Goal: Task Accomplishment & Management: Use online tool/utility

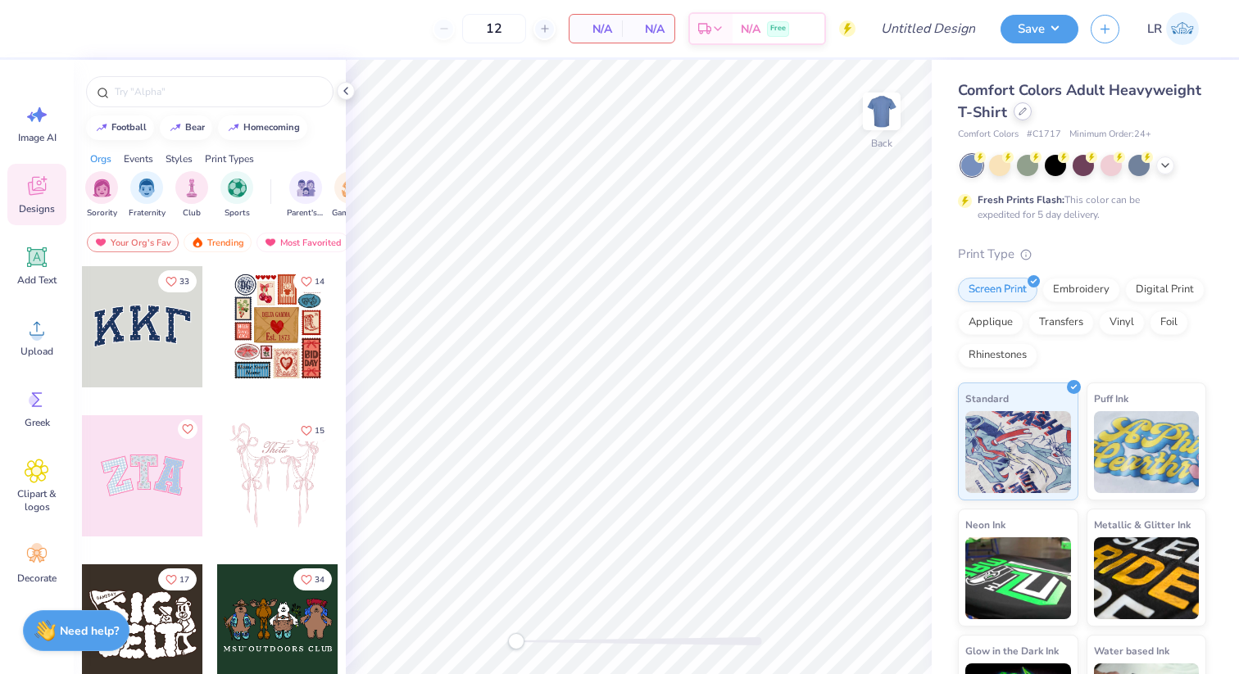
click at [1028, 112] on div at bounding box center [1023, 111] width 18 height 18
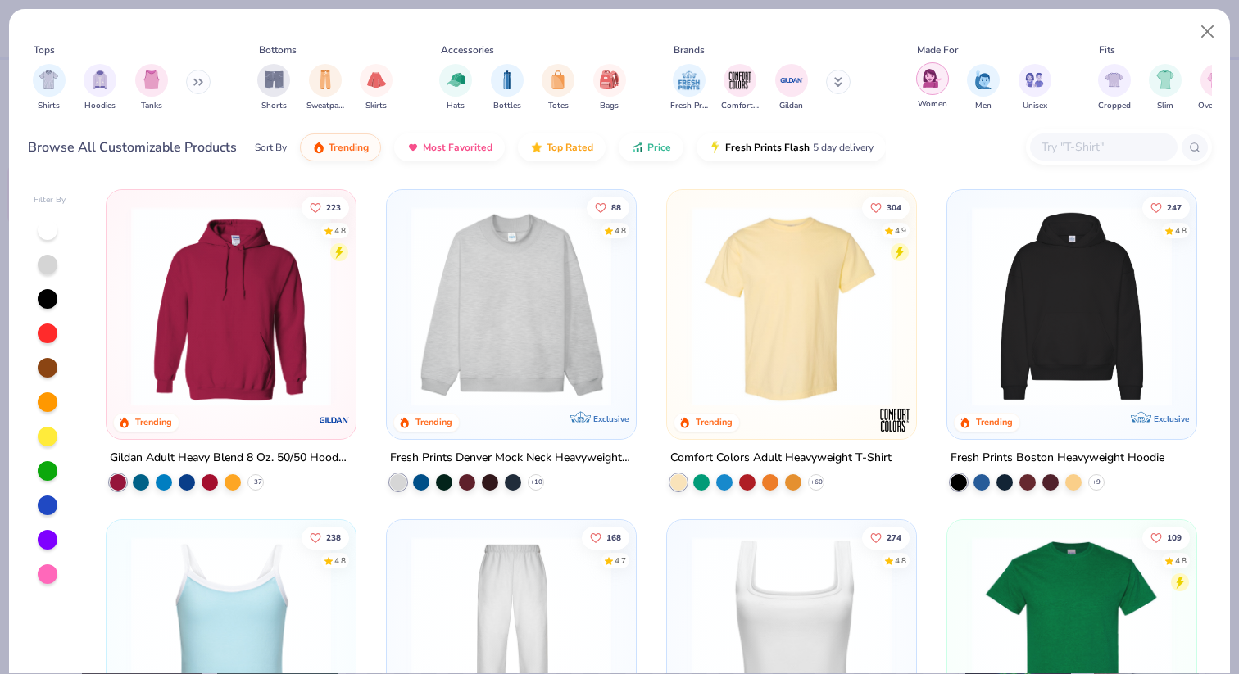
click at [936, 87] on img "filter for Women" at bounding box center [932, 78] width 19 height 19
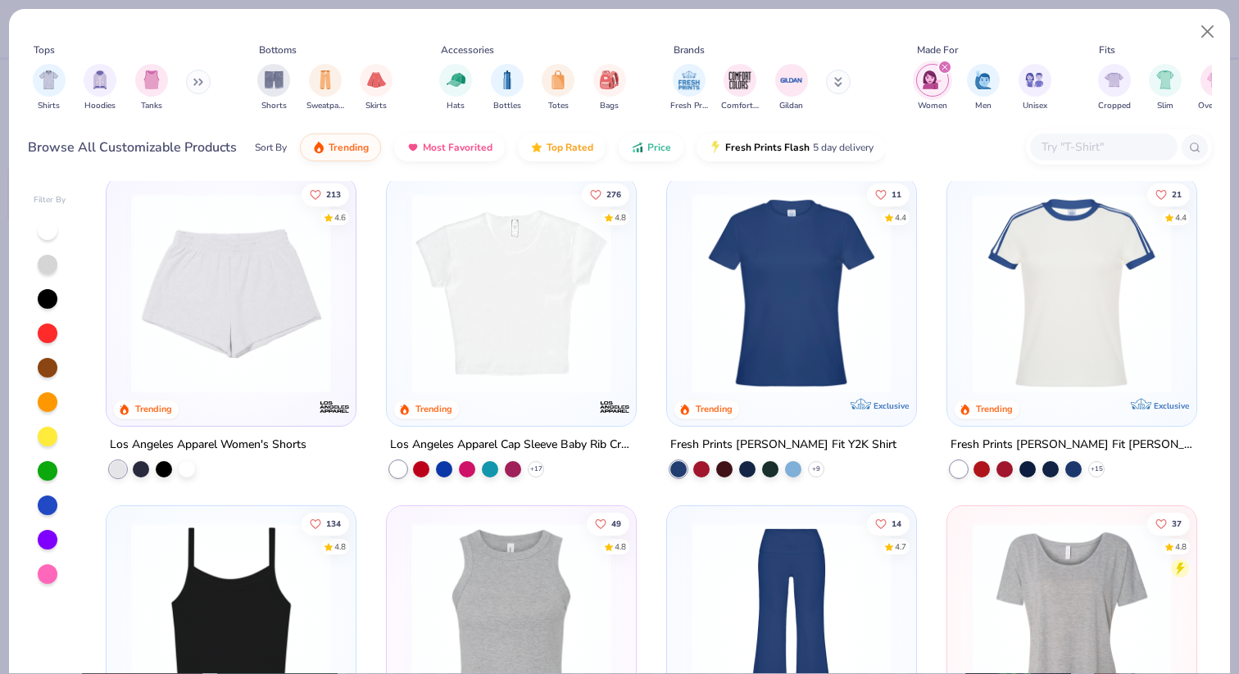
scroll to position [675, 0]
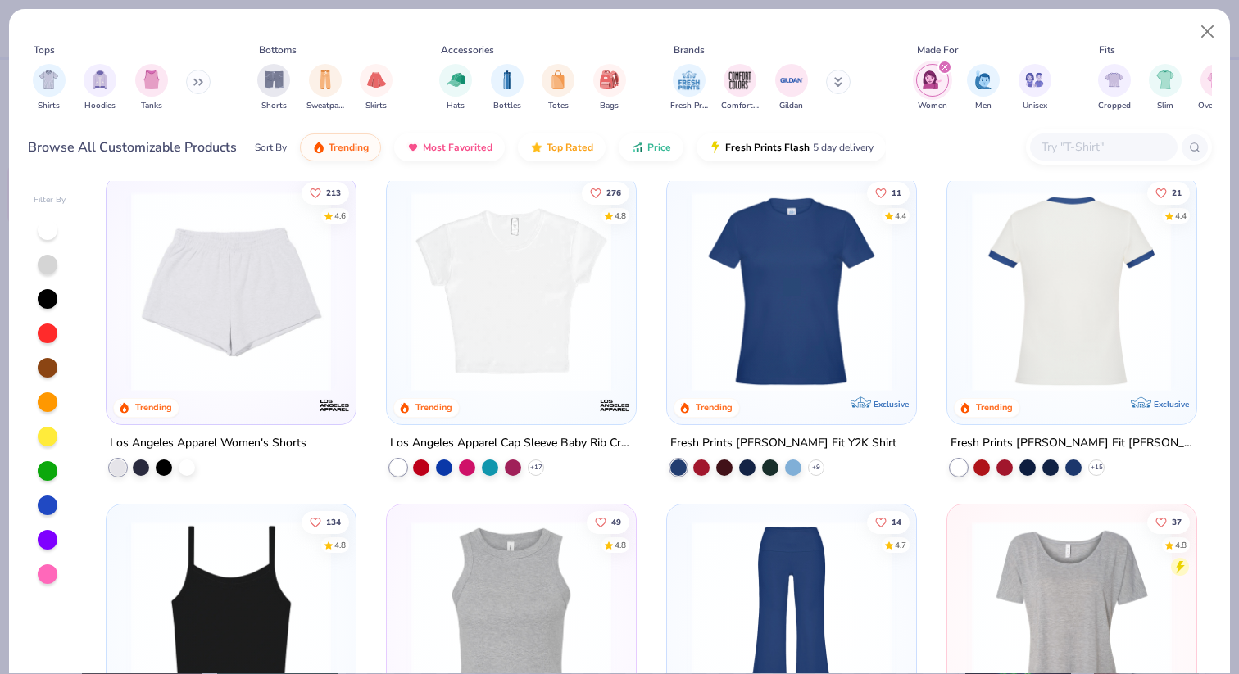
click at [1027, 297] on img at bounding box center [1071, 291] width 216 height 200
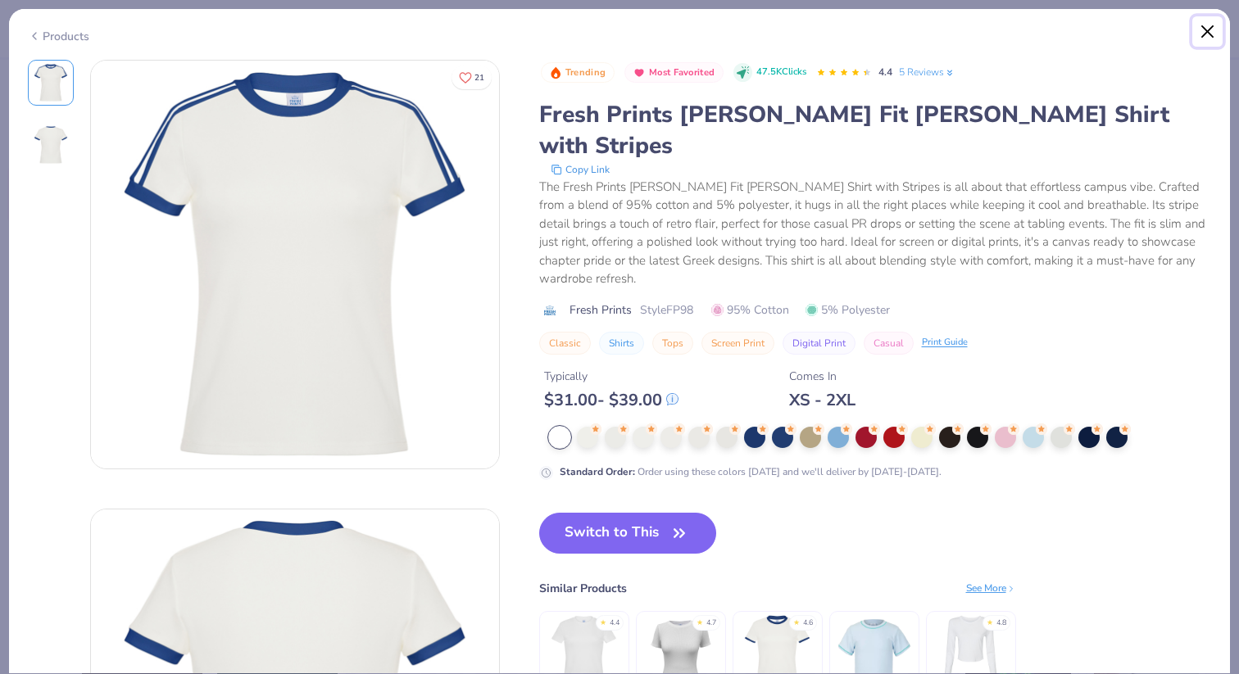
click at [1213, 39] on button "Close" at bounding box center [1207, 31] width 31 height 31
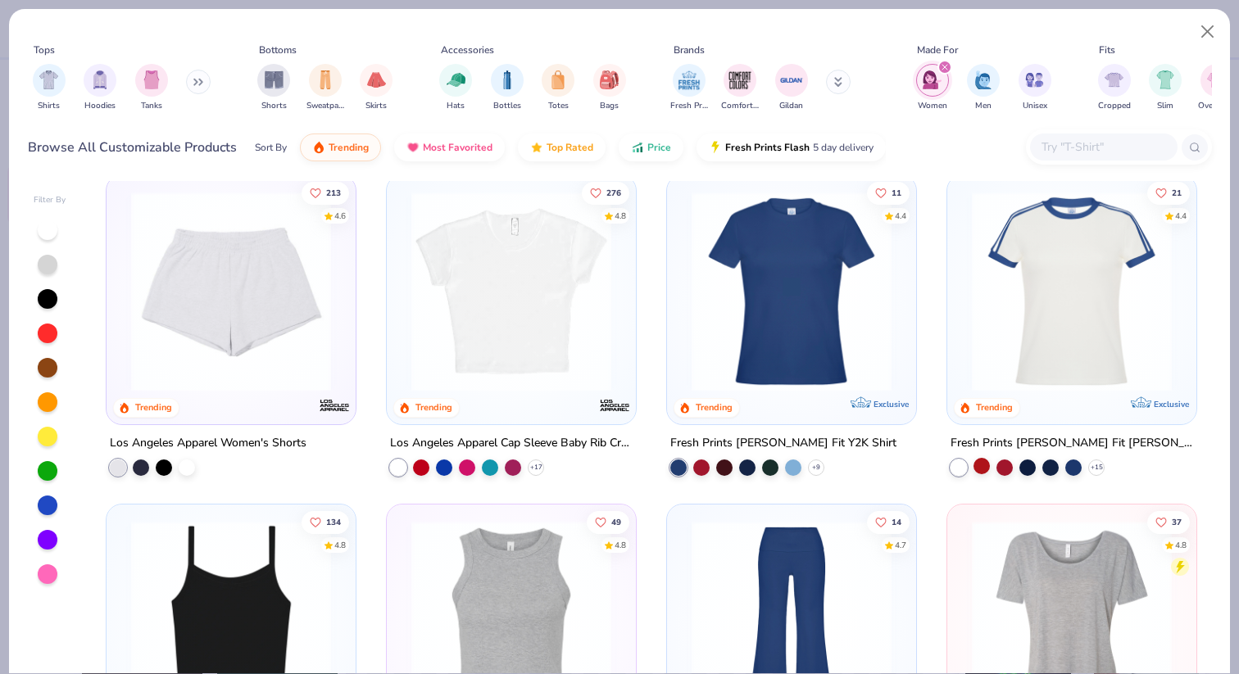
click at [982, 463] on div at bounding box center [981, 465] width 16 height 16
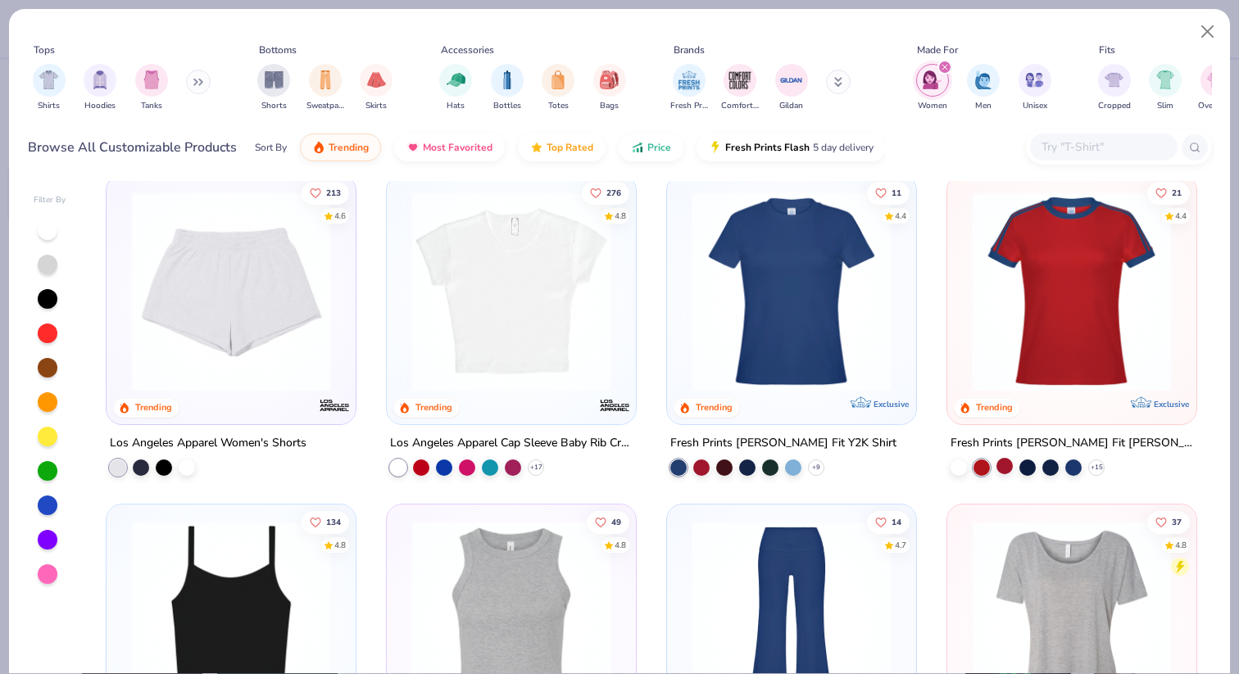
click at [1007, 463] on div at bounding box center [1004, 465] width 16 height 16
click at [746, 391] on div at bounding box center [791, 295] width 233 height 225
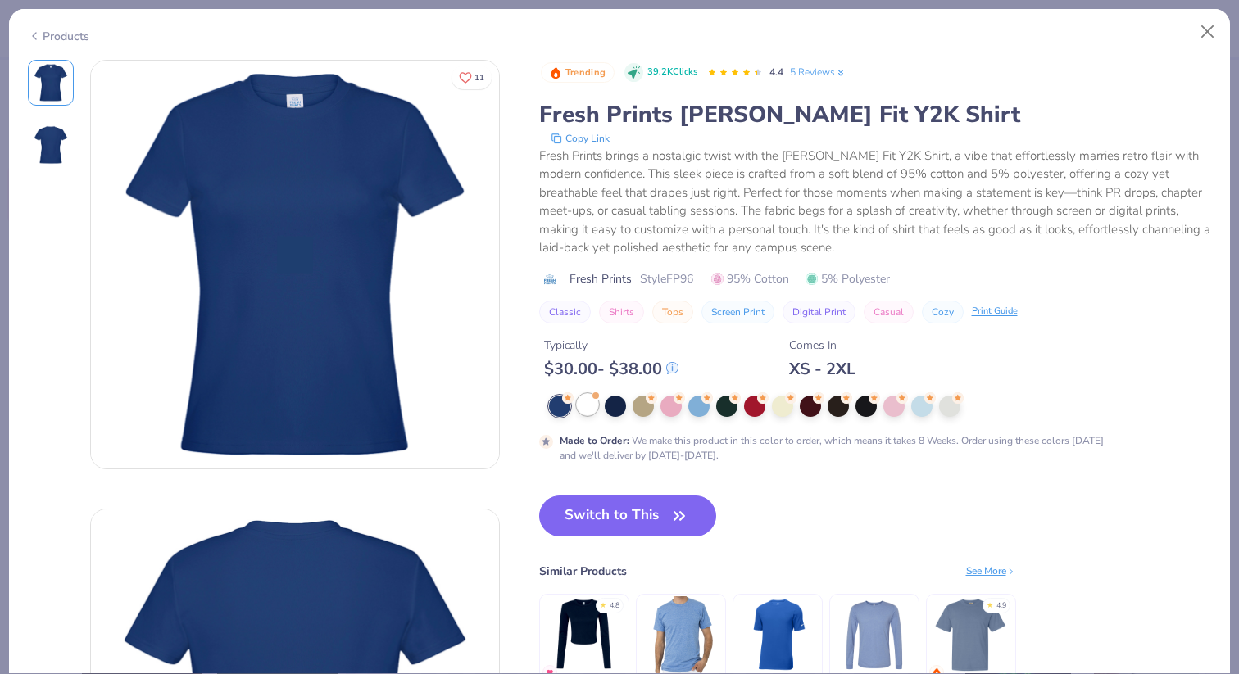
click at [591, 405] on div at bounding box center [587, 404] width 21 height 21
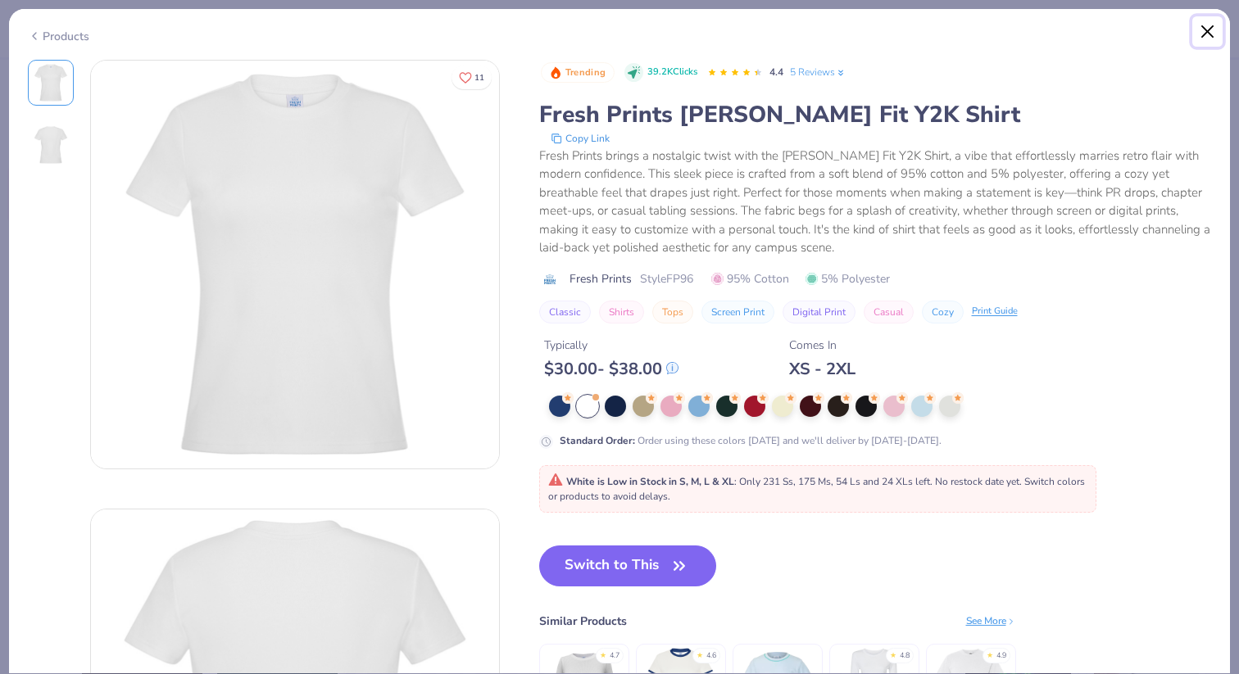
click at [1201, 39] on button "Close" at bounding box center [1207, 31] width 31 height 31
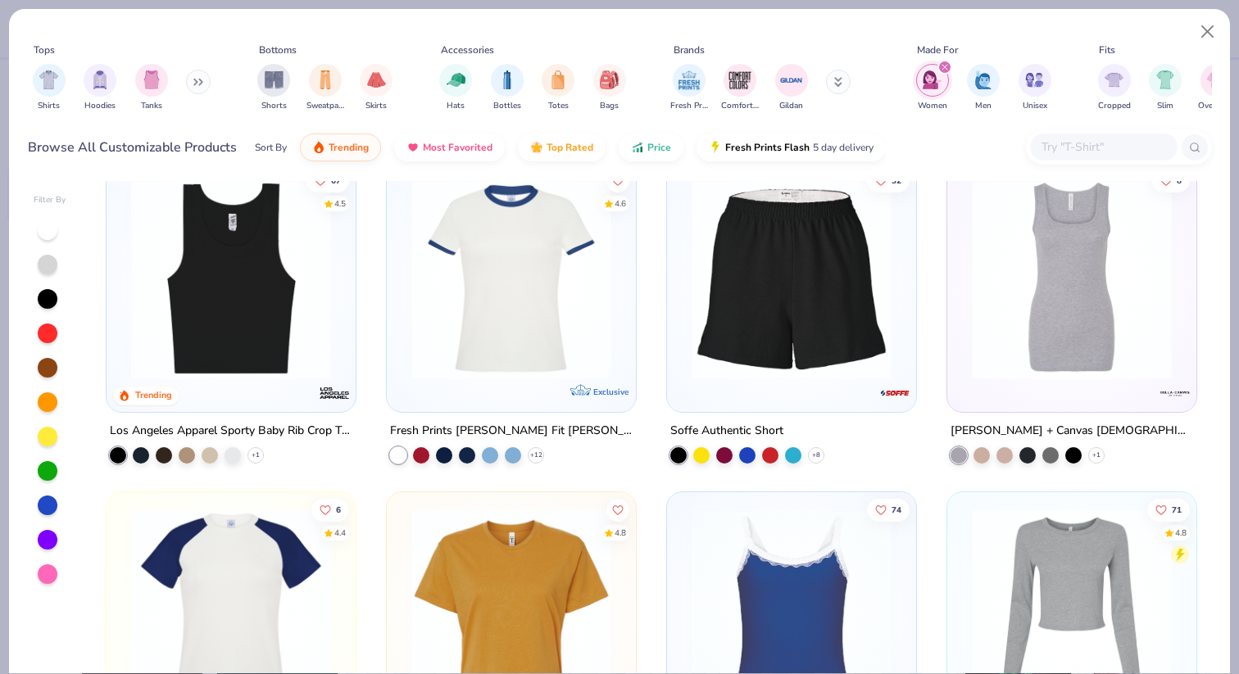
scroll to position [2013, 0]
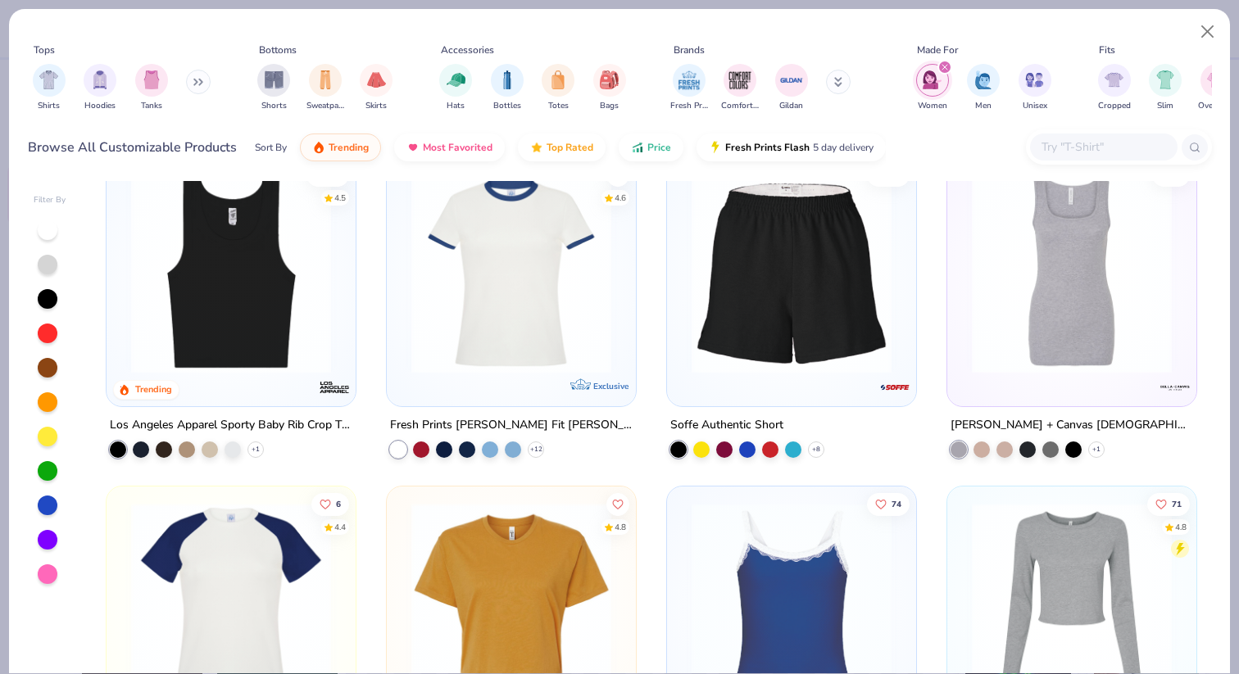
click at [533, 358] on img at bounding box center [511, 273] width 216 height 200
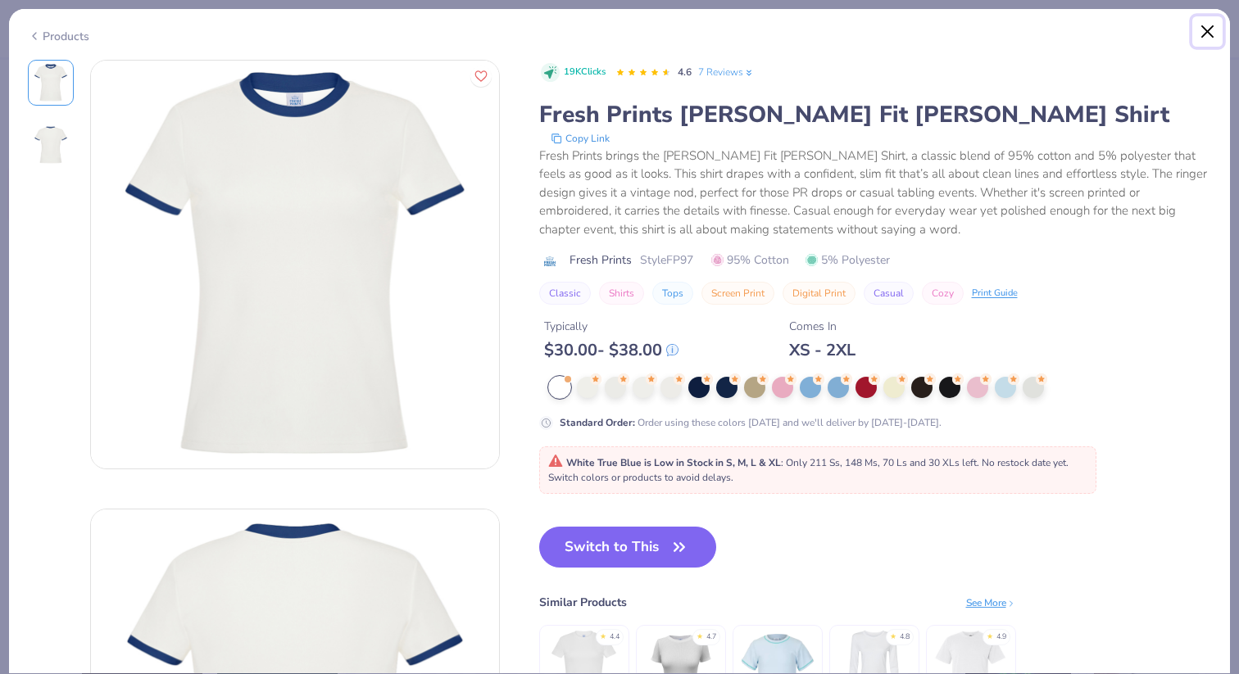
click at [1212, 31] on button "Close" at bounding box center [1207, 31] width 31 height 31
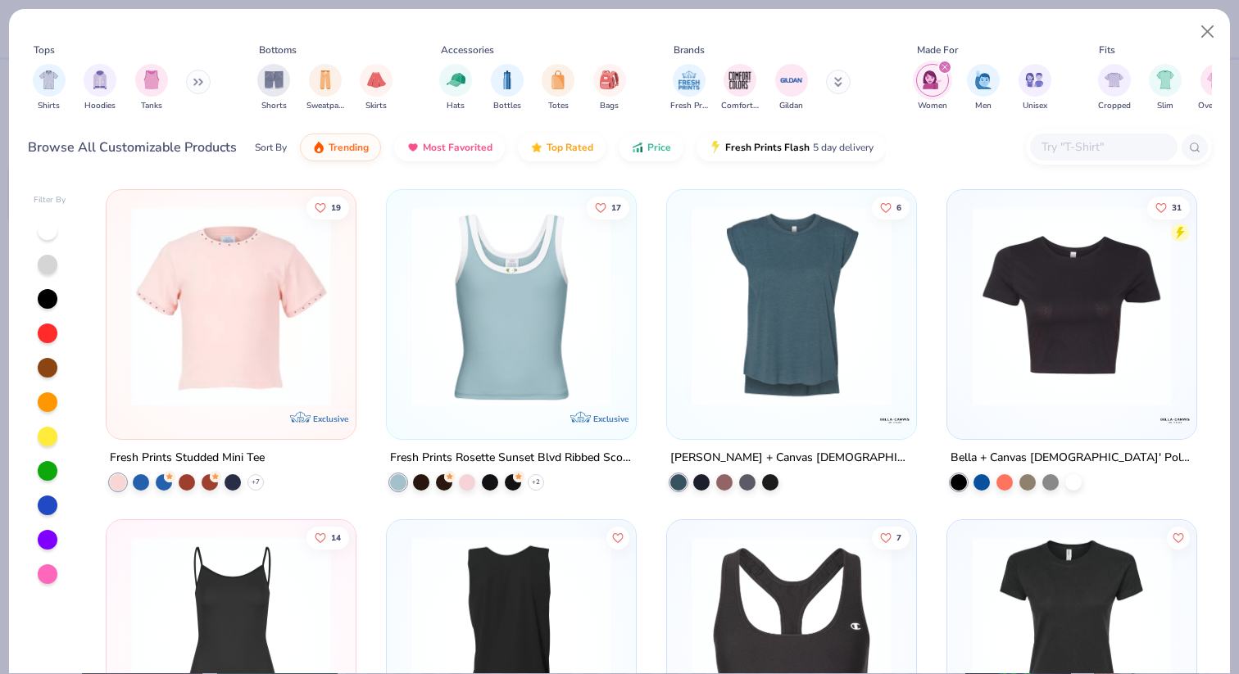
scroll to position [6278, 0]
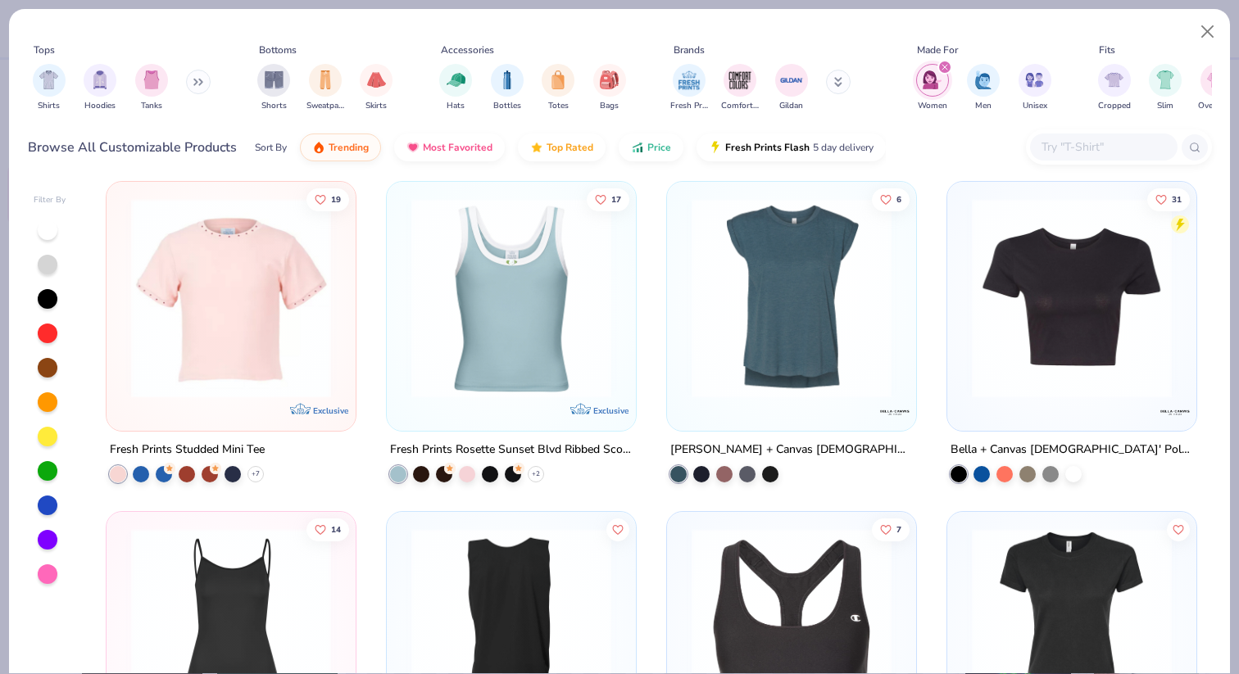
click at [1025, 310] on img at bounding box center [1072, 298] width 216 height 200
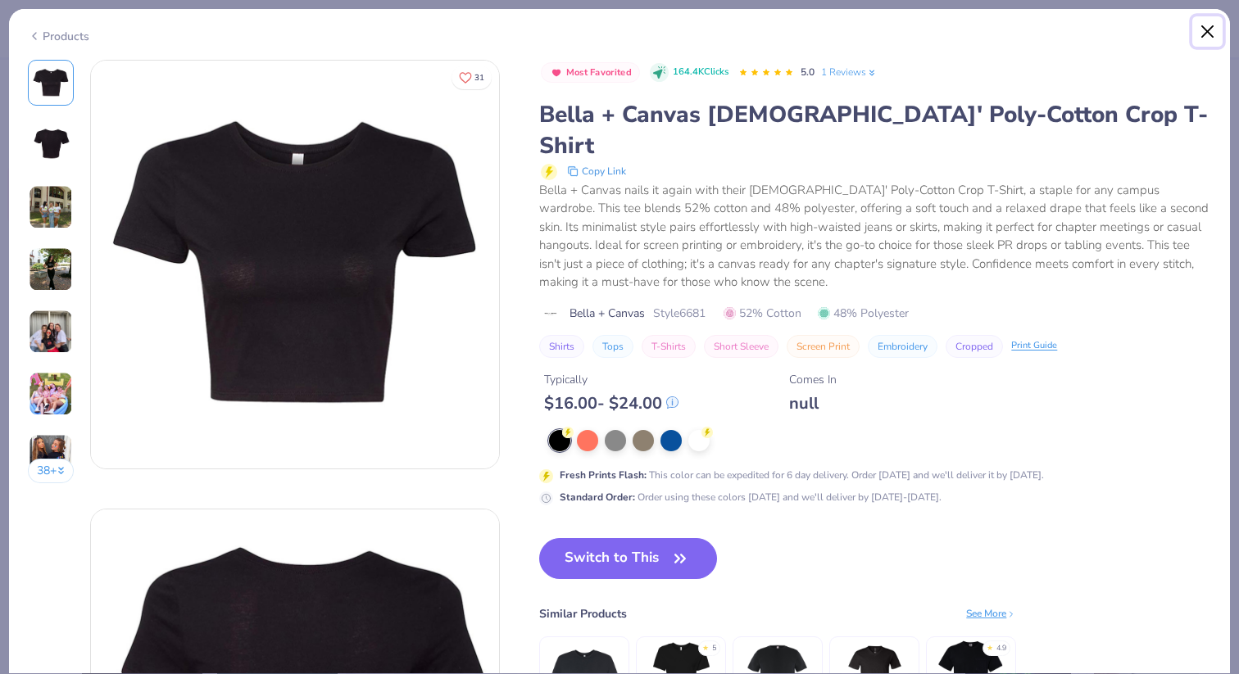
click at [1219, 34] on button "Close" at bounding box center [1207, 31] width 31 height 31
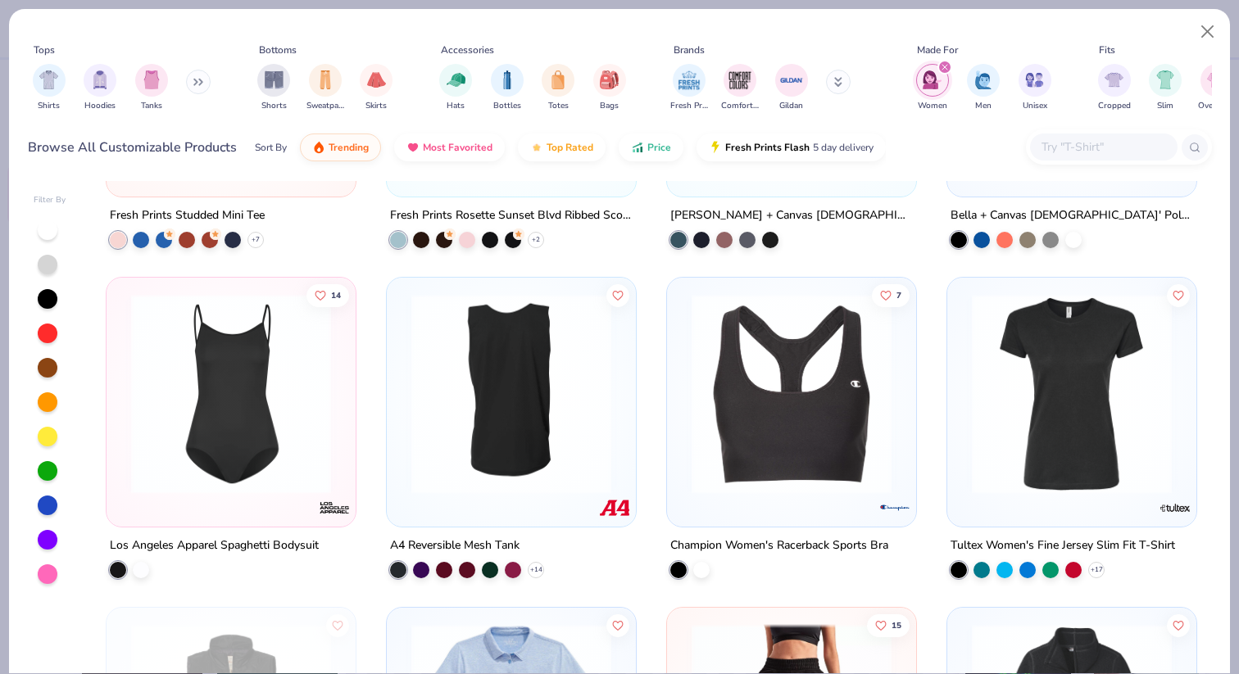
scroll to position [6513, 0]
click at [1044, 402] on img at bounding box center [1072, 393] width 216 height 200
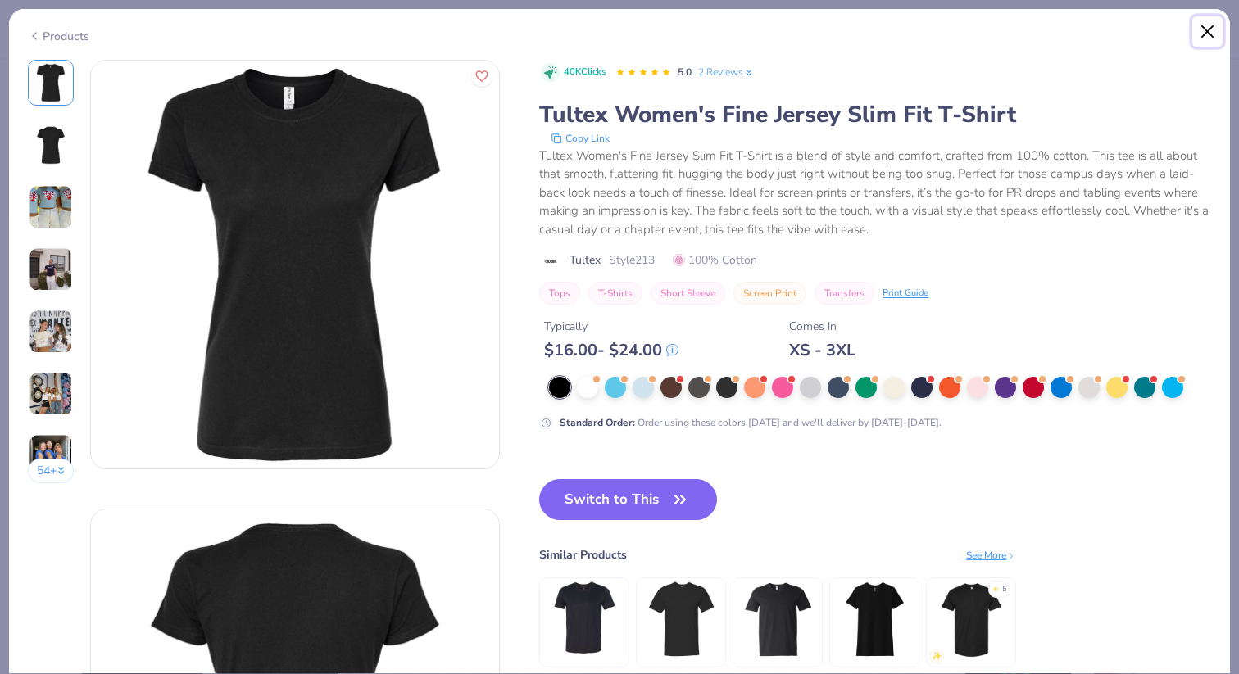
click at [1202, 39] on button "Close" at bounding box center [1207, 31] width 31 height 31
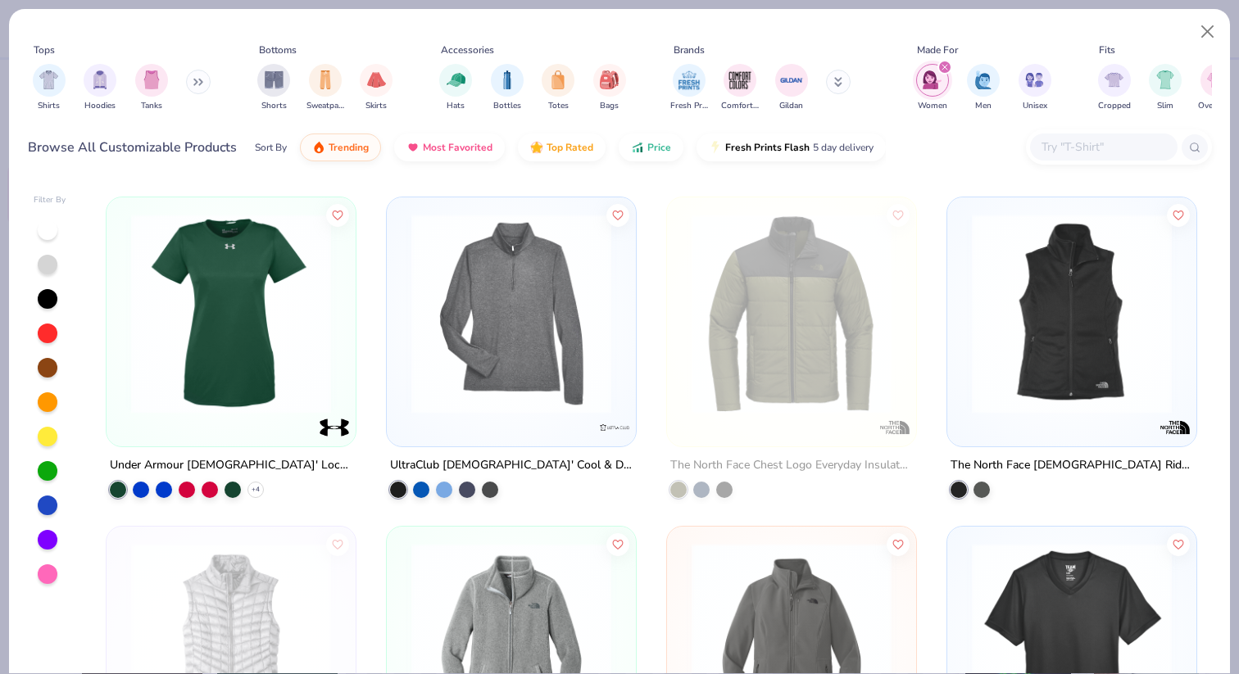
scroll to position [11212, 0]
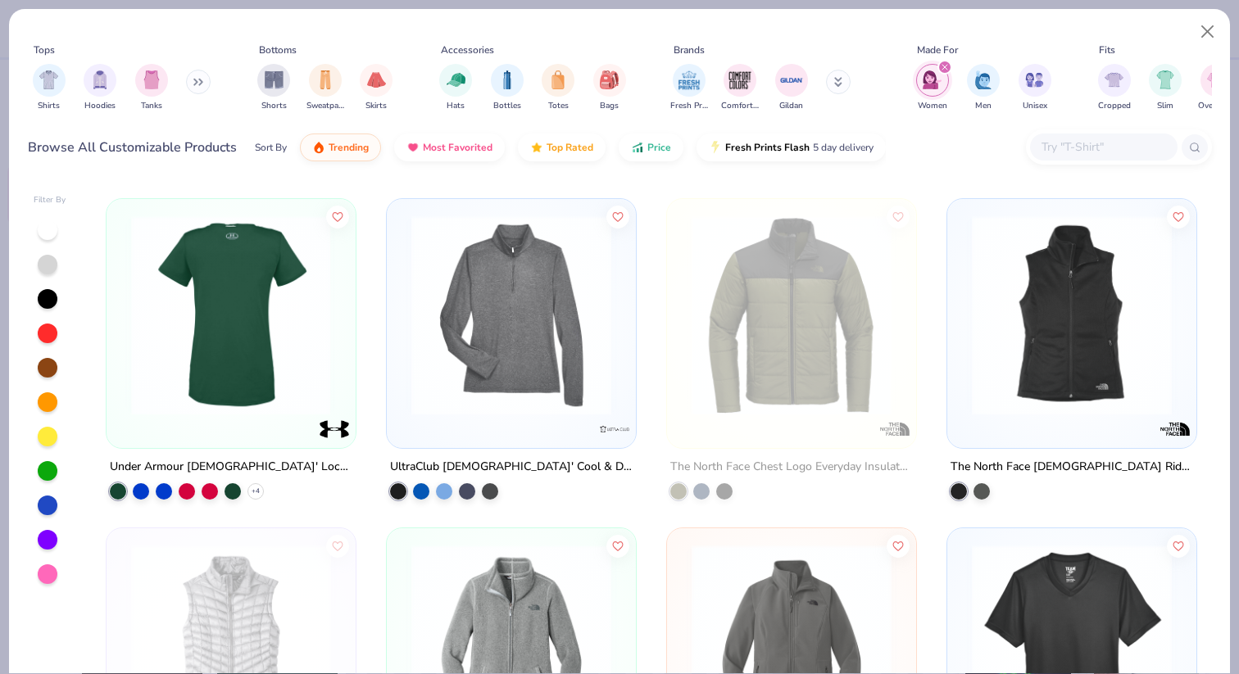
click at [226, 388] on div at bounding box center [231, 315] width 648 height 200
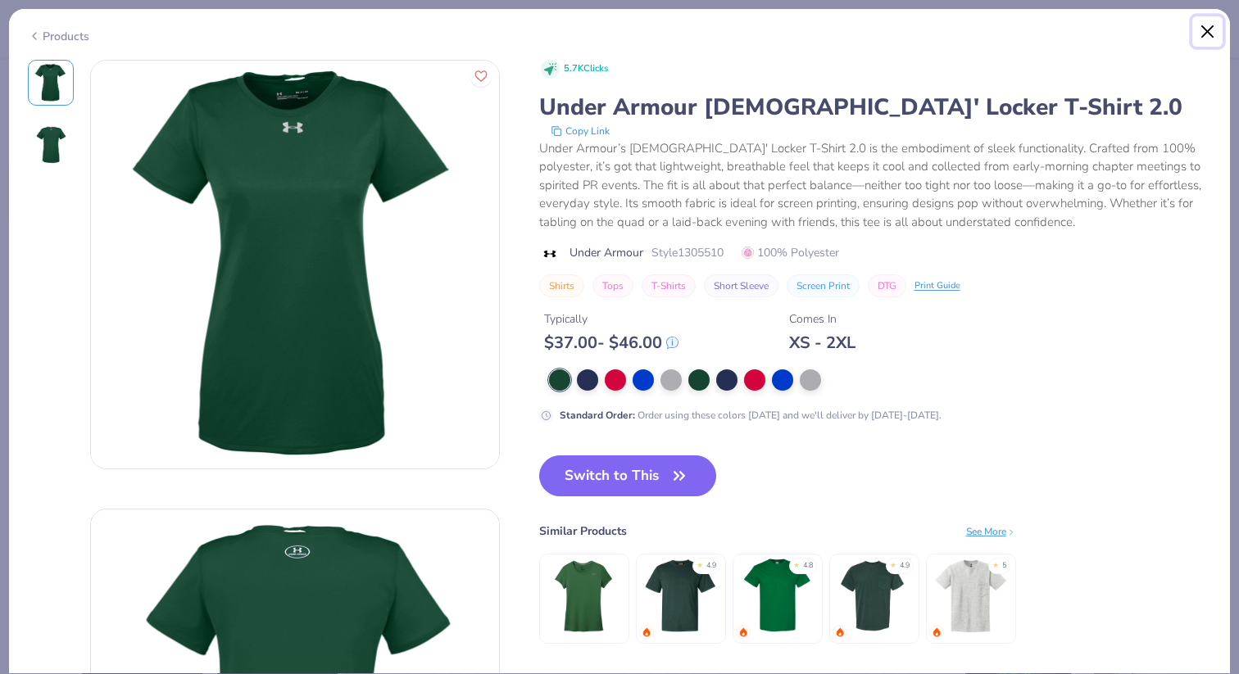
click at [1213, 35] on button "Close" at bounding box center [1207, 31] width 31 height 31
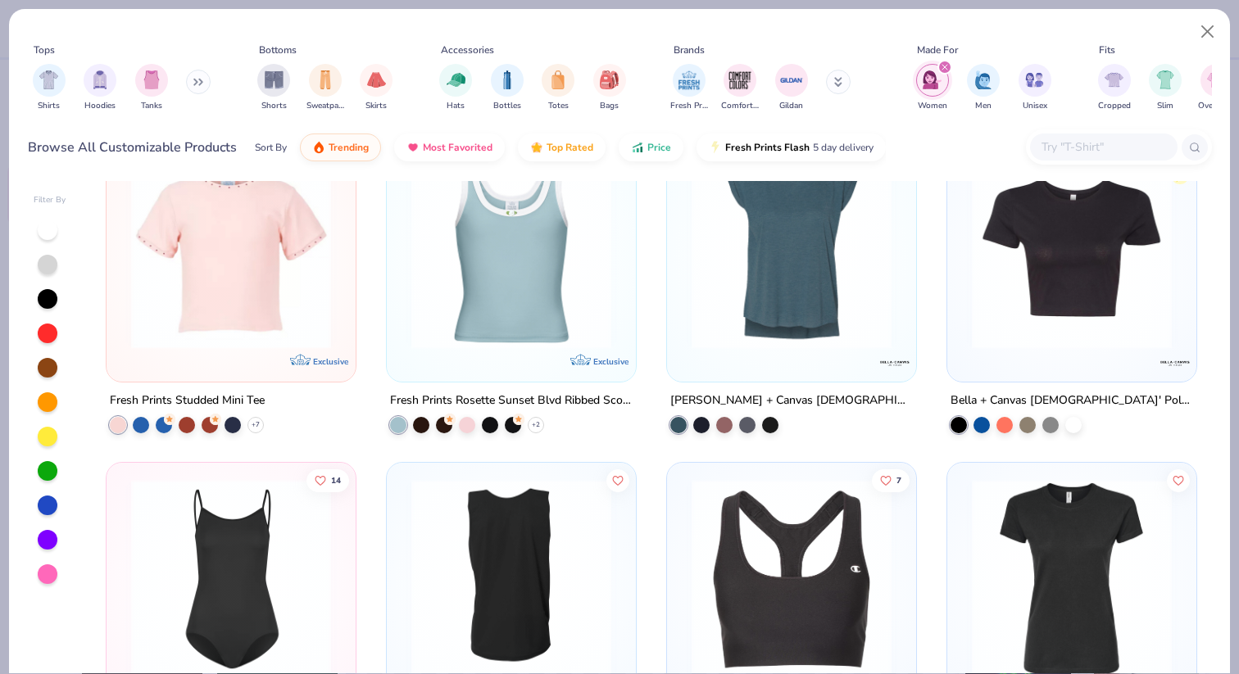
scroll to position [6155, 0]
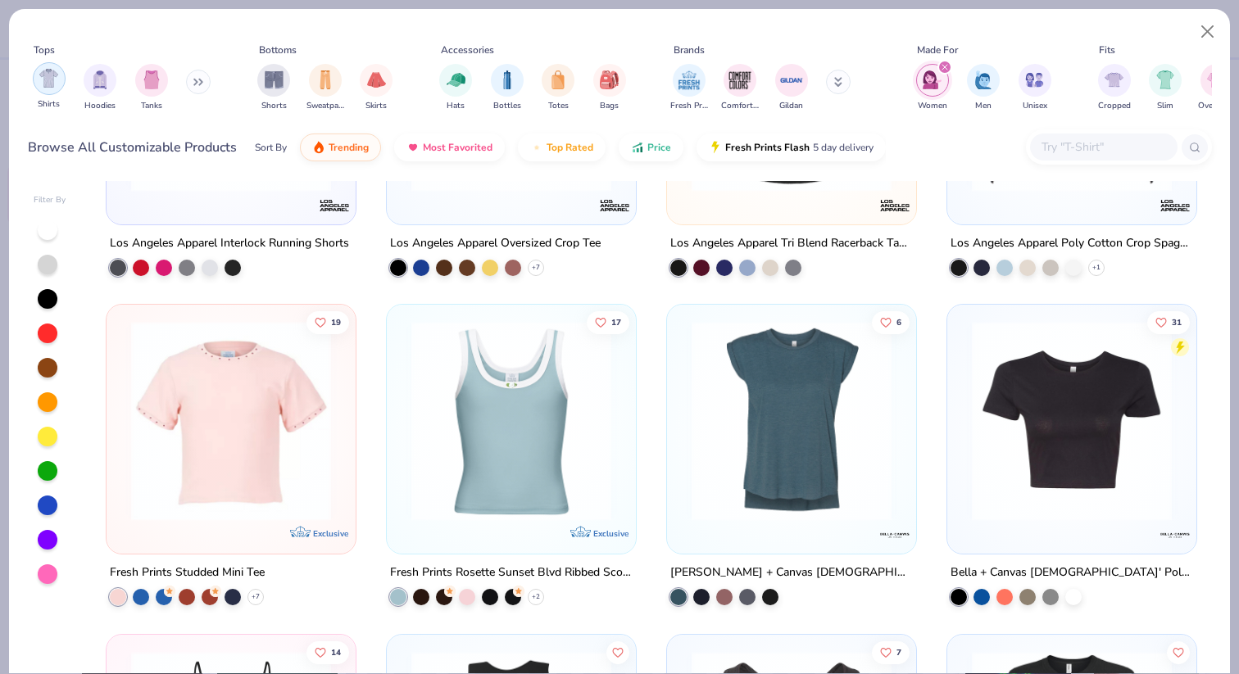
click at [51, 93] on div "filter for Shirts" at bounding box center [49, 78] width 33 height 33
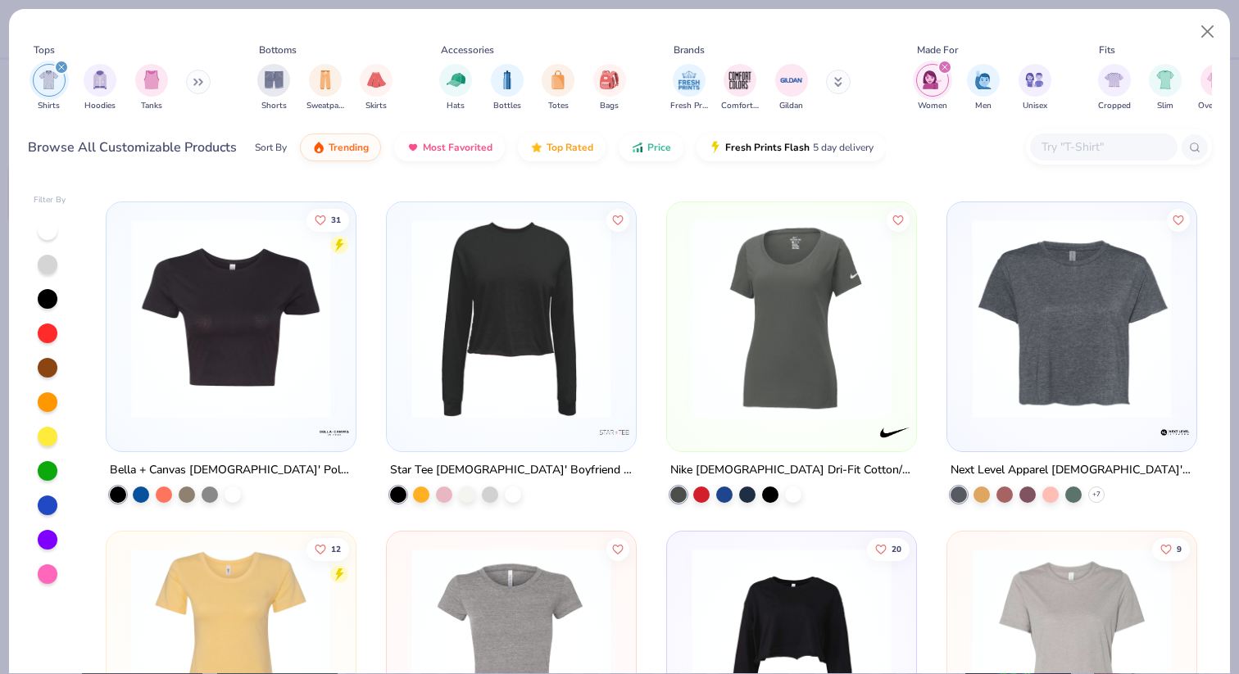
scroll to position [1973, 0]
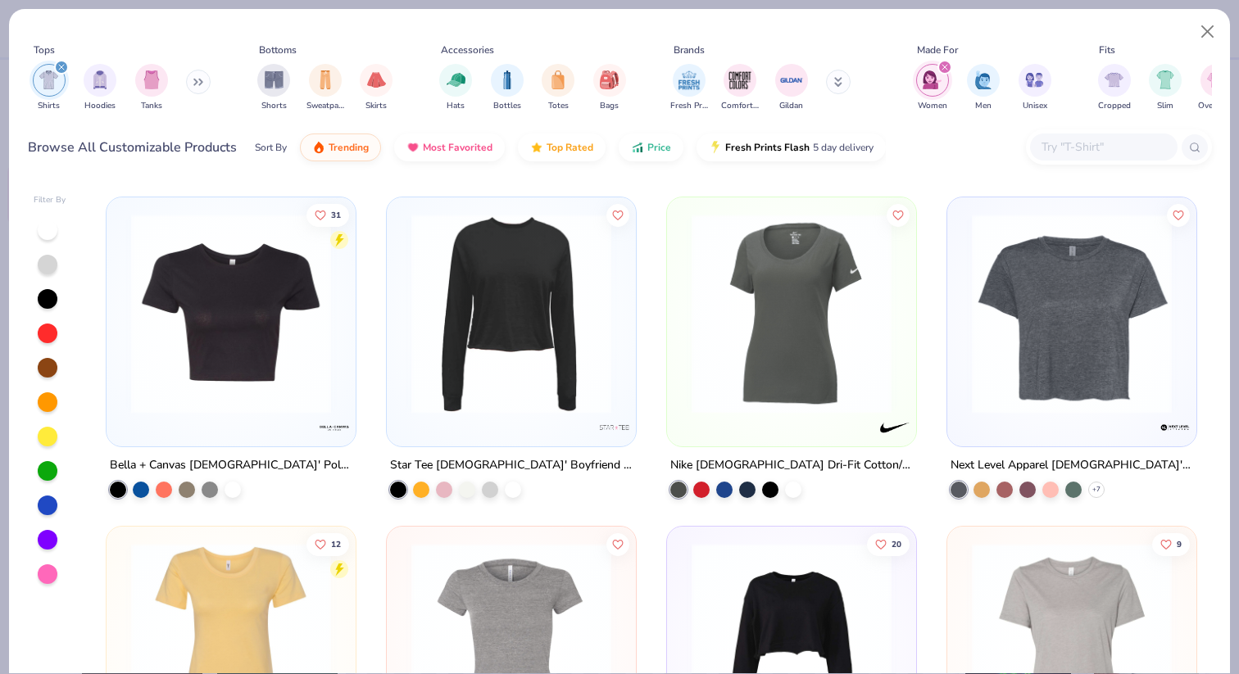
click at [794, 312] on img at bounding box center [791, 313] width 216 height 200
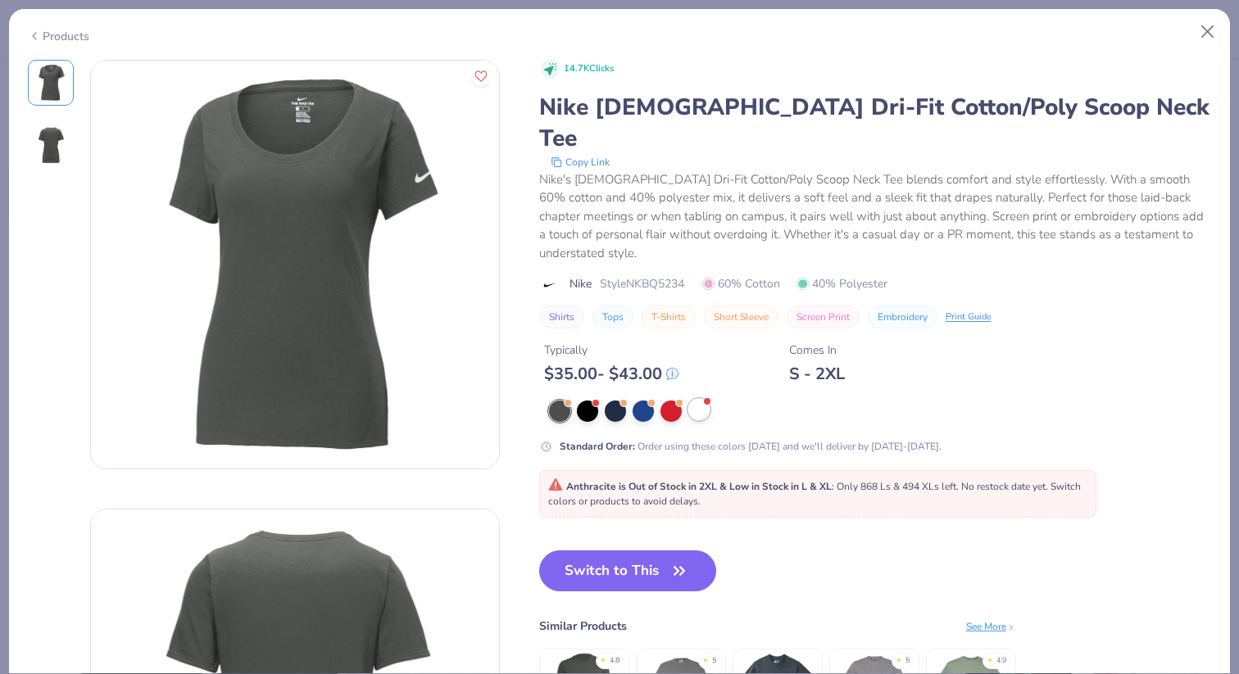
click at [701, 399] on div at bounding box center [698, 409] width 21 height 21
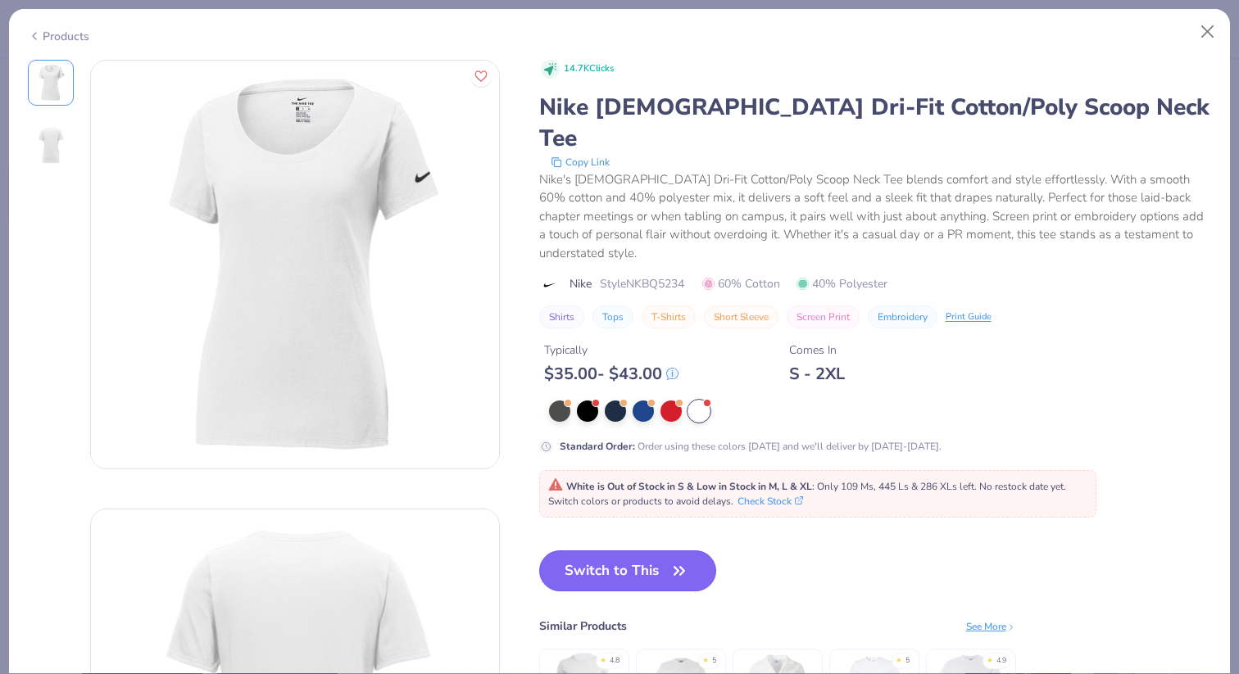
click at [604, 551] on button "Switch to This" at bounding box center [628, 571] width 178 height 41
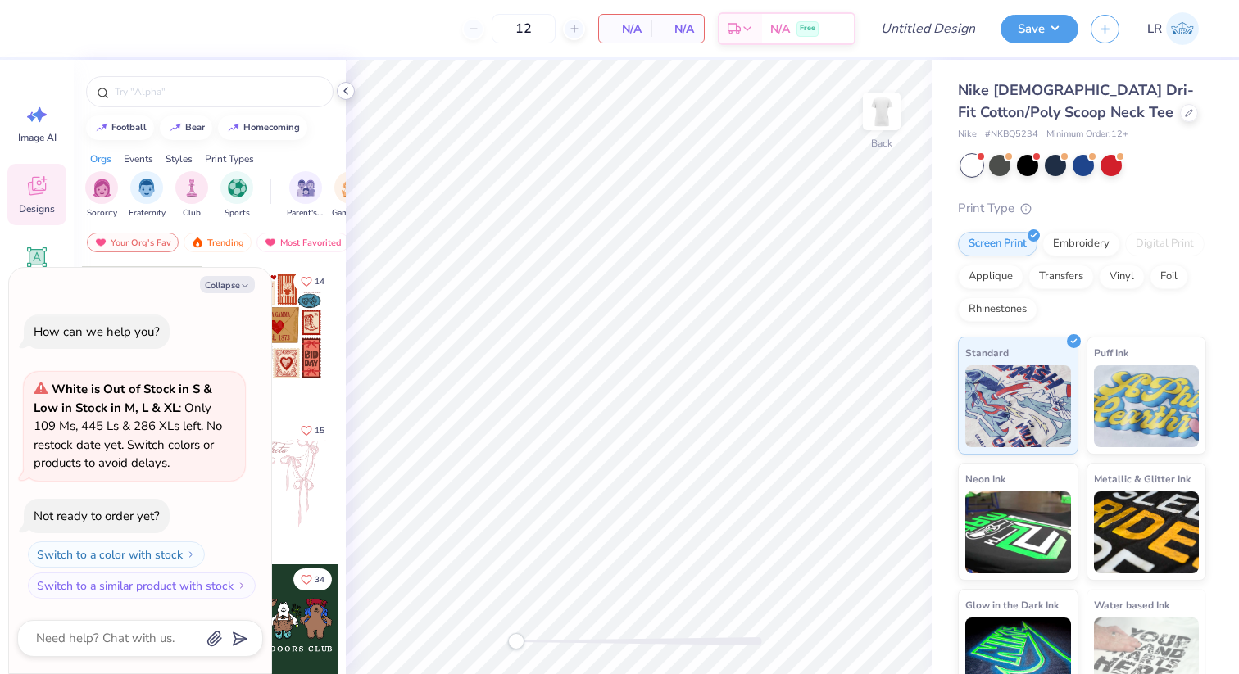
click at [347, 89] on icon at bounding box center [345, 90] width 13 height 13
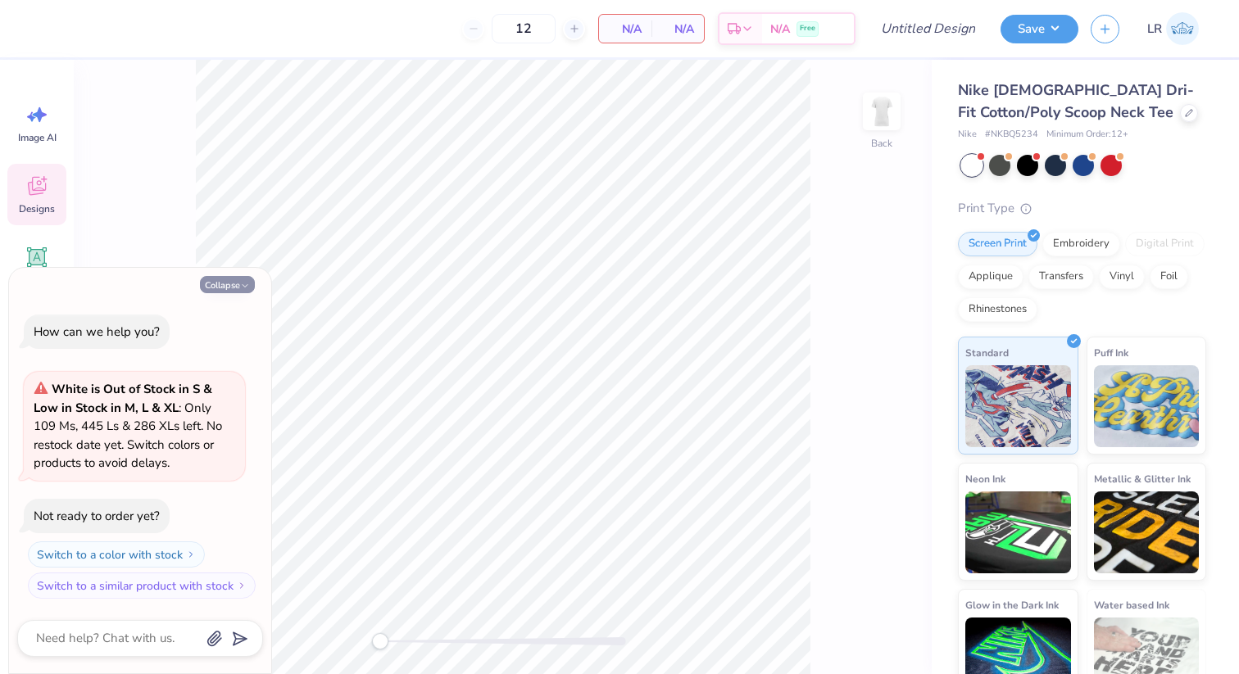
click at [220, 280] on button "Collapse" at bounding box center [227, 284] width 55 height 17
type textarea "x"
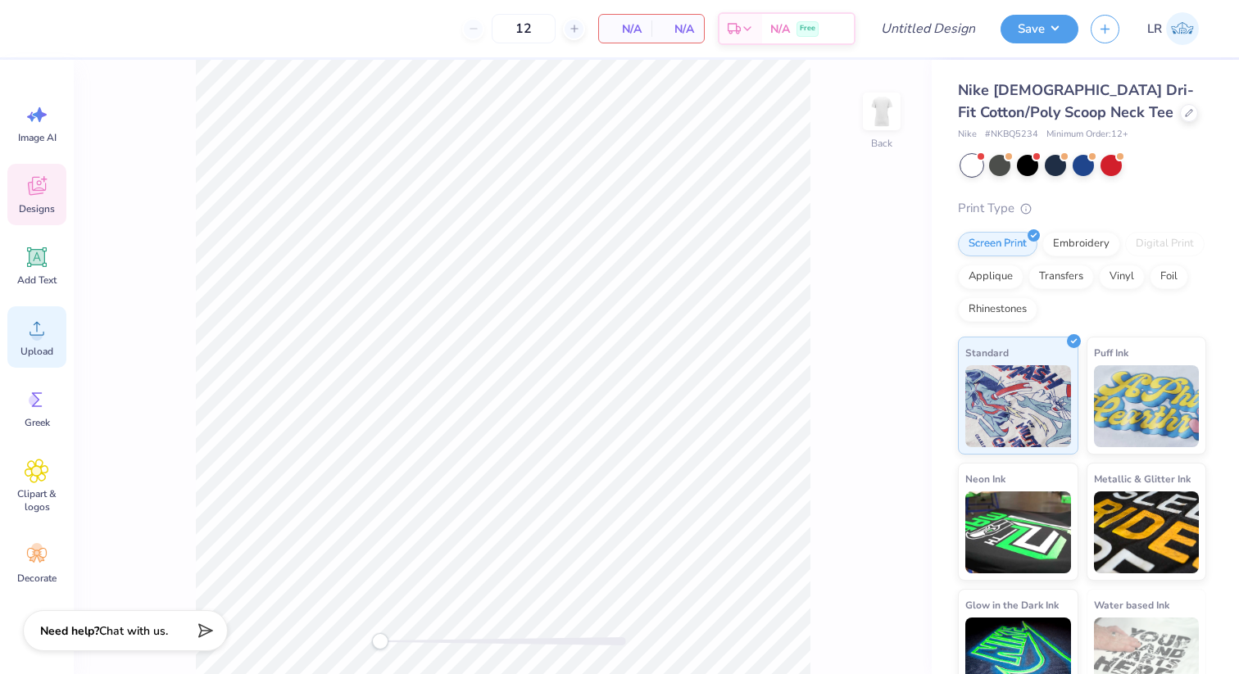
click at [20, 348] on span "Upload" at bounding box center [36, 351] width 33 height 13
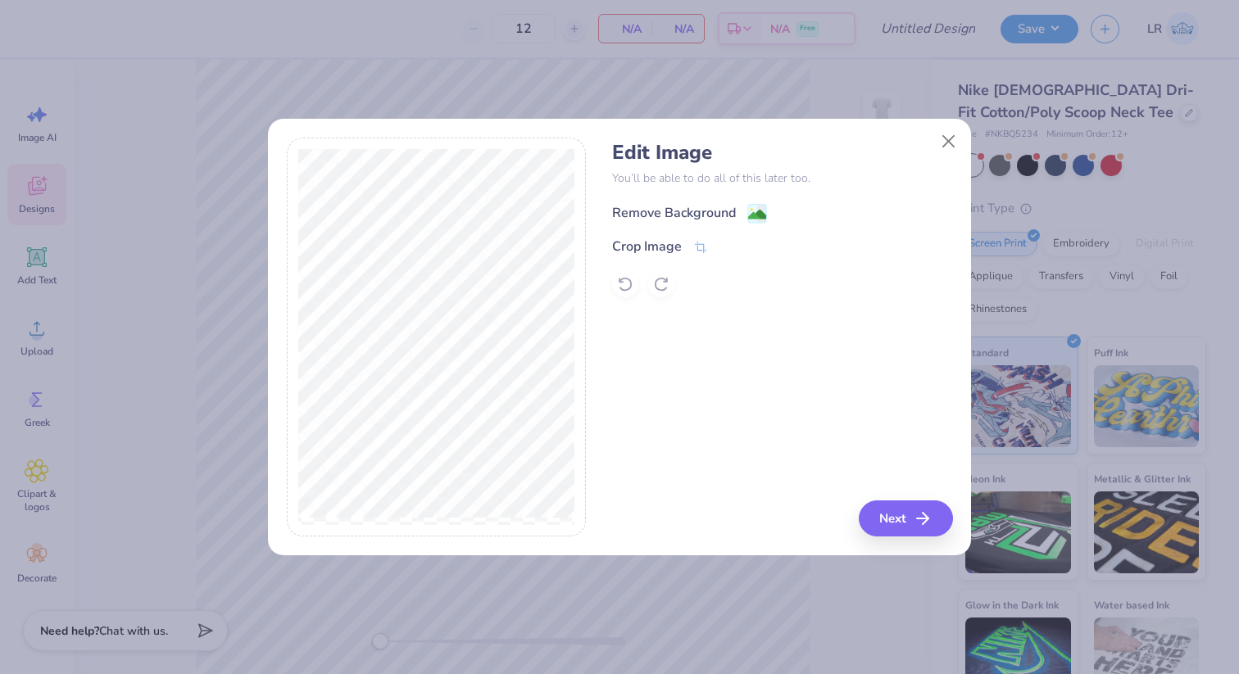
click at [678, 216] on div "Remove Background" at bounding box center [674, 213] width 124 height 20
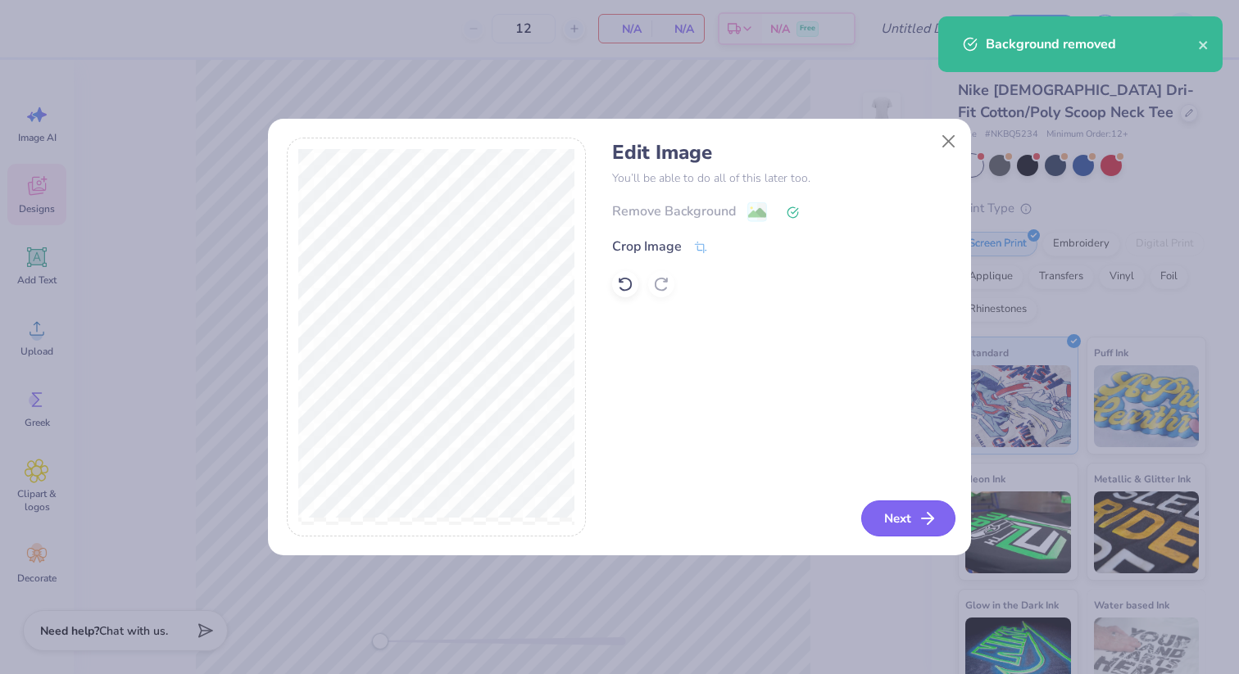
click at [882, 525] on button "Next" at bounding box center [908, 519] width 94 height 36
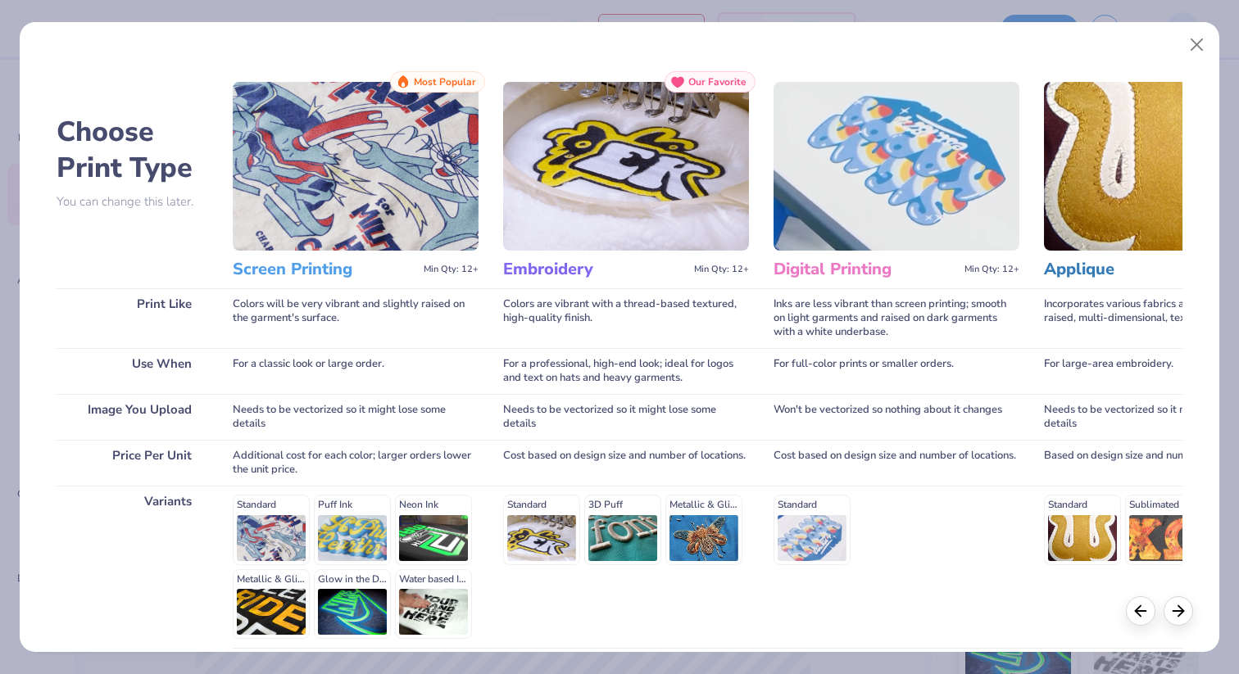
click at [356, 223] on img at bounding box center [356, 166] width 246 height 169
click at [330, 542] on div "Standard Puff Ink Neon Ink Metallic & Glitter Ink Glow in the Dark Ink Water ba…" at bounding box center [356, 567] width 246 height 144
click at [406, 233] on img at bounding box center [356, 166] width 246 height 169
click at [436, 84] on span "Most Popular" at bounding box center [445, 81] width 62 height 11
click at [1182, 613] on icon at bounding box center [1178, 609] width 18 height 18
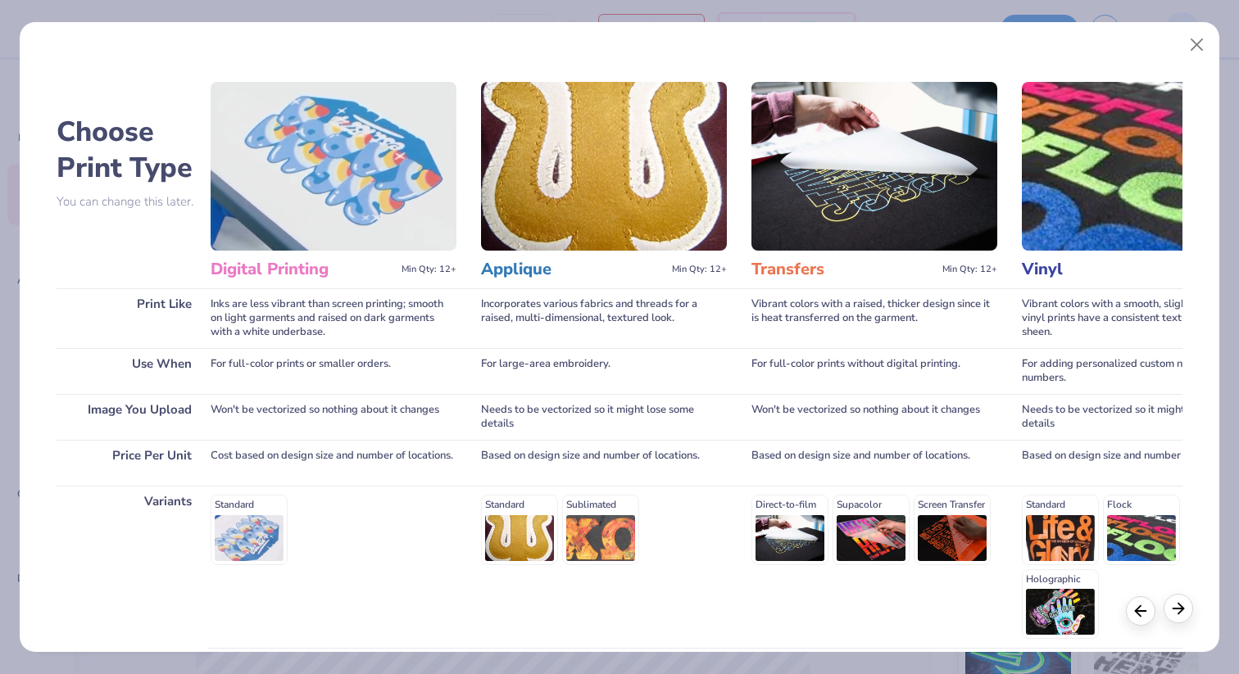
click at [1180, 613] on polyline at bounding box center [1180, 608] width 5 height 11
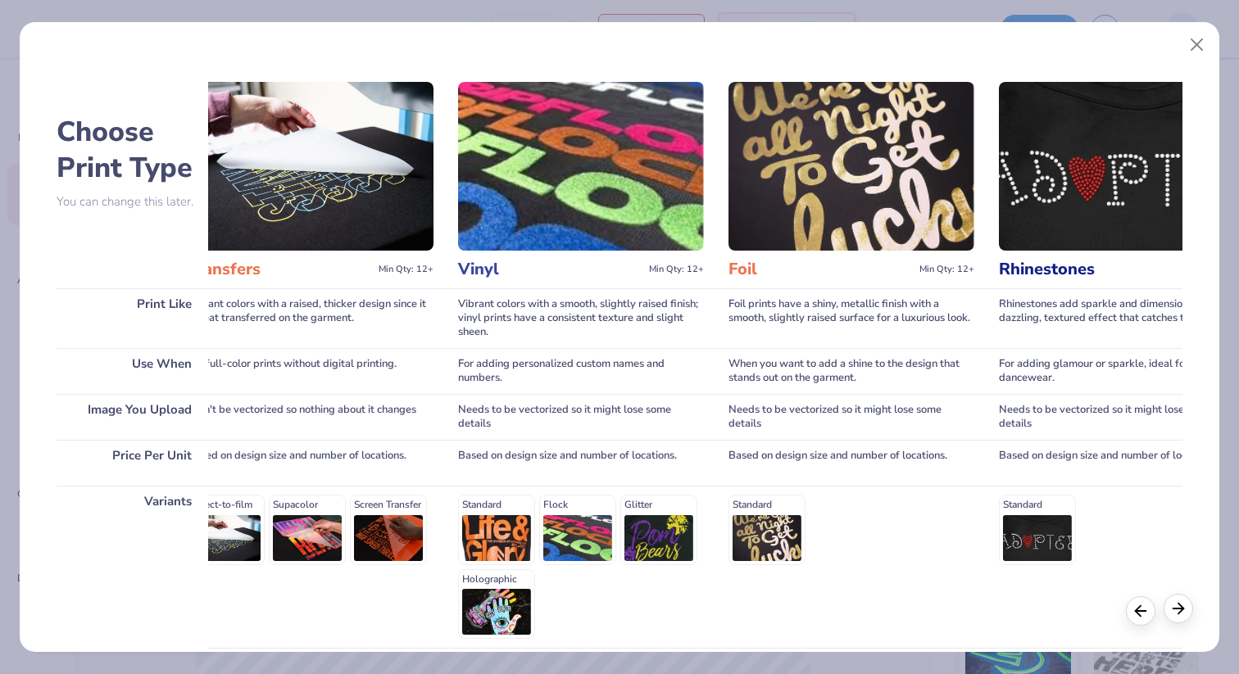
click at [1180, 611] on polyline at bounding box center [1180, 608] width 5 height 11
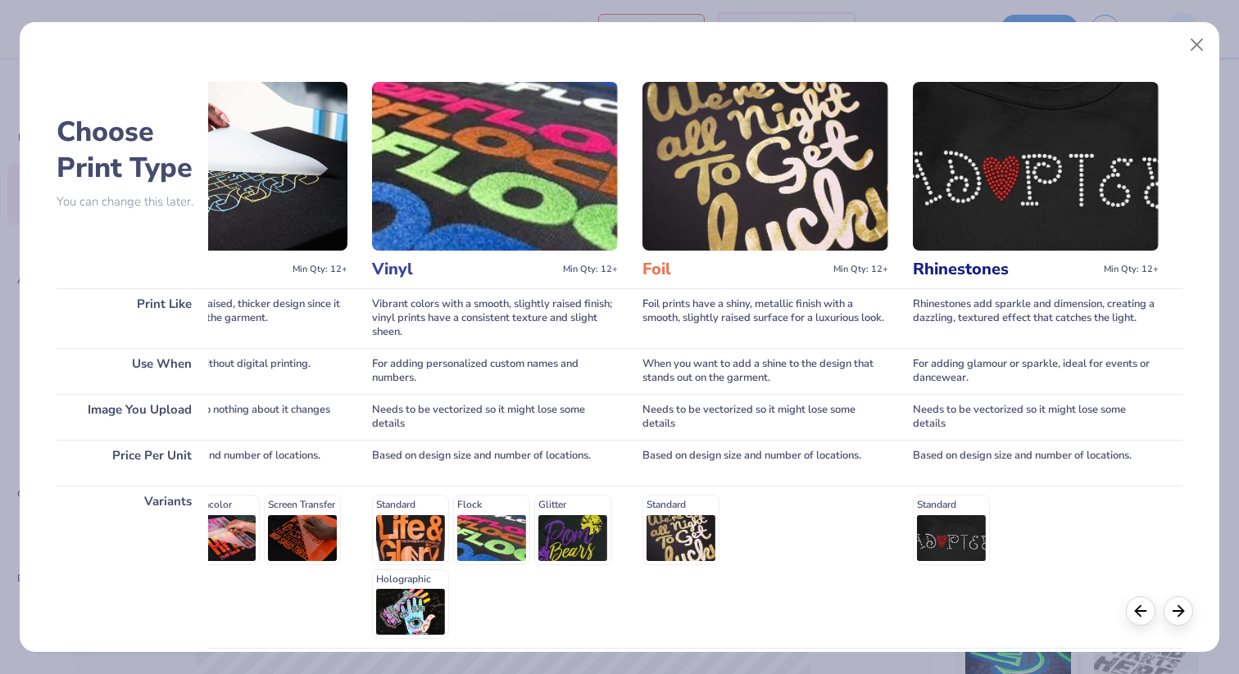
scroll to position [1, 0]
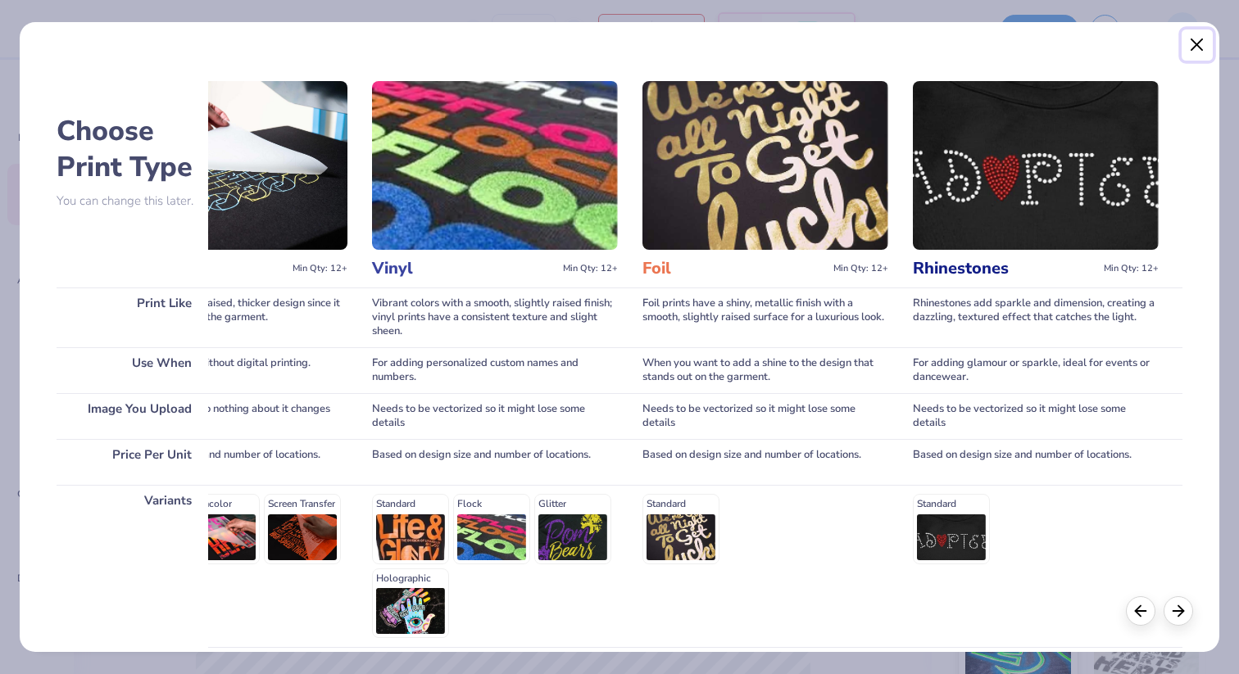
click at [1191, 48] on button "Close" at bounding box center [1197, 44] width 31 height 31
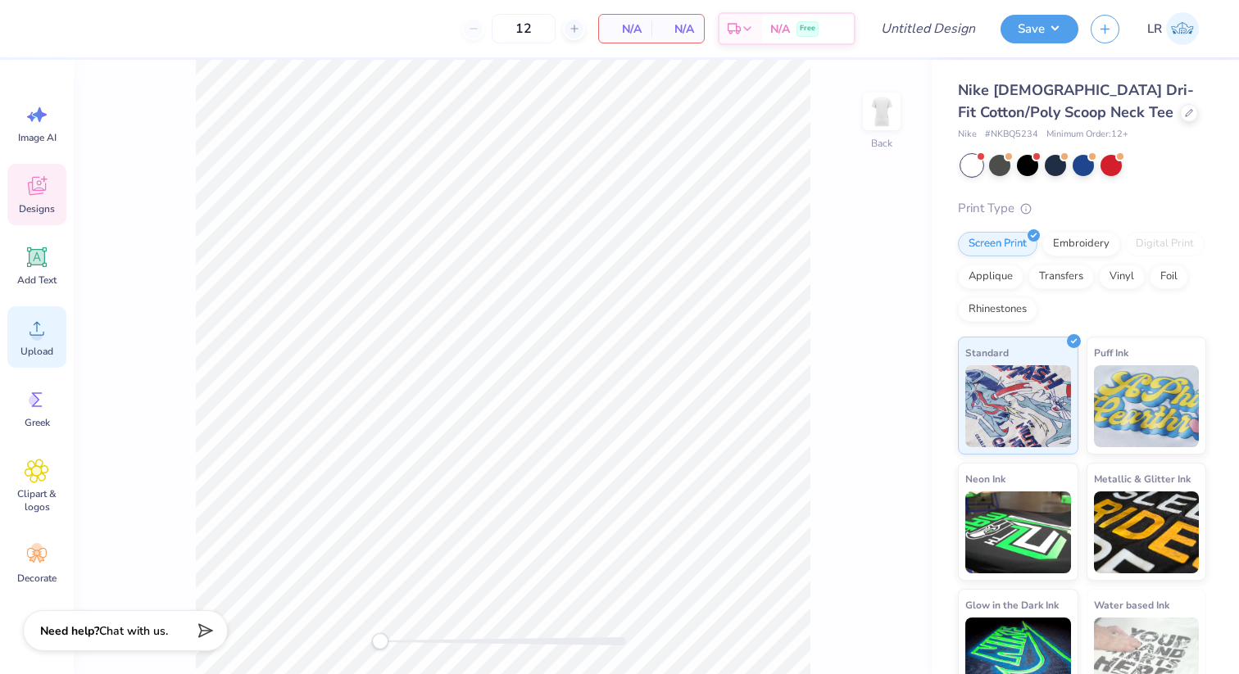
click at [39, 334] on icon at bounding box center [36, 329] width 15 height 14
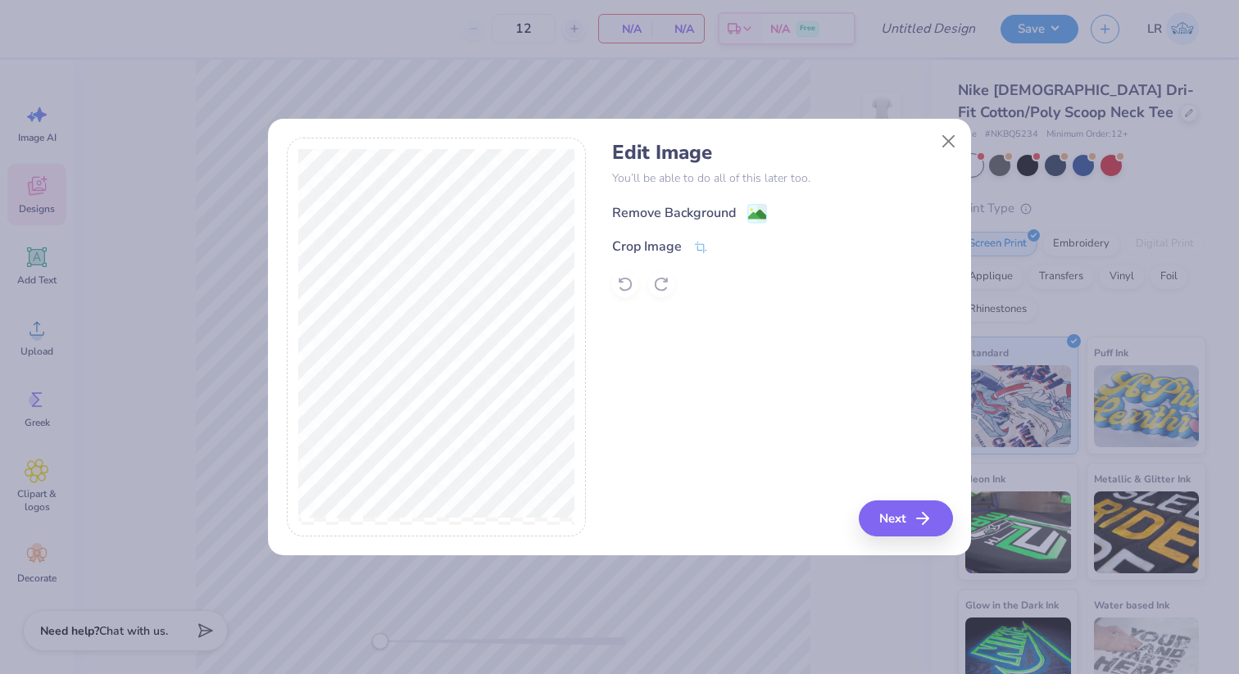
click at [674, 203] on div "Remove Background" at bounding box center [674, 213] width 124 height 20
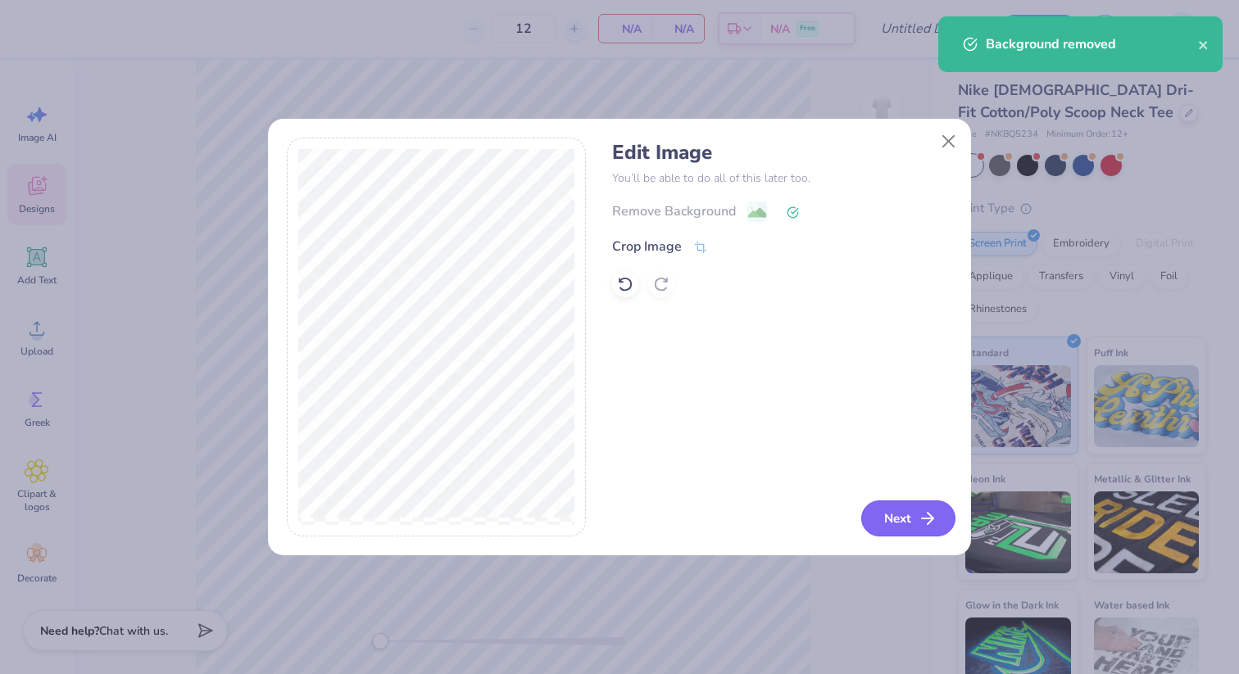
click at [892, 515] on button "Next" at bounding box center [908, 519] width 94 height 36
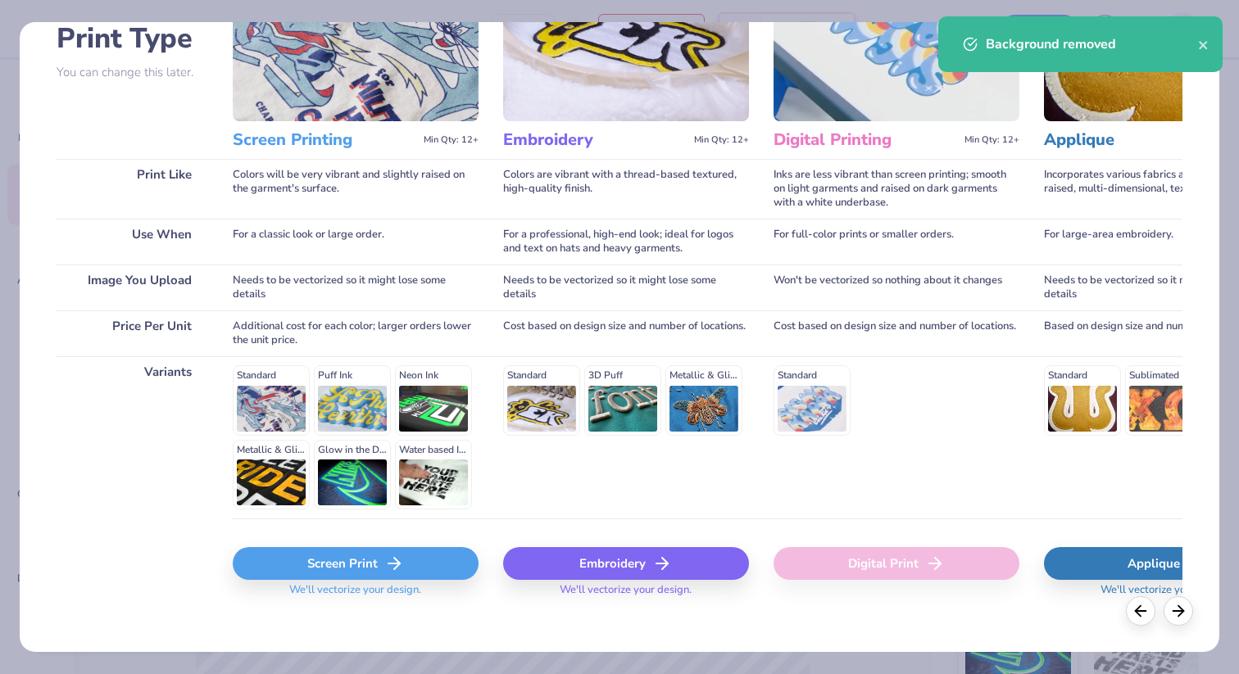
scroll to position [143, 0]
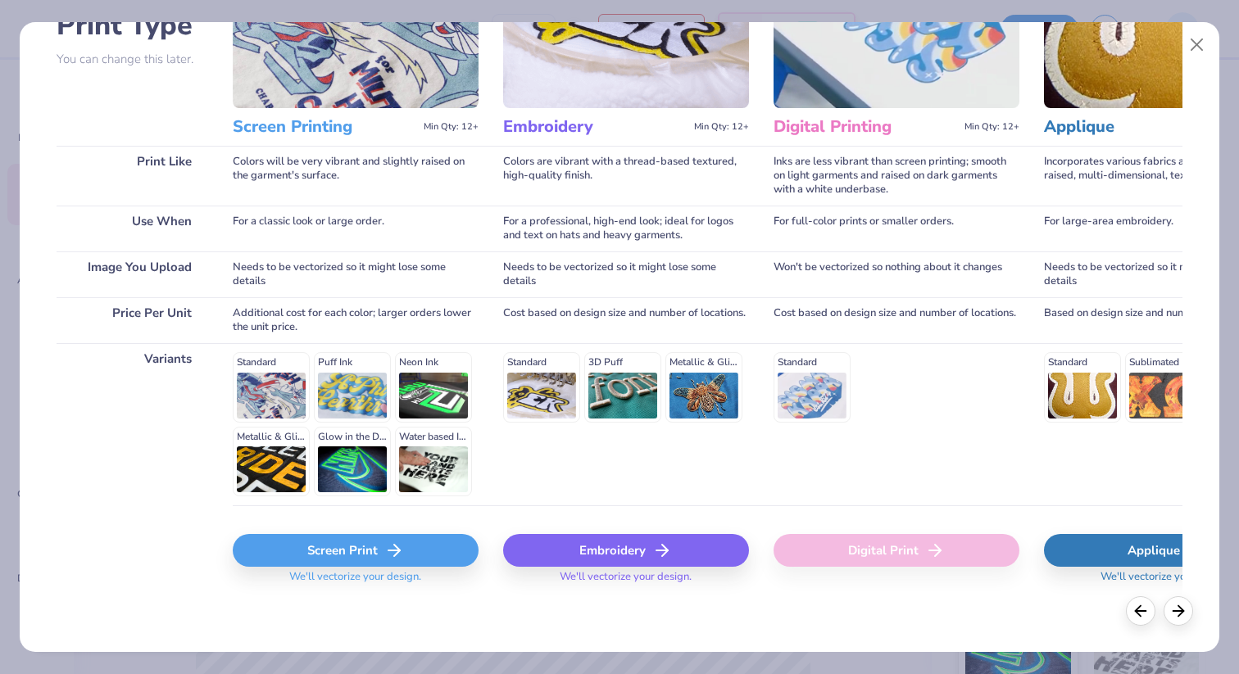
click at [308, 547] on div "Screen Print" at bounding box center [356, 550] width 246 height 33
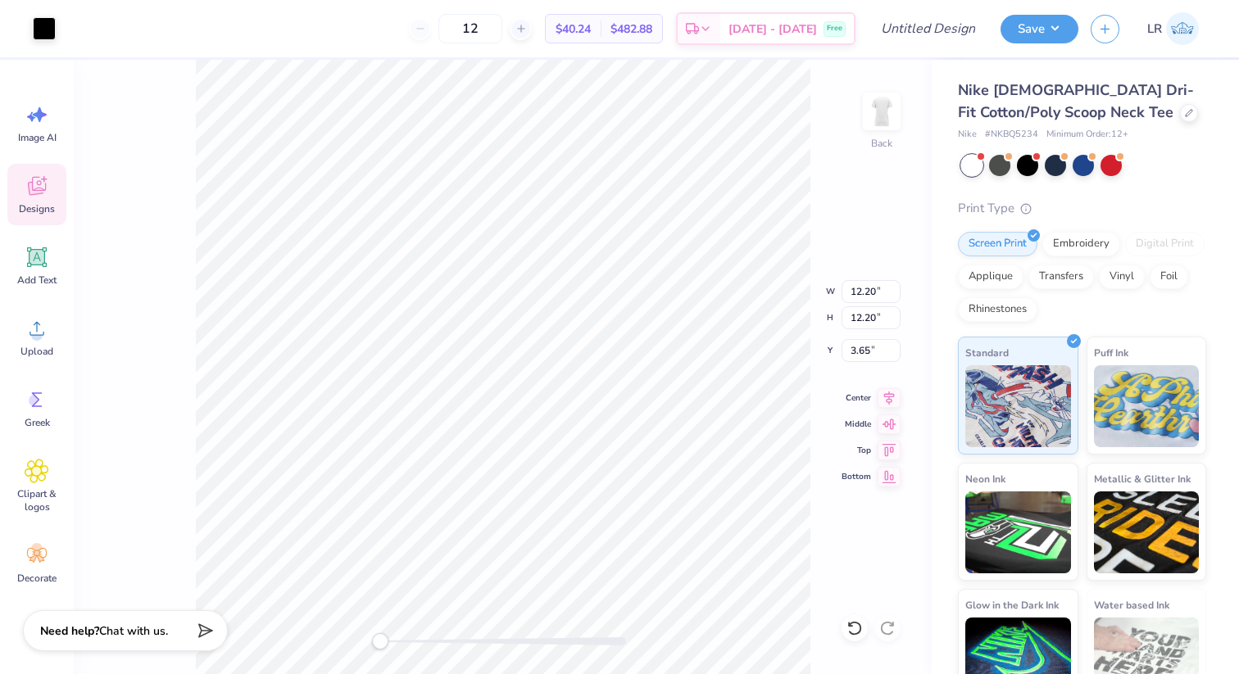
type input "5.12"
type input "10.73"
click at [872, 125] on img at bounding box center [882, 112] width 66 height 66
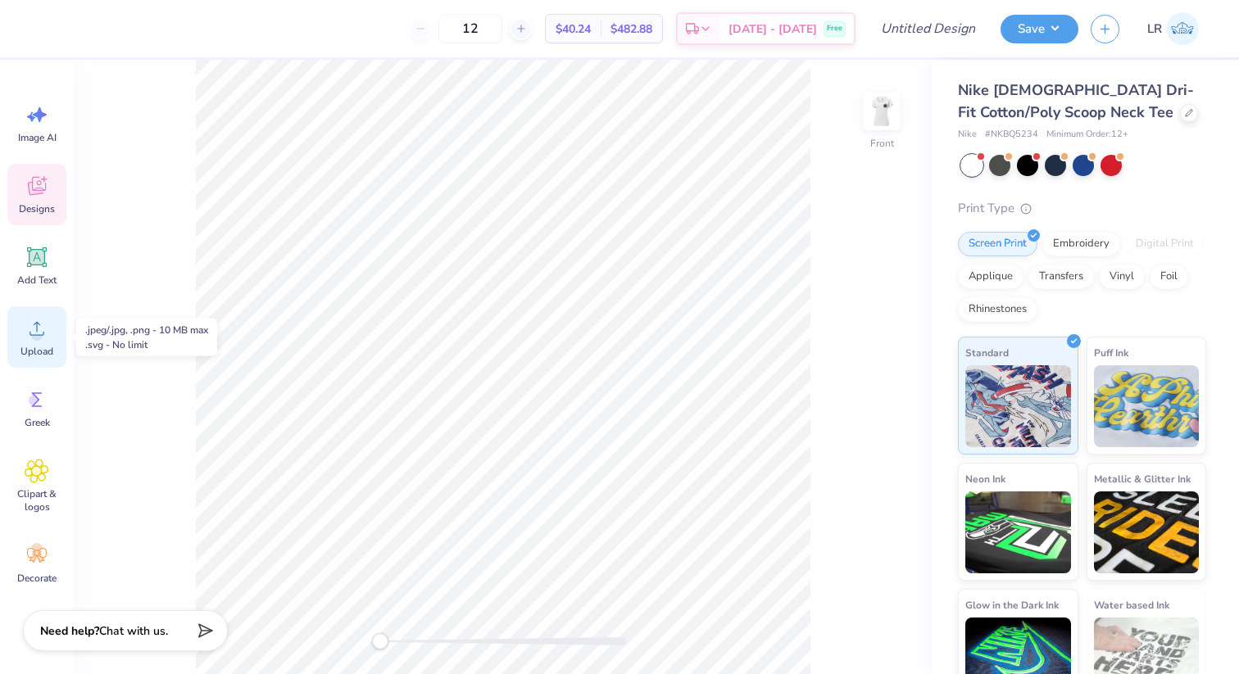
click at [34, 323] on icon at bounding box center [37, 328] width 25 height 25
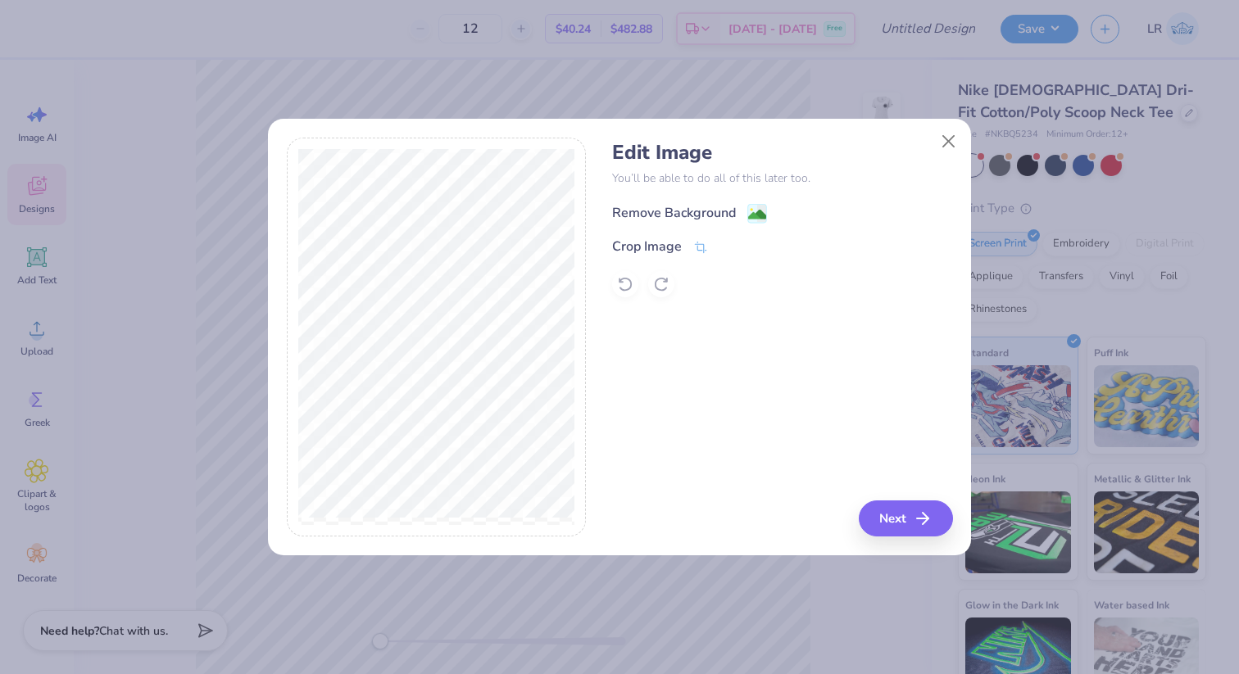
click at [727, 207] on div "Remove Background" at bounding box center [674, 213] width 124 height 20
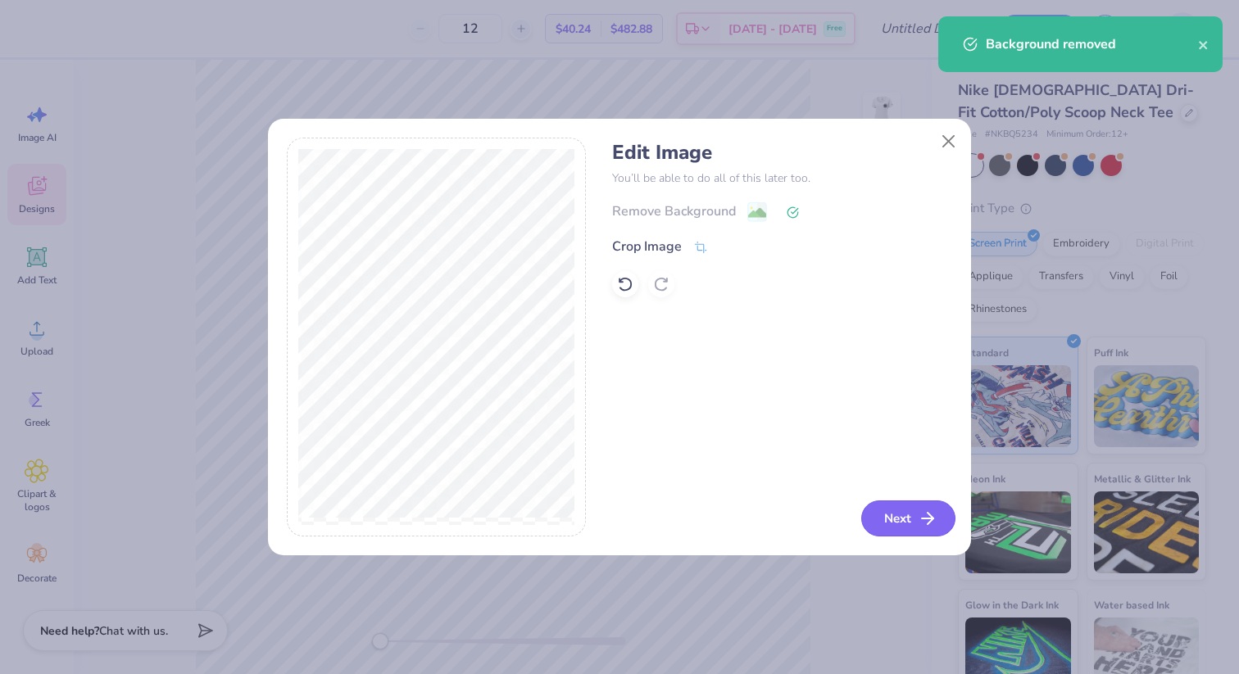
click at [900, 530] on button "Next" at bounding box center [908, 519] width 94 height 36
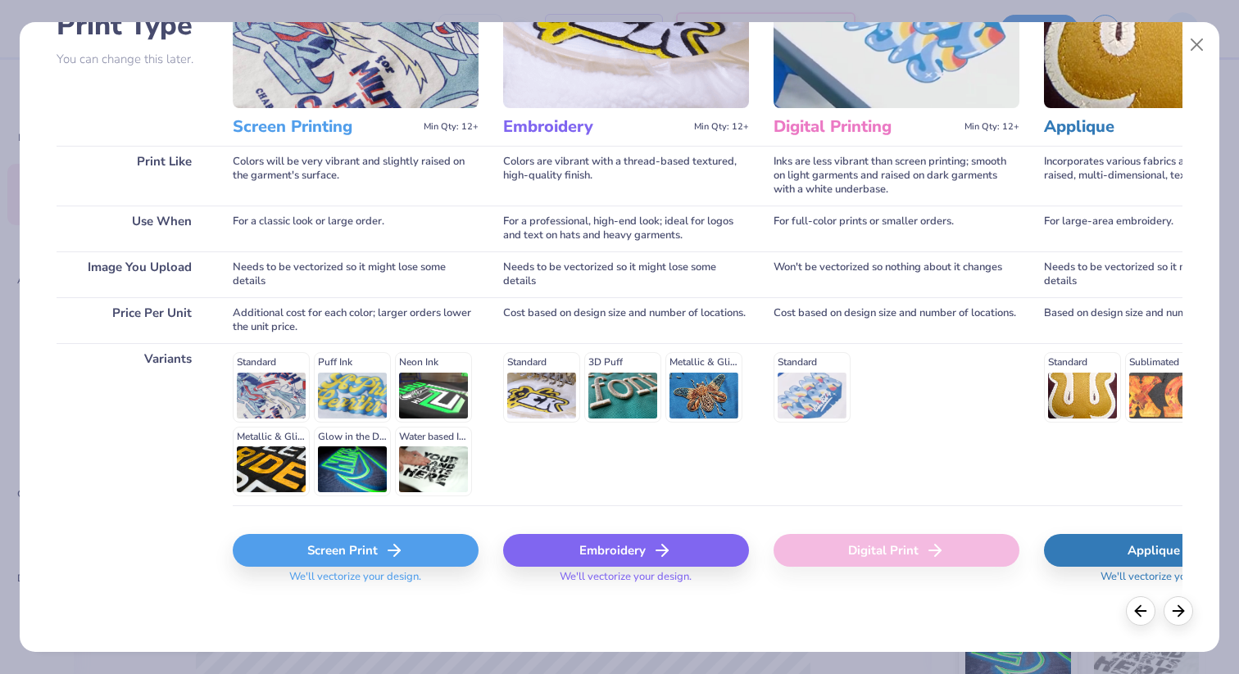
click at [333, 551] on div "Screen Print" at bounding box center [356, 550] width 246 height 33
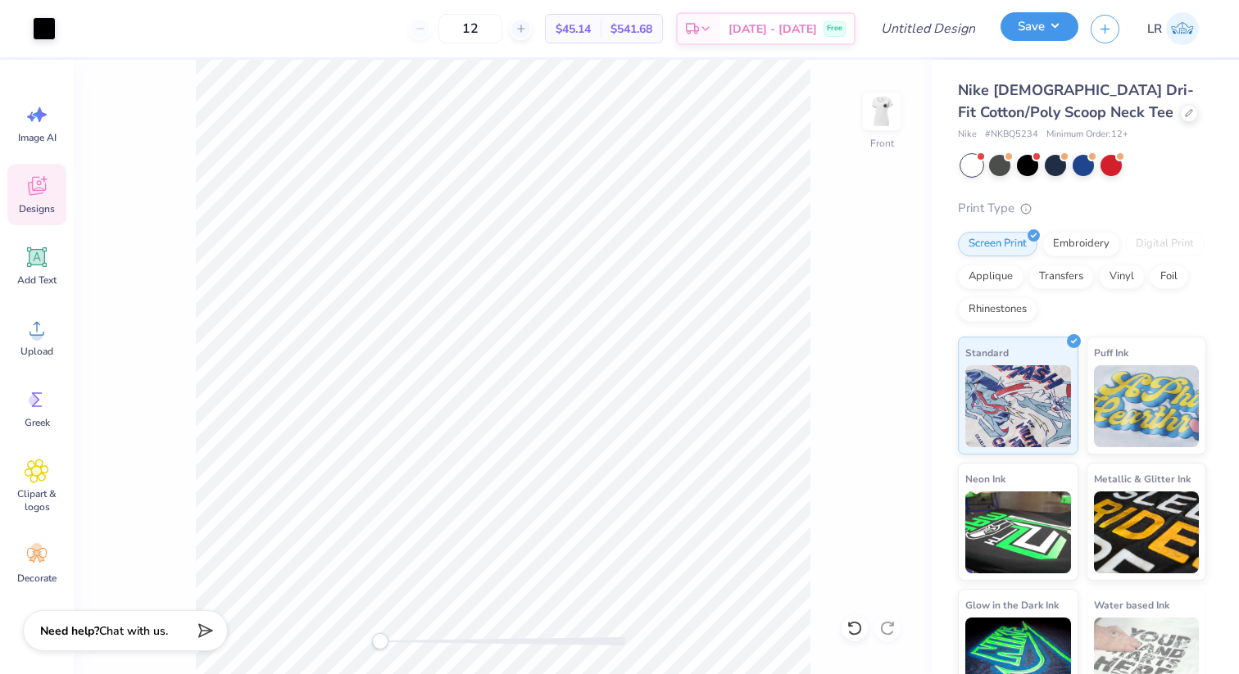
click at [1042, 33] on button "Save" at bounding box center [1039, 26] width 78 height 29
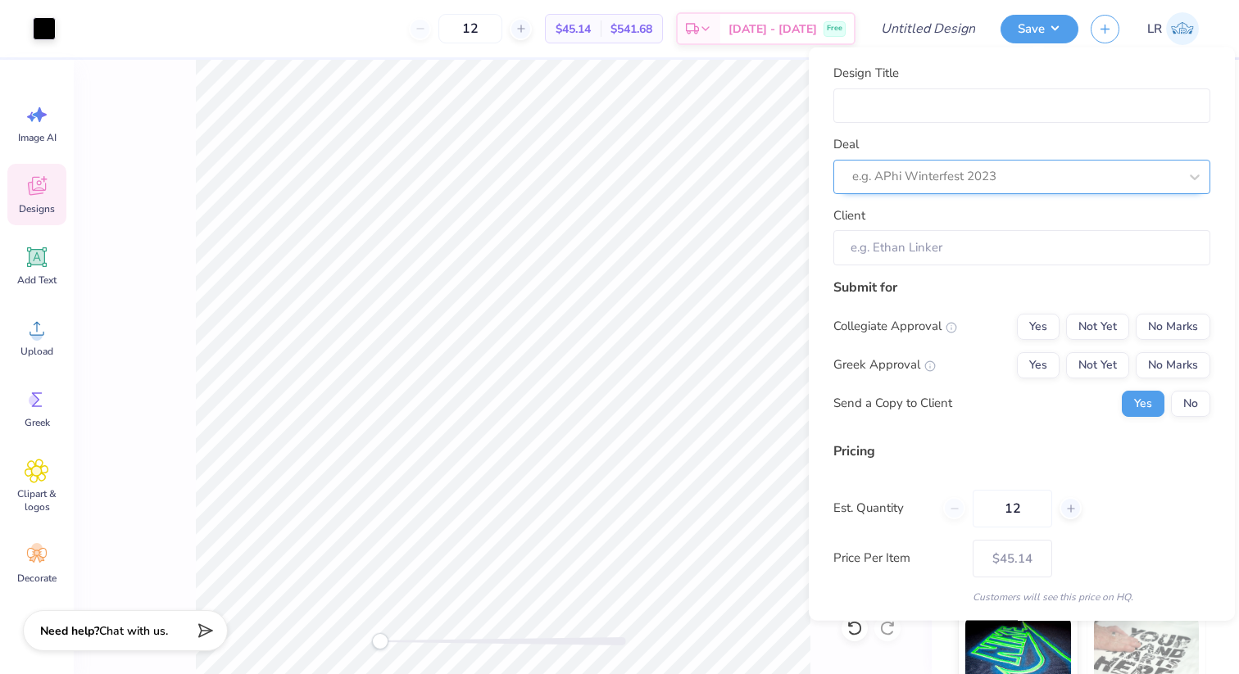
click at [996, 170] on div at bounding box center [1015, 177] width 326 height 22
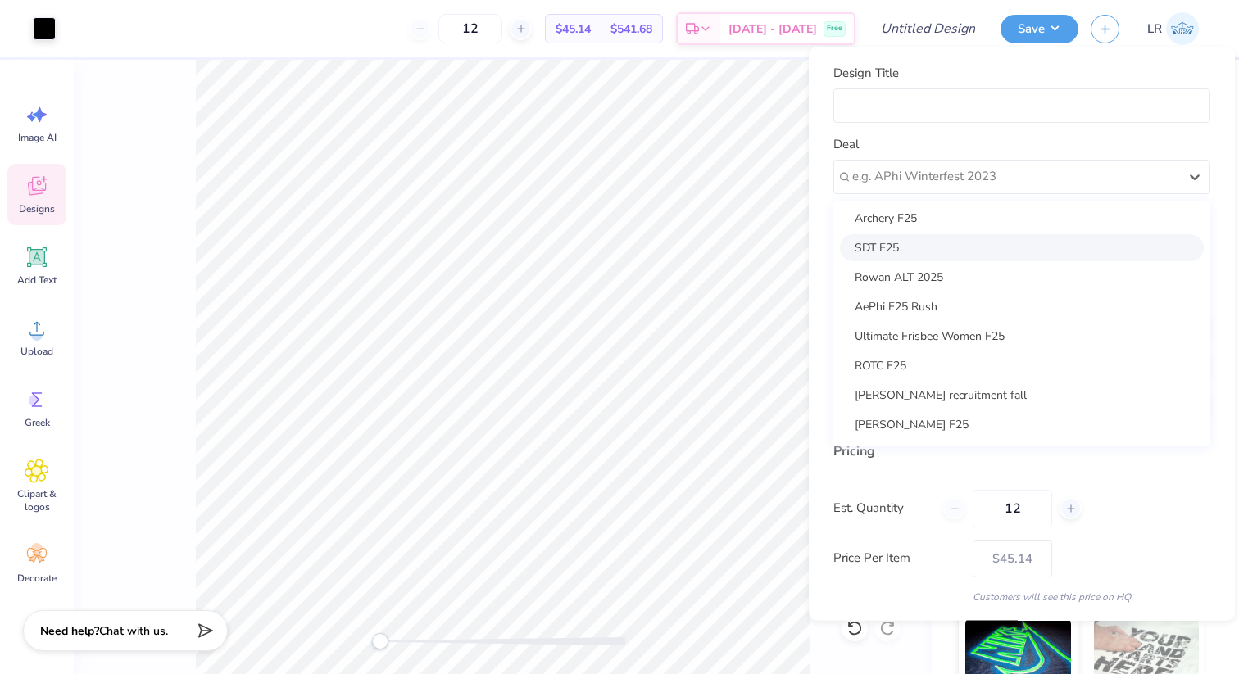
scroll to position [414, 0]
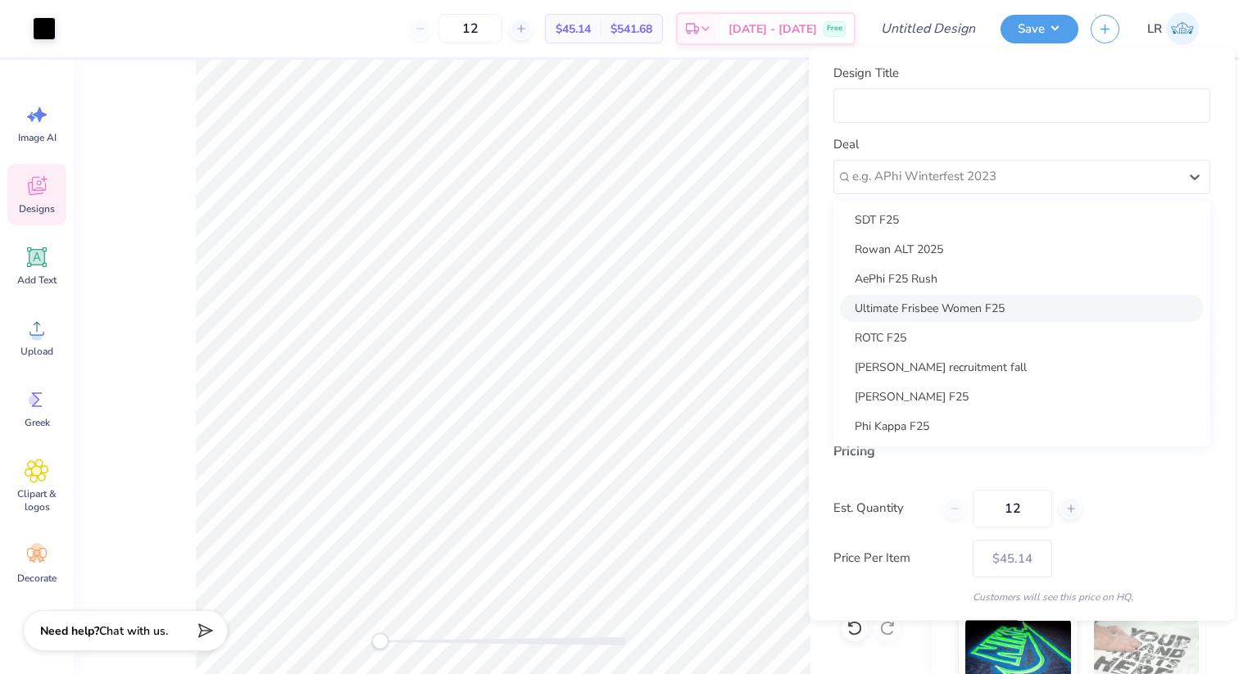
click at [965, 309] on div "Ultimate Frisbee Women F25" at bounding box center [1022, 307] width 364 height 27
type input "Taleen Hamad"
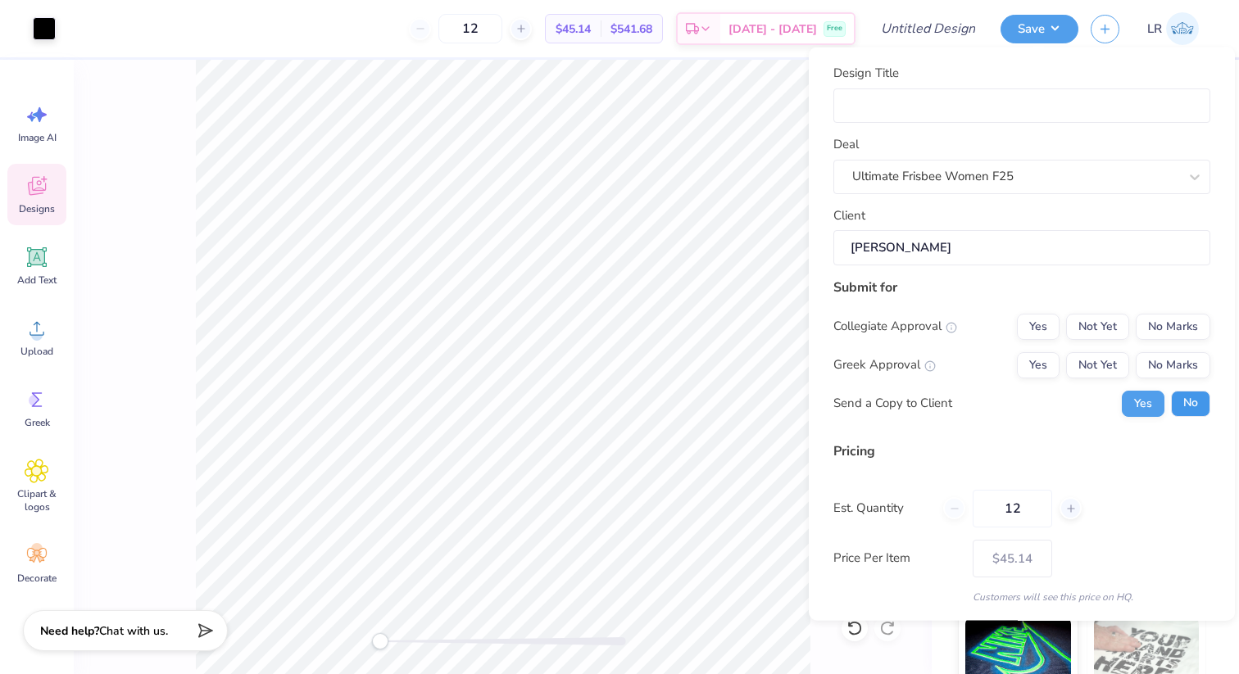
click at [1177, 402] on button "No" at bounding box center [1190, 403] width 39 height 26
click at [1178, 362] on button "No Marks" at bounding box center [1173, 365] width 75 height 26
click at [1148, 328] on button "No Marks" at bounding box center [1173, 326] width 75 height 26
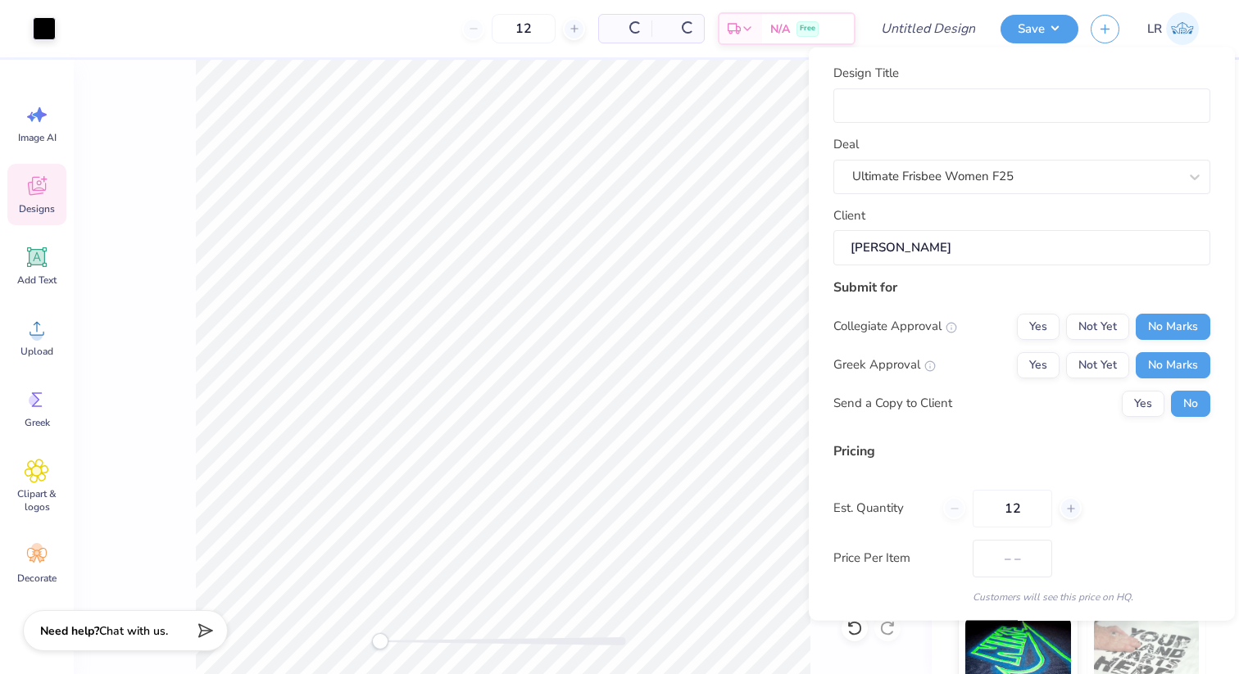
type input "$45.14"
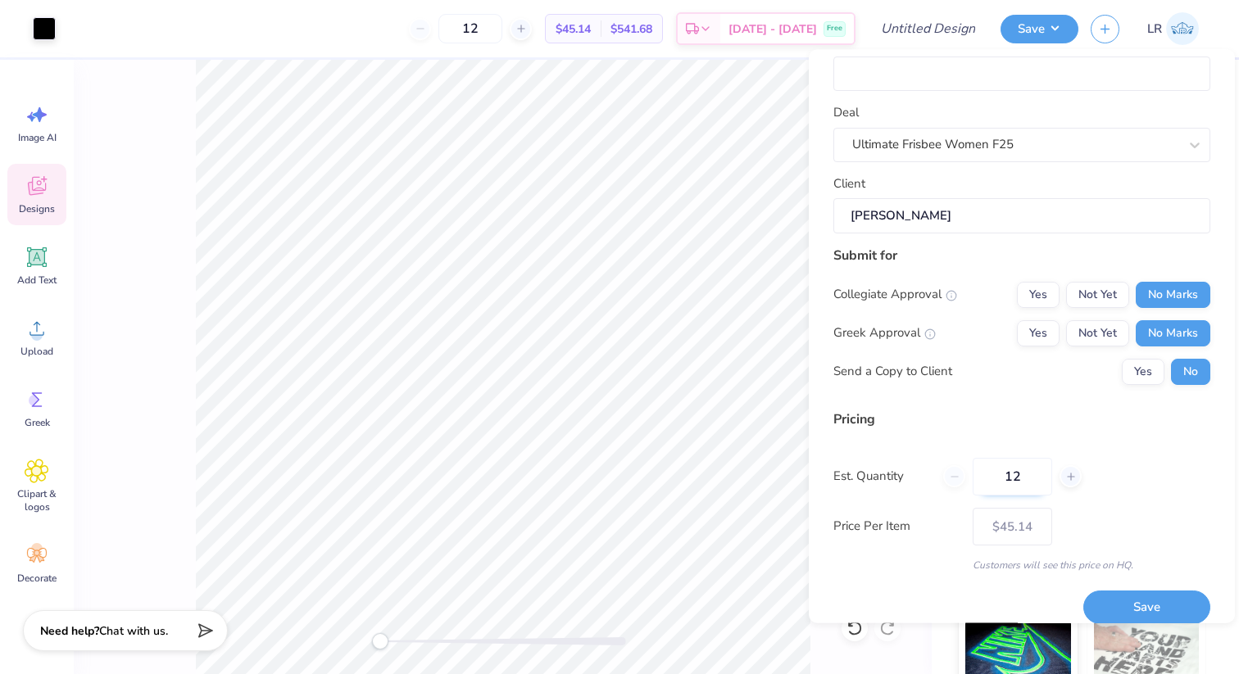
scroll to position [52, 0]
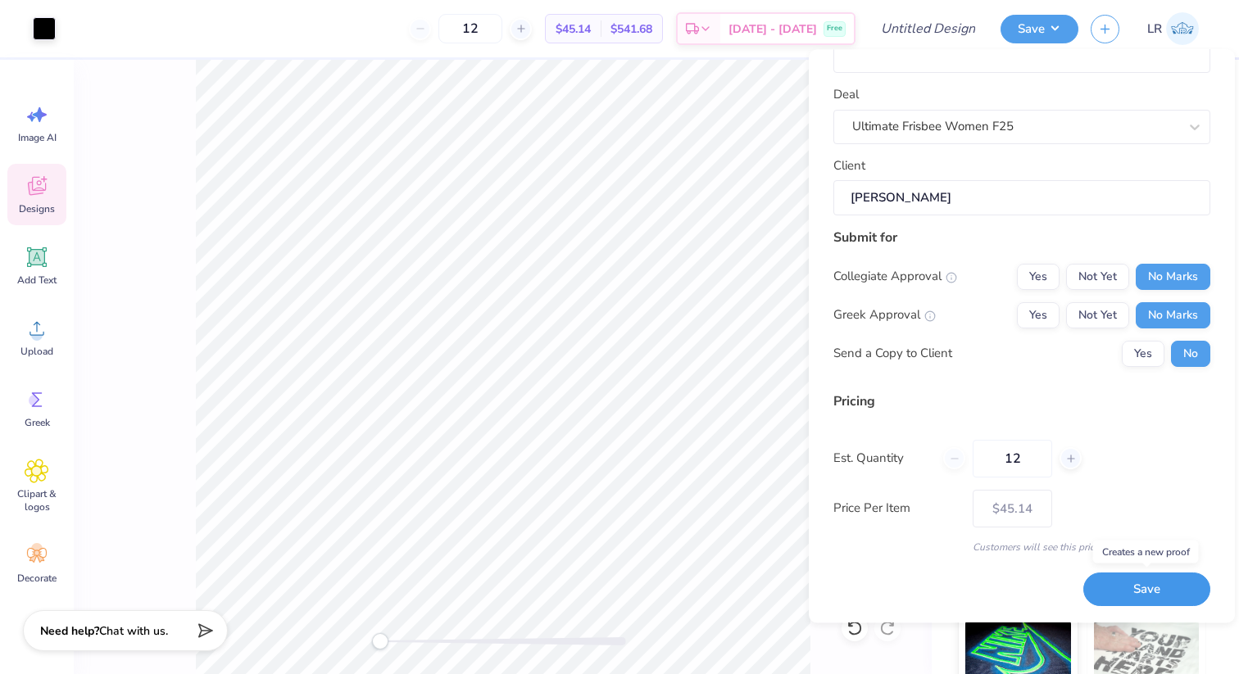
click at [1126, 578] on button "Save" at bounding box center [1146, 591] width 127 height 34
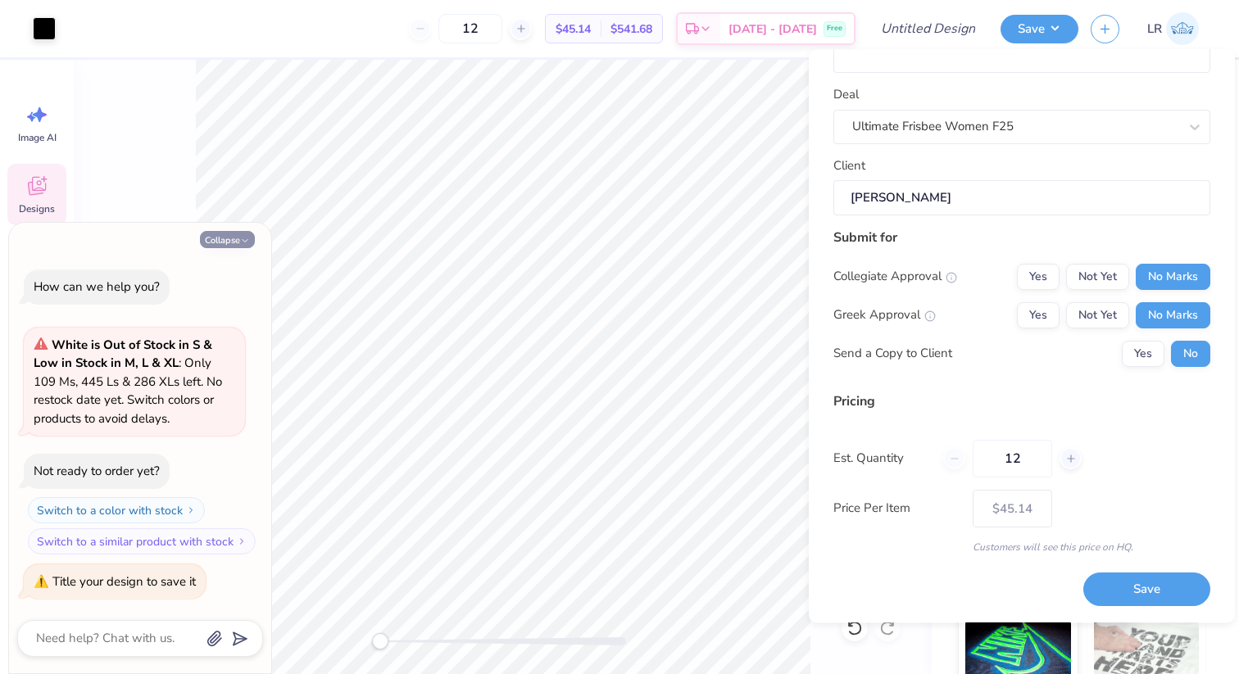
click at [223, 246] on button "Collapse" at bounding box center [227, 239] width 55 height 17
type textarea "x"
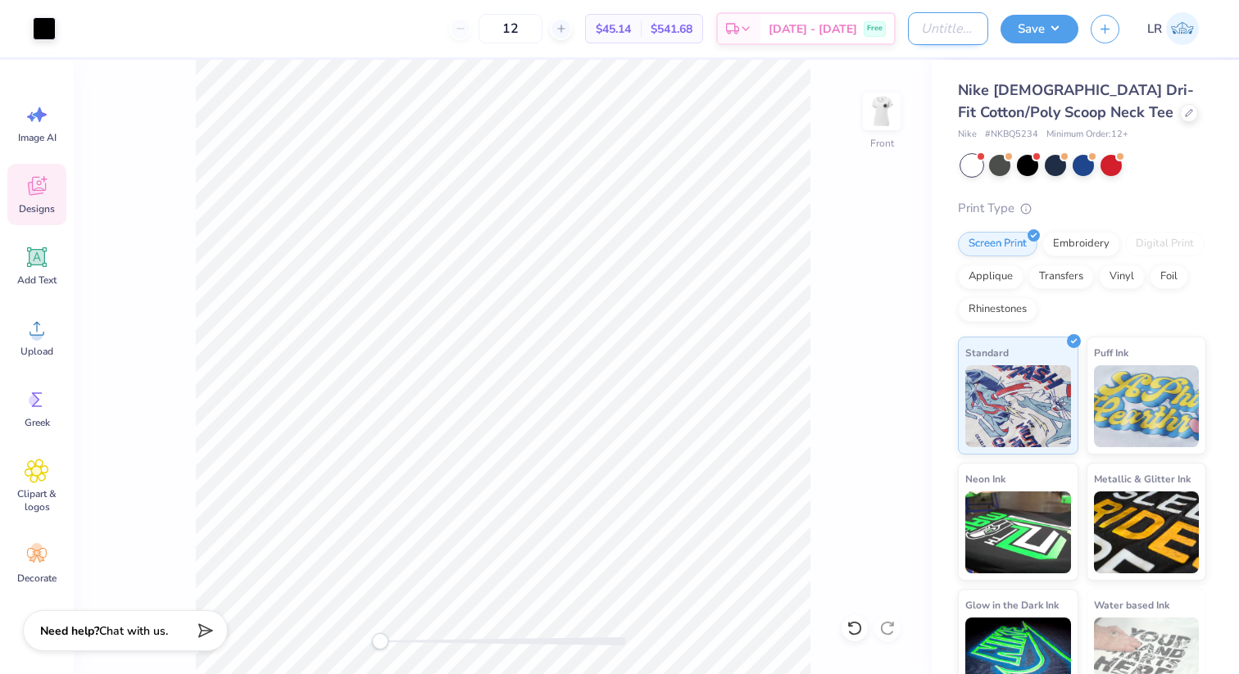
click at [923, 42] on input "Design Title" at bounding box center [948, 28] width 80 height 33
type input "RUF Rosies Tee"
click at [1055, 27] on button "Save" at bounding box center [1039, 26] width 78 height 29
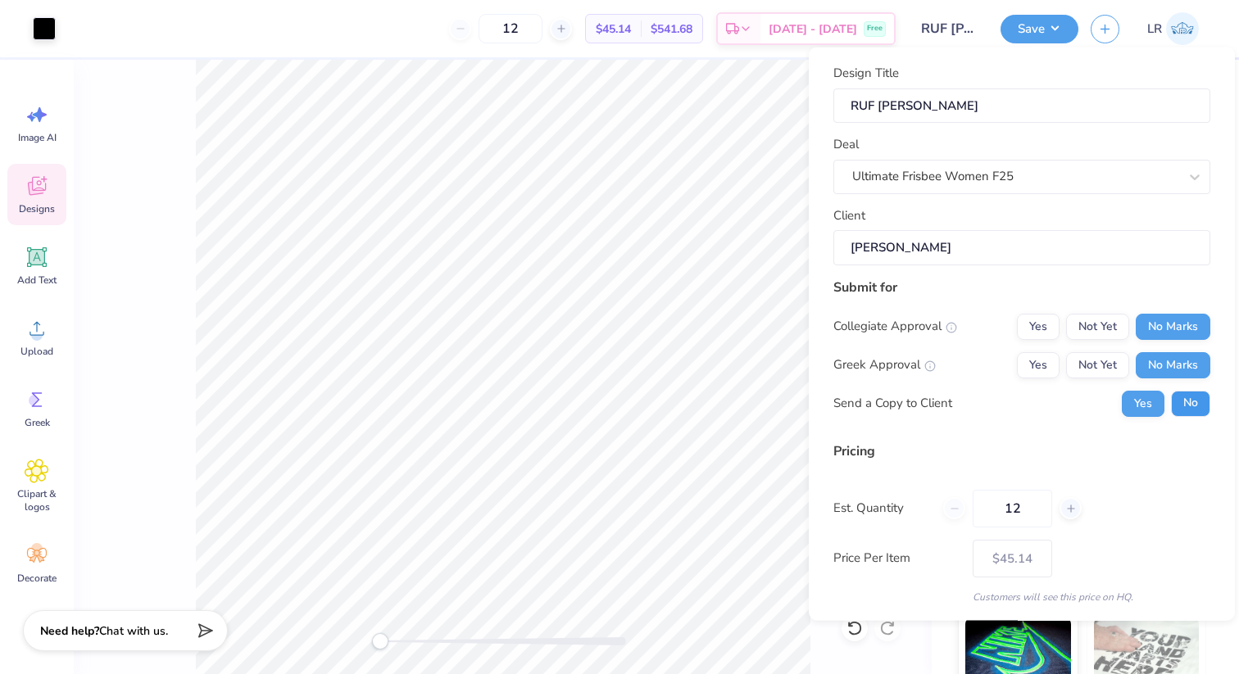
click at [1183, 410] on button "No" at bounding box center [1190, 403] width 39 height 26
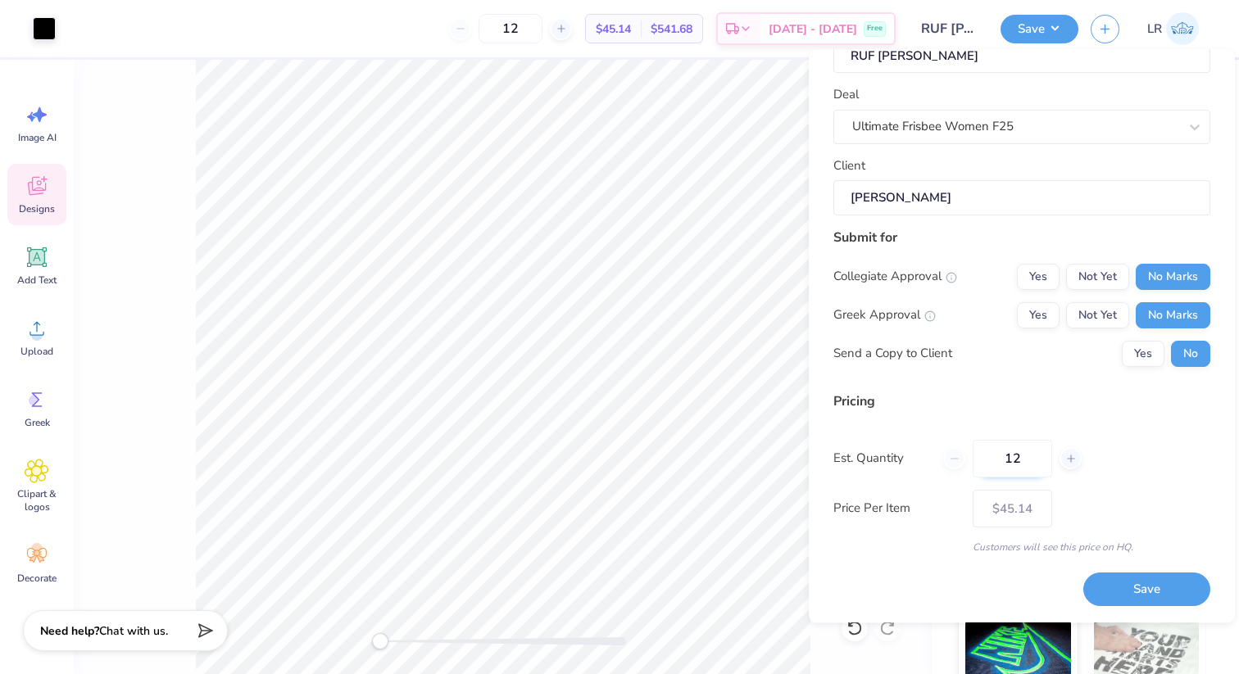
click at [1030, 462] on input "12" at bounding box center [1012, 459] width 79 height 38
type input "1"
type input "20"
type input "$42.09"
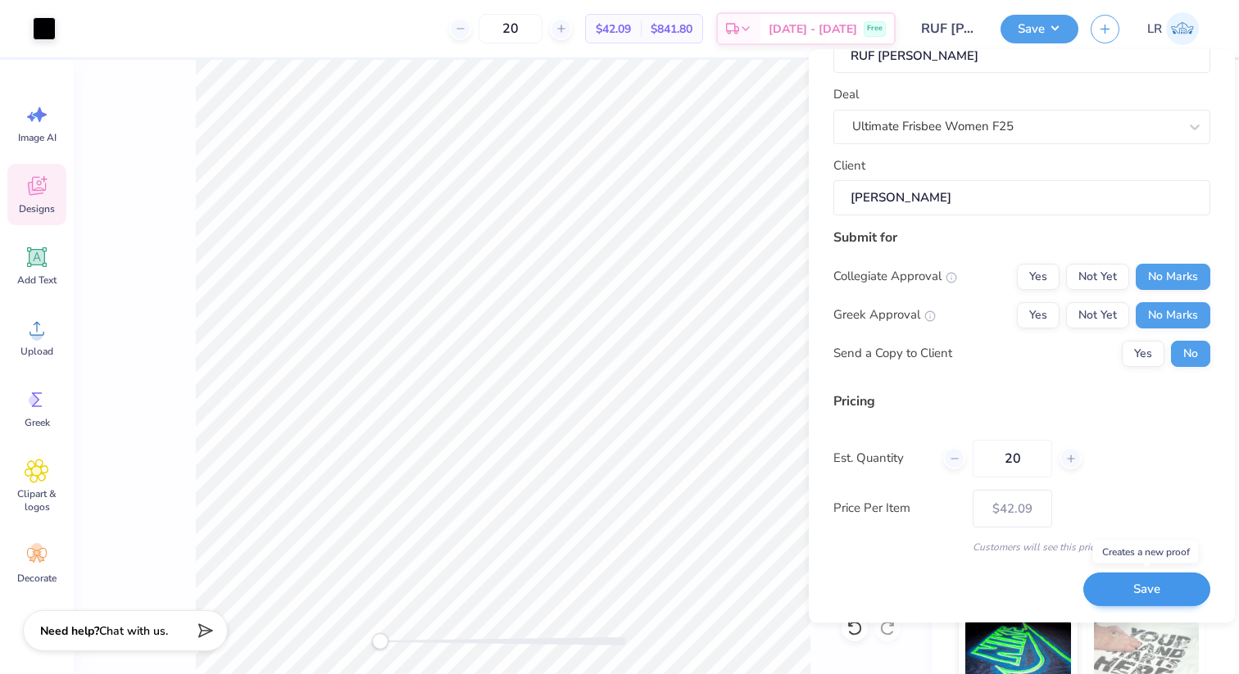
type input "20"
click at [1135, 592] on button "Save" at bounding box center [1146, 591] width 127 height 34
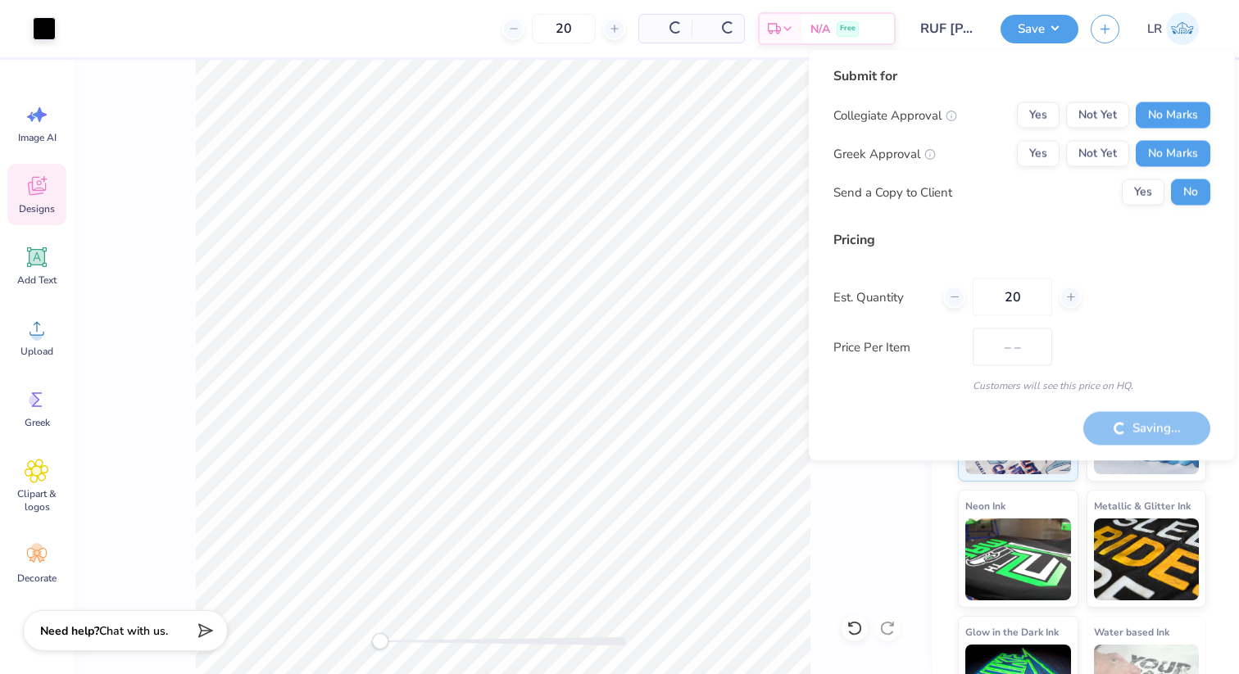
type input "$42.09"
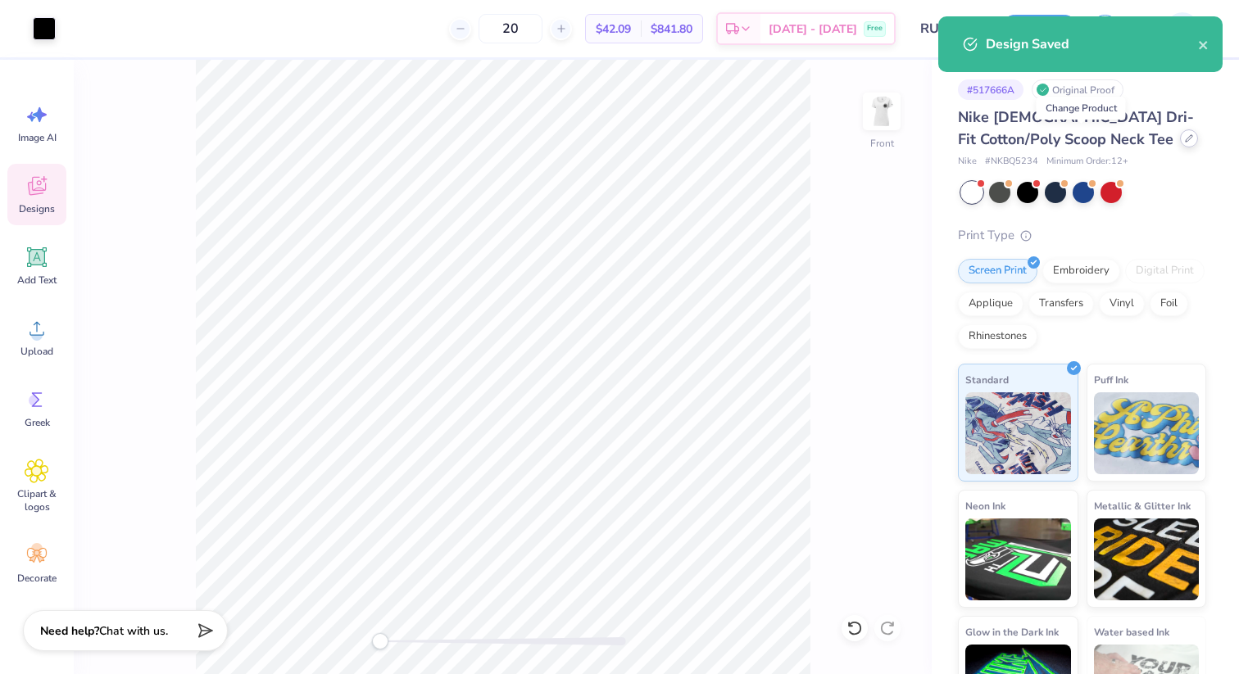
click at [1180, 144] on div at bounding box center [1189, 138] width 18 height 18
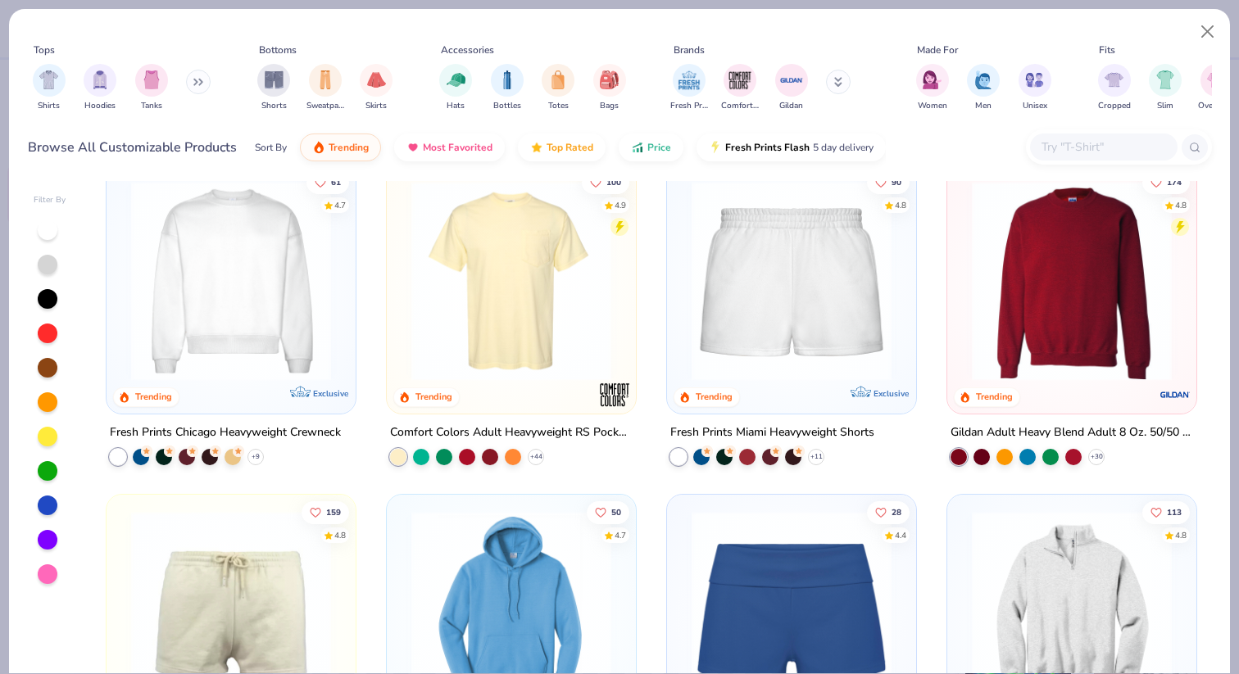
scroll to position [1041, 0]
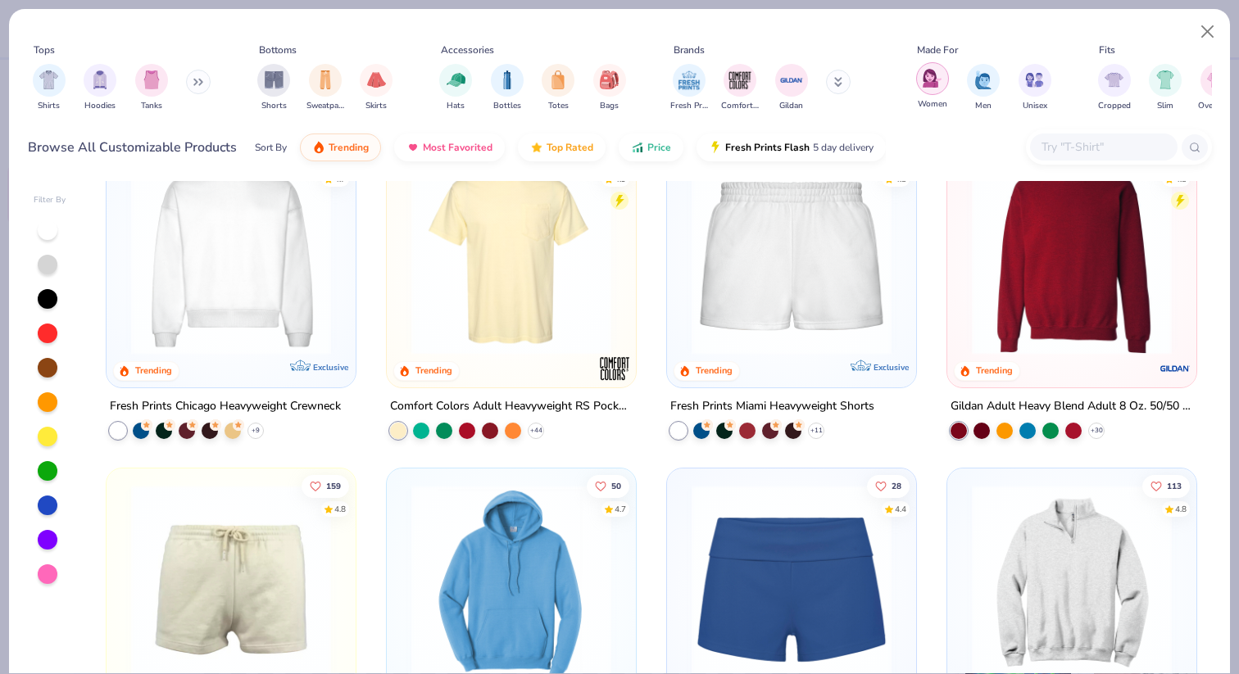
click at [931, 88] on div "filter for Women" at bounding box center [932, 78] width 33 height 33
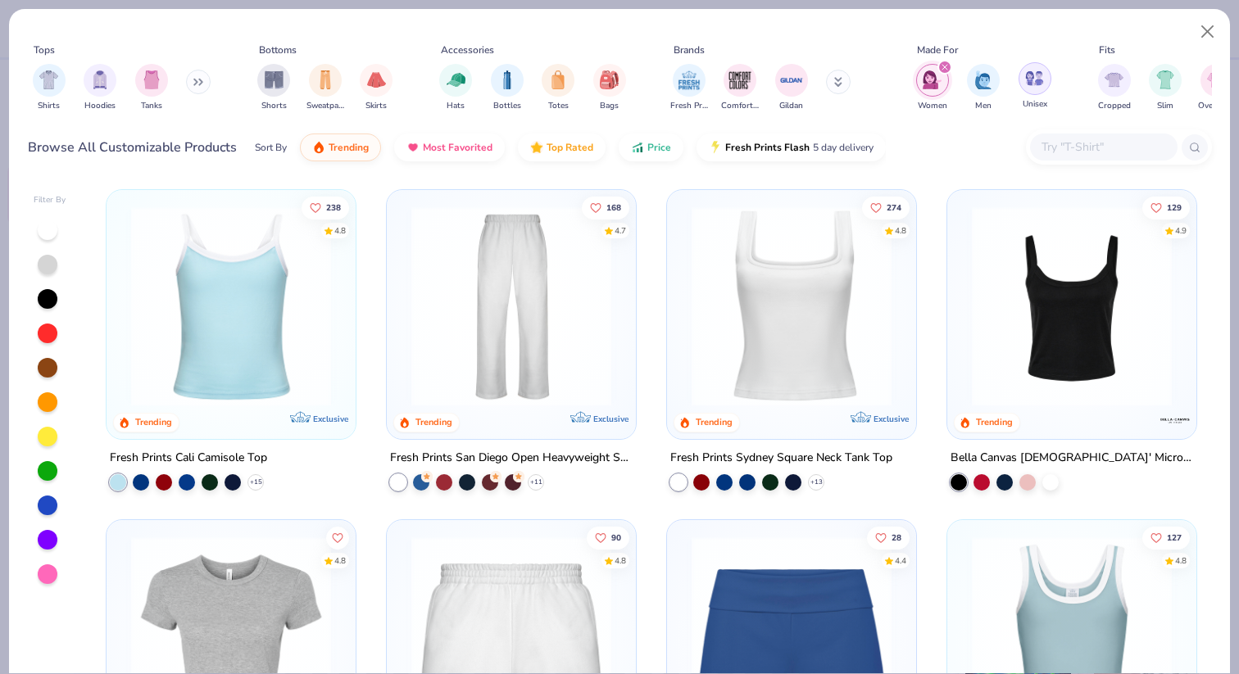
click at [1025, 84] on img "filter for Unisex" at bounding box center [1034, 78] width 19 height 19
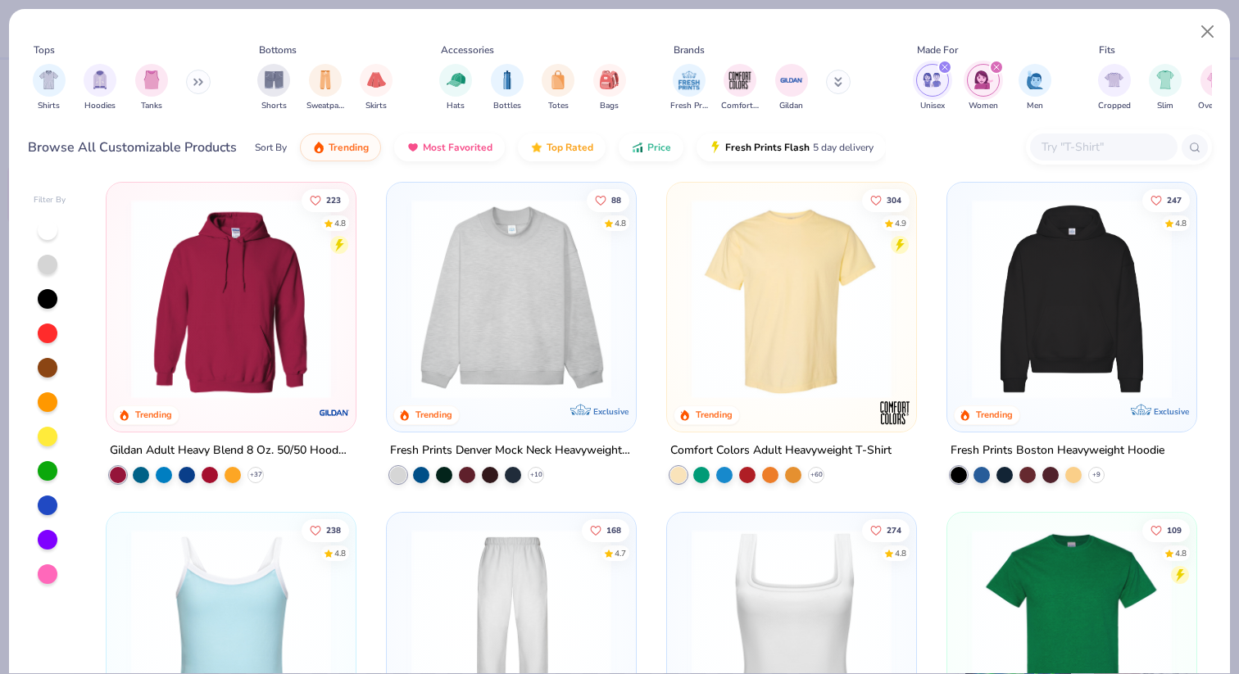
scroll to position [5, 0]
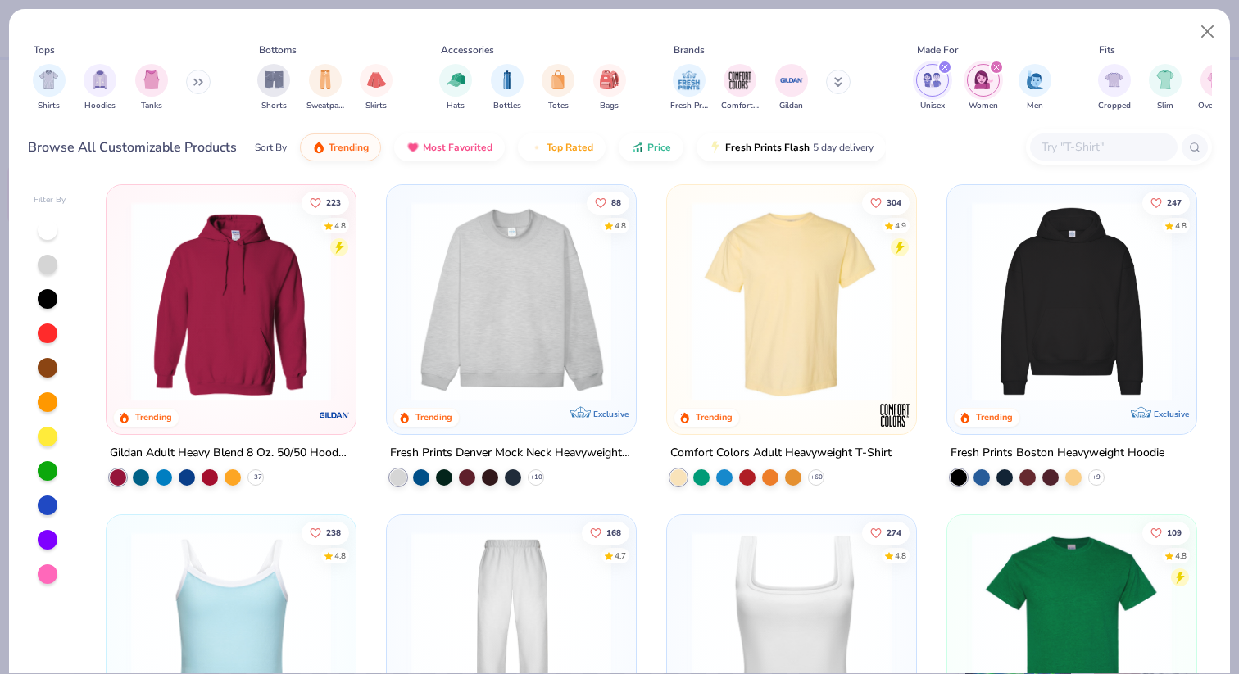
click at [782, 289] on img at bounding box center [791, 302] width 216 height 200
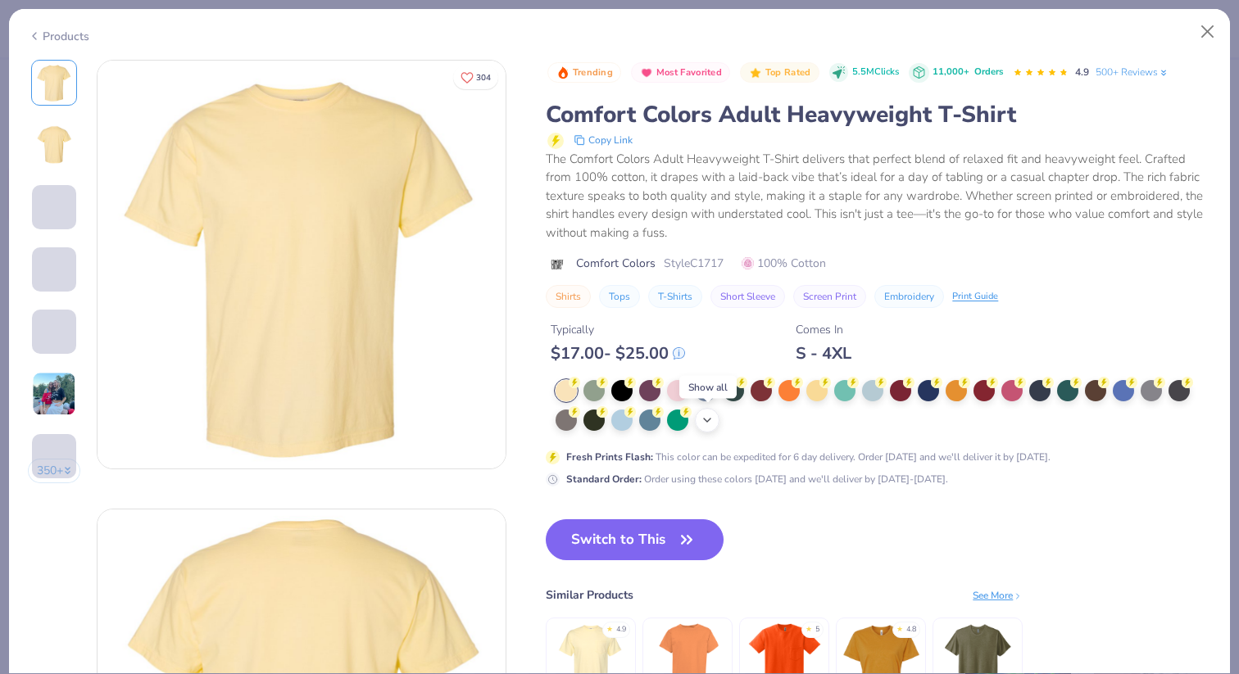
click at [713, 424] on icon at bounding box center [707, 420] width 13 height 13
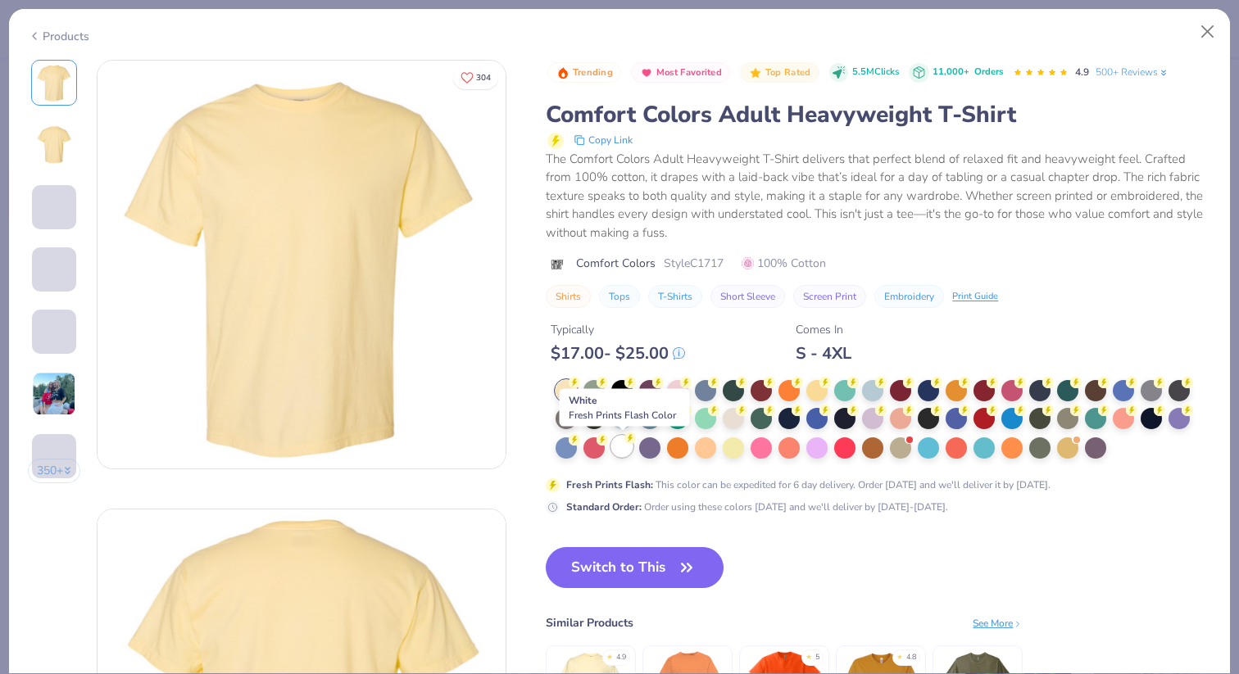
click at [619, 447] on div at bounding box center [621, 446] width 21 height 21
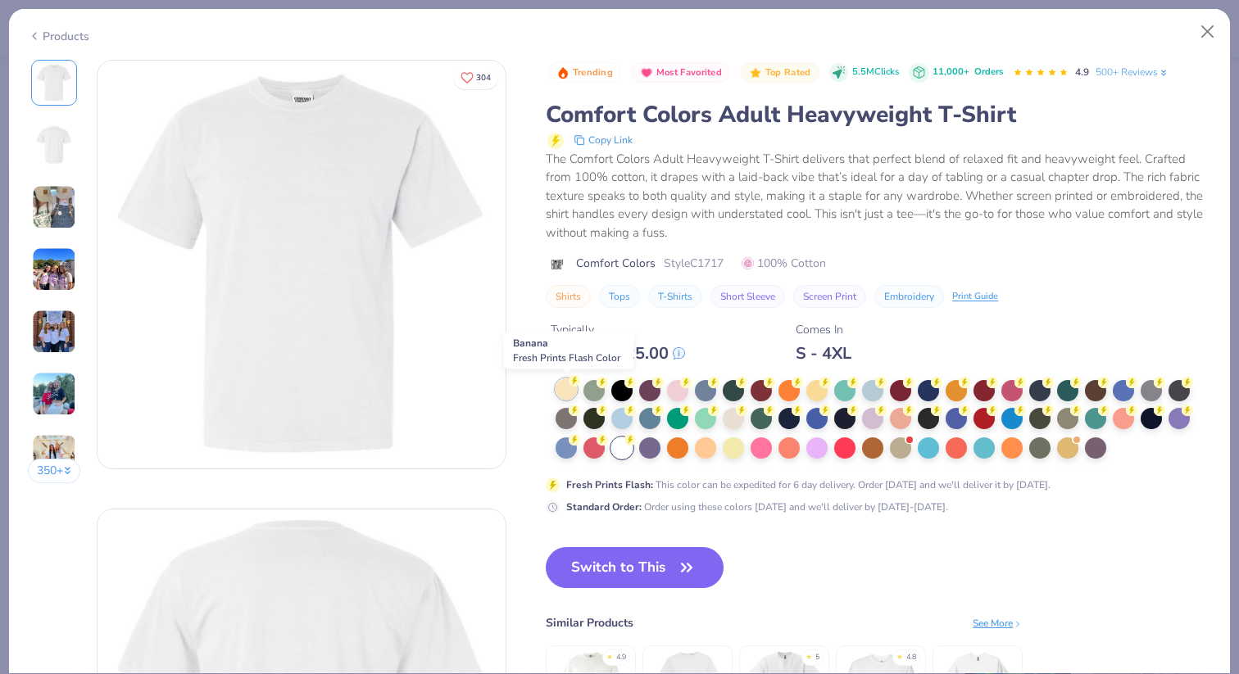
click at [572, 385] on circle at bounding box center [574, 380] width 11 height 11
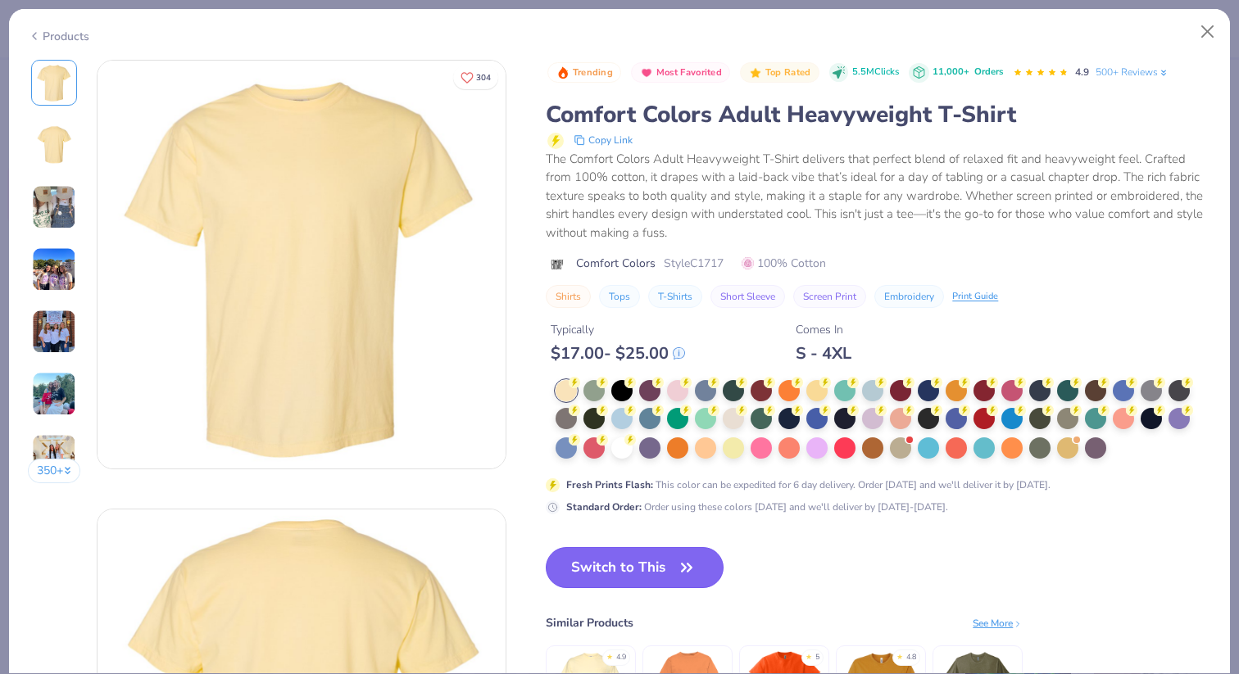
click at [614, 558] on button "Switch to This" at bounding box center [635, 567] width 178 height 41
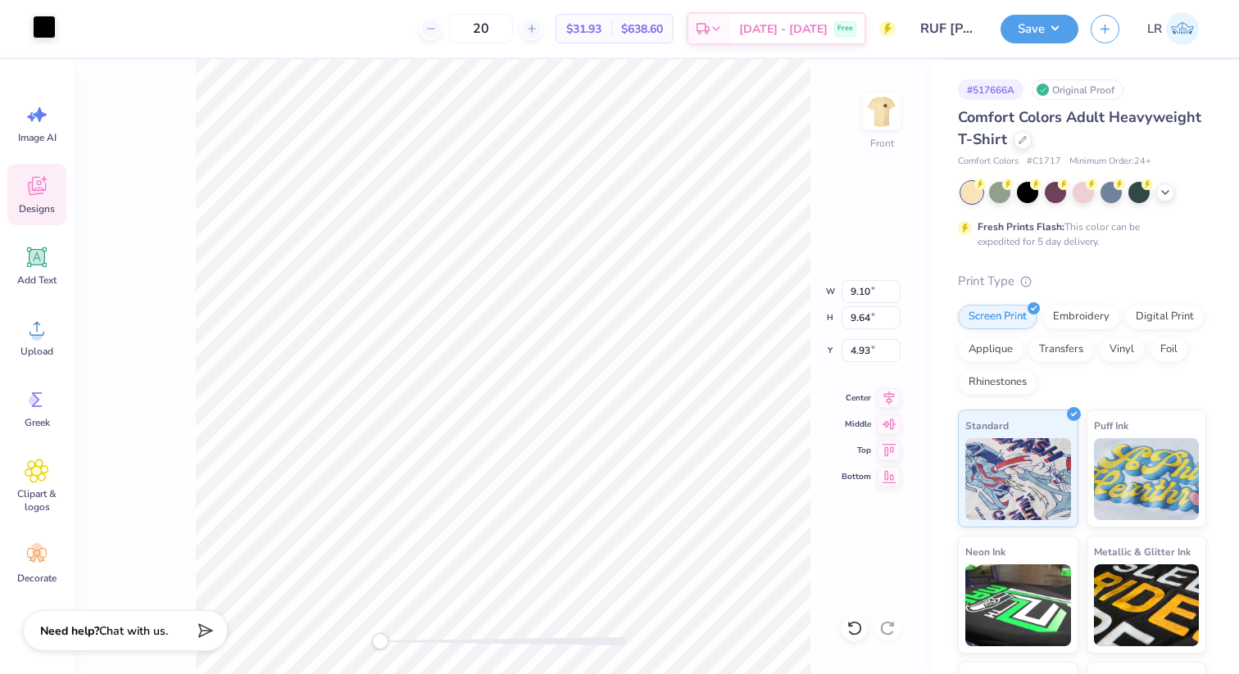
click at [51, 27] on div at bounding box center [44, 27] width 23 height 23
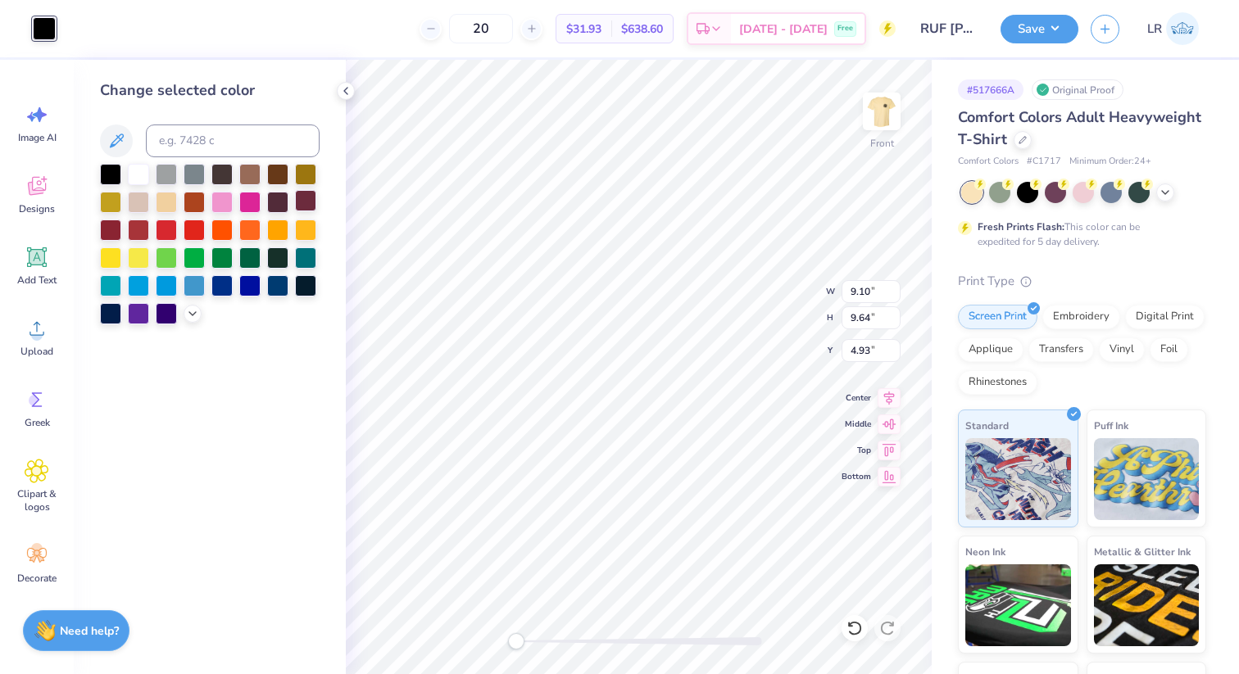
click at [301, 201] on div at bounding box center [305, 200] width 21 height 21
click at [286, 202] on div at bounding box center [277, 200] width 21 height 21
click at [282, 406] on div "Change selected color" at bounding box center [210, 367] width 272 height 615
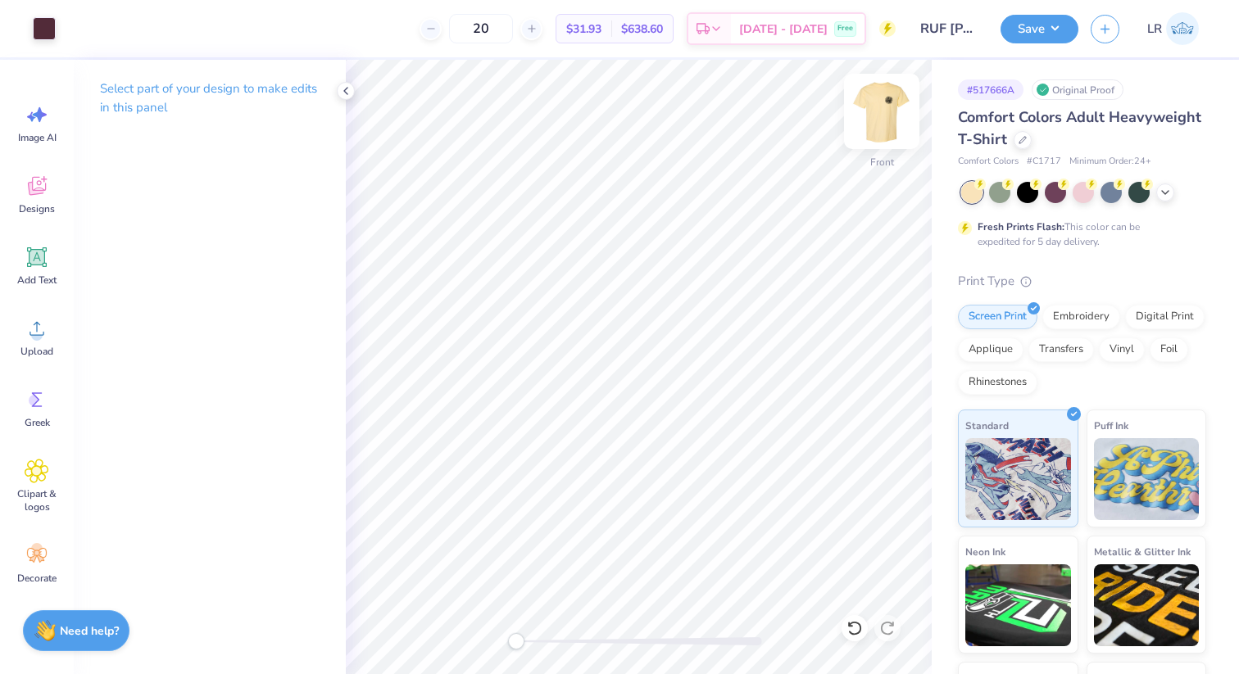
click at [876, 125] on img at bounding box center [882, 112] width 66 height 66
click at [45, 28] on div at bounding box center [44, 27] width 23 height 23
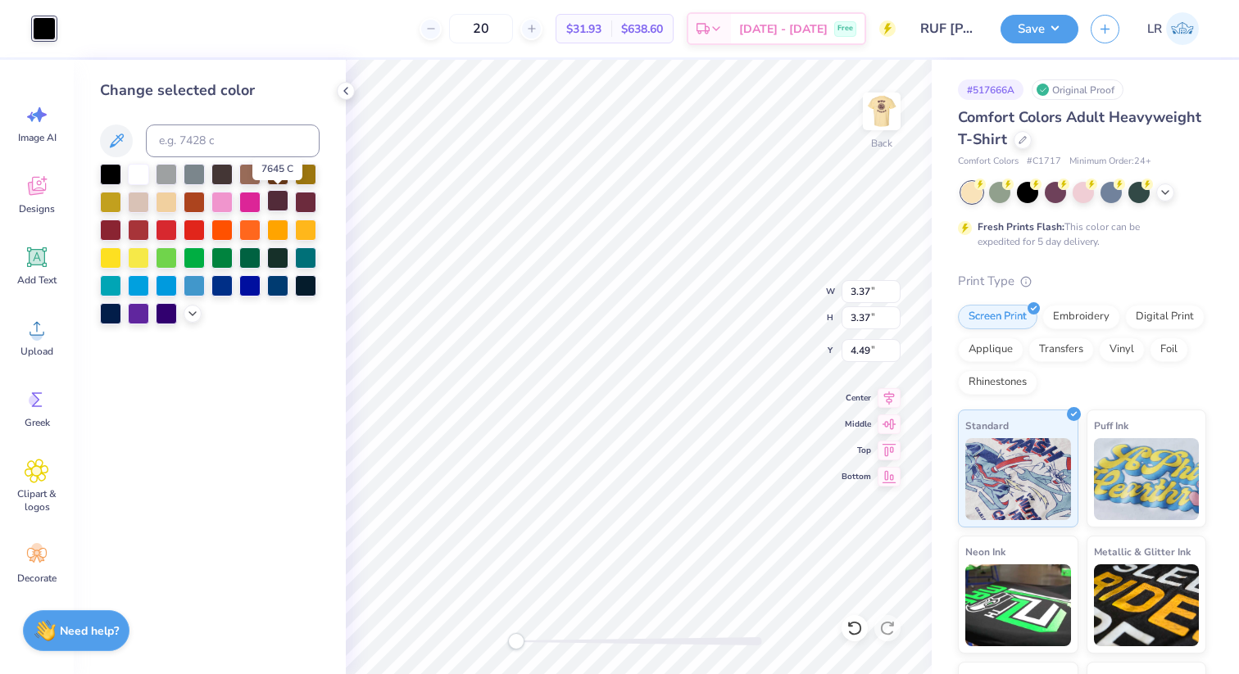
click at [282, 196] on div at bounding box center [277, 200] width 21 height 21
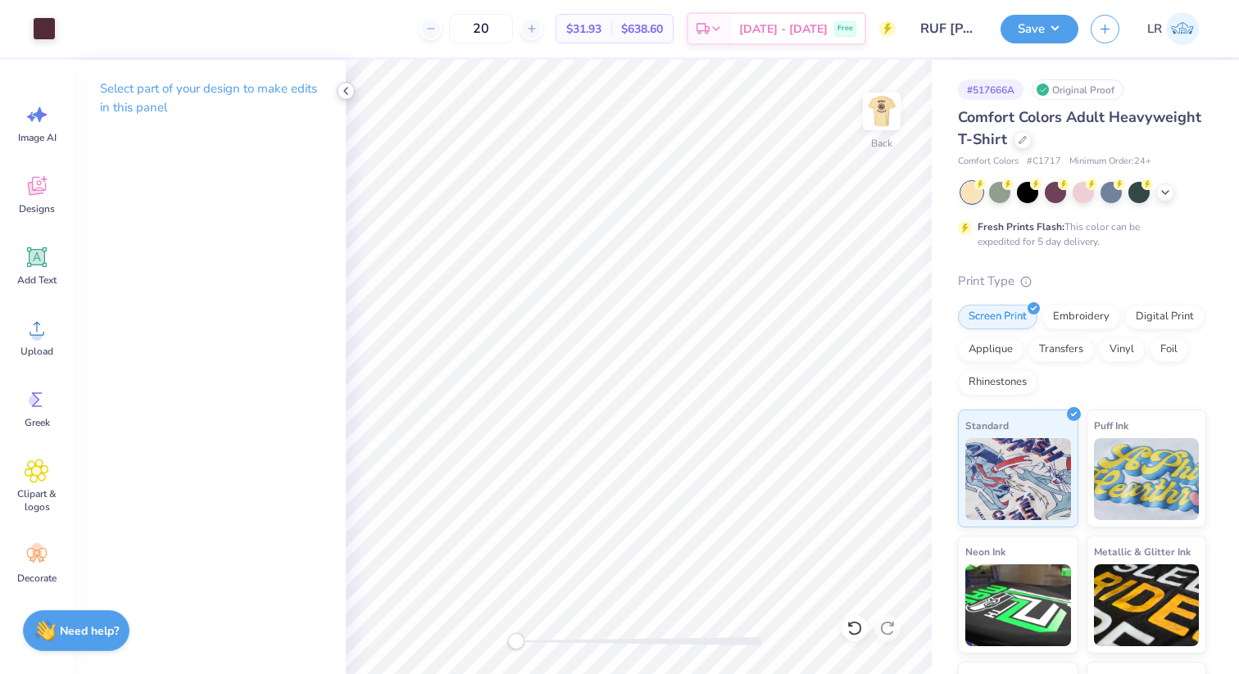
click at [349, 97] on icon at bounding box center [345, 90] width 13 height 13
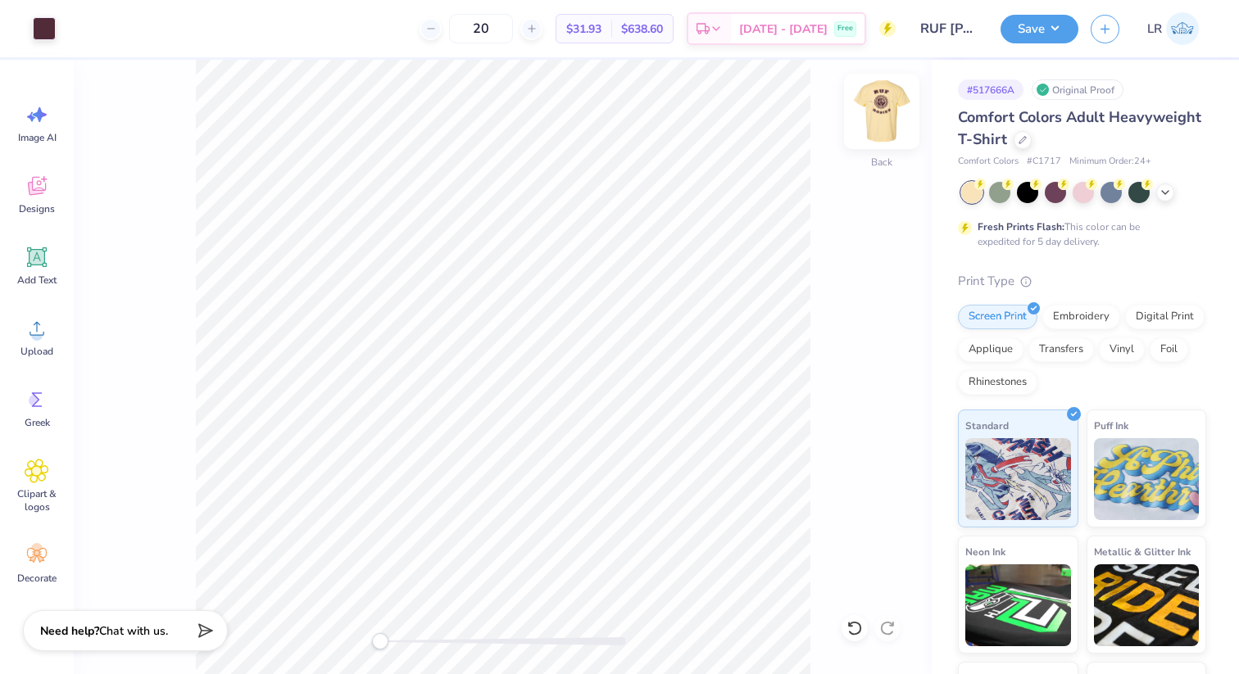
click at [882, 131] on img at bounding box center [882, 112] width 66 height 66
click at [1025, 136] on icon at bounding box center [1022, 138] width 7 height 7
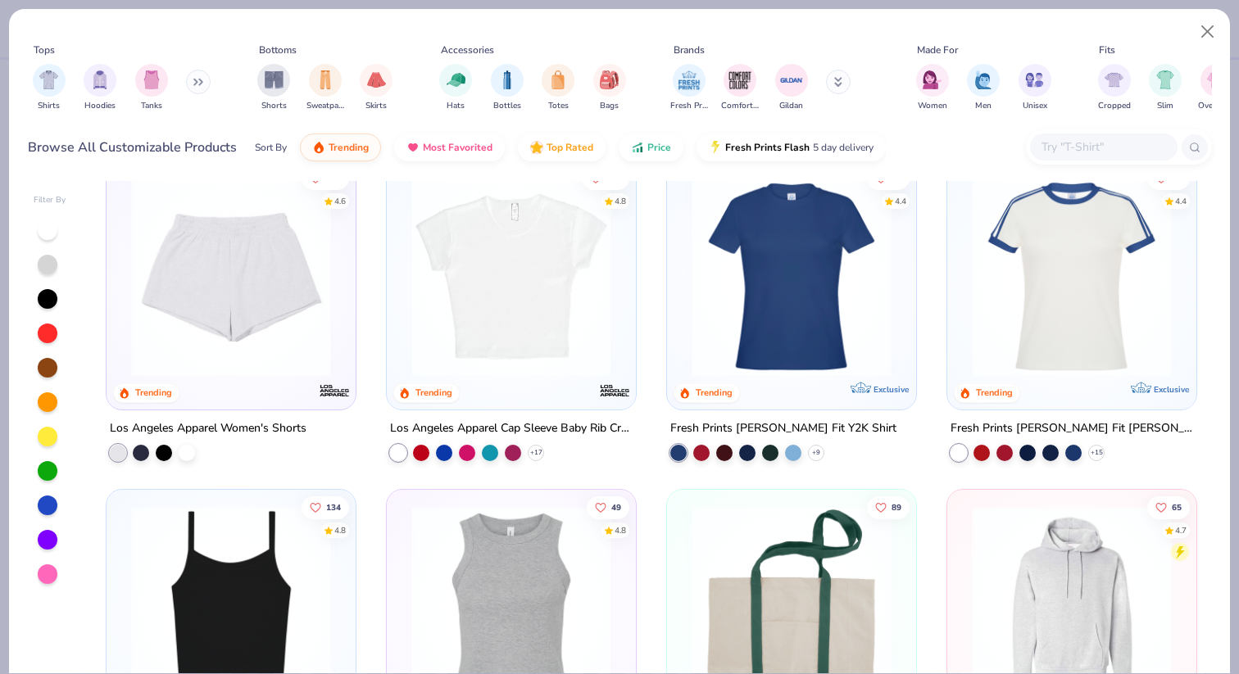
scroll to position [2012, 0]
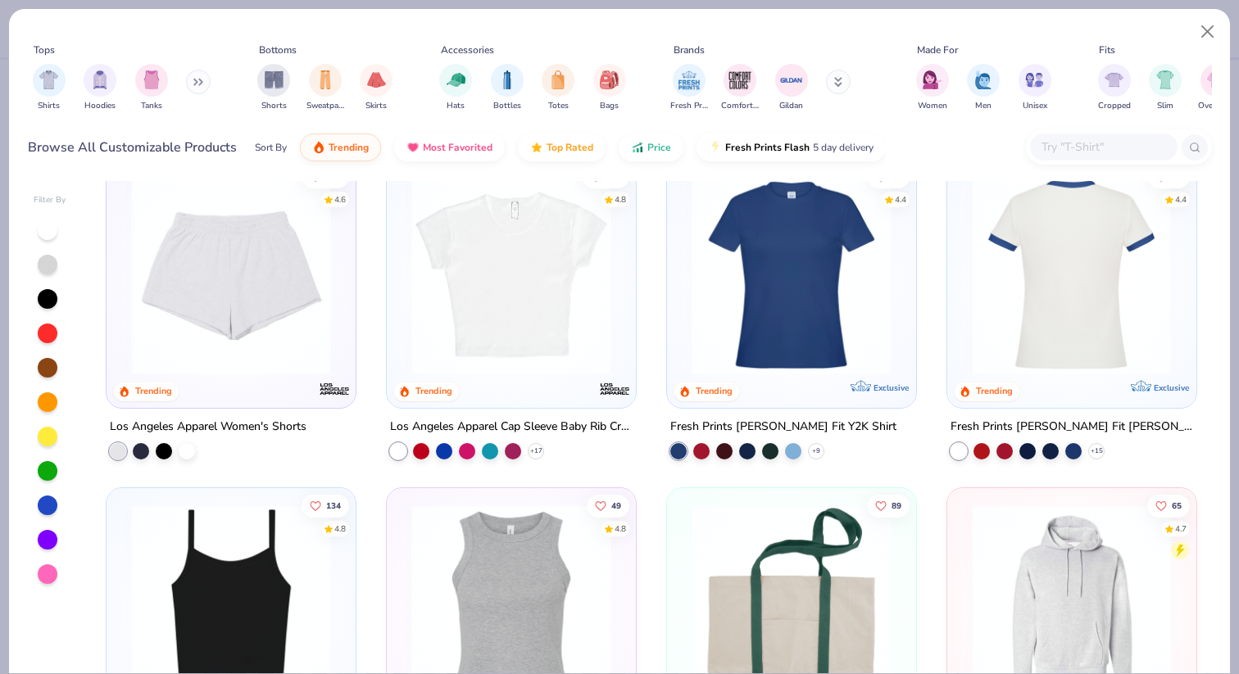
click at [1031, 269] on img at bounding box center [1071, 275] width 216 height 200
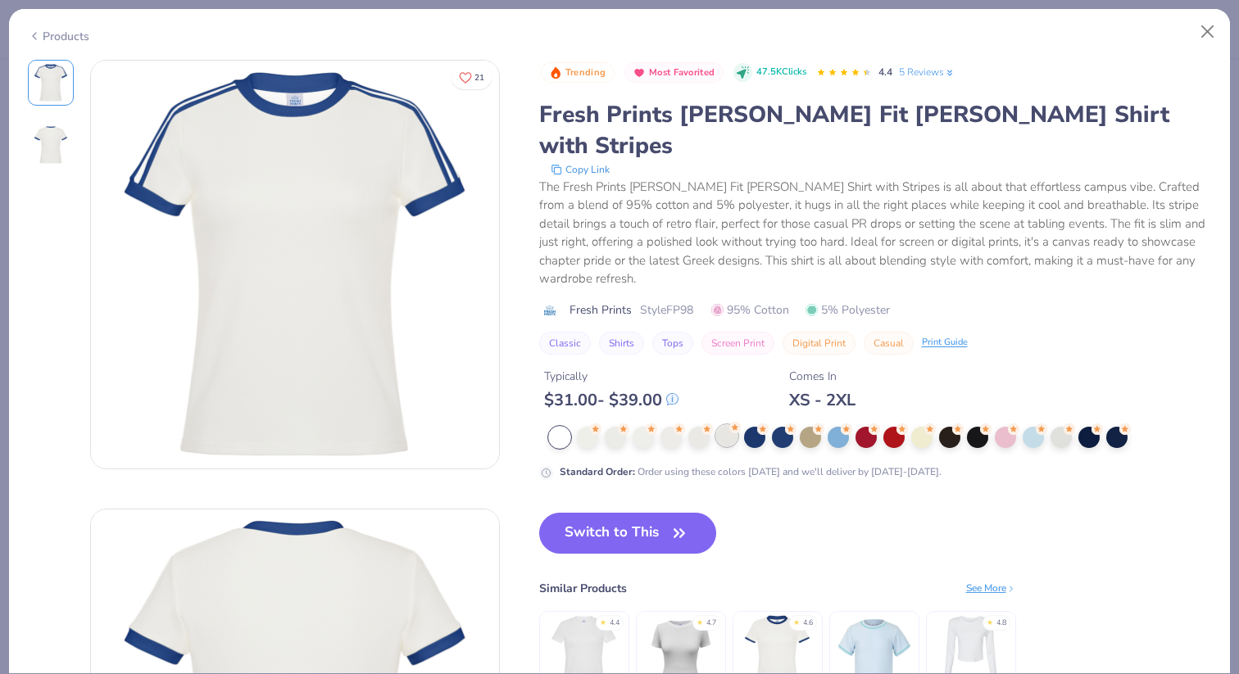
click at [729, 425] on div at bounding box center [726, 435] width 21 height 21
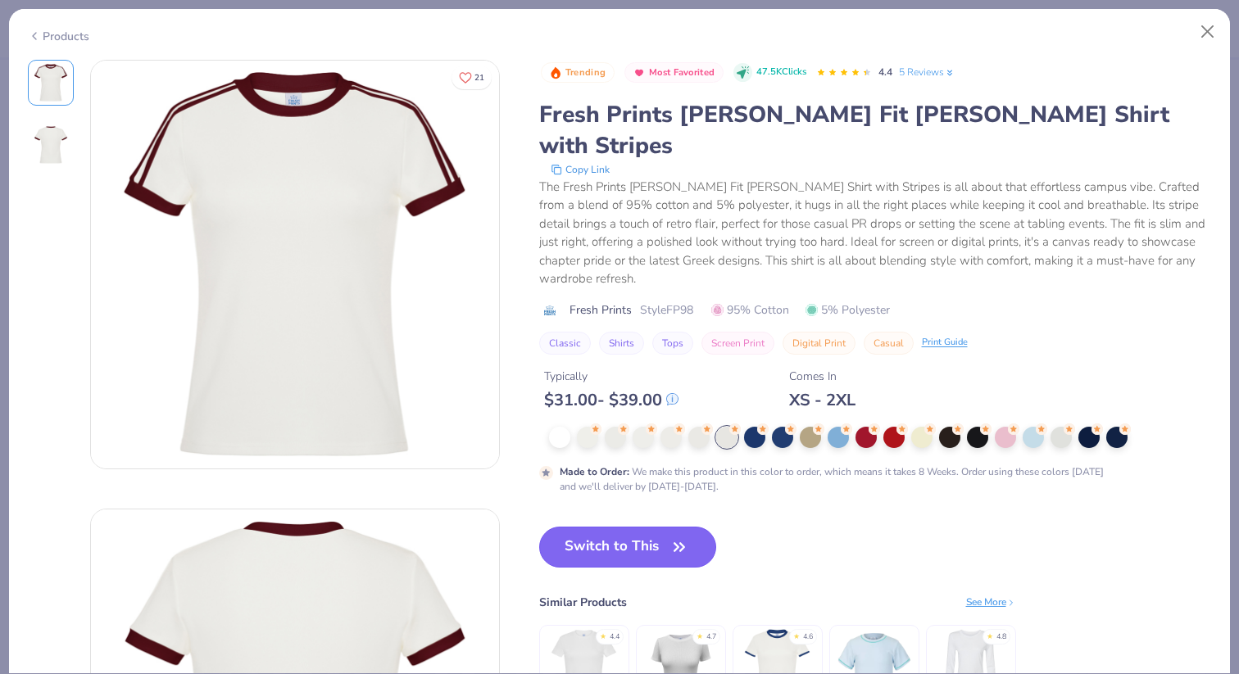
click at [621, 527] on button "Switch to This" at bounding box center [628, 547] width 178 height 41
type textarea "x"
type input "50"
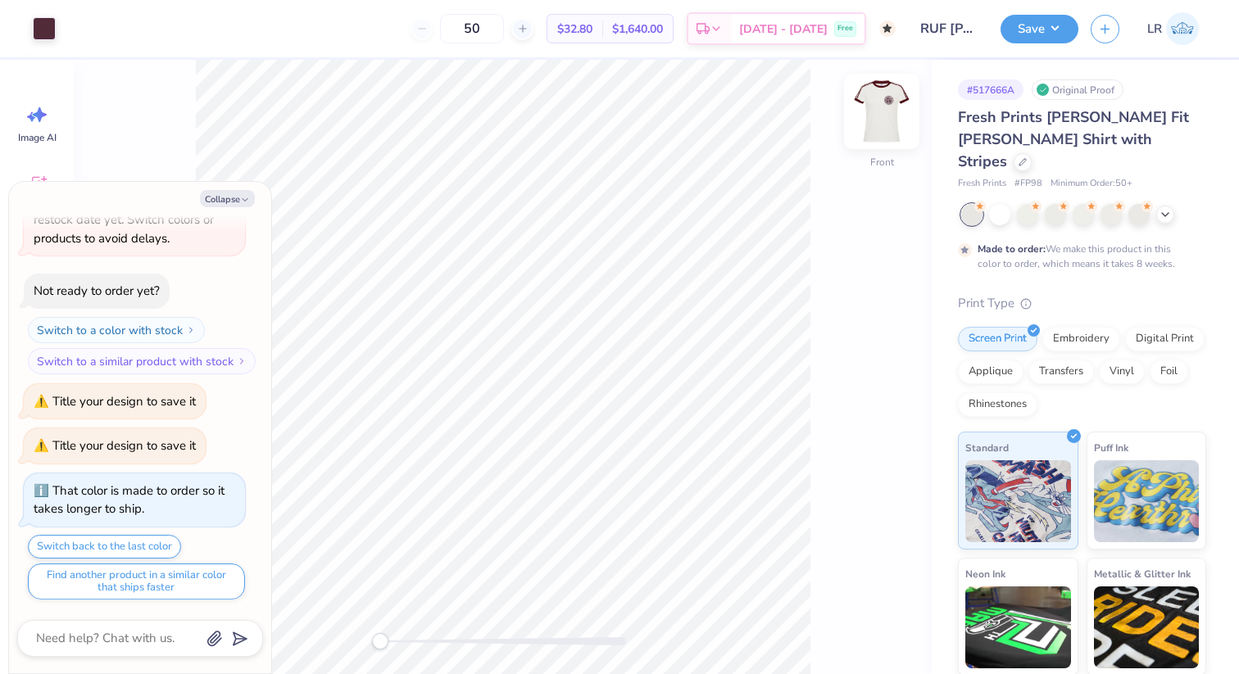
click at [892, 111] on img at bounding box center [882, 112] width 66 height 66
click at [1089, 147] on div "Fresh Prints Simone Slim Fit Ringer Shirt with Stripes" at bounding box center [1082, 140] width 248 height 66
click at [1032, 152] on div at bounding box center [1023, 161] width 18 height 18
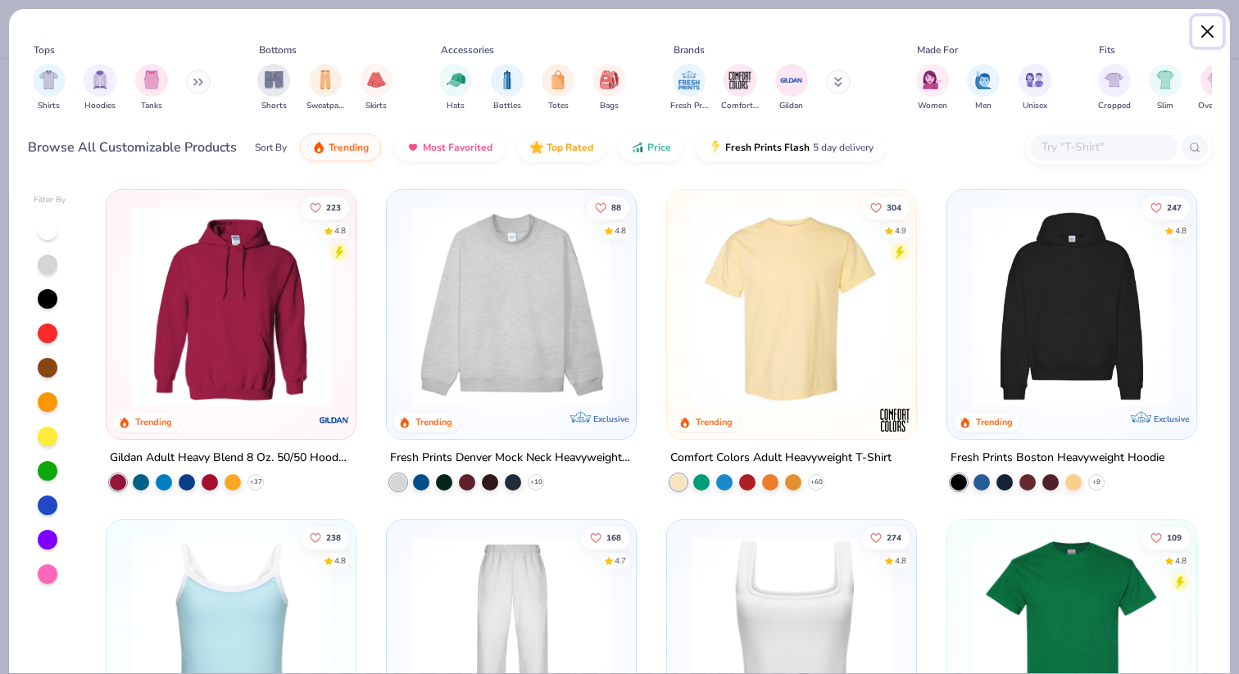
click at [1199, 37] on button "Close" at bounding box center [1207, 31] width 31 height 31
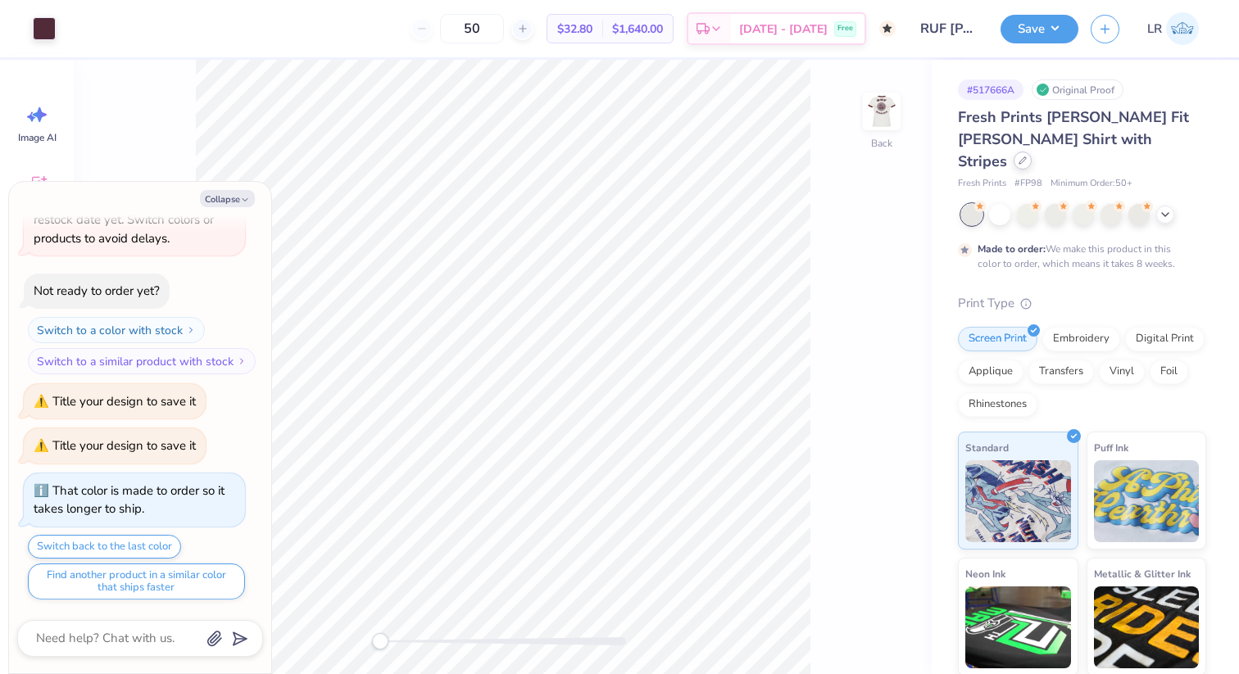
click at [1027, 157] on icon at bounding box center [1023, 161] width 8 height 8
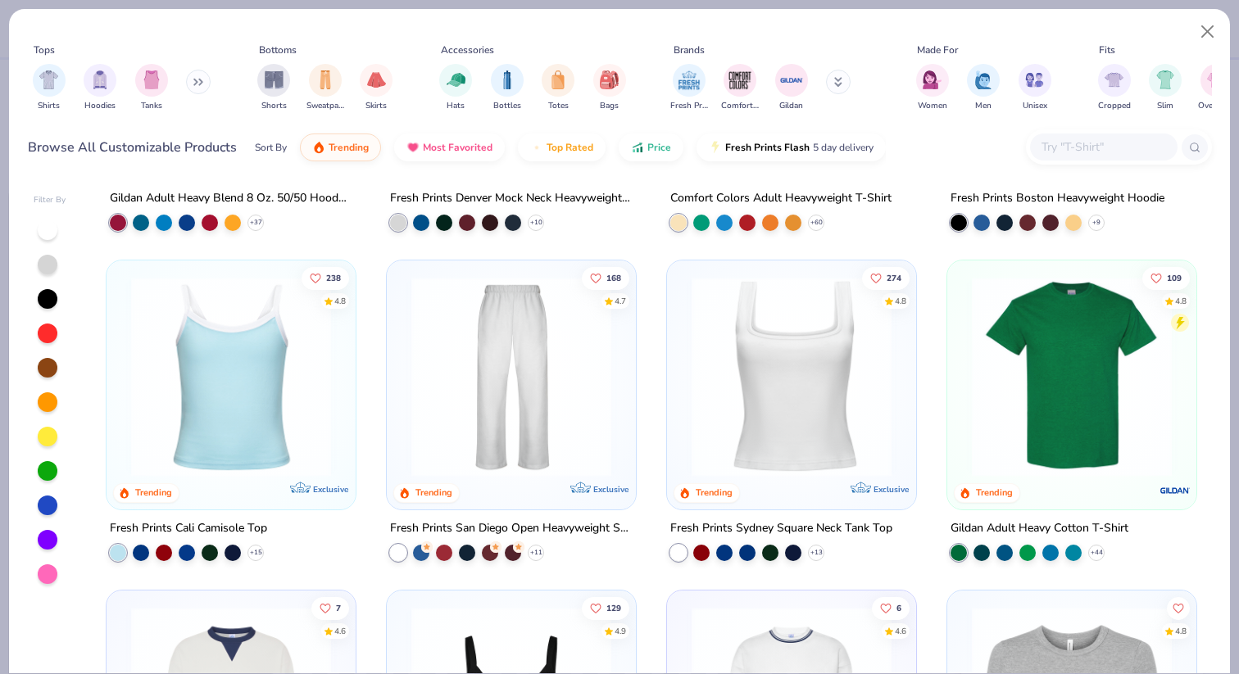
scroll to position [238, 0]
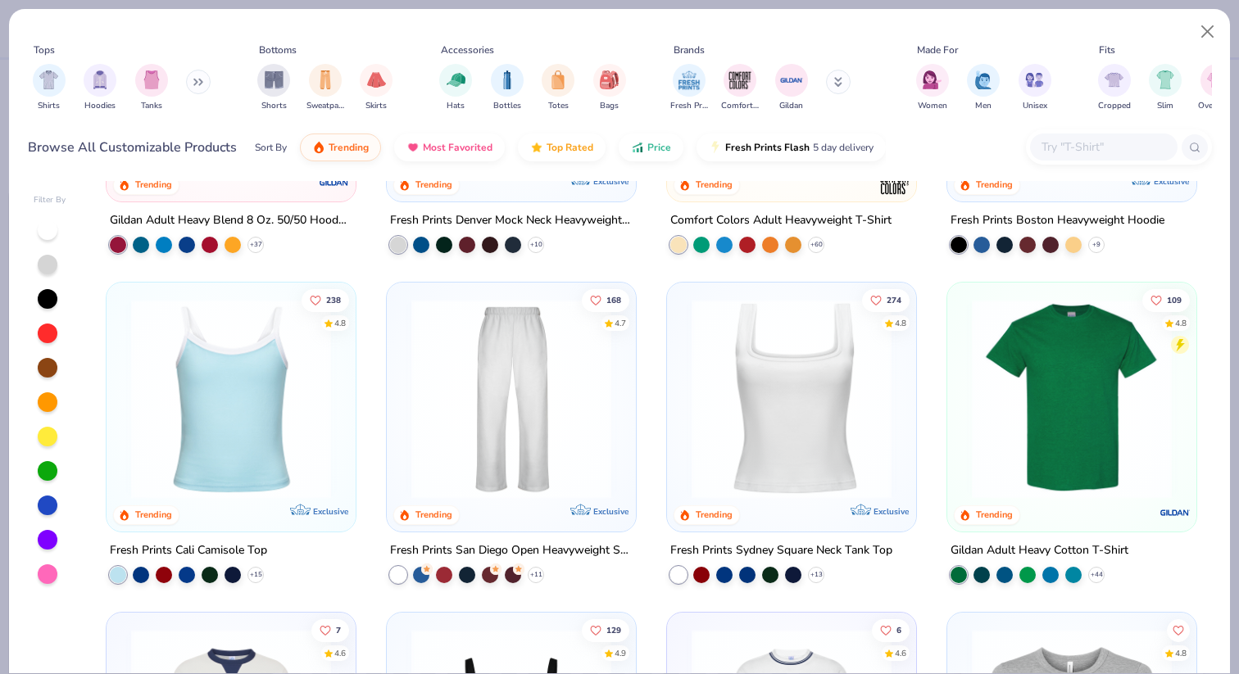
click at [511, 415] on img at bounding box center [511, 399] width 216 height 200
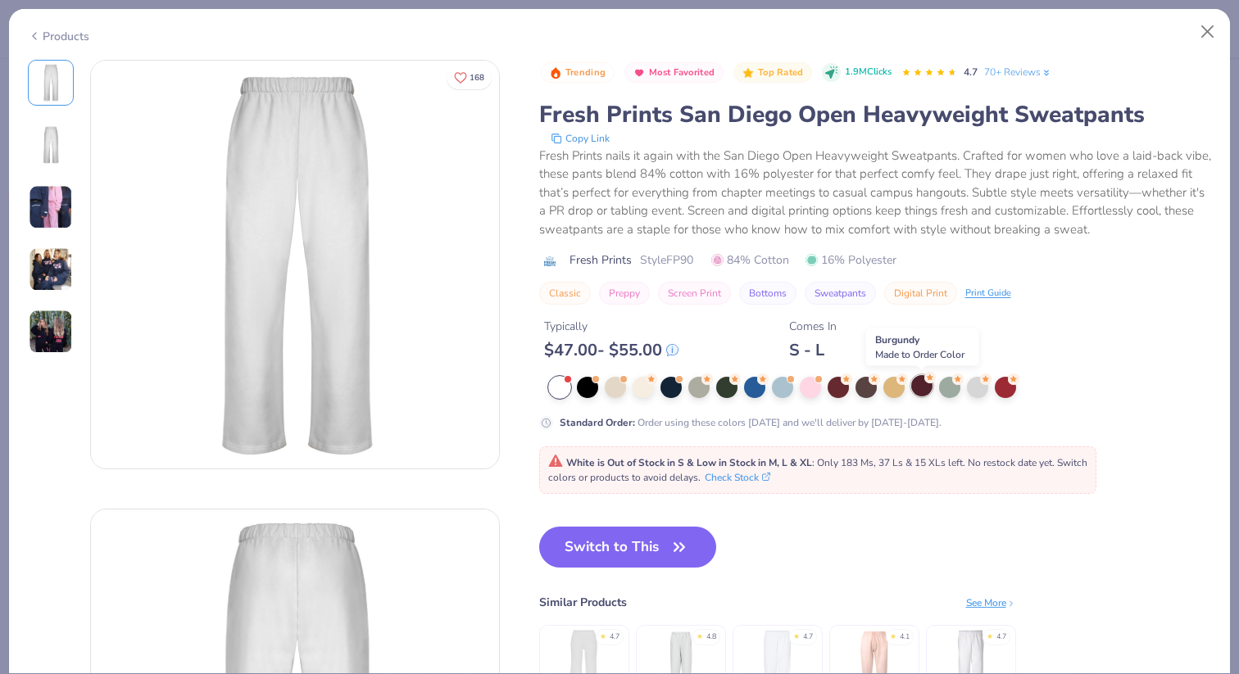
click at [919, 393] on div at bounding box center [921, 385] width 21 height 21
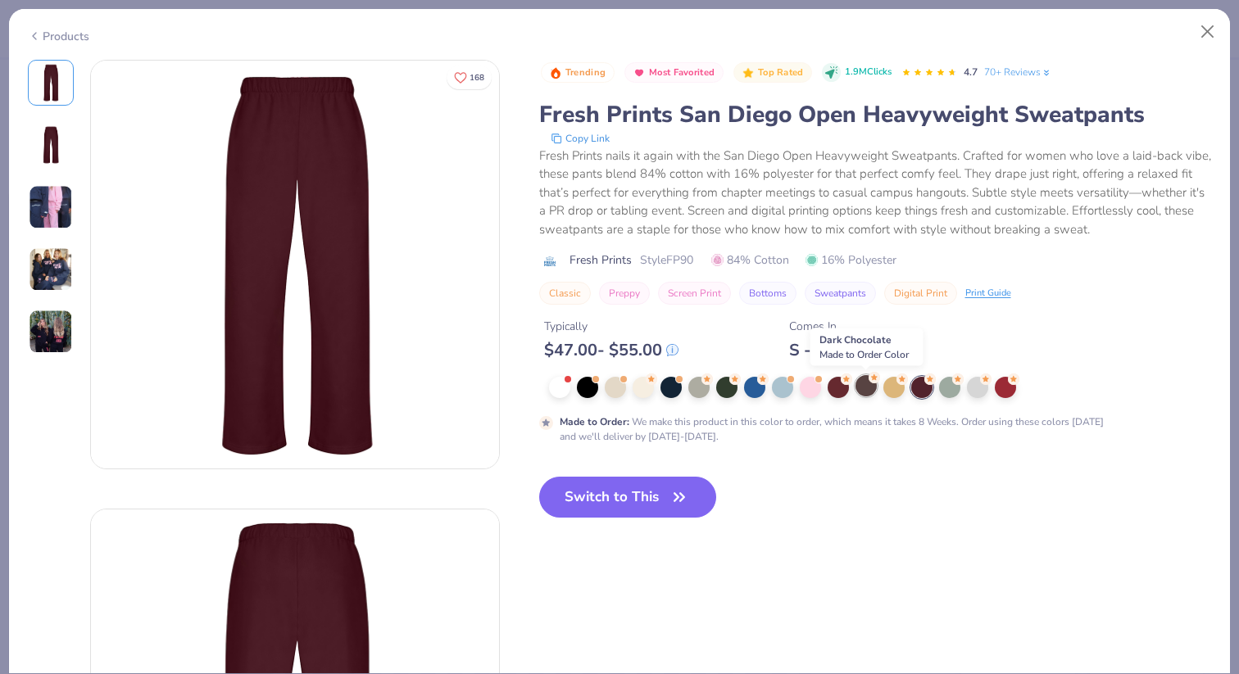
click at [860, 389] on div at bounding box center [865, 385] width 21 height 21
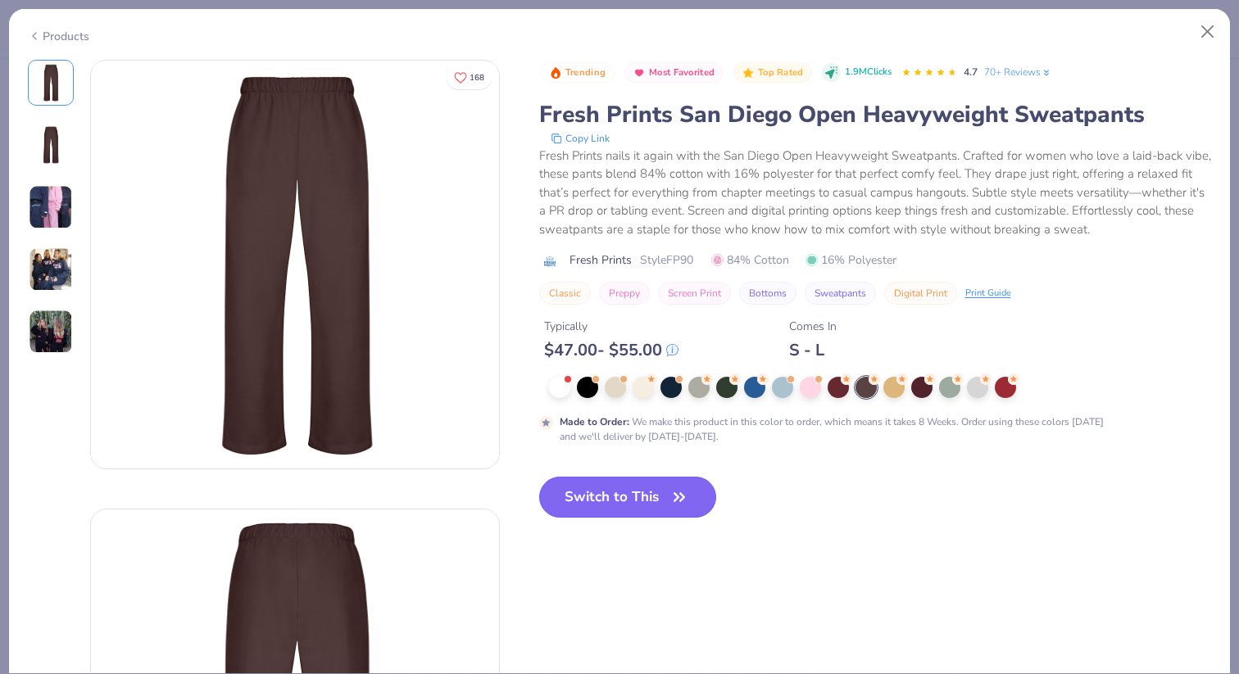
click at [628, 510] on button "Switch to This" at bounding box center [628, 497] width 178 height 41
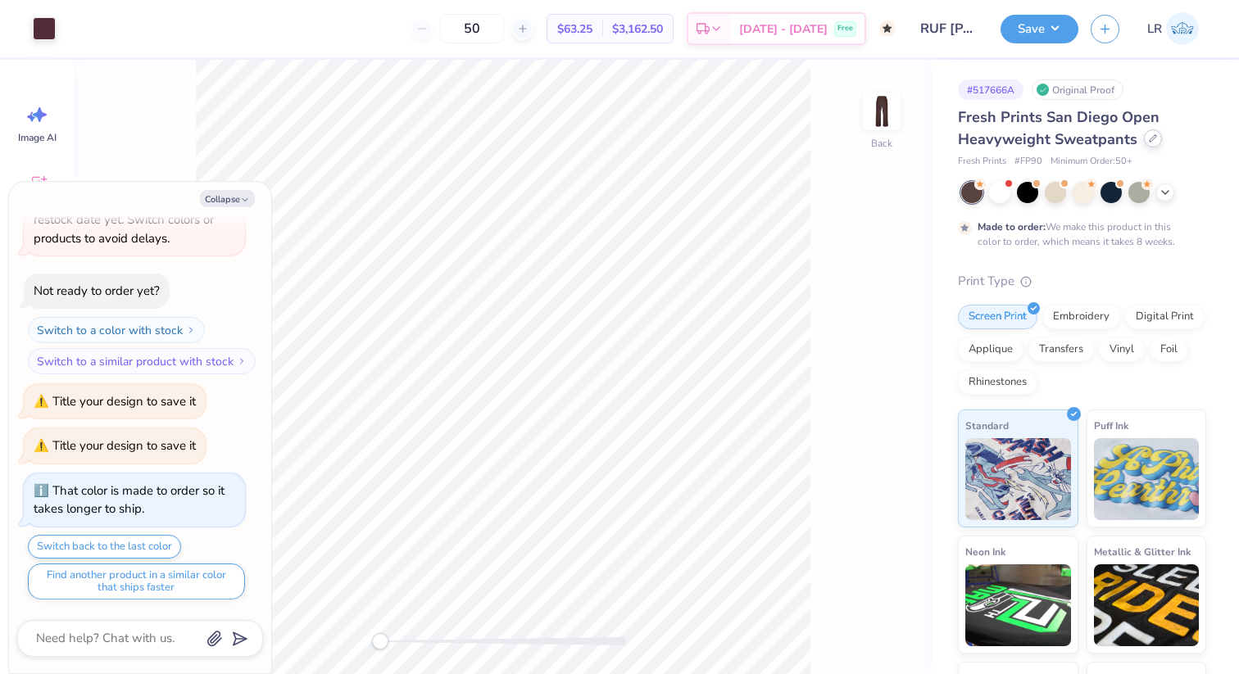
click at [1149, 140] on icon at bounding box center [1153, 138] width 8 height 8
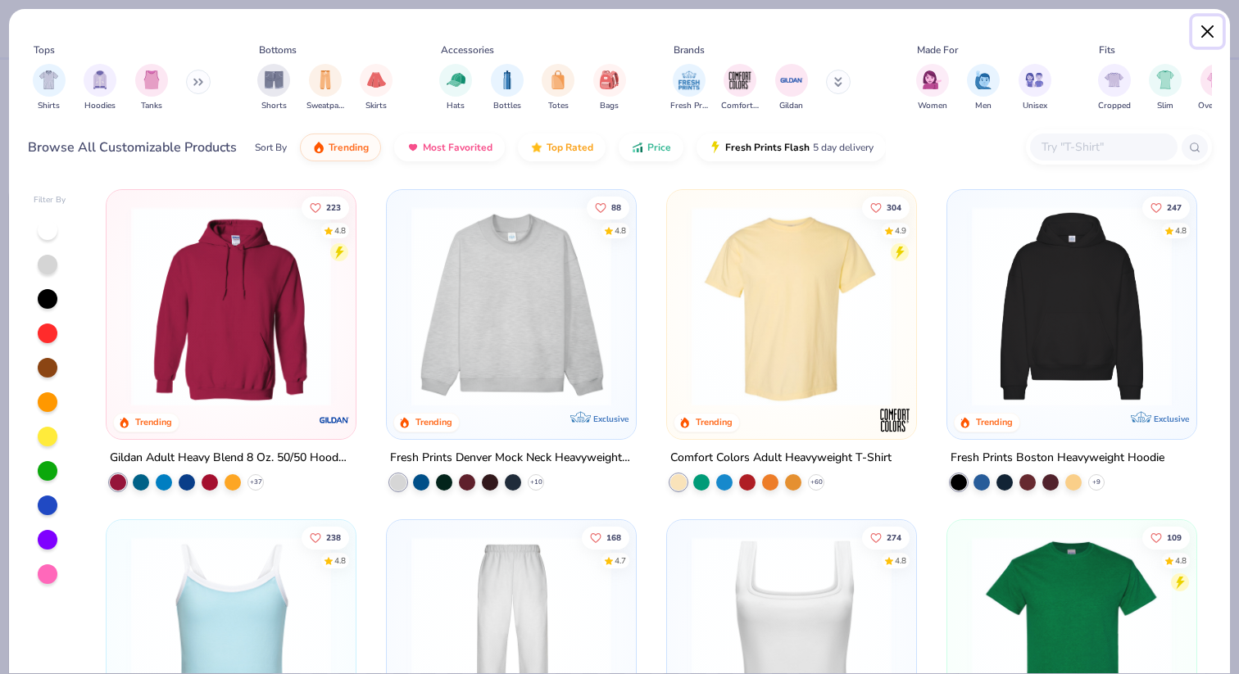
click at [1216, 33] on button "Close" at bounding box center [1207, 31] width 31 height 31
type textarea "x"
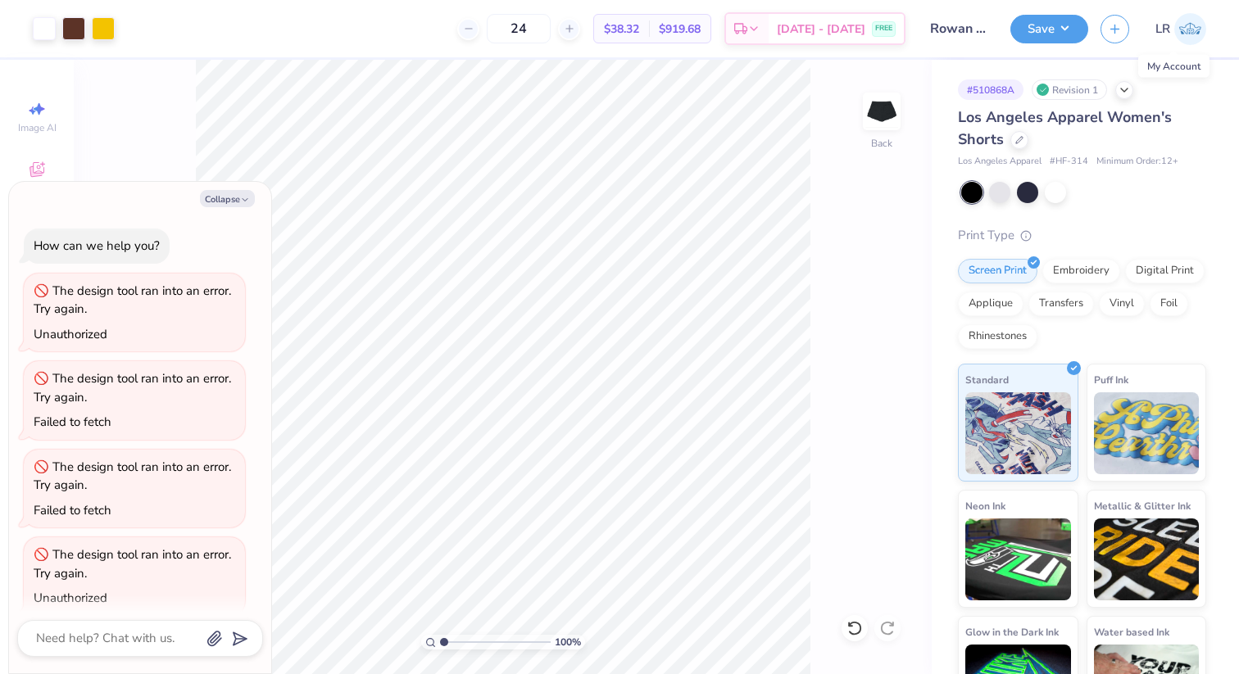
scroll to position [11115, 0]
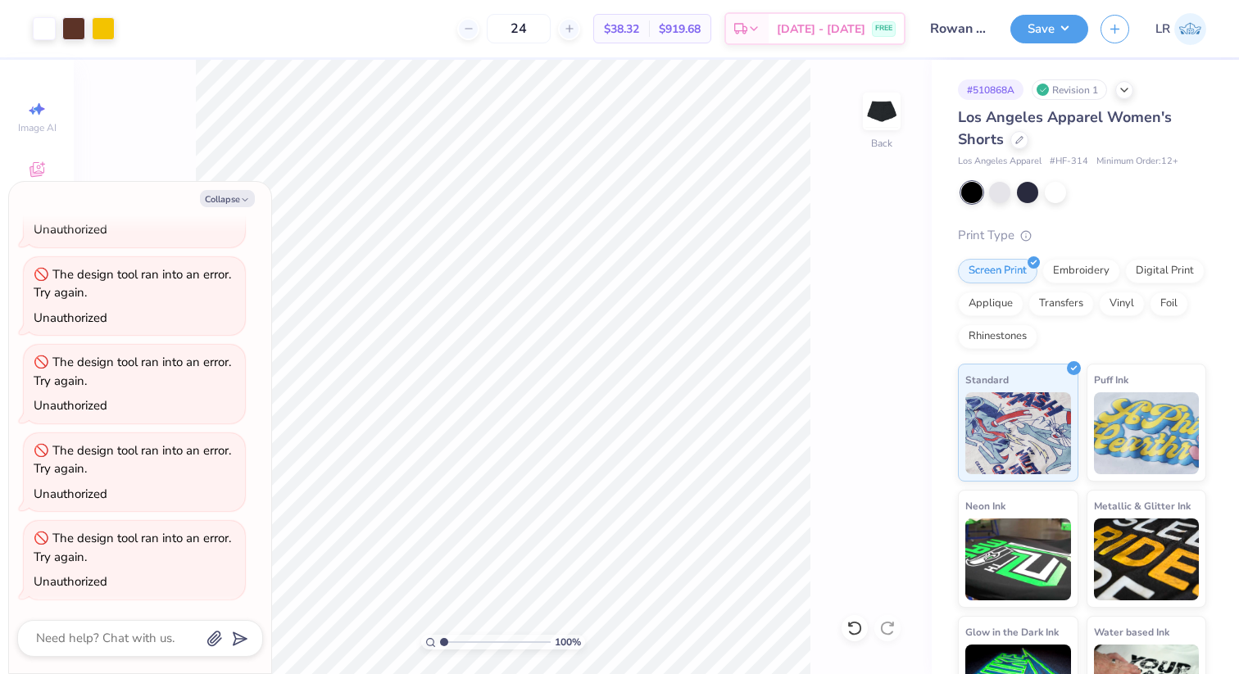
click at [1199, 34] on img at bounding box center [1190, 29] width 32 height 32
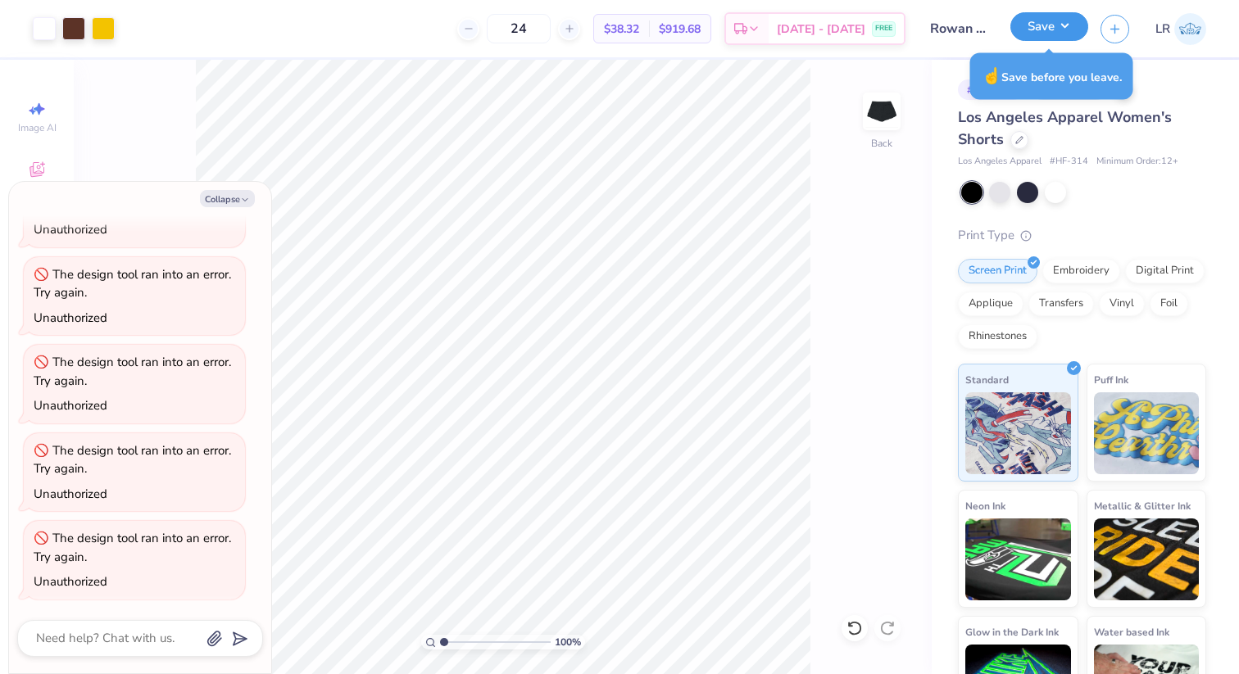
click at [1050, 25] on button "Save" at bounding box center [1049, 26] width 78 height 29
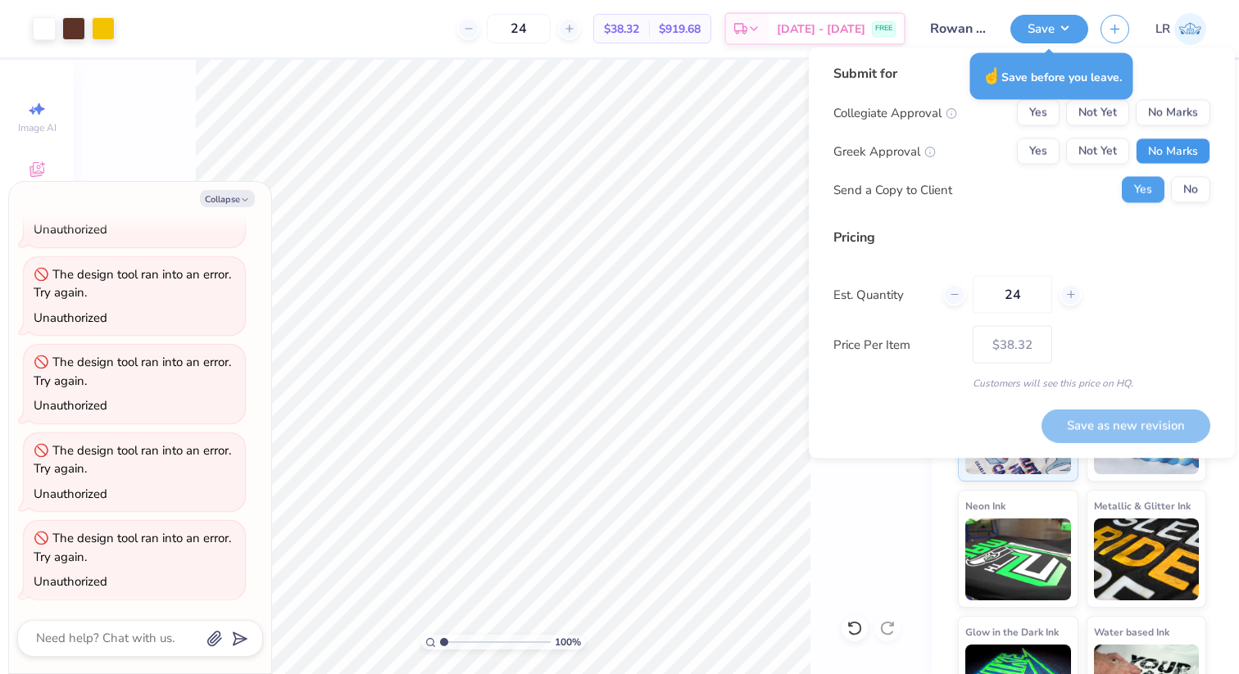
click at [1174, 147] on button "No Marks" at bounding box center [1173, 151] width 75 height 26
click at [1173, 116] on button "No Marks" at bounding box center [1173, 113] width 75 height 26
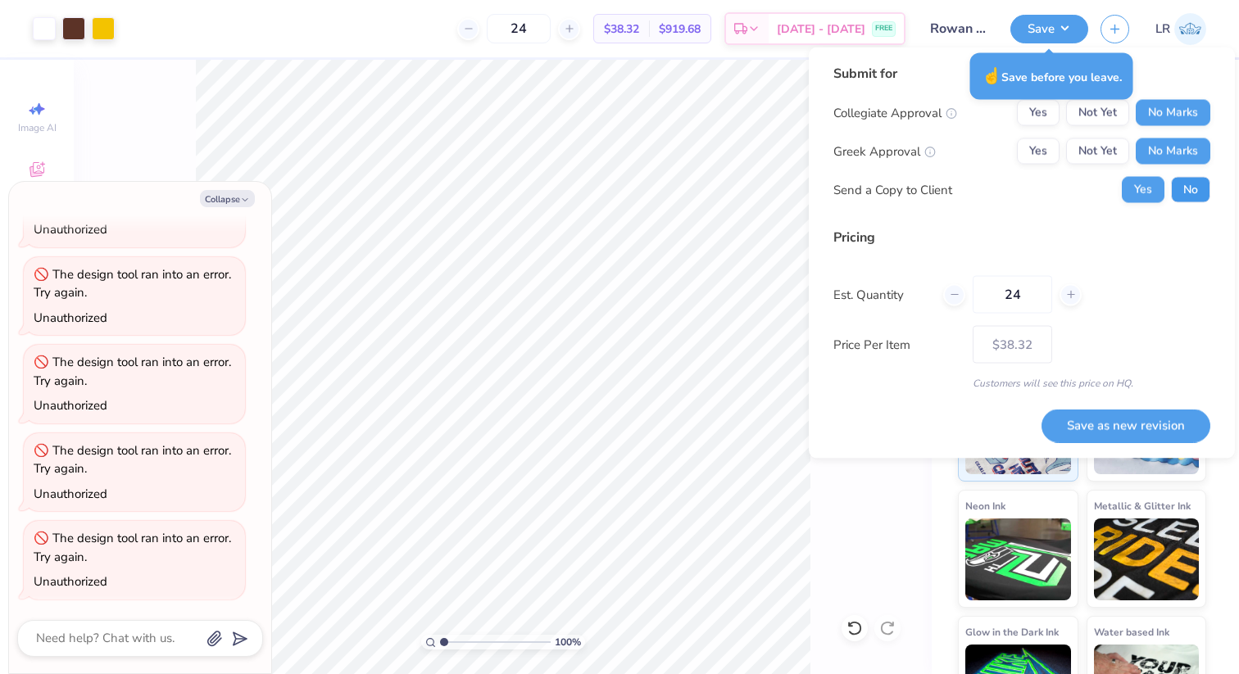
click at [1186, 190] on button "No" at bounding box center [1190, 190] width 39 height 26
type textarea "x"
click at [1137, 416] on button "Save as new revision" at bounding box center [1125, 426] width 169 height 34
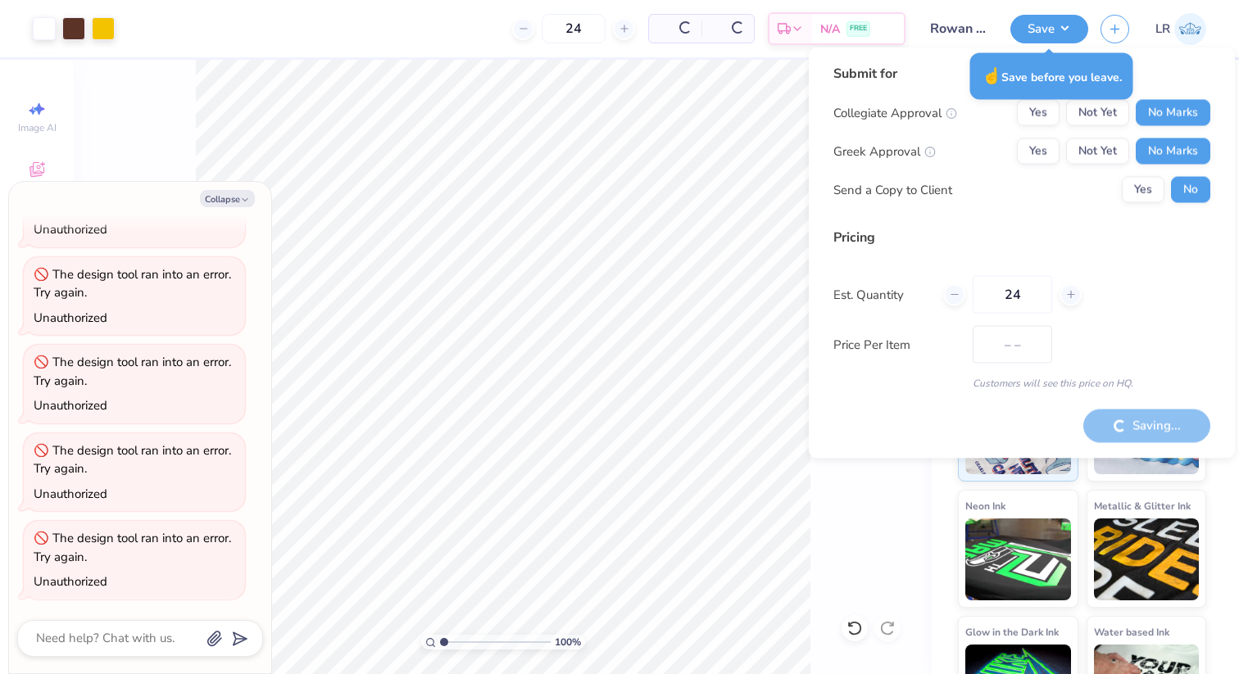
type input "$38.32"
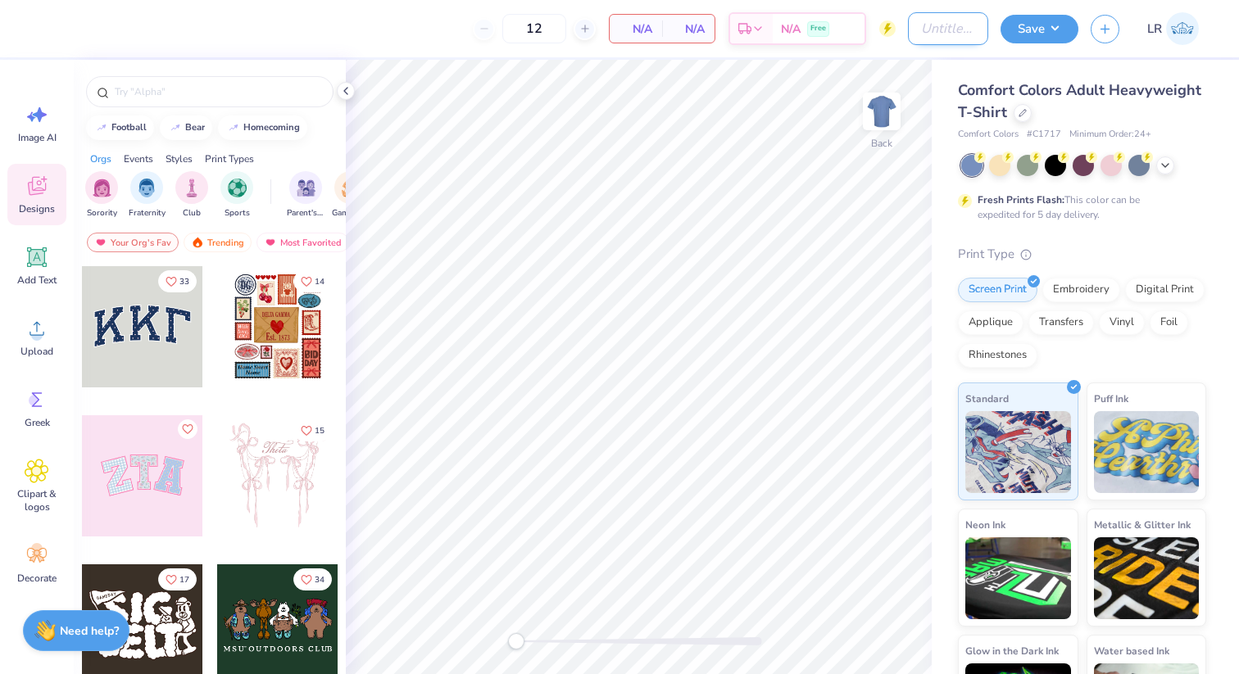
click at [937, 30] on input "Design Title" at bounding box center [948, 28] width 80 height 33
type input "RUF Rosies Bottoms"
click at [352, 84] on icon at bounding box center [345, 90] width 13 height 13
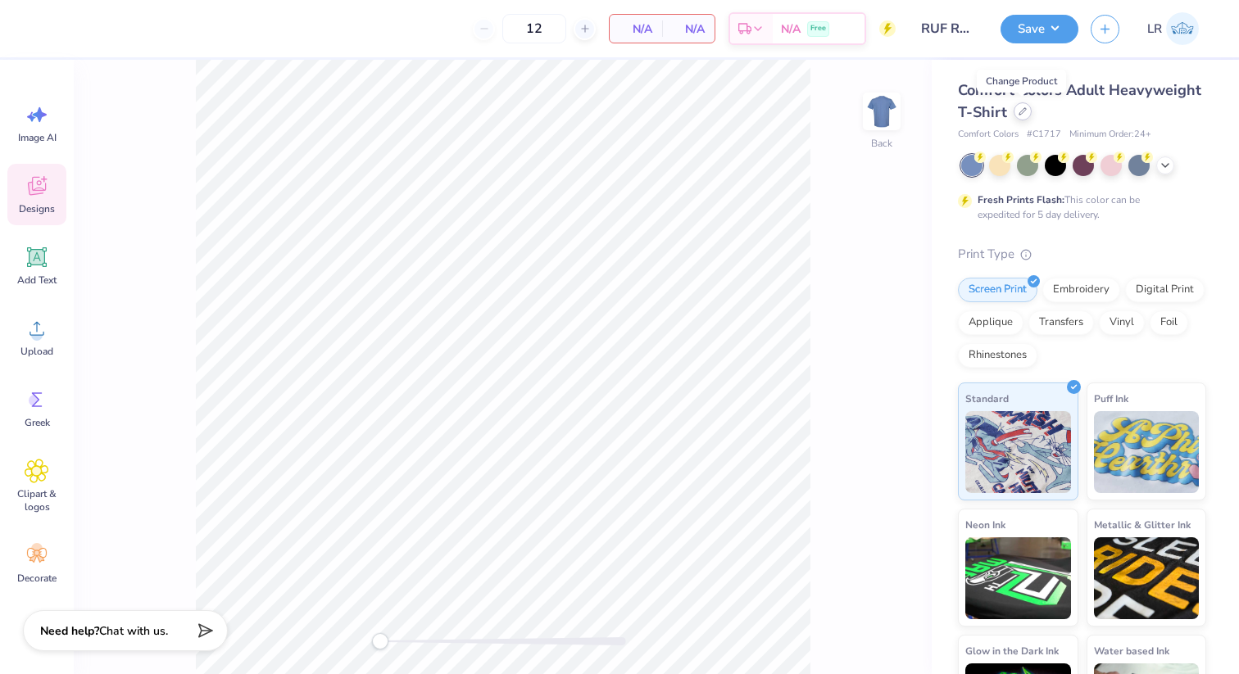
click at [1026, 116] on div at bounding box center [1023, 111] width 18 height 18
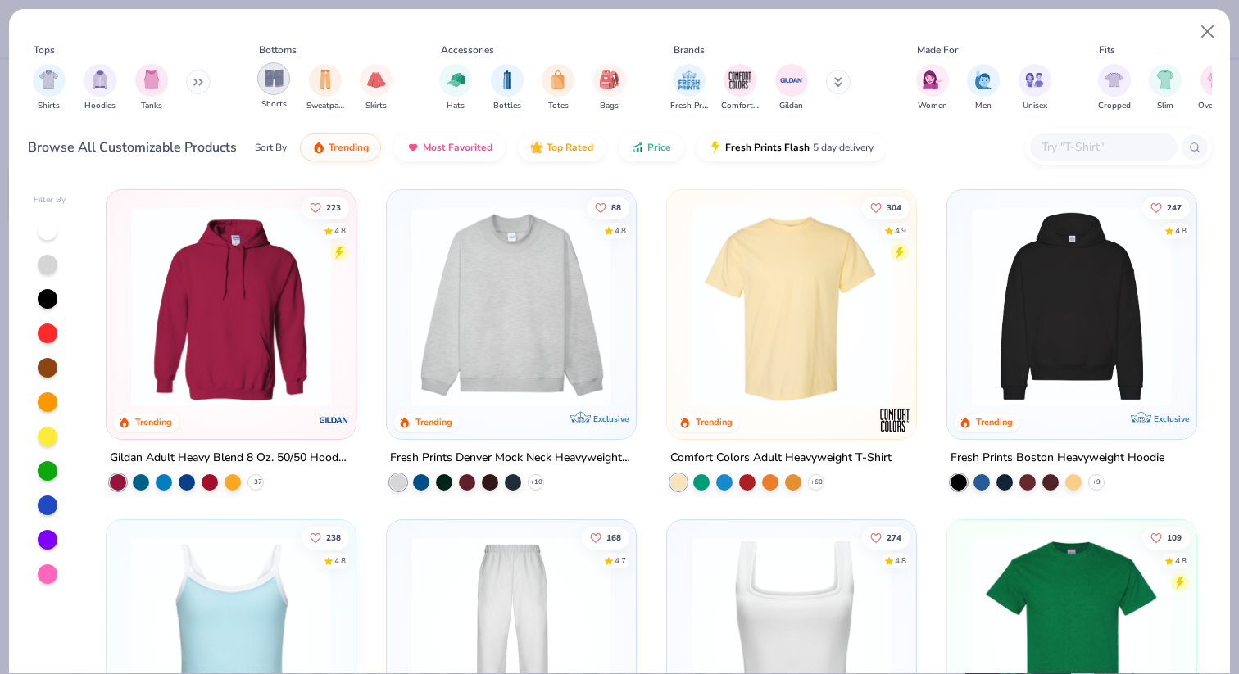
click at [265, 85] on img "filter for Shorts" at bounding box center [274, 78] width 19 height 19
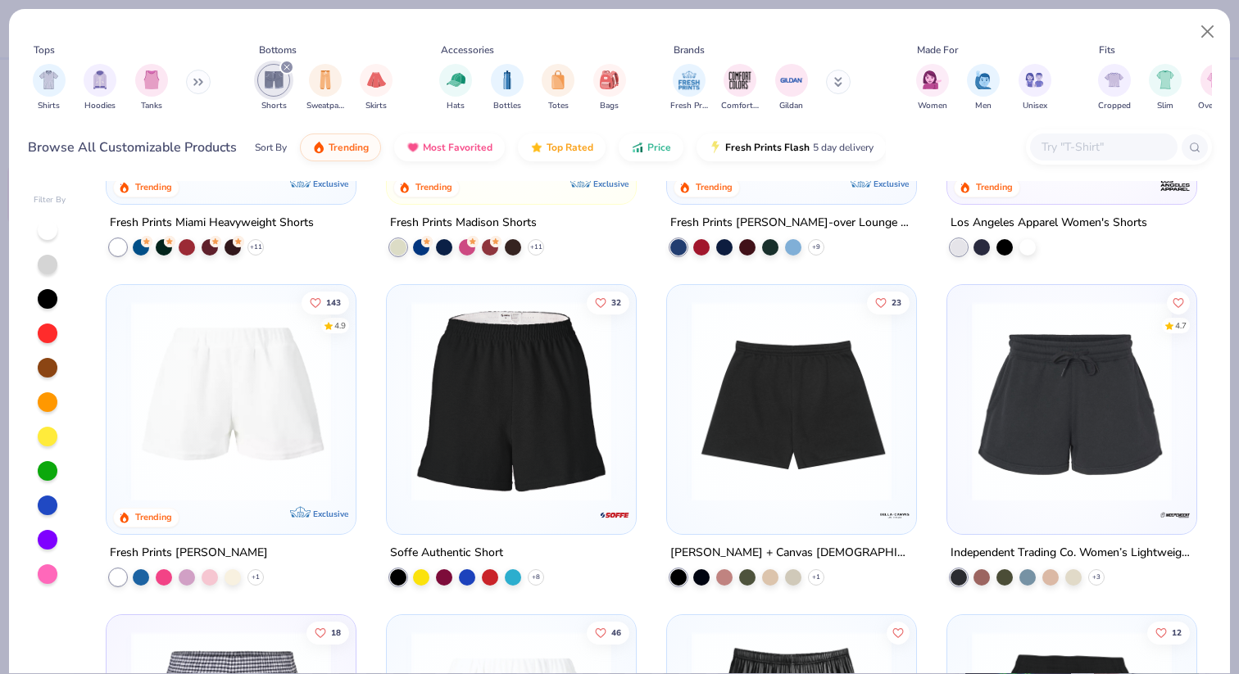
scroll to position [264, 0]
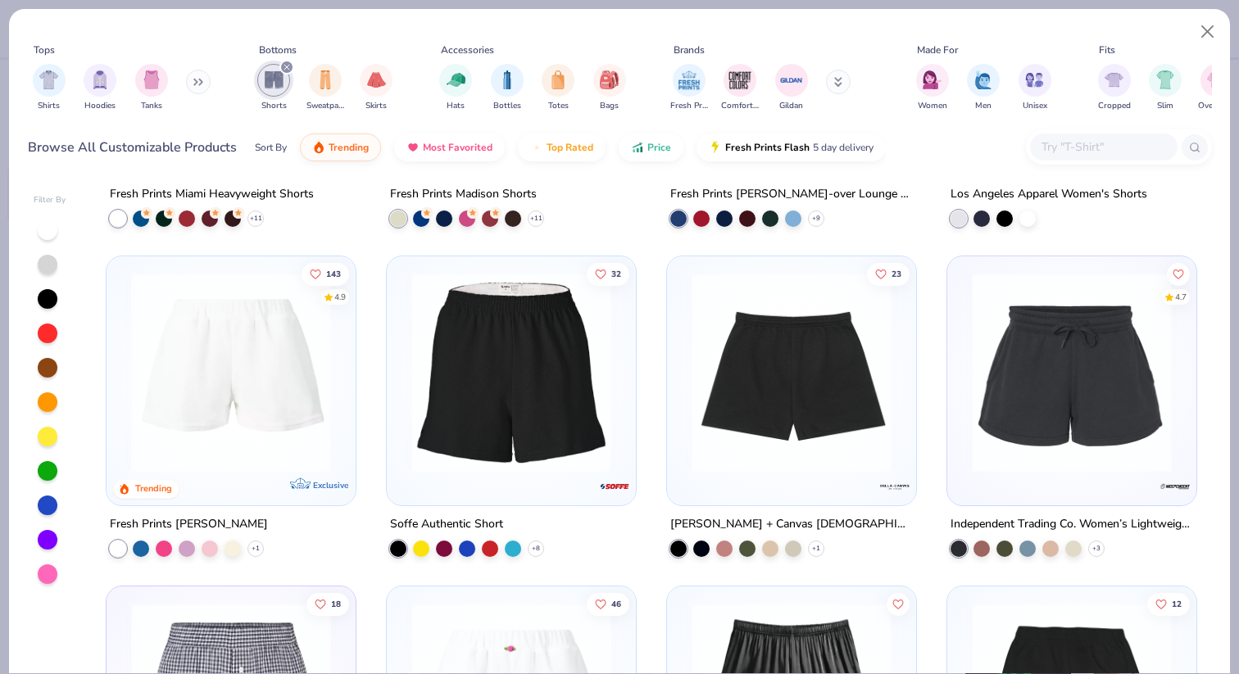
click at [530, 344] on img at bounding box center [511, 373] width 216 height 200
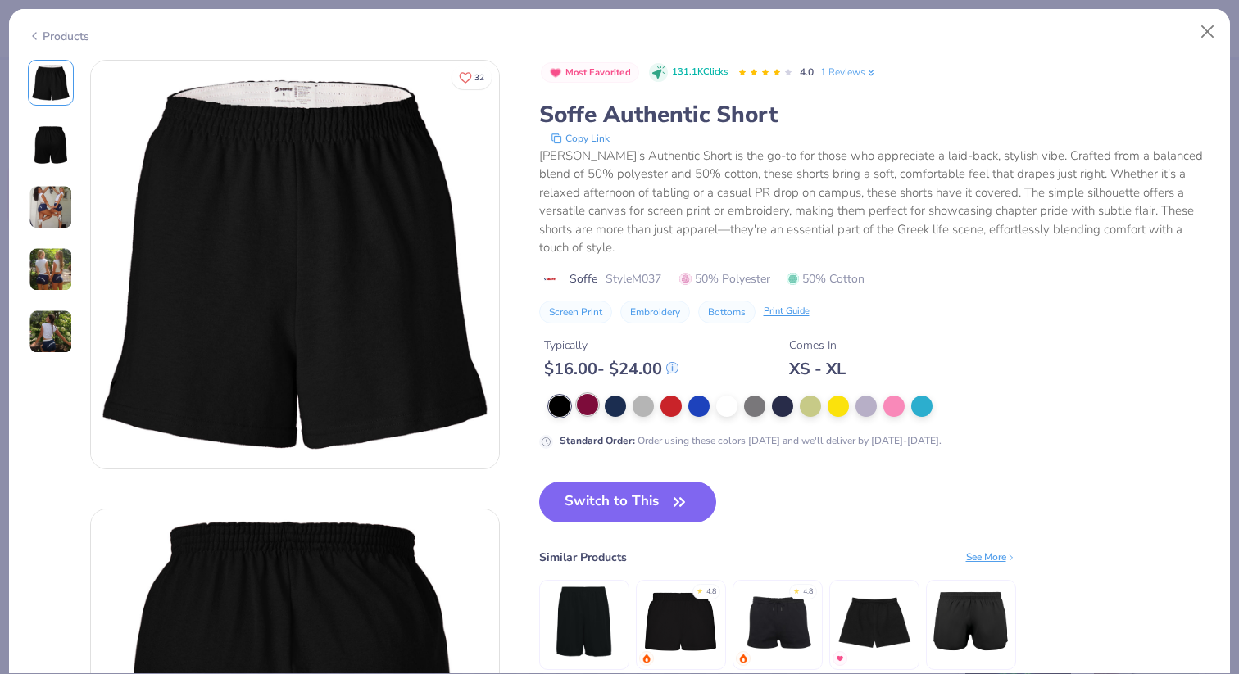
click at [590, 394] on div at bounding box center [587, 404] width 21 height 21
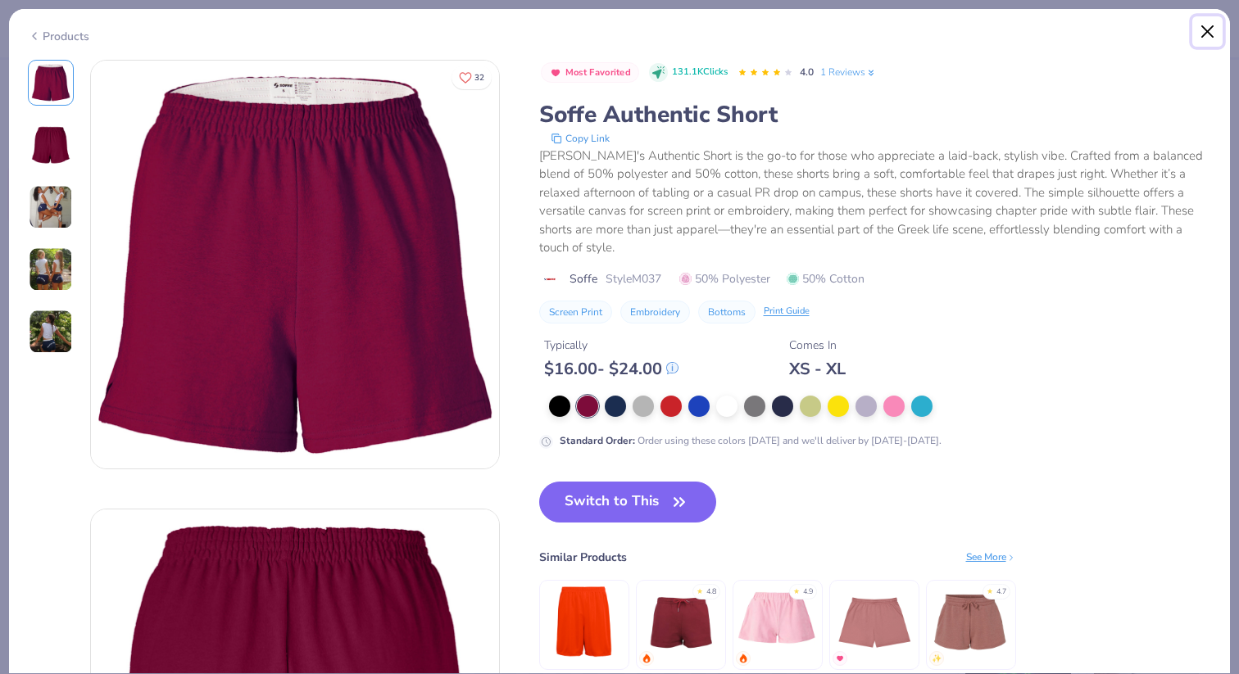
click at [1198, 29] on button "Close" at bounding box center [1207, 31] width 31 height 31
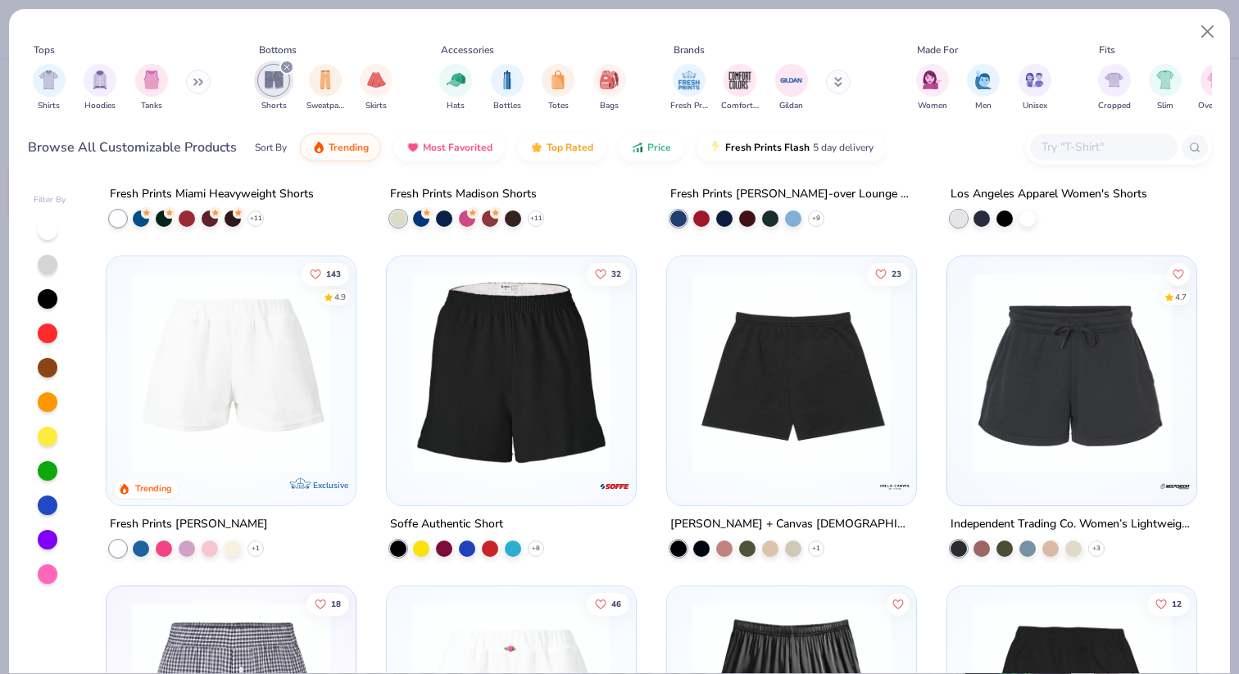
click at [835, 348] on img at bounding box center [791, 373] width 216 height 200
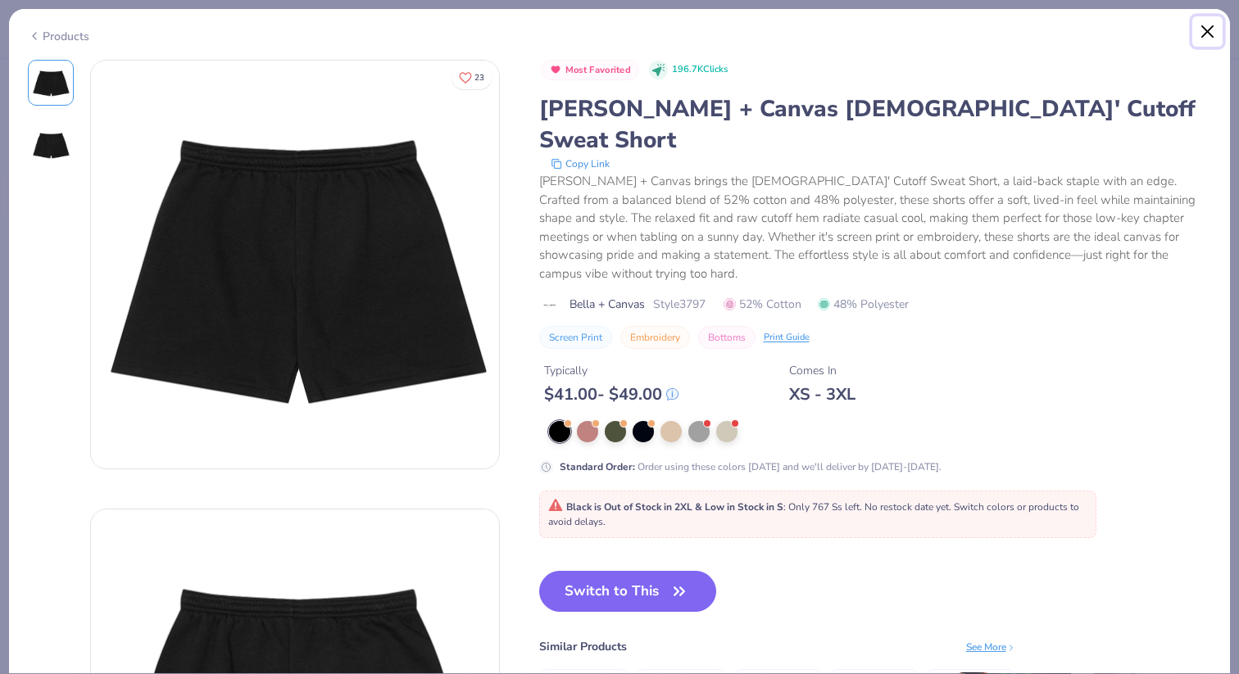
click at [1208, 34] on button "Close" at bounding box center [1207, 31] width 31 height 31
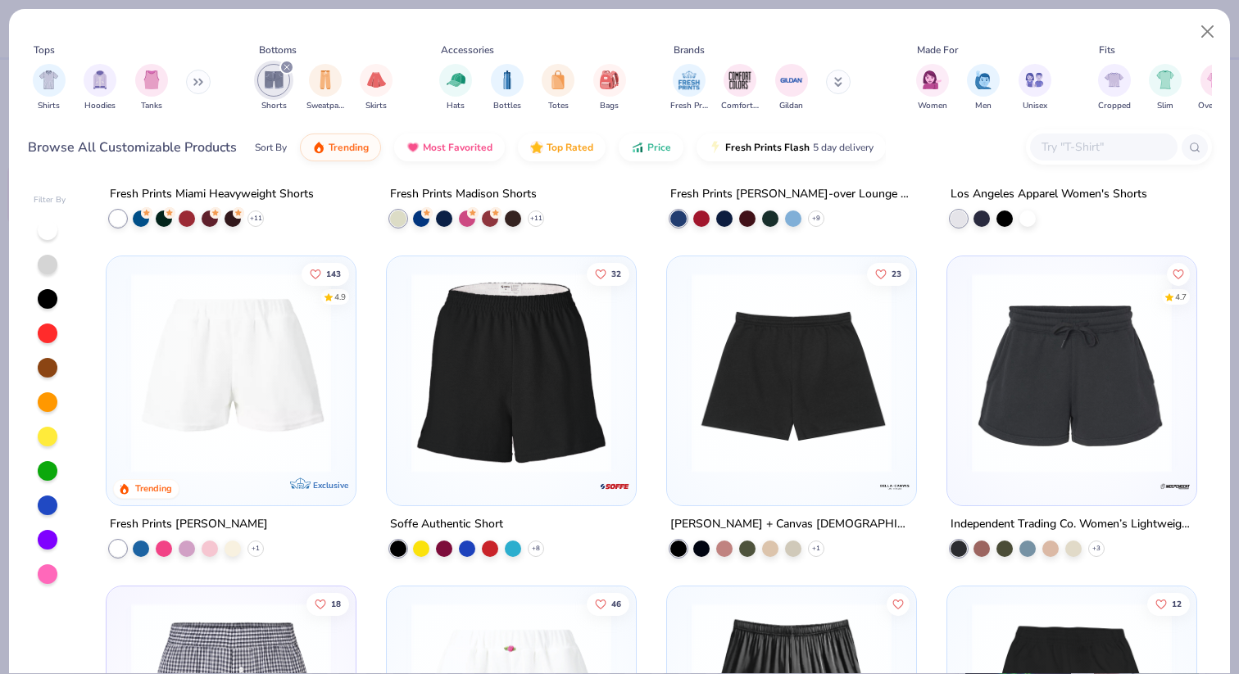
click at [1022, 441] on img at bounding box center [1072, 373] width 216 height 200
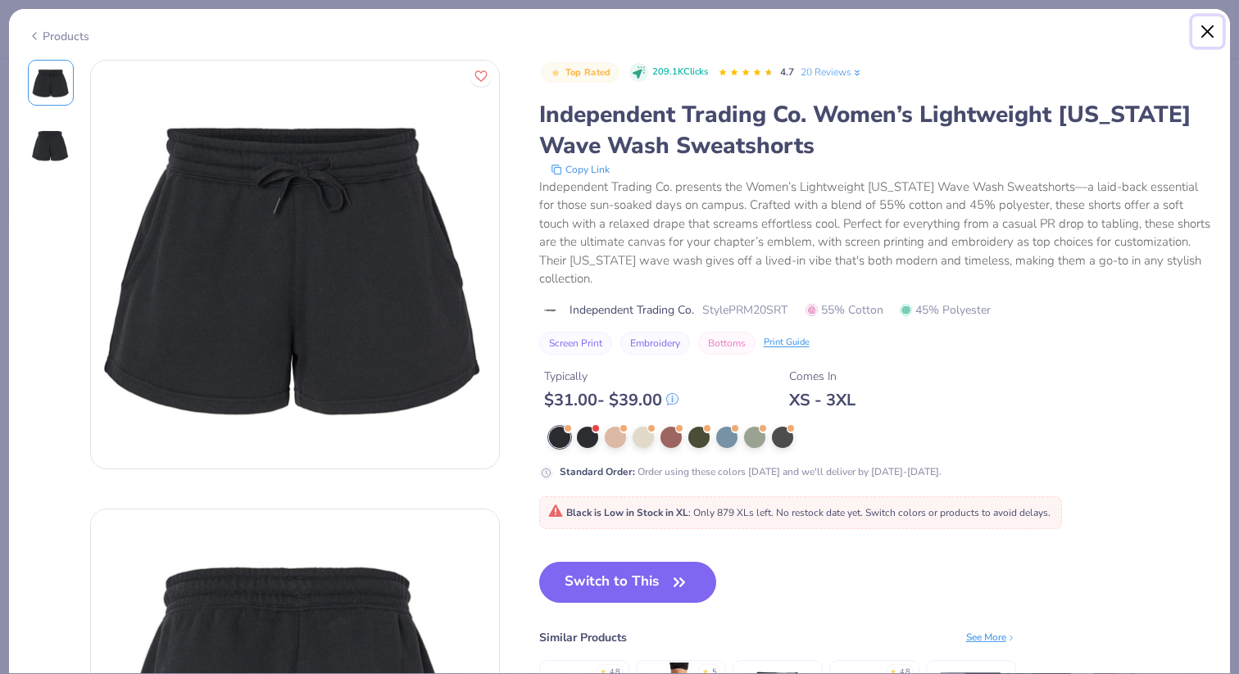
click at [1220, 32] on button "Close" at bounding box center [1207, 31] width 31 height 31
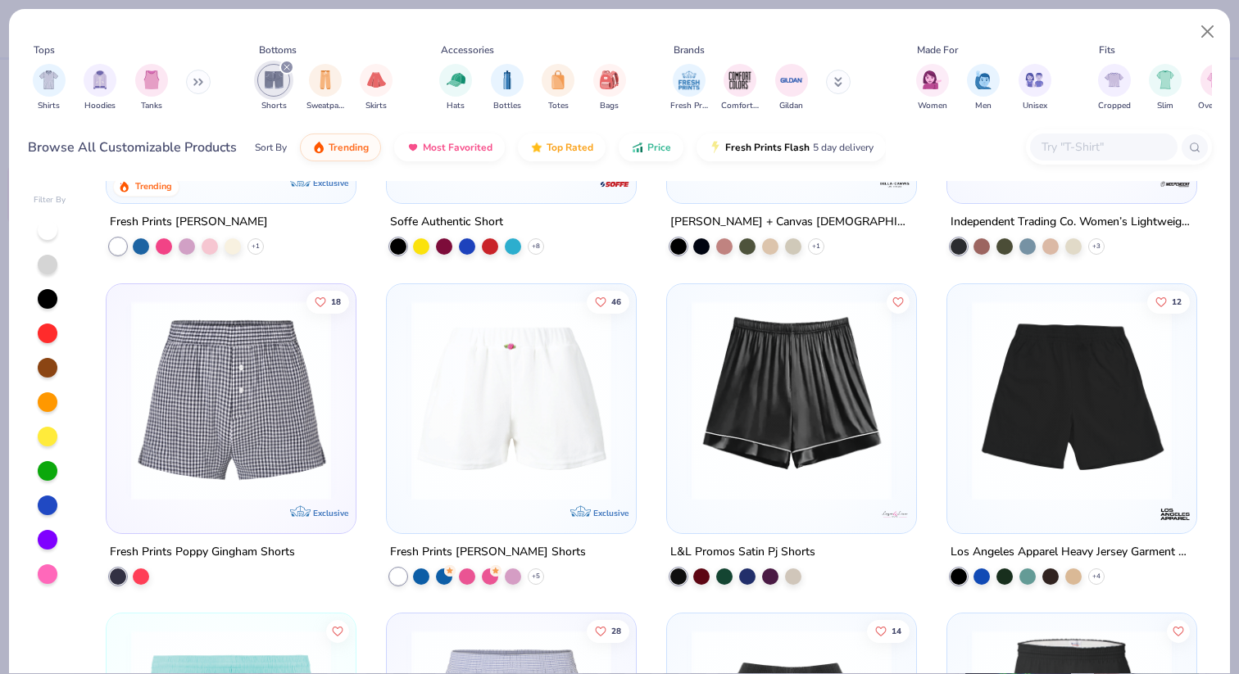
scroll to position [568, 0]
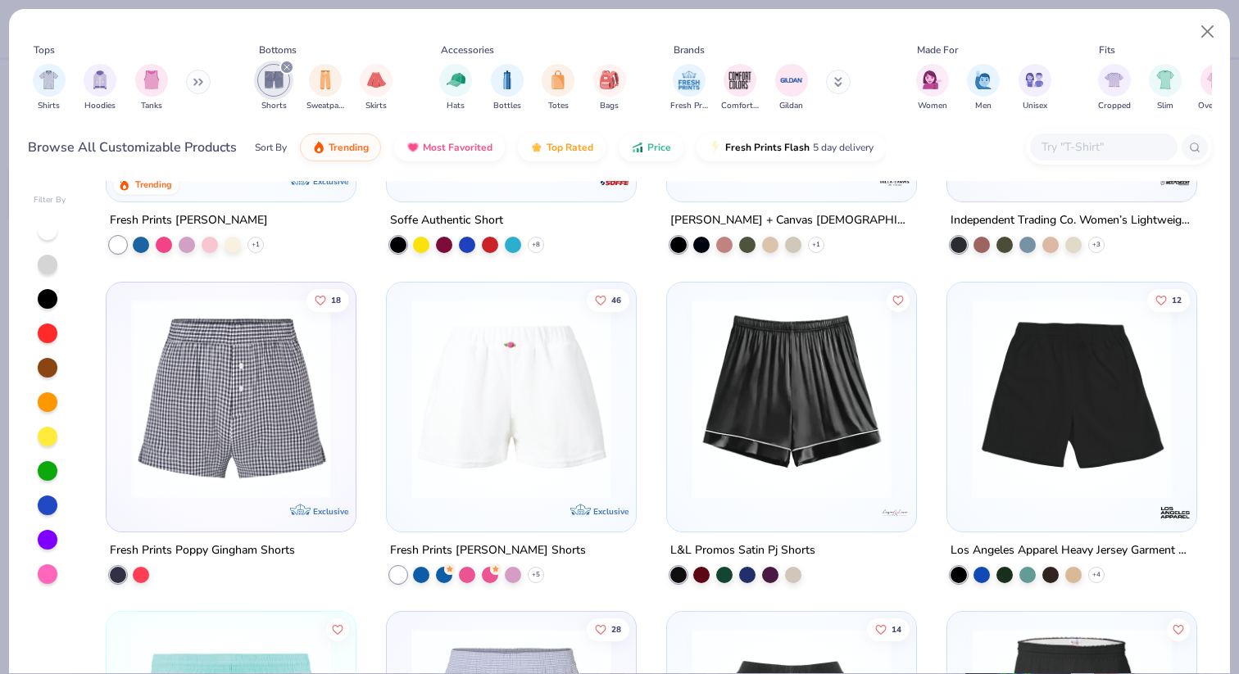
click at [1013, 404] on img at bounding box center [1072, 398] width 216 height 200
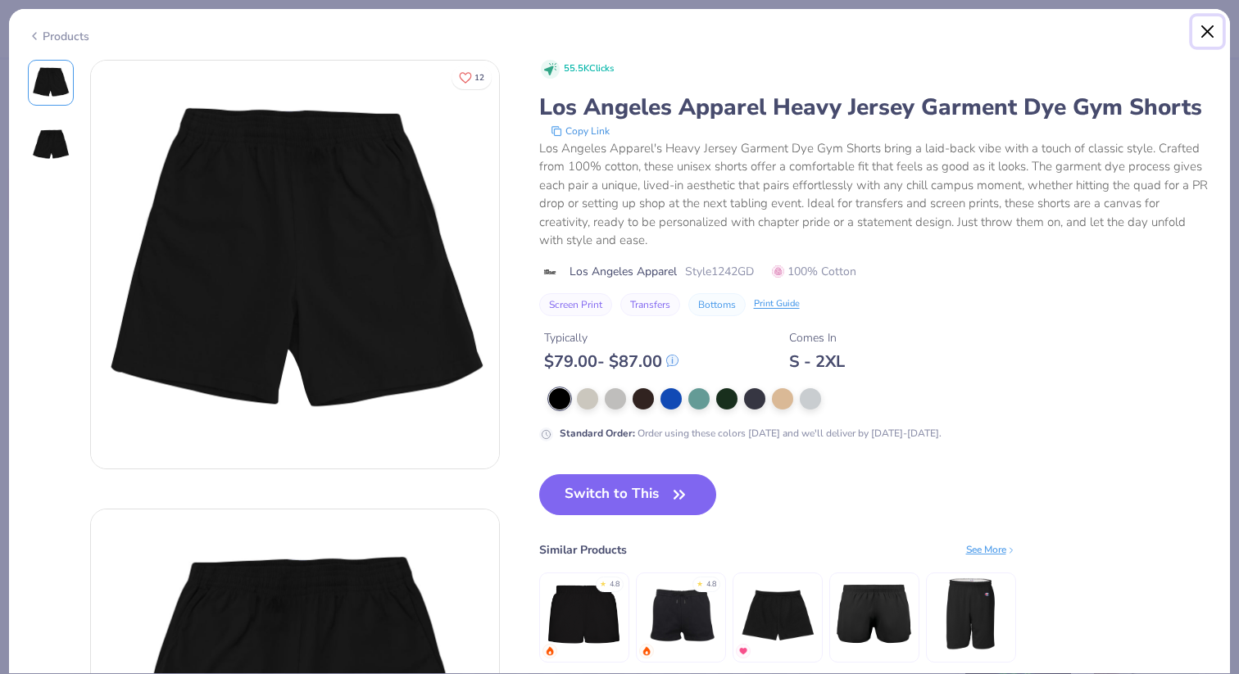
click at [1207, 29] on button "Close" at bounding box center [1207, 31] width 31 height 31
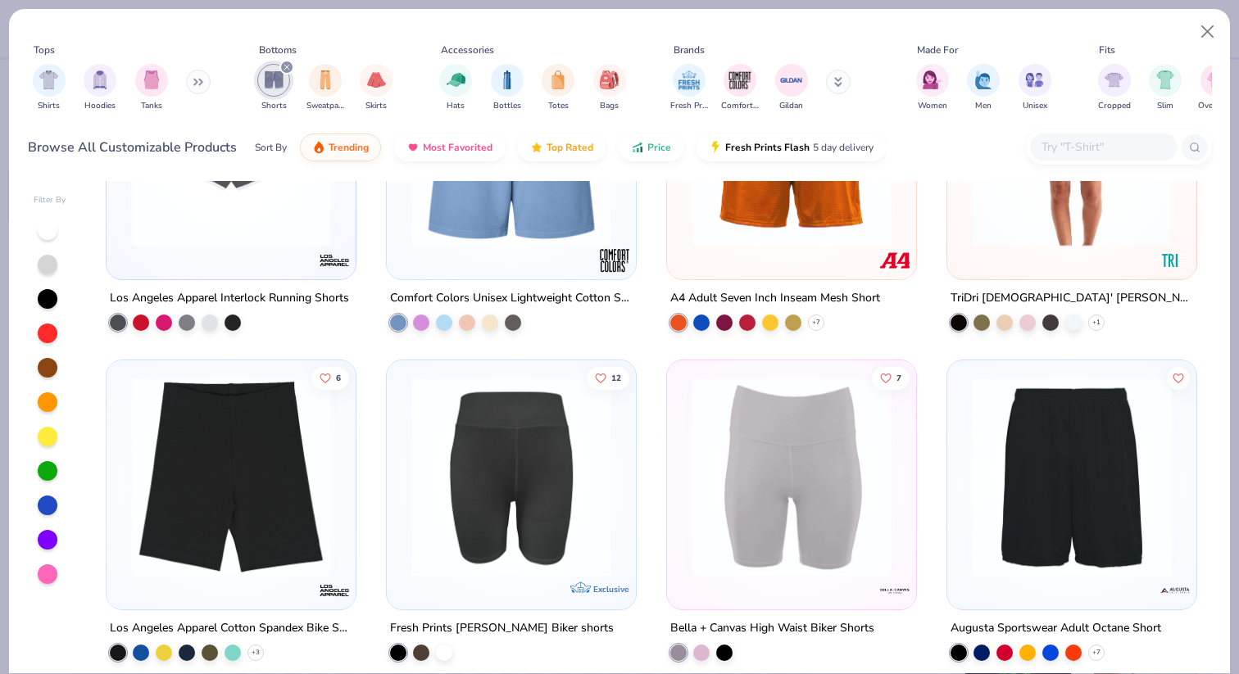
scroll to position [1811, 0]
click at [247, 260] on div "21" at bounding box center [231, 153] width 249 height 249
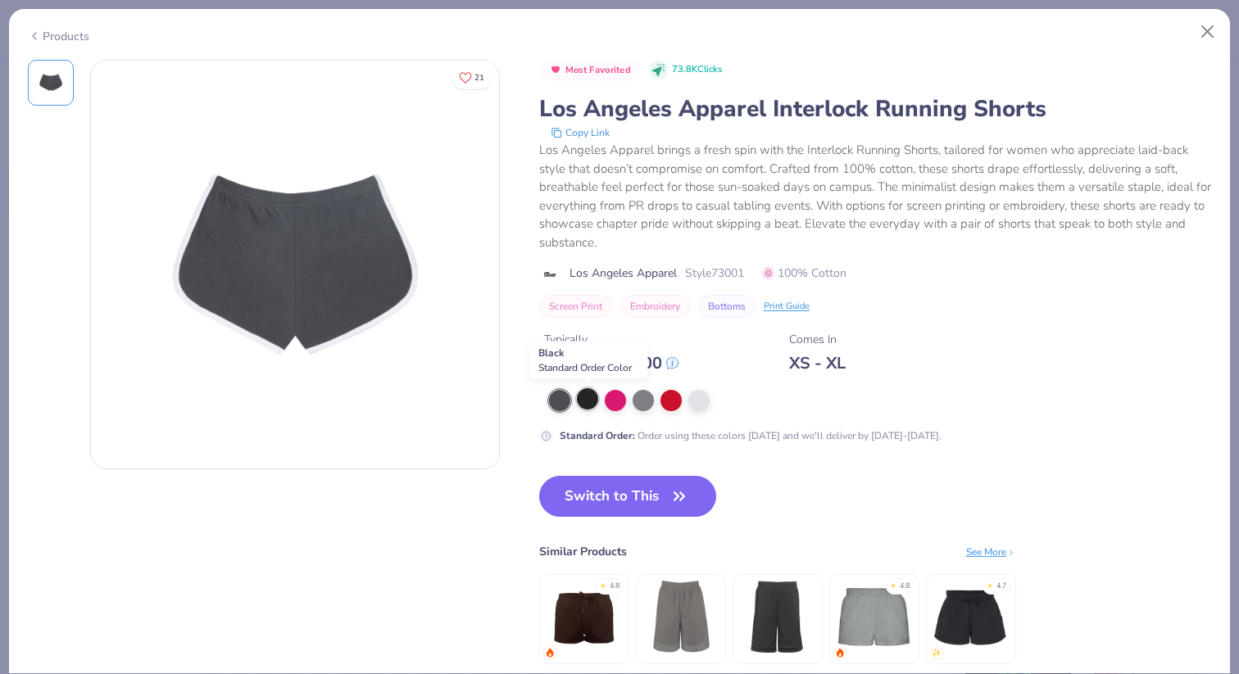
click at [588, 395] on div at bounding box center [587, 398] width 21 height 21
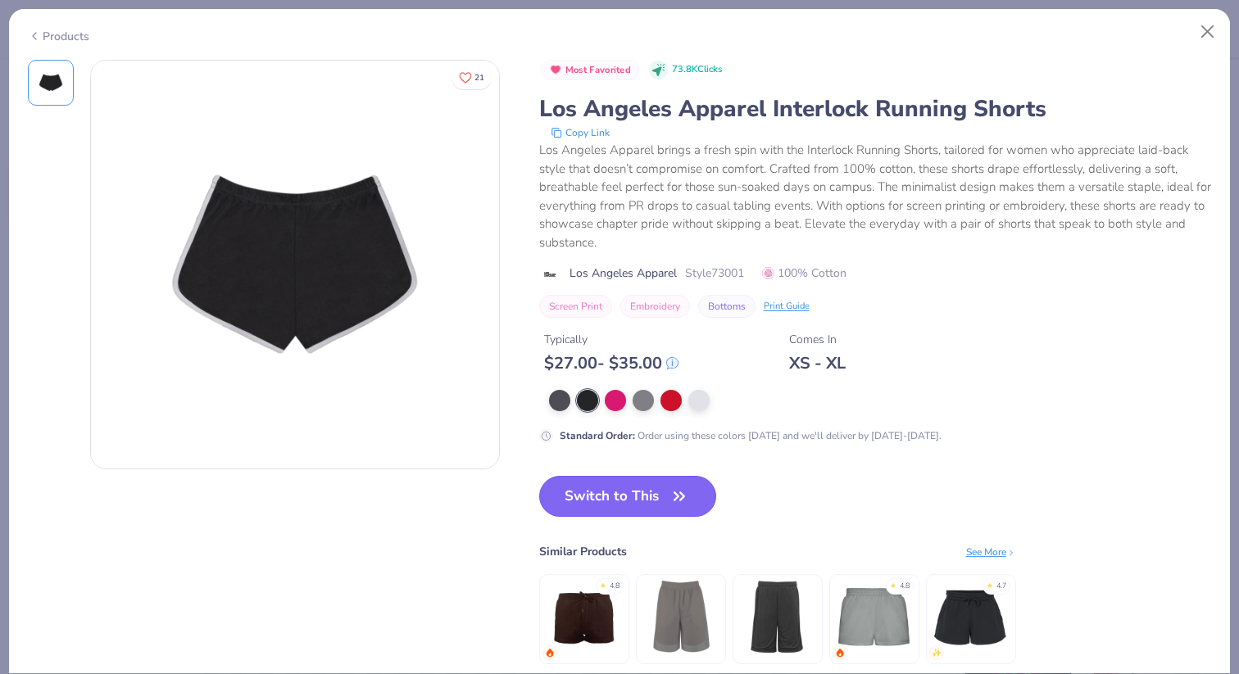
click at [644, 501] on button "Switch to This" at bounding box center [628, 496] width 178 height 41
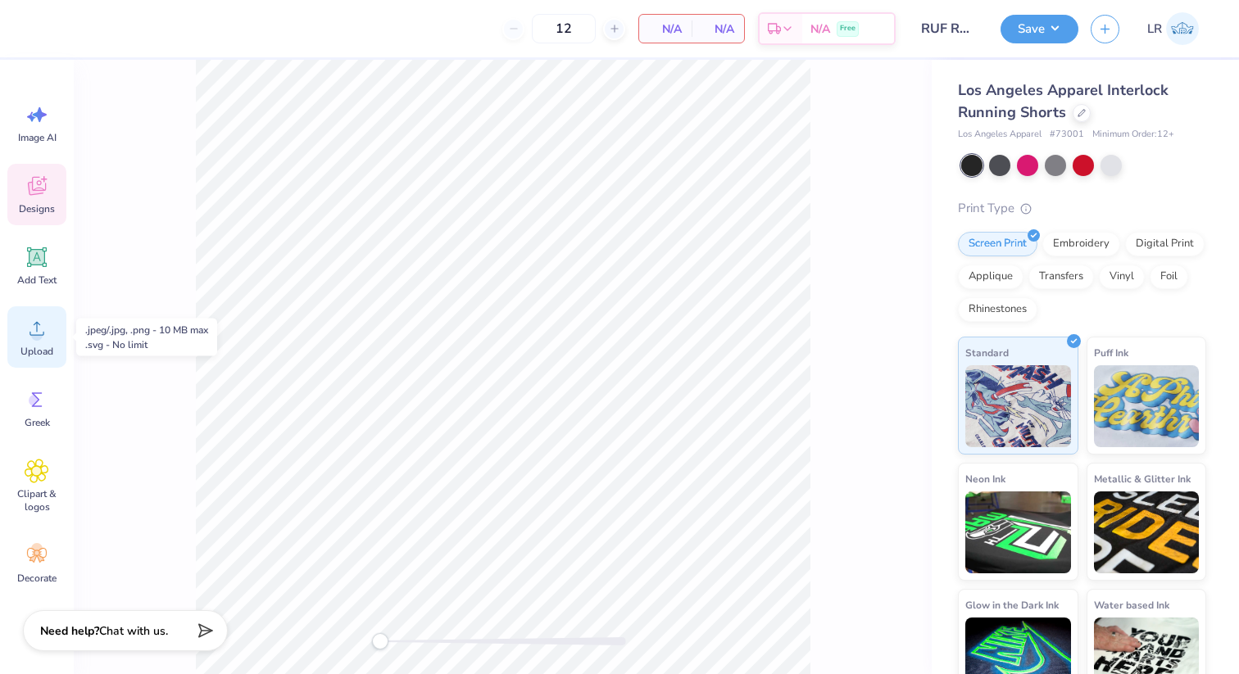
click at [41, 337] on circle at bounding box center [36, 334] width 11 height 11
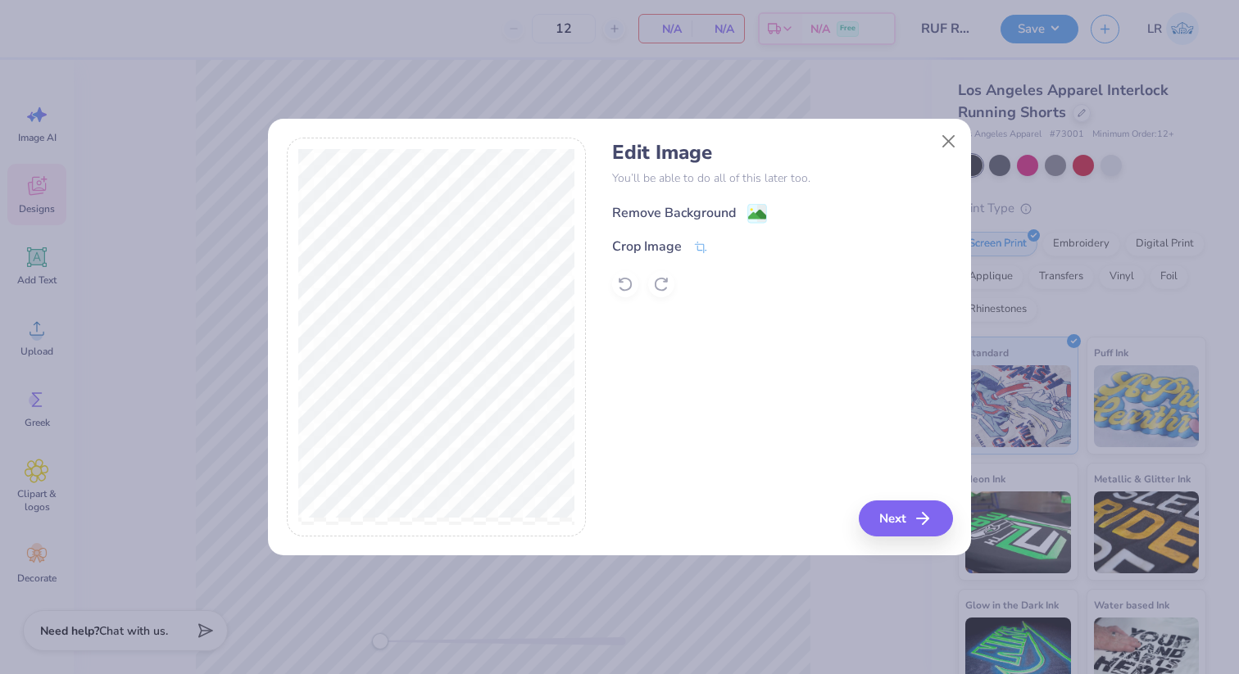
click at [692, 212] on div "Remove Background" at bounding box center [674, 213] width 124 height 20
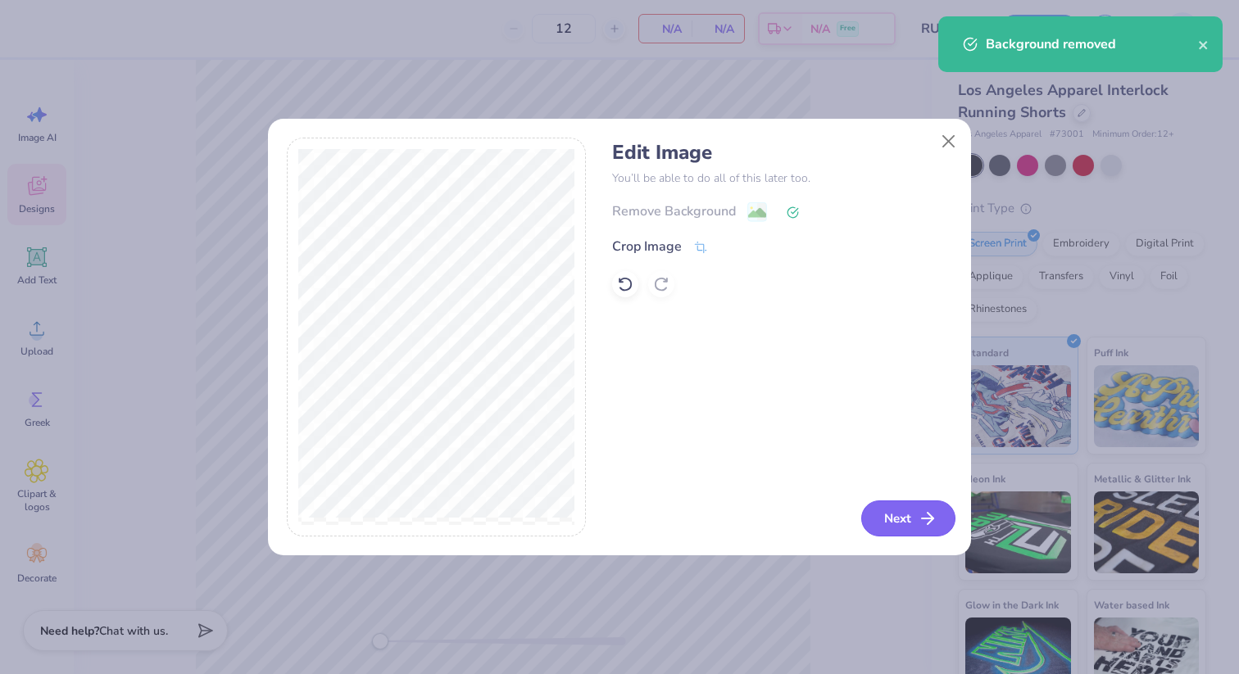
click at [895, 526] on button "Next" at bounding box center [908, 519] width 94 height 36
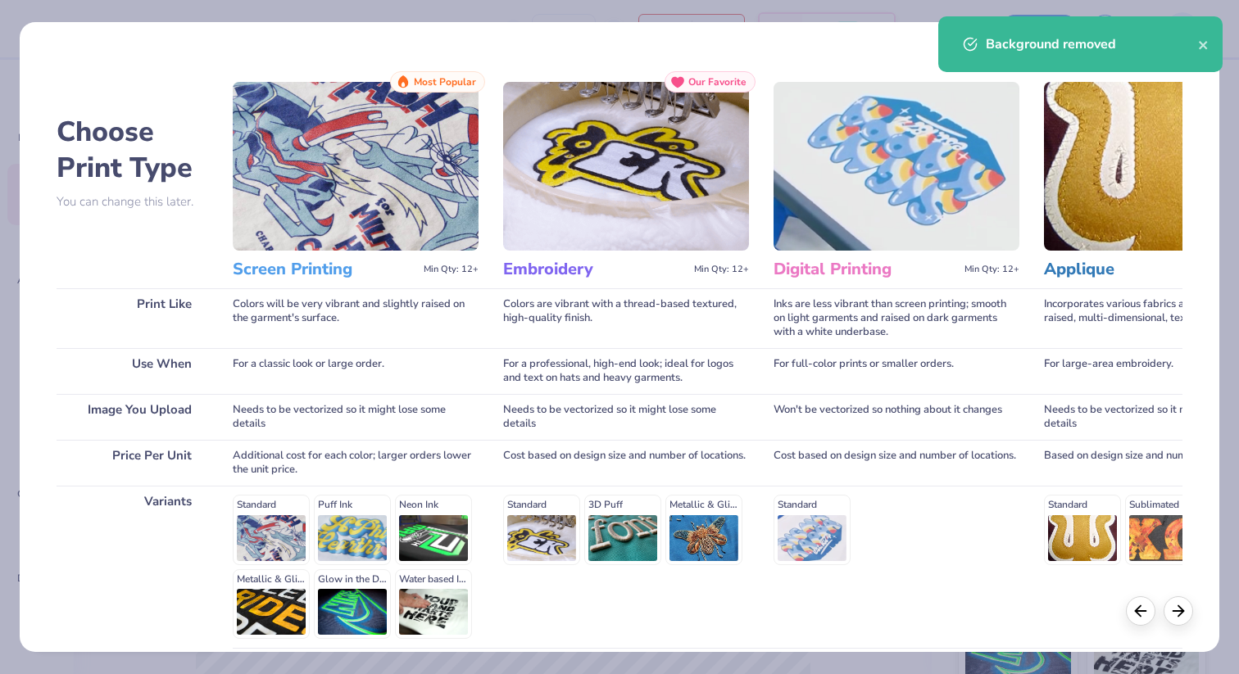
scroll to position [143, 0]
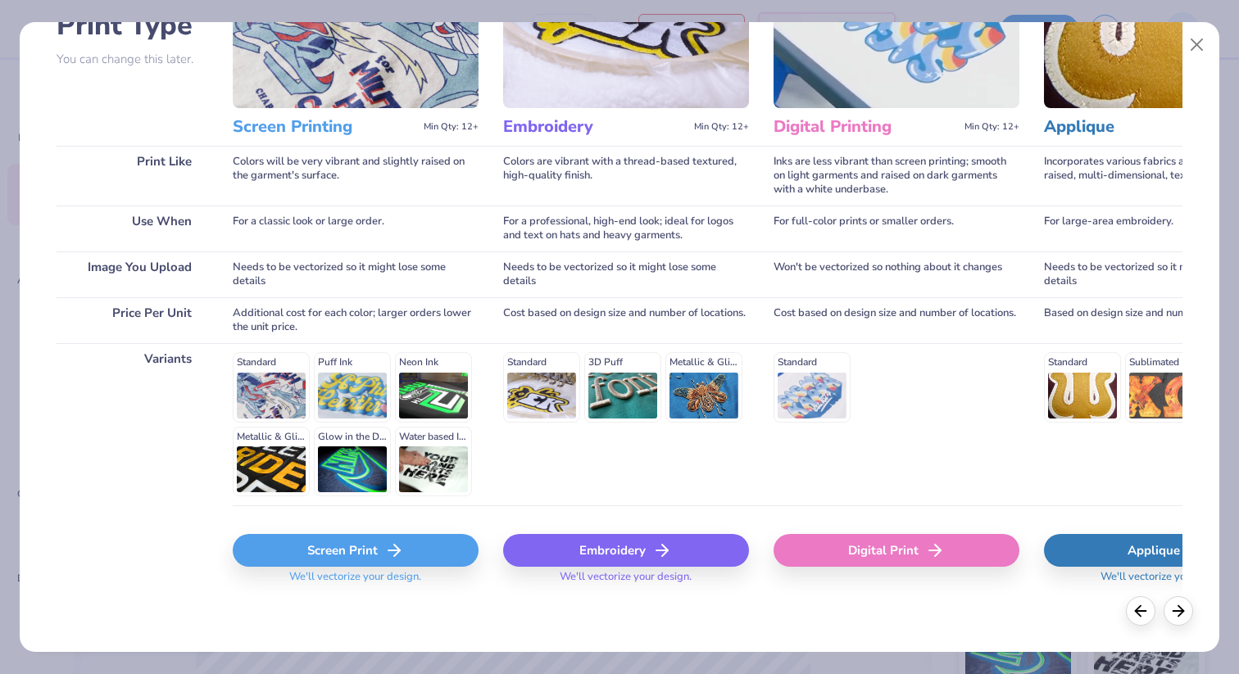
click at [367, 552] on div "Screen Print" at bounding box center [356, 550] width 246 height 33
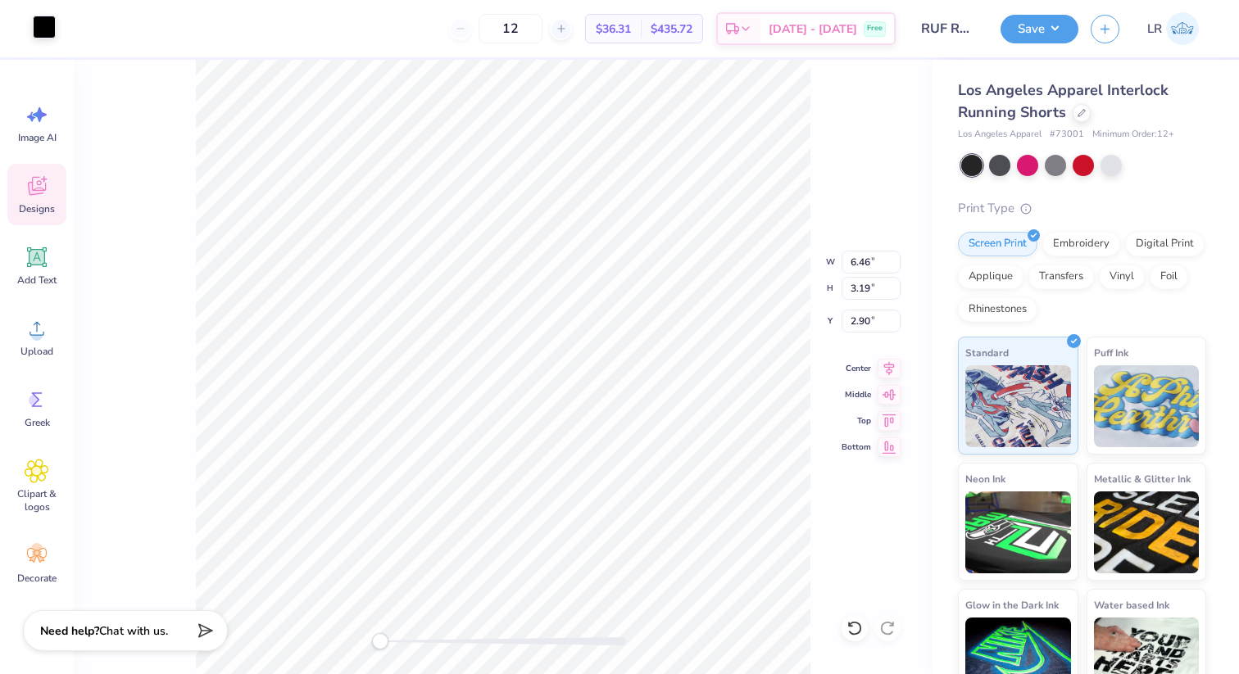
click at [39, 25] on div at bounding box center [44, 27] width 23 height 23
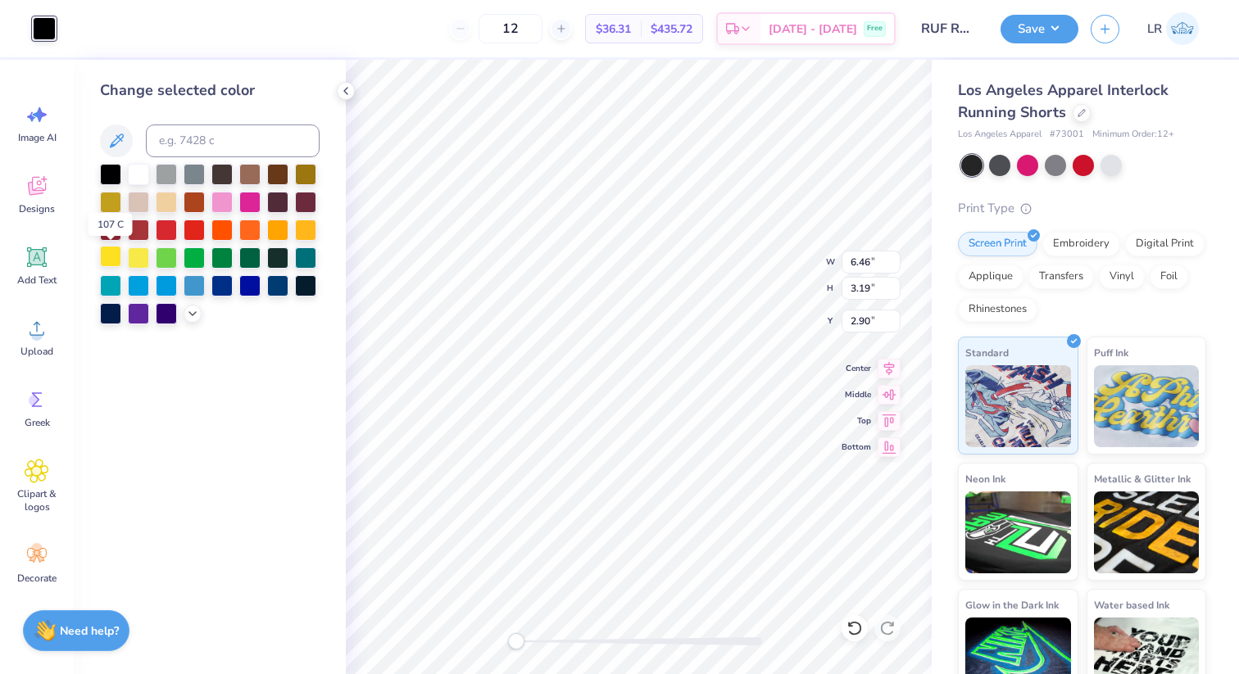
click at [117, 253] on div at bounding box center [110, 256] width 21 height 21
click at [193, 313] on icon at bounding box center [192, 312] width 13 height 13
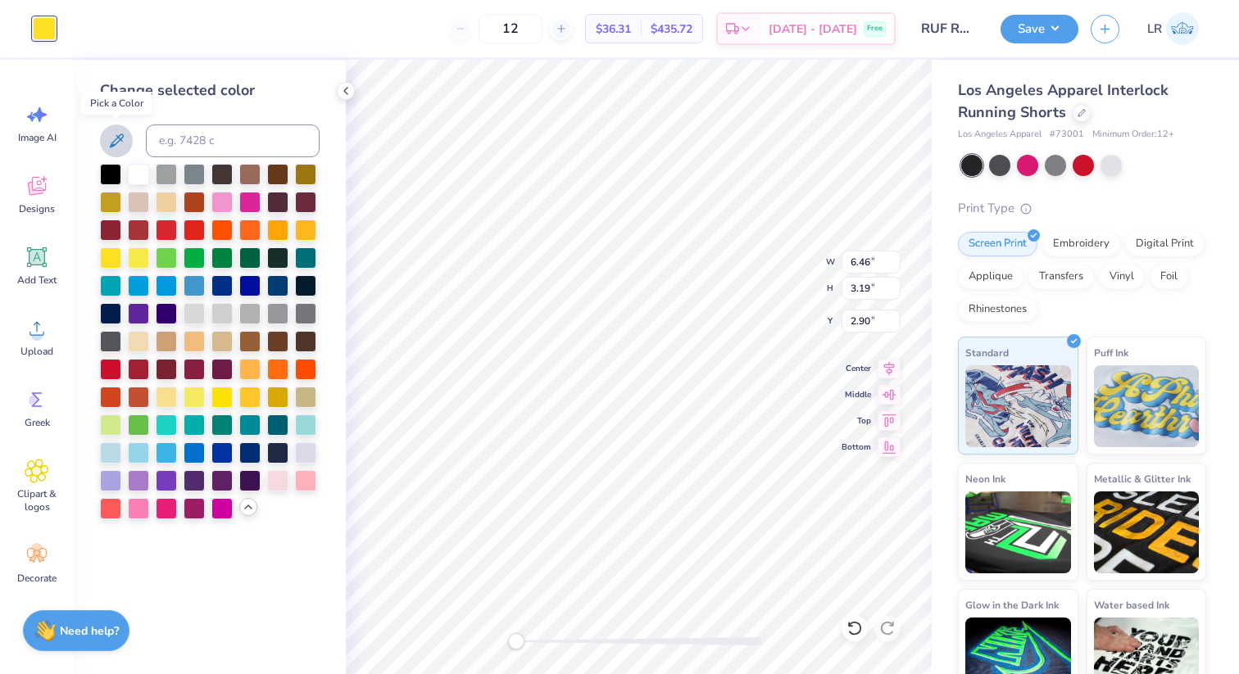
click at [120, 133] on icon at bounding box center [117, 141] width 20 height 20
click at [259, 543] on div "Change selected color" at bounding box center [210, 367] width 272 height 615
click at [348, 91] on icon at bounding box center [345, 90] width 13 height 13
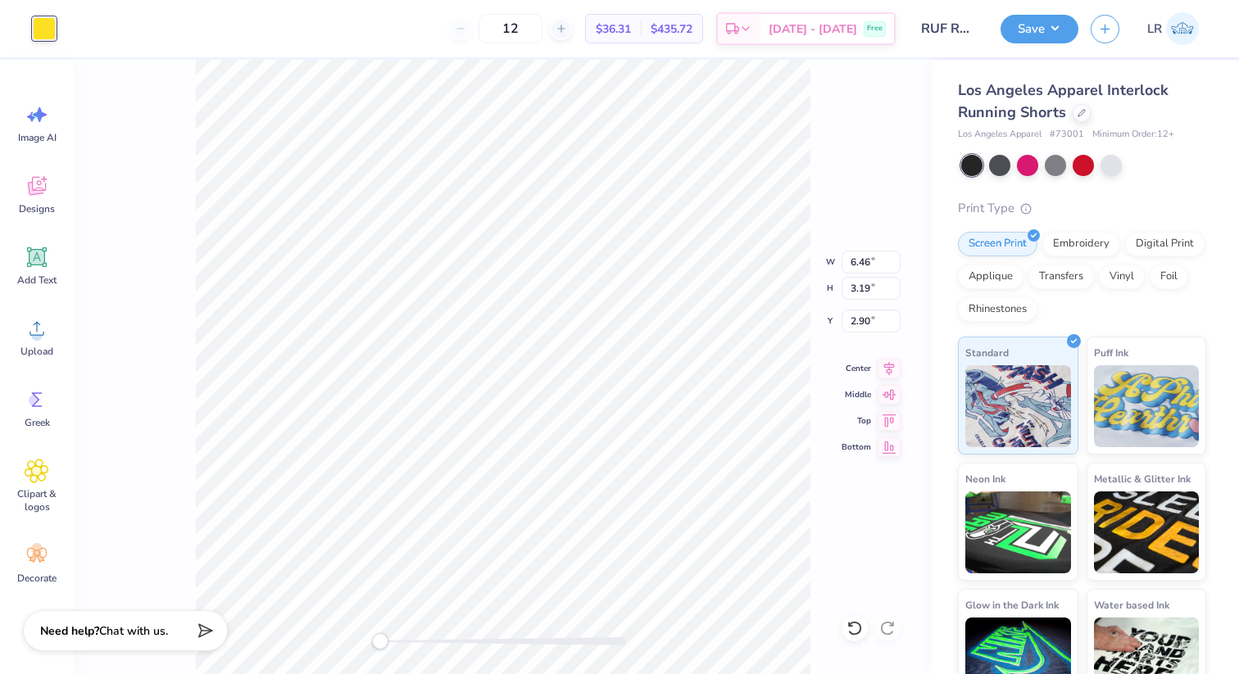
click at [50, 22] on div at bounding box center [44, 28] width 23 height 23
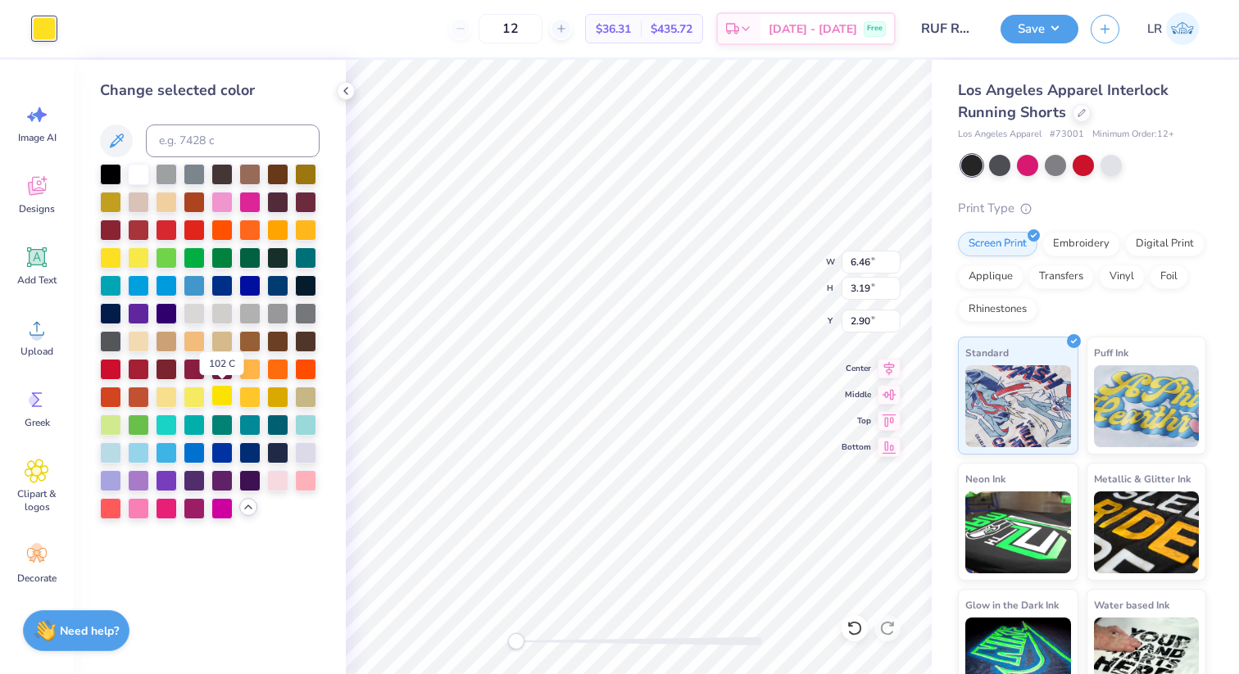
click at [225, 395] on div at bounding box center [221, 395] width 21 height 21
click at [248, 397] on div at bounding box center [249, 395] width 21 height 21
click at [220, 393] on div at bounding box center [221, 395] width 21 height 21
click at [113, 254] on div at bounding box center [110, 256] width 21 height 21
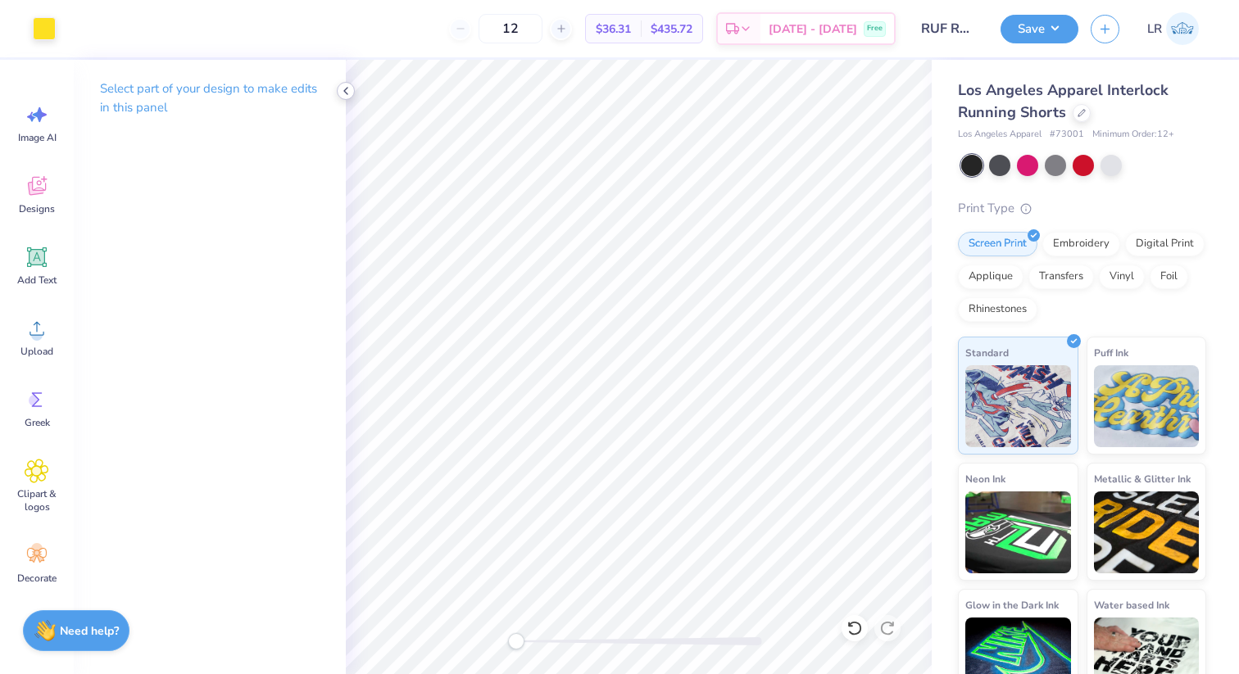
click at [350, 93] on icon at bounding box center [345, 90] width 13 height 13
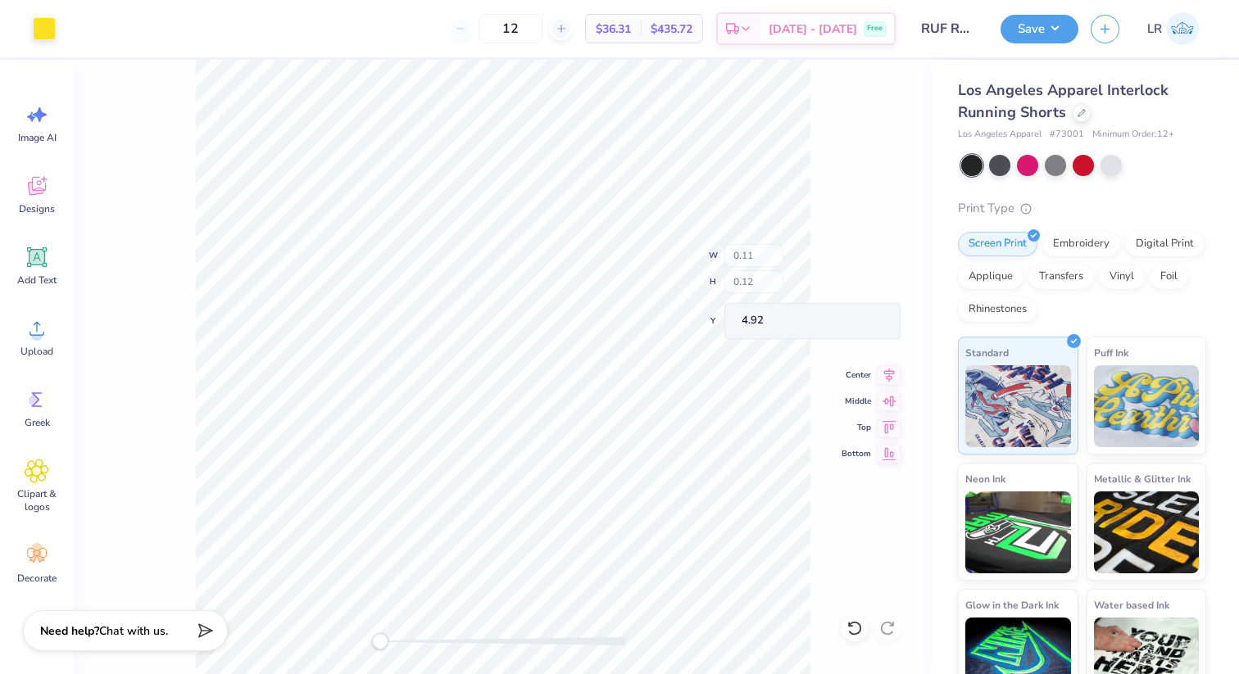
type input "5.03"
click at [44, 265] on icon at bounding box center [37, 257] width 25 height 25
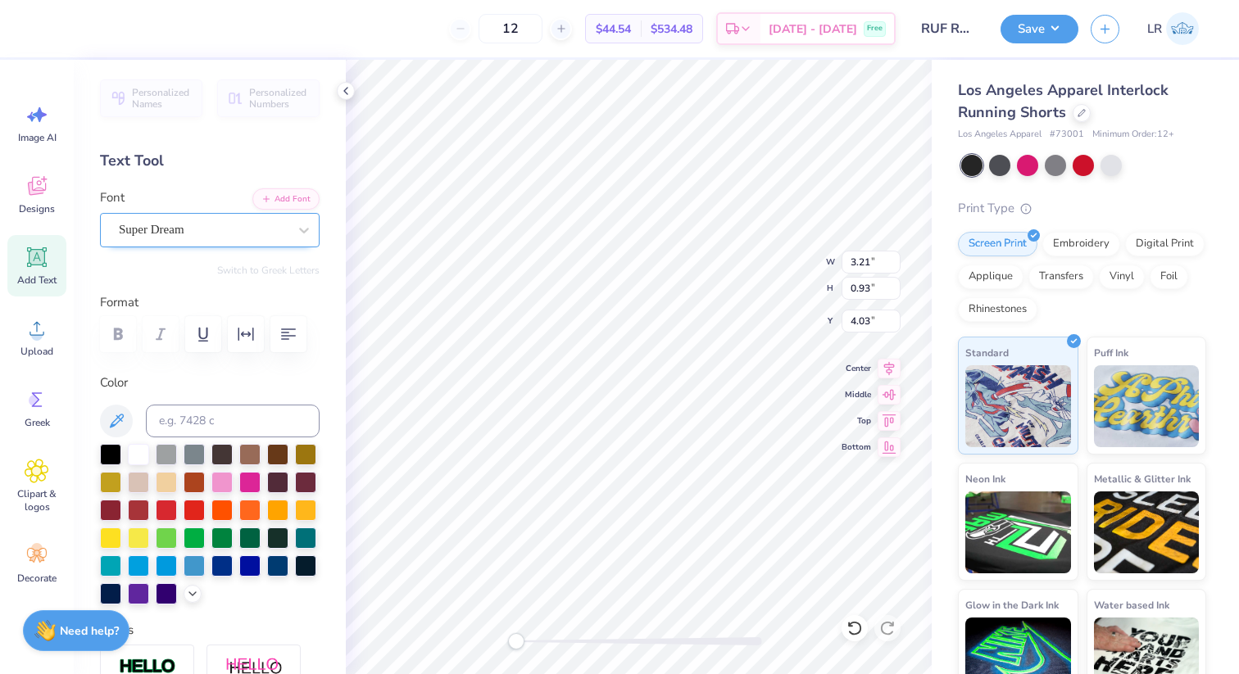
click at [211, 237] on div "Super Dream" at bounding box center [203, 229] width 172 height 25
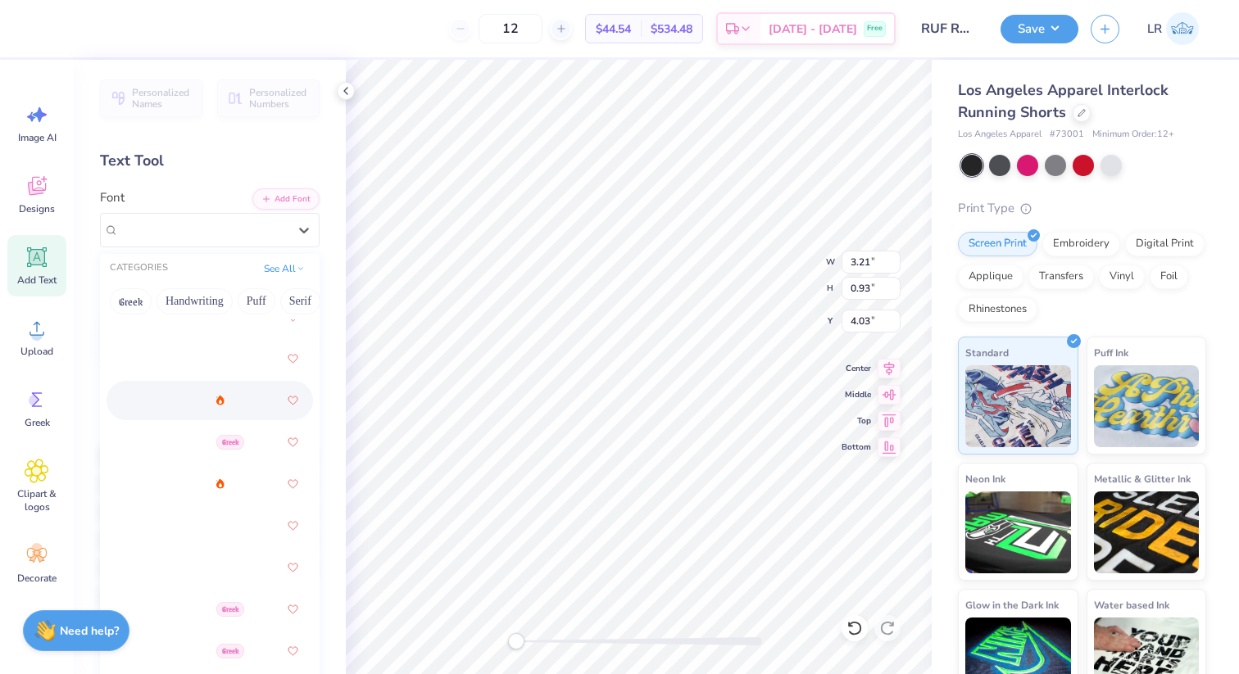
scroll to position [720, 0]
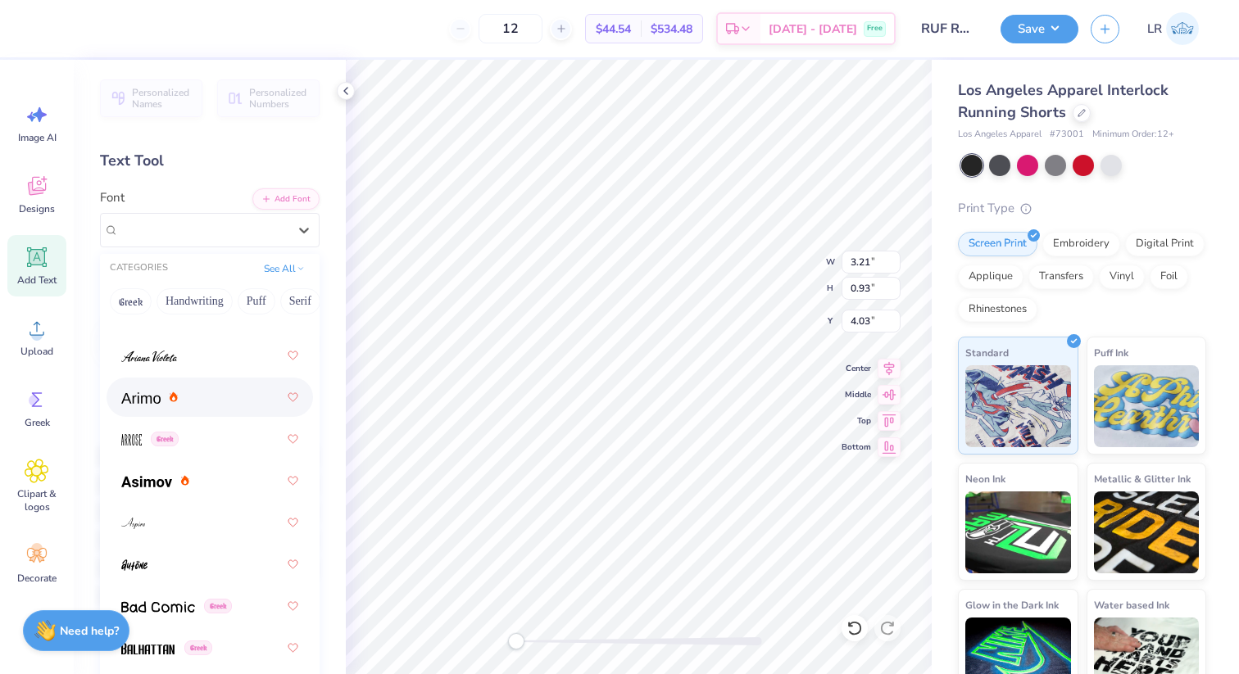
click at [211, 413] on div at bounding box center [210, 397] width 206 height 39
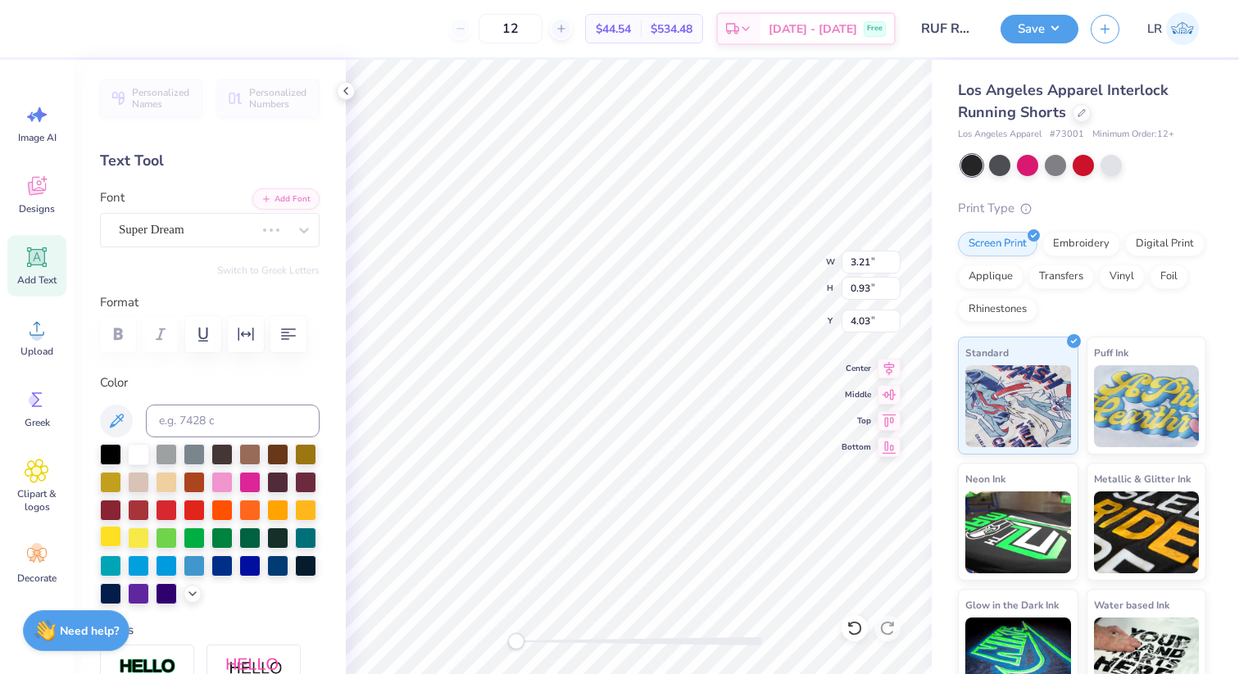
click at [111, 542] on div at bounding box center [110, 536] width 21 height 21
type textarea "ROSIES"
type input "0.33"
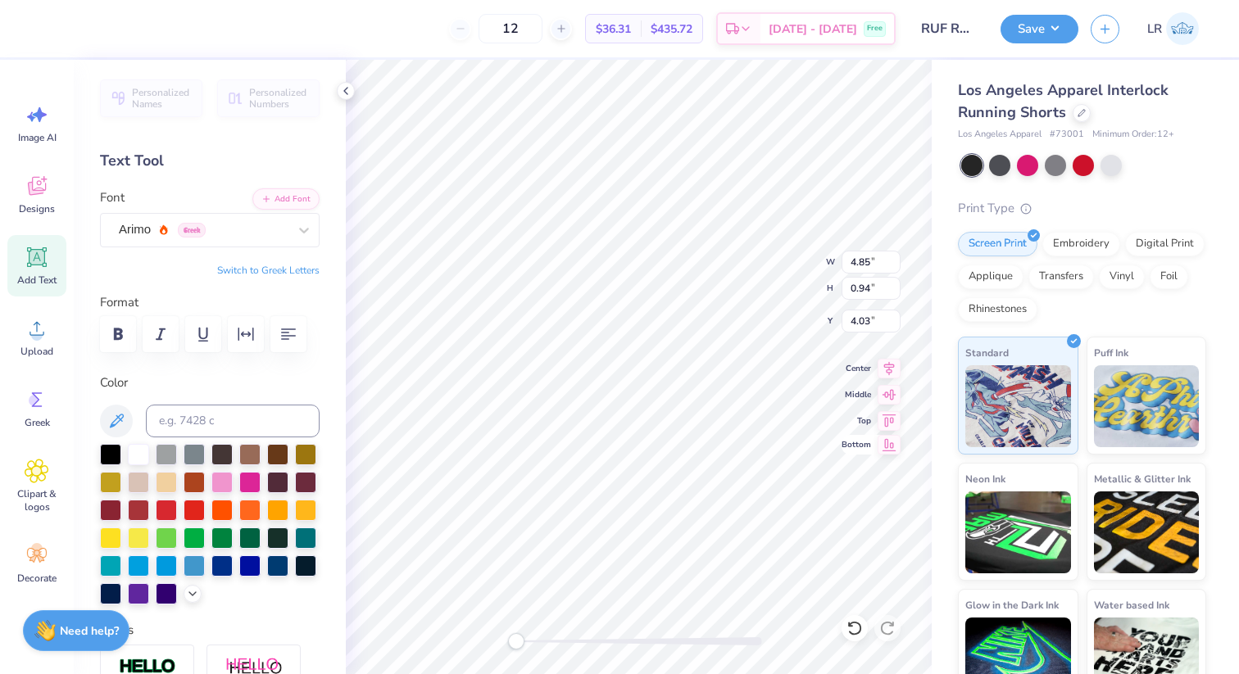
type input "0.24"
type input "4.98"
click at [854, 624] on icon at bounding box center [854, 628] width 16 height 16
click at [853, 624] on icon at bounding box center [854, 628] width 16 height 16
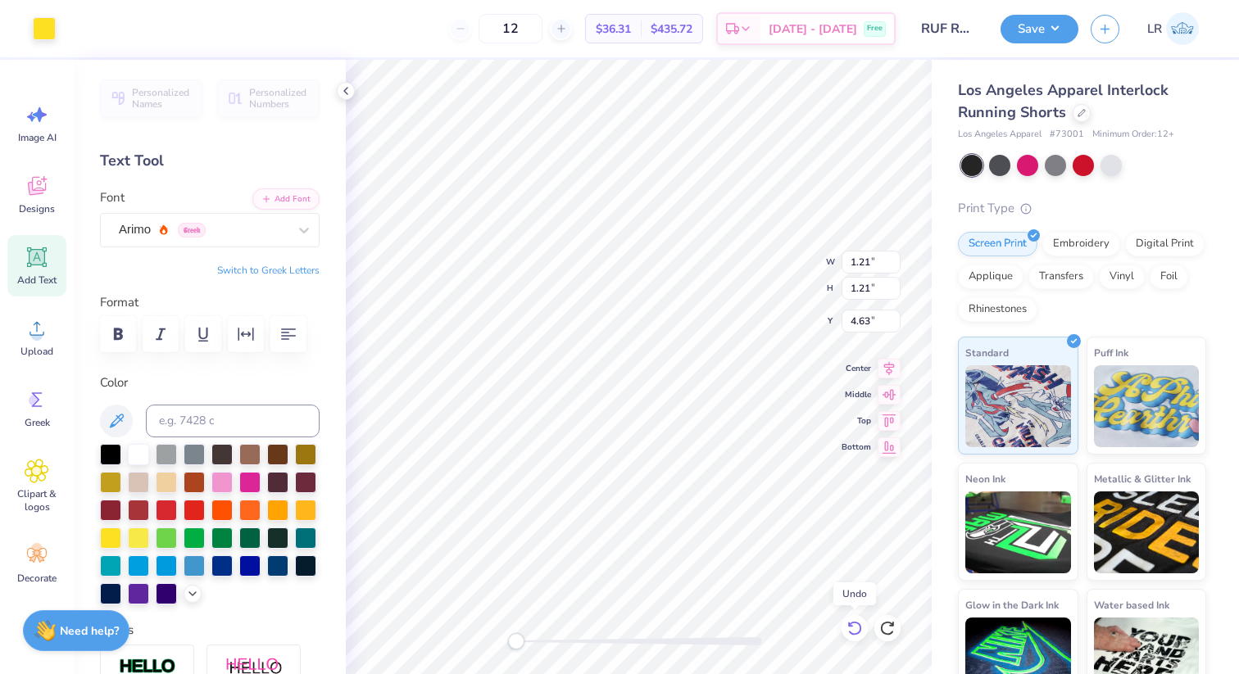
click at [852, 624] on icon at bounding box center [854, 628] width 16 height 16
click at [886, 624] on icon at bounding box center [887, 628] width 16 height 16
click at [352, 96] on icon at bounding box center [345, 90] width 13 height 13
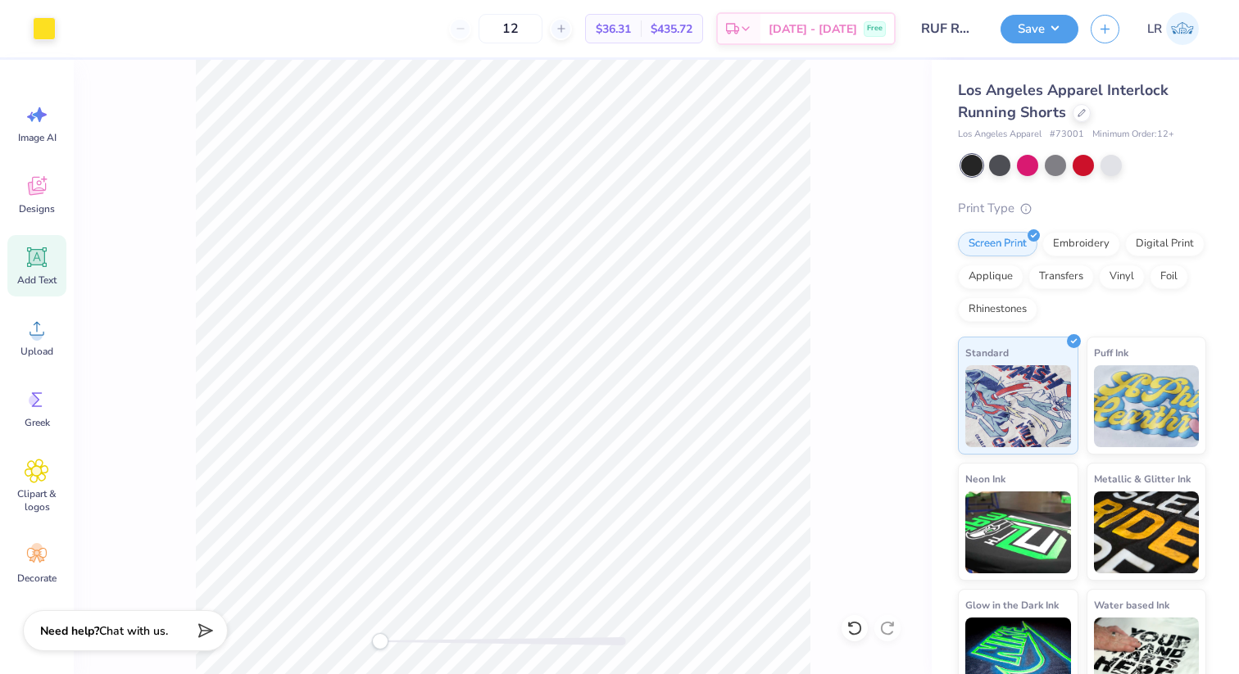
click at [27, 16] on div "Art colors" at bounding box center [28, 28] width 56 height 57
click at [34, 21] on div at bounding box center [44, 27] width 23 height 23
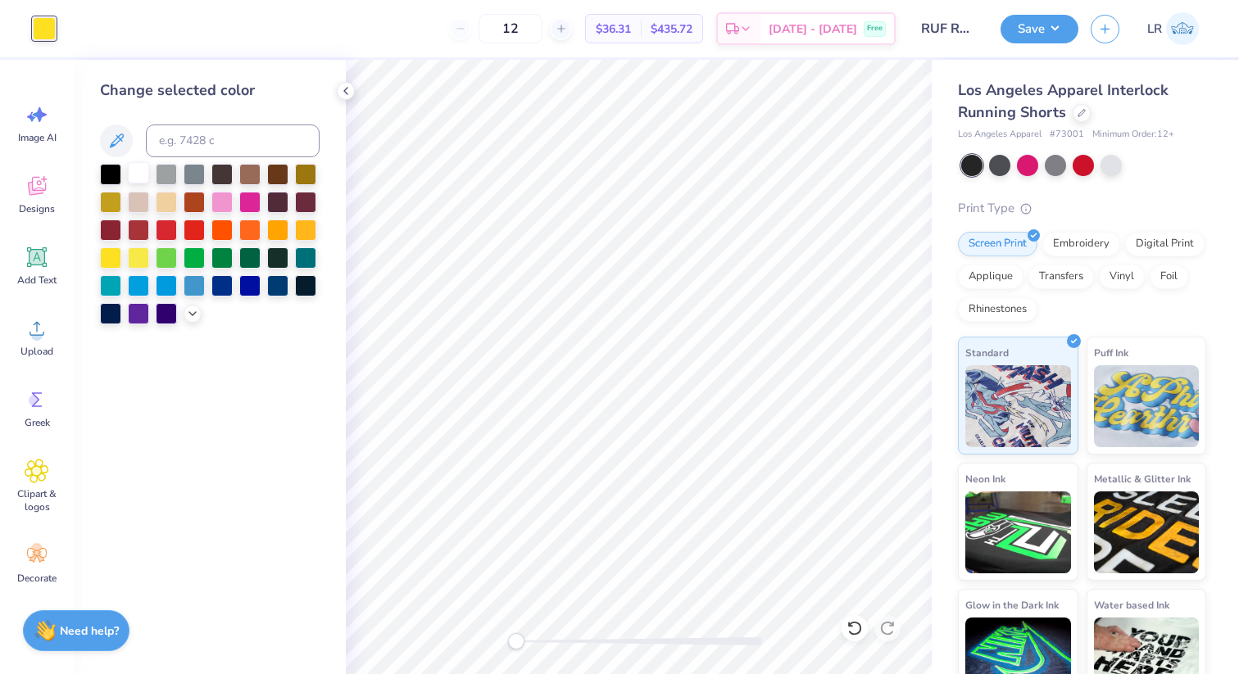
click at [132, 178] on div at bounding box center [138, 172] width 21 height 21
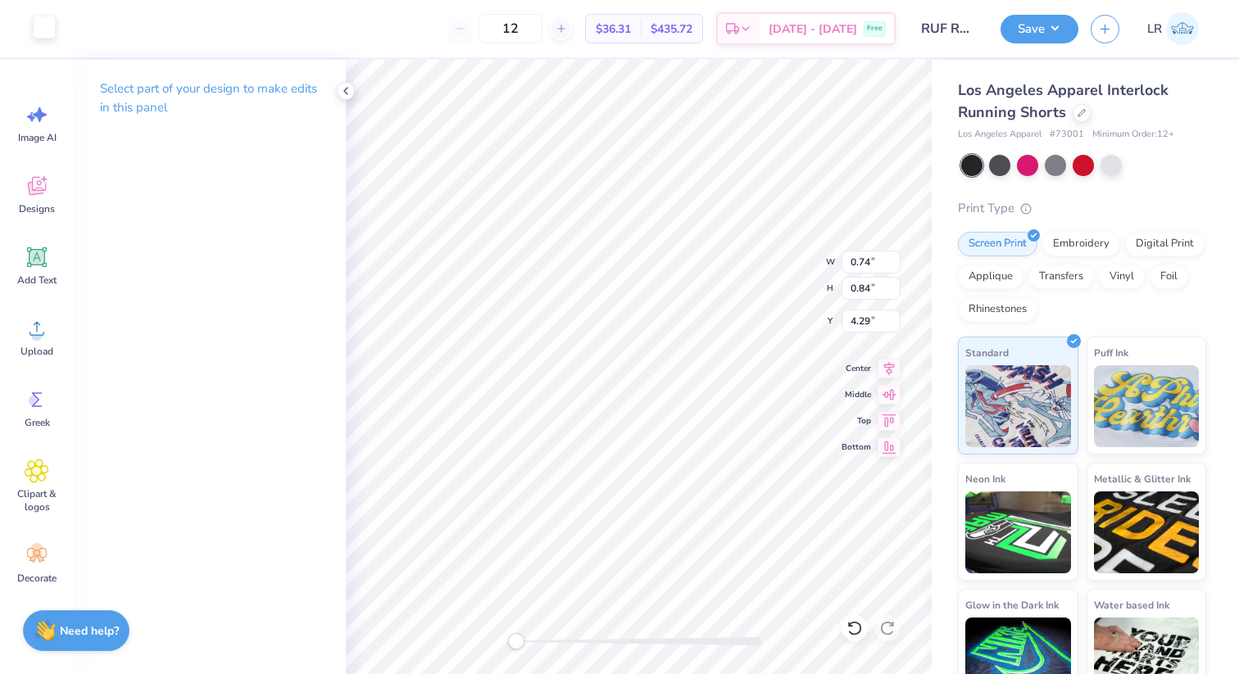
click at [46, 33] on div at bounding box center [44, 27] width 23 height 23
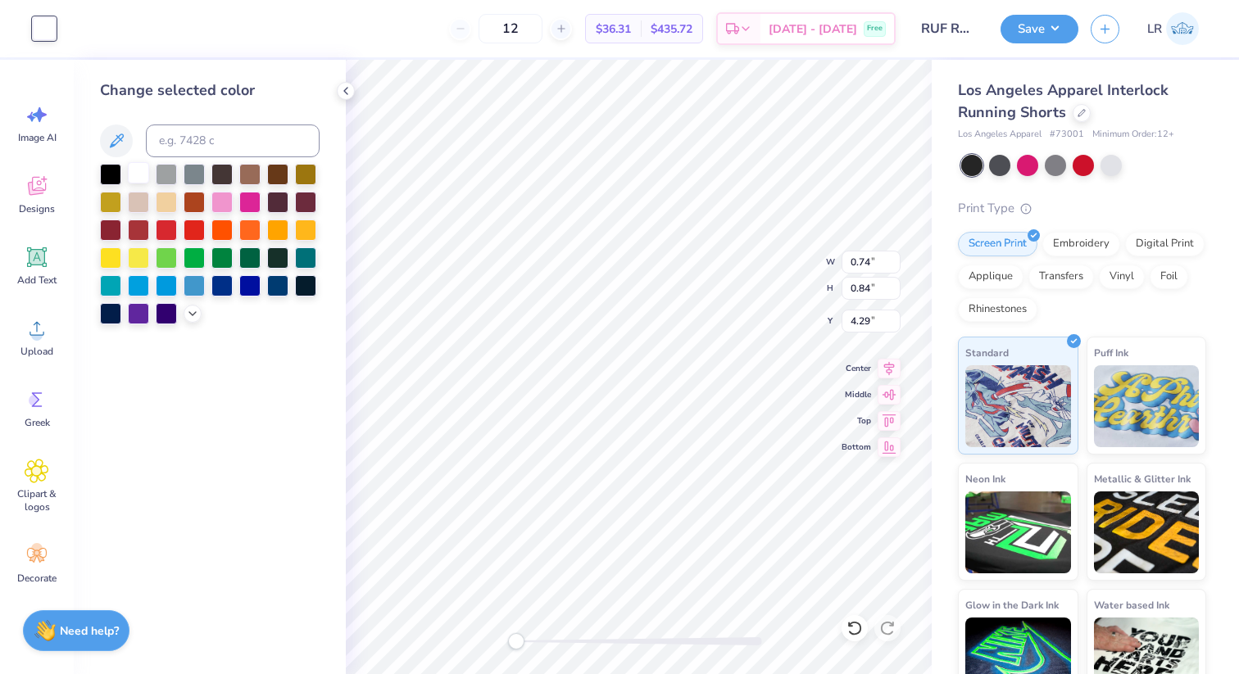
click at [143, 175] on div at bounding box center [138, 172] width 21 height 21
click at [128, 170] on div at bounding box center [138, 172] width 21 height 21
click at [347, 95] on icon at bounding box center [345, 90] width 13 height 13
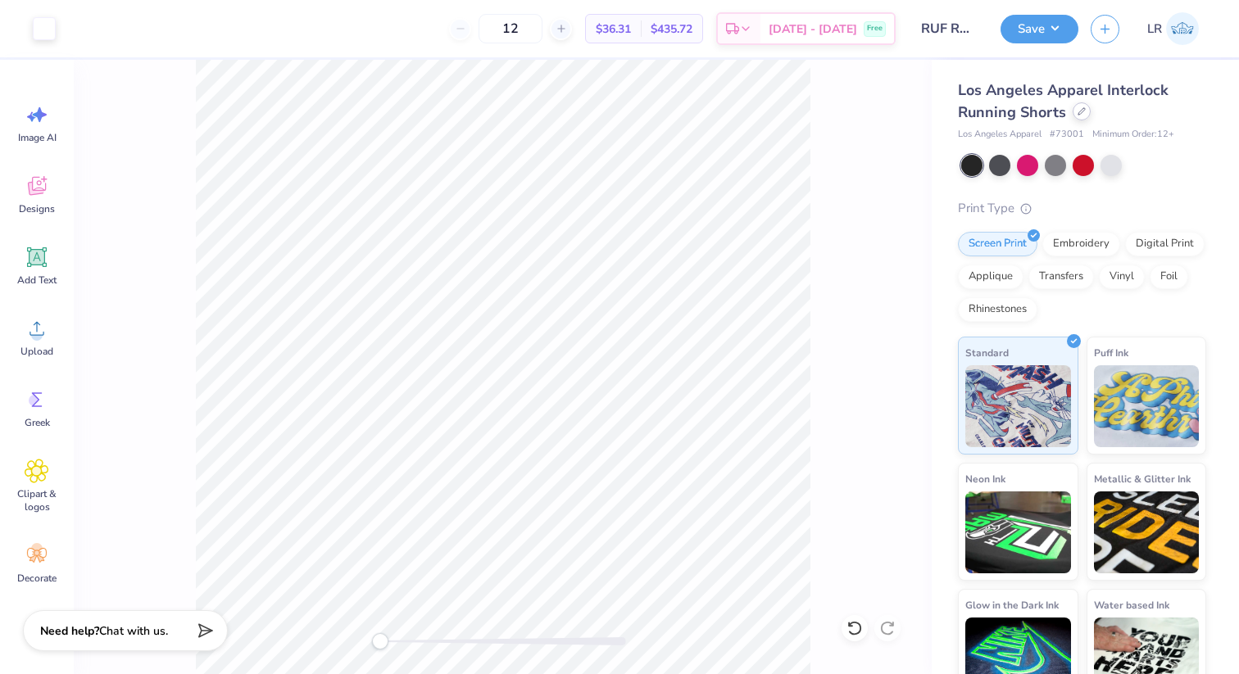
click at [1078, 111] on icon at bounding box center [1082, 111] width 8 height 8
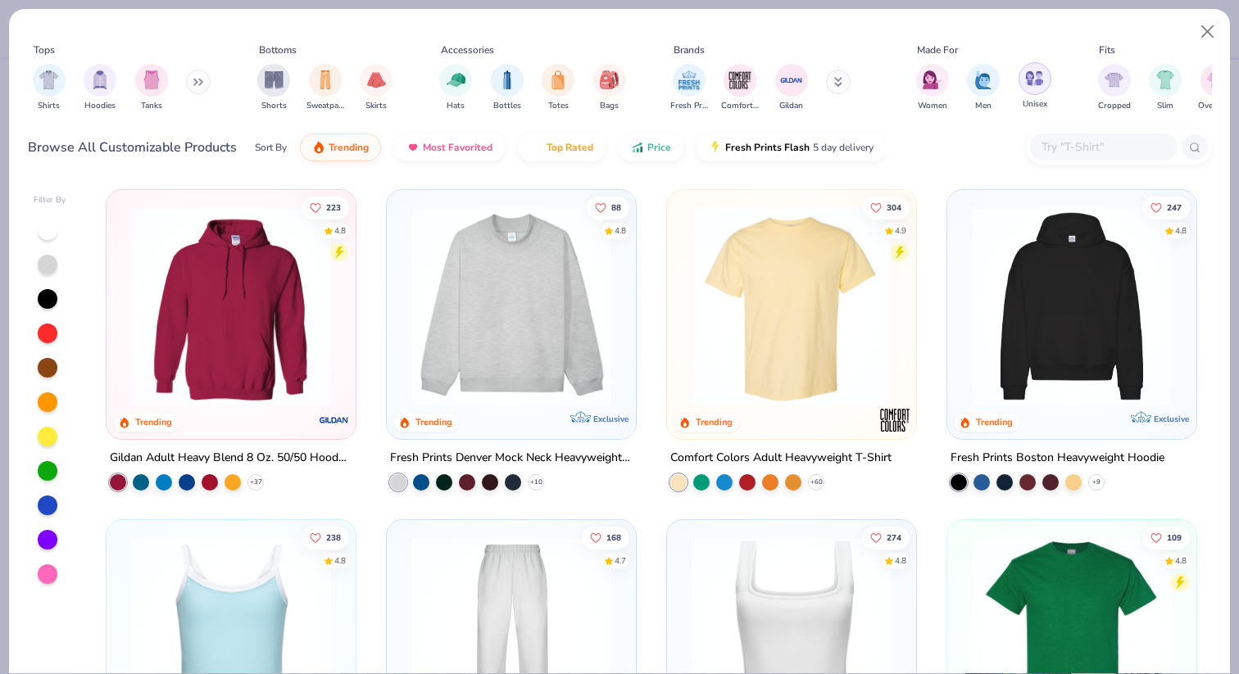
click at [1025, 92] on div "filter for Unisex" at bounding box center [1035, 78] width 33 height 33
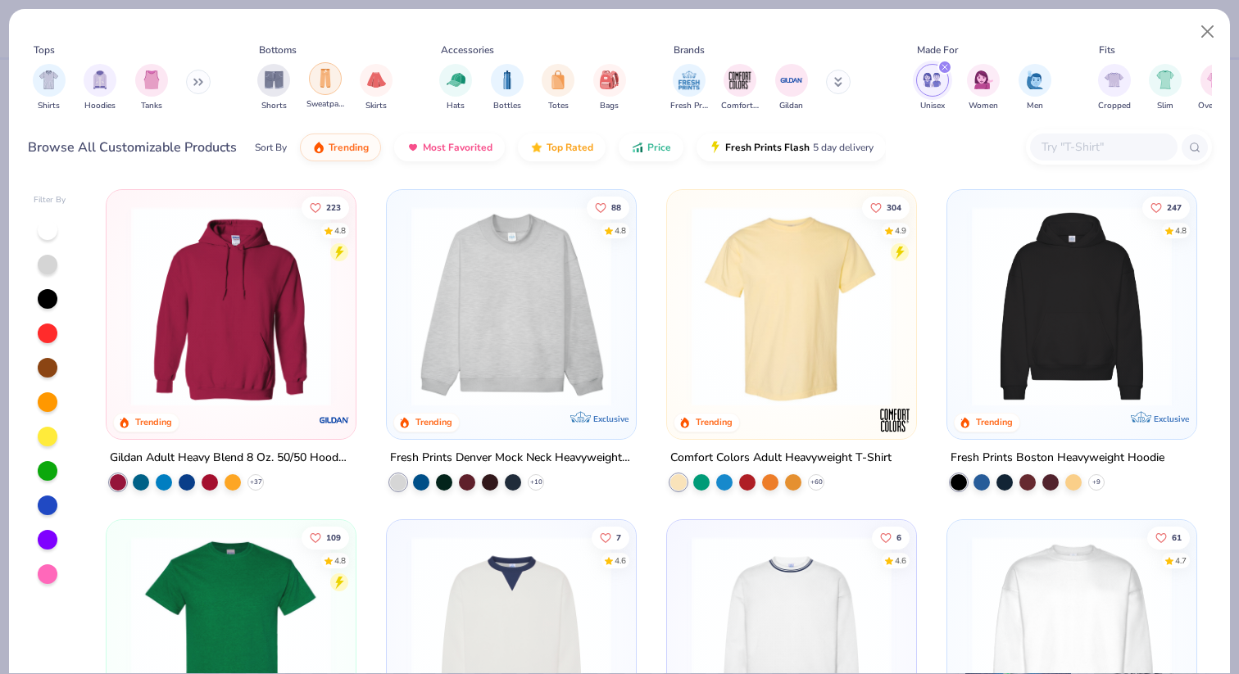
click at [323, 82] on img "filter for Sweatpants" at bounding box center [325, 78] width 18 height 19
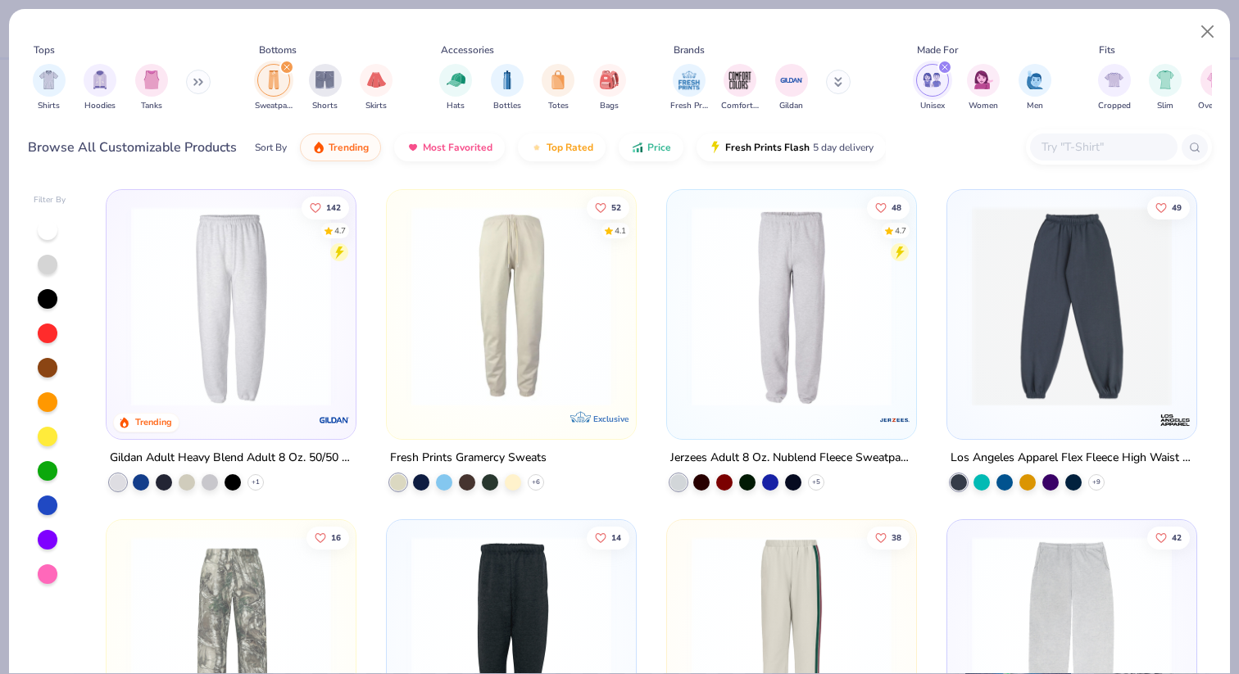
click at [285, 285] on img at bounding box center [231, 306] width 216 height 200
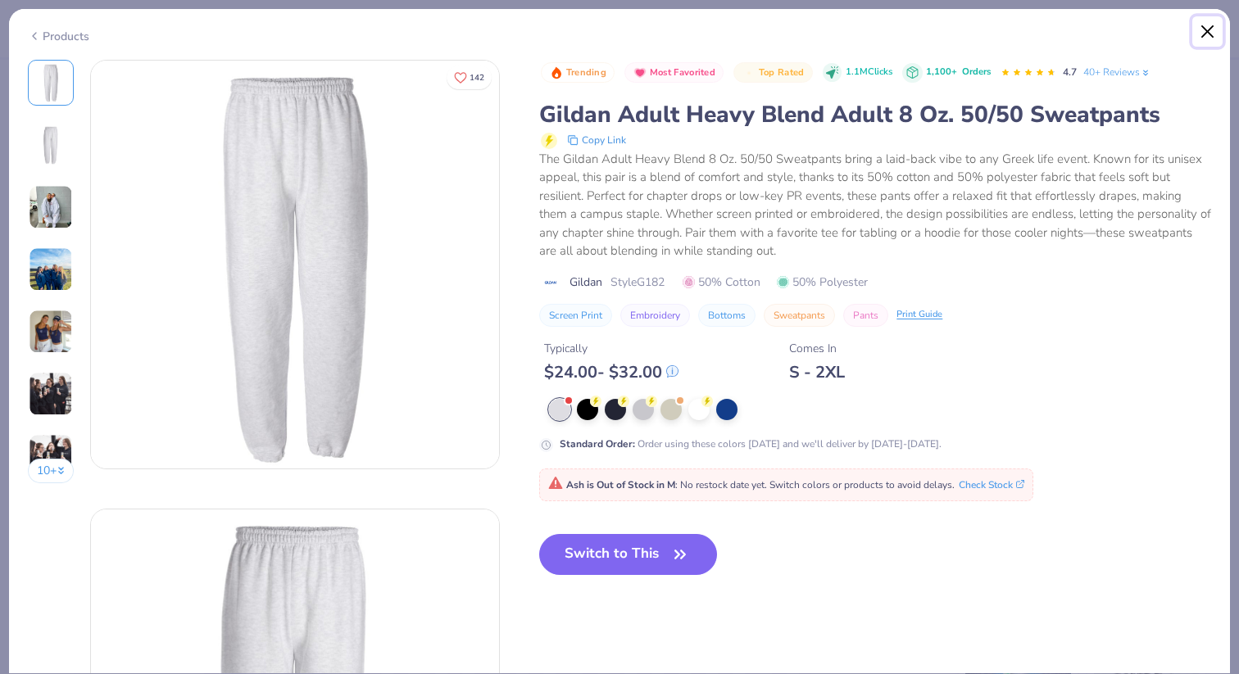
click at [1210, 42] on button "Close" at bounding box center [1207, 31] width 31 height 31
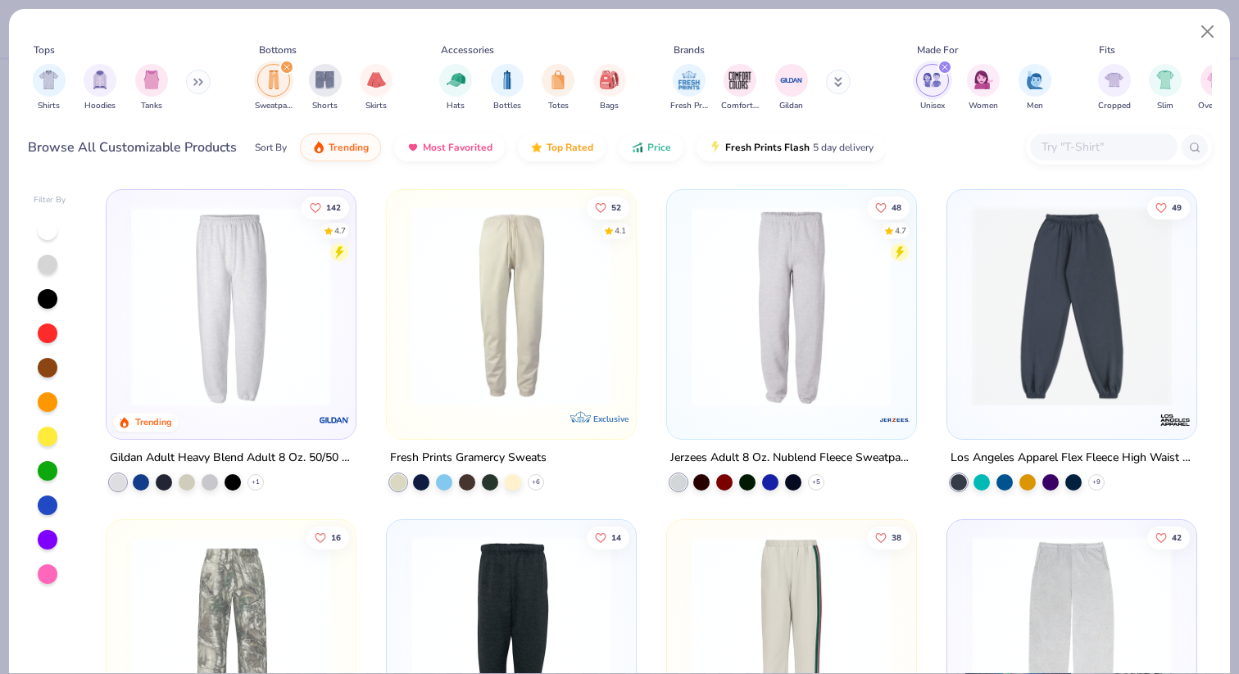
click at [796, 407] on div at bounding box center [791, 310] width 233 height 225
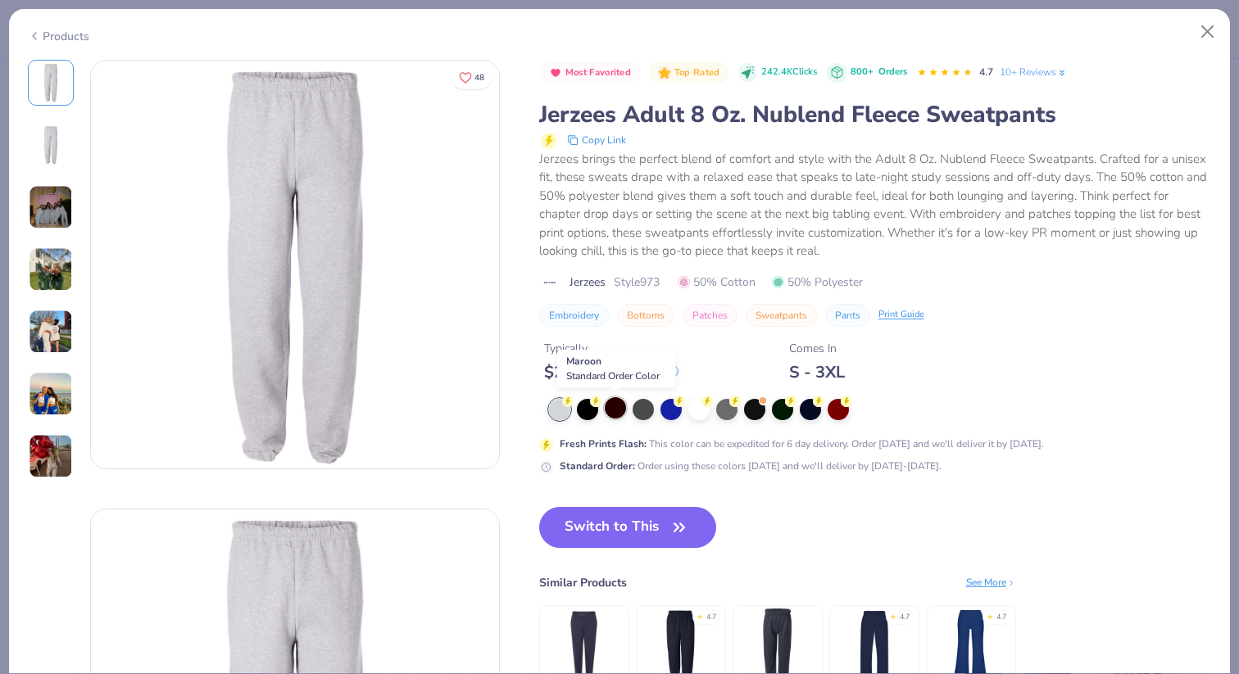
click at [618, 414] on div at bounding box center [615, 407] width 21 height 21
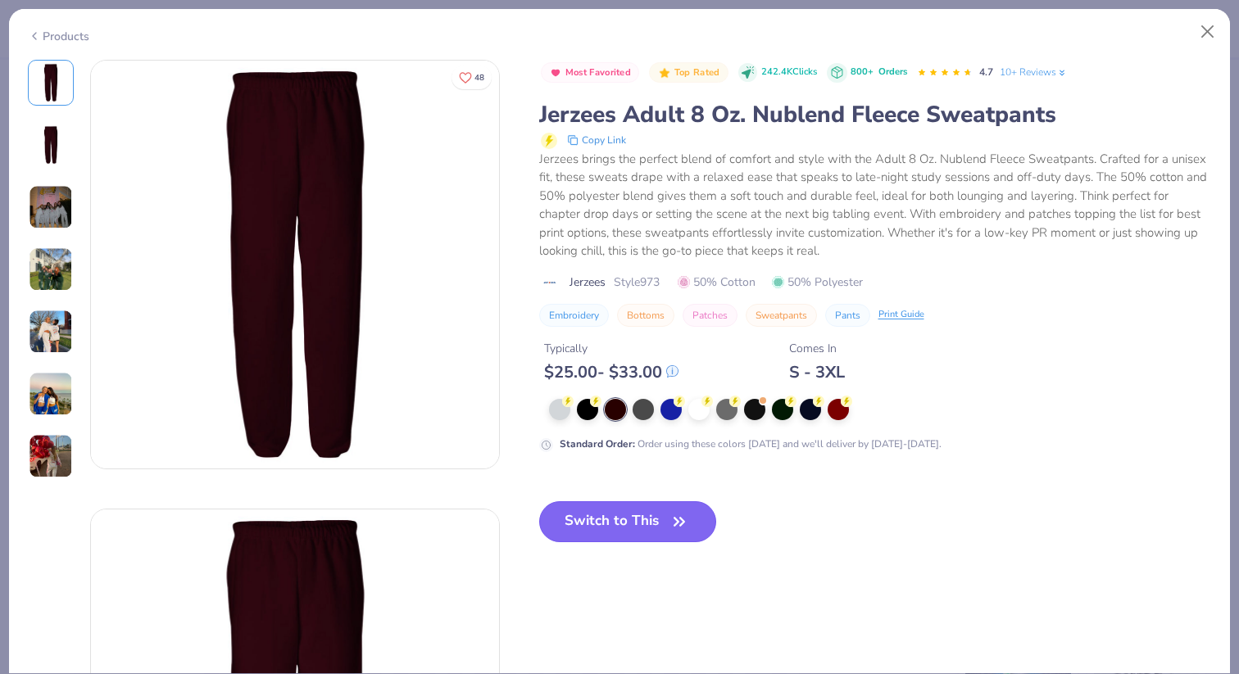
click at [620, 527] on button "Switch to This" at bounding box center [628, 521] width 178 height 41
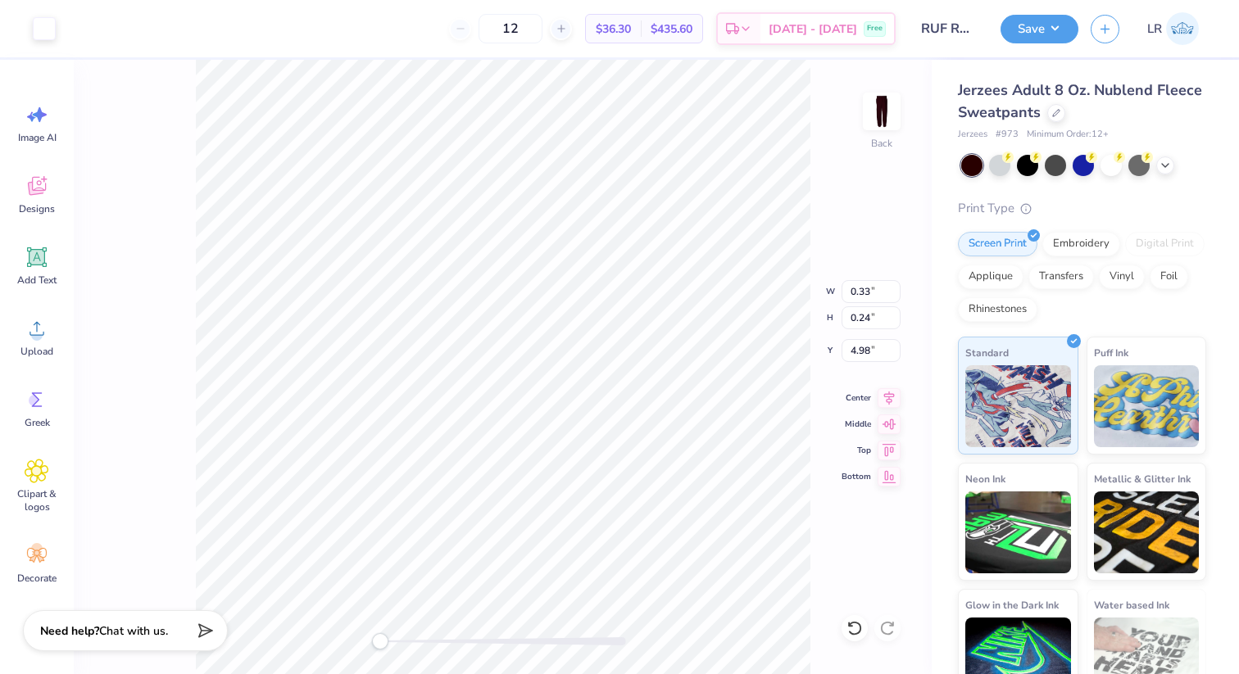
type input "1.61"
type input "2.55"
type input "22.03"
click at [852, 630] on icon at bounding box center [854, 628] width 16 height 16
type input "0.54"
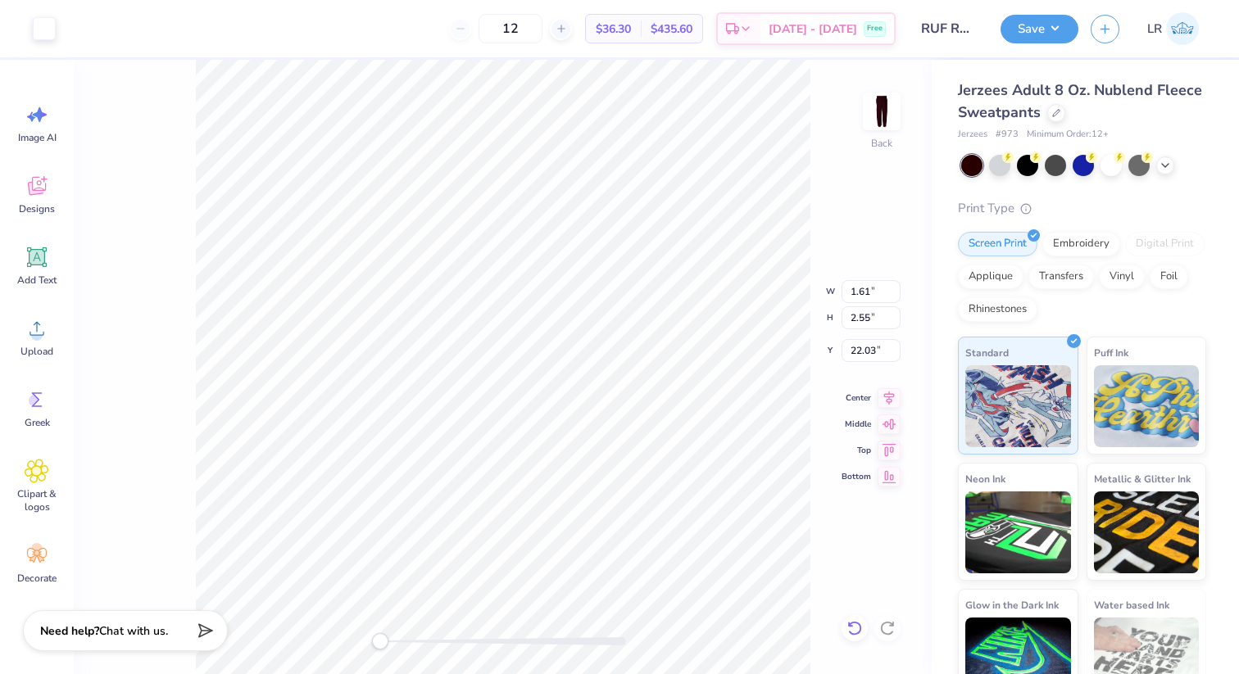
type input "0.85"
type input "24.44"
click at [858, 618] on div at bounding box center [855, 628] width 26 height 26
click at [859, 619] on div "Back" at bounding box center [503, 367] width 858 height 615
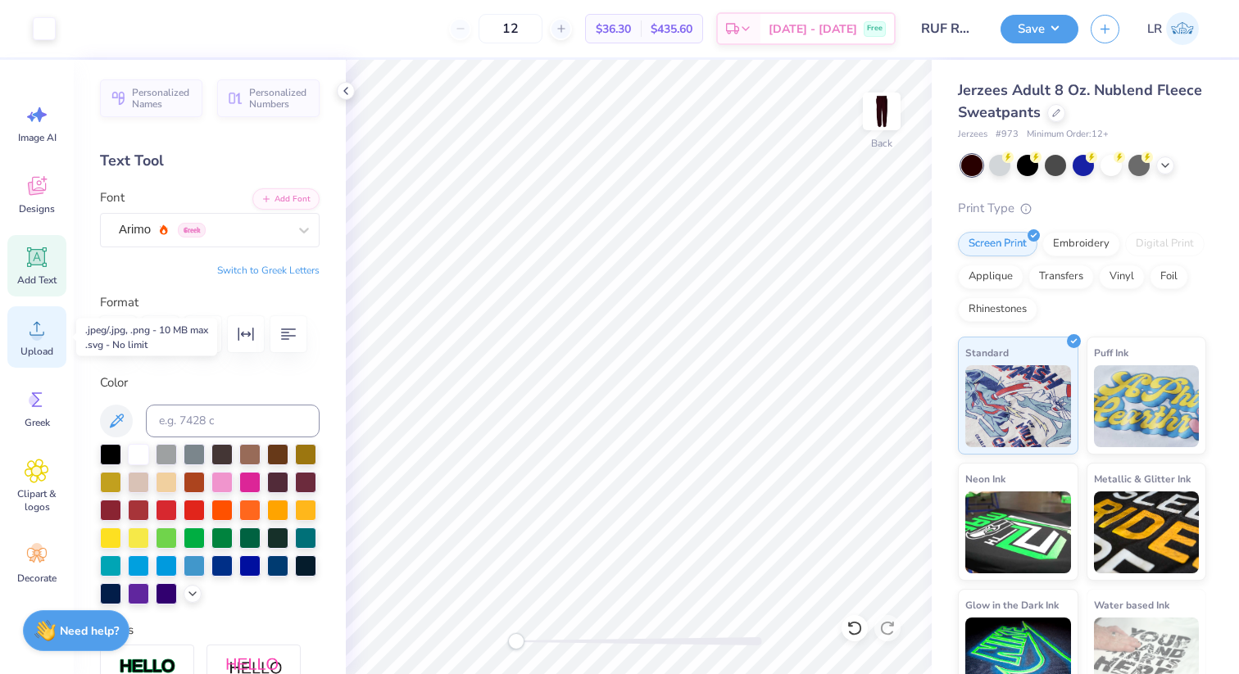
click at [35, 334] on icon at bounding box center [36, 329] width 15 height 14
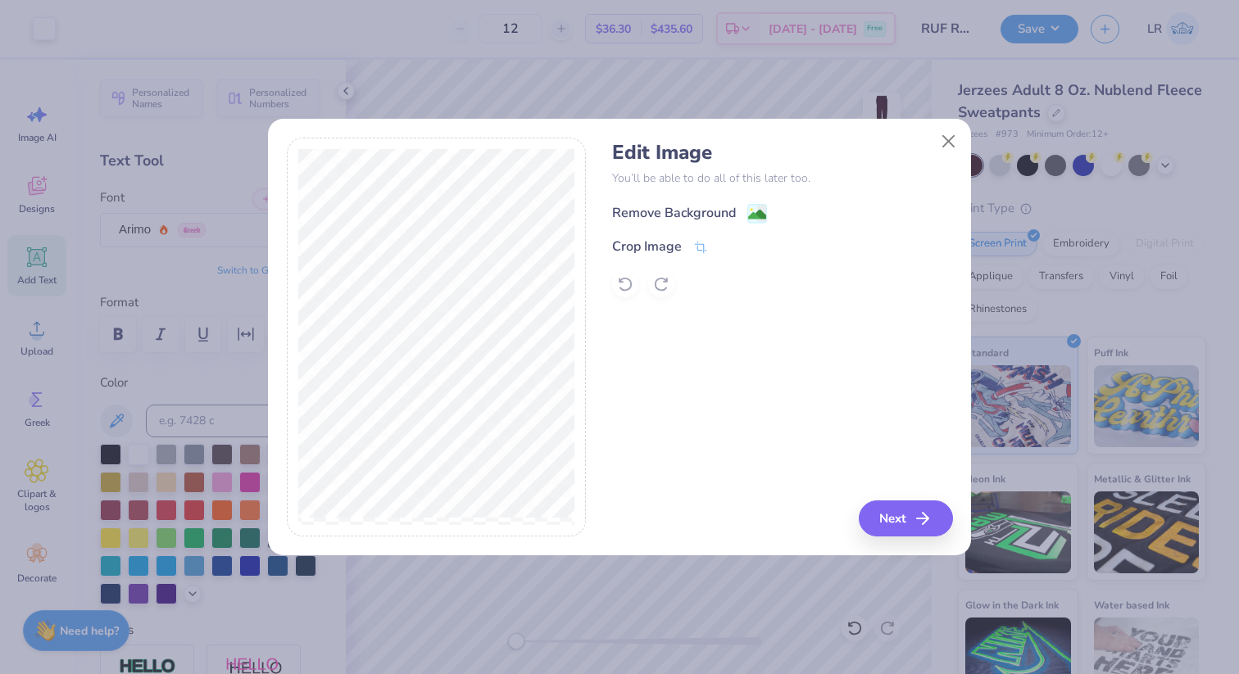
click at [701, 215] on div "Remove Background" at bounding box center [674, 213] width 124 height 20
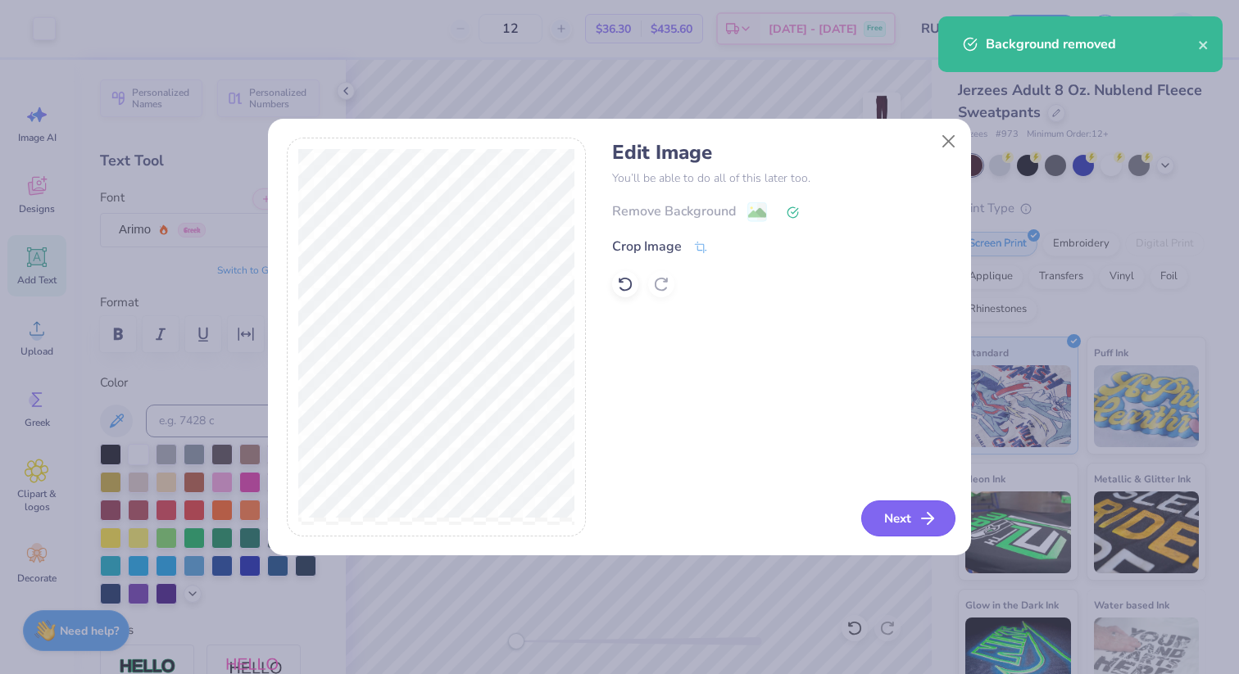
click at [897, 518] on button "Next" at bounding box center [908, 519] width 94 height 36
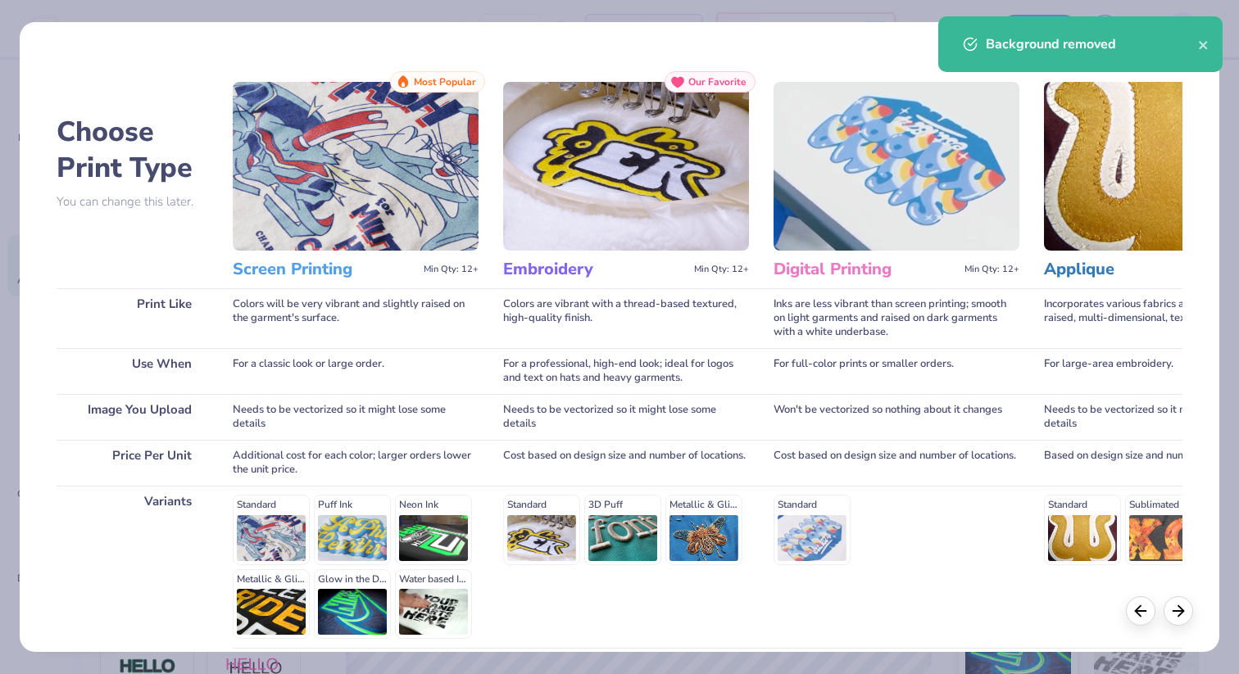
scroll to position [143, 0]
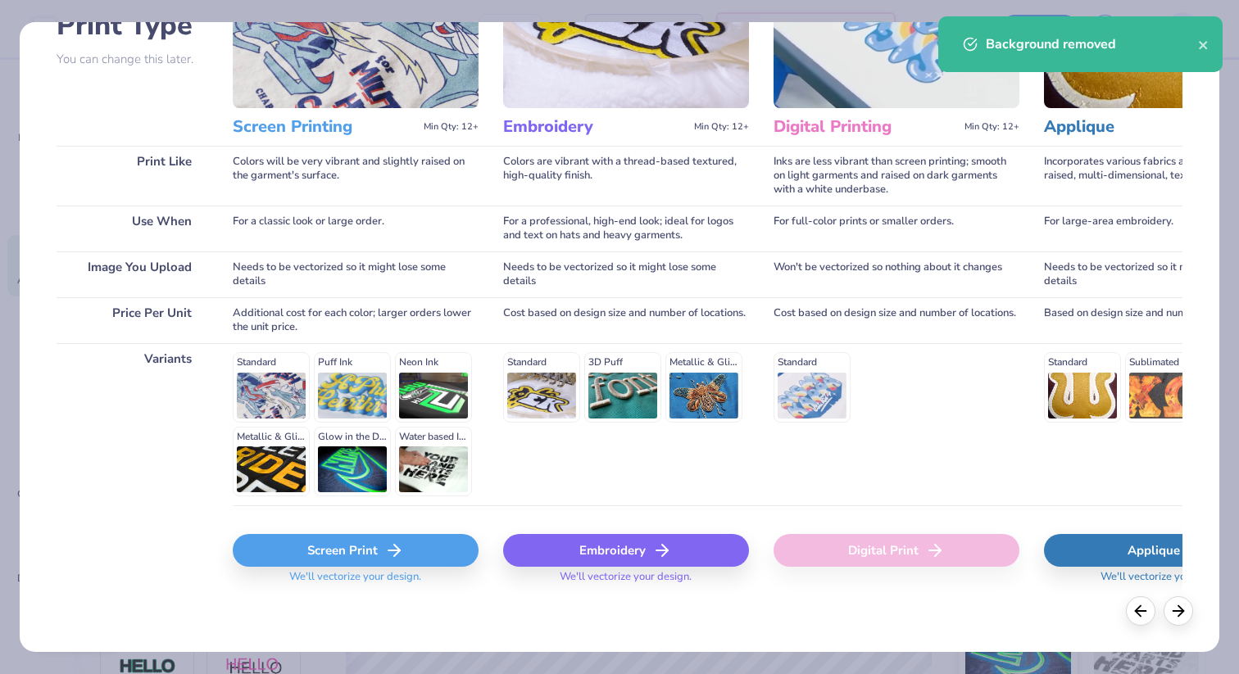
click at [345, 538] on div "Screen Print" at bounding box center [356, 550] width 246 height 33
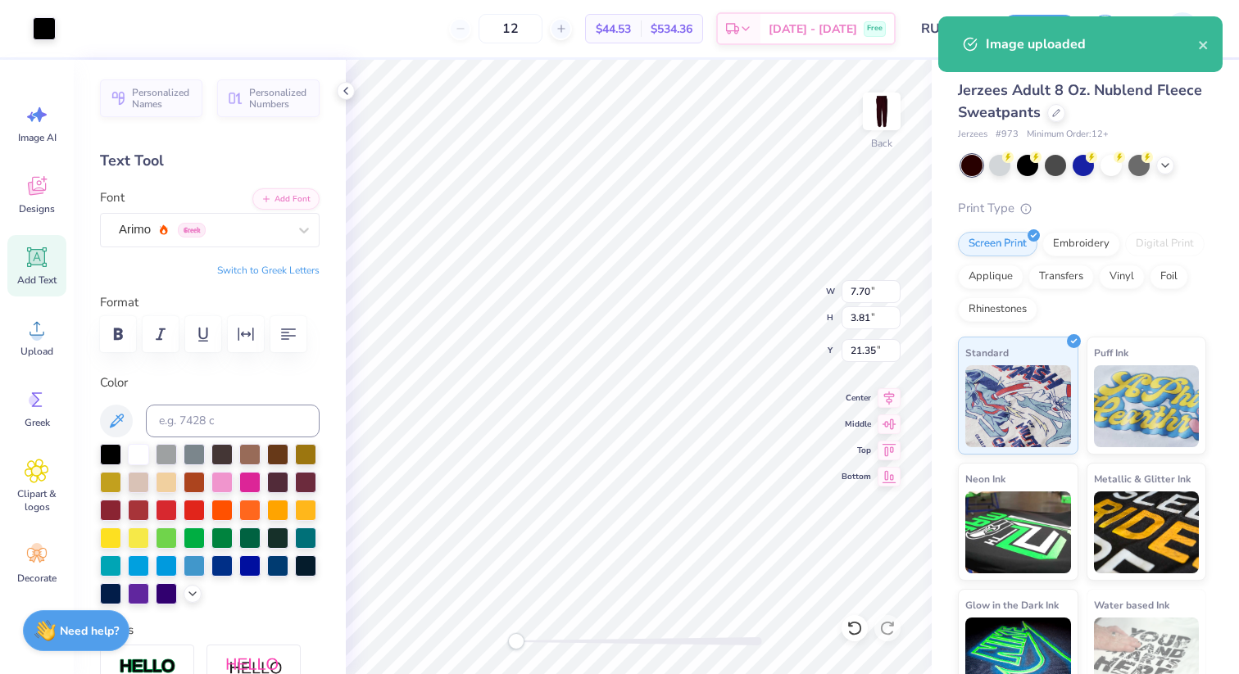
type input "3.73"
type input "0.73"
type input "8.68"
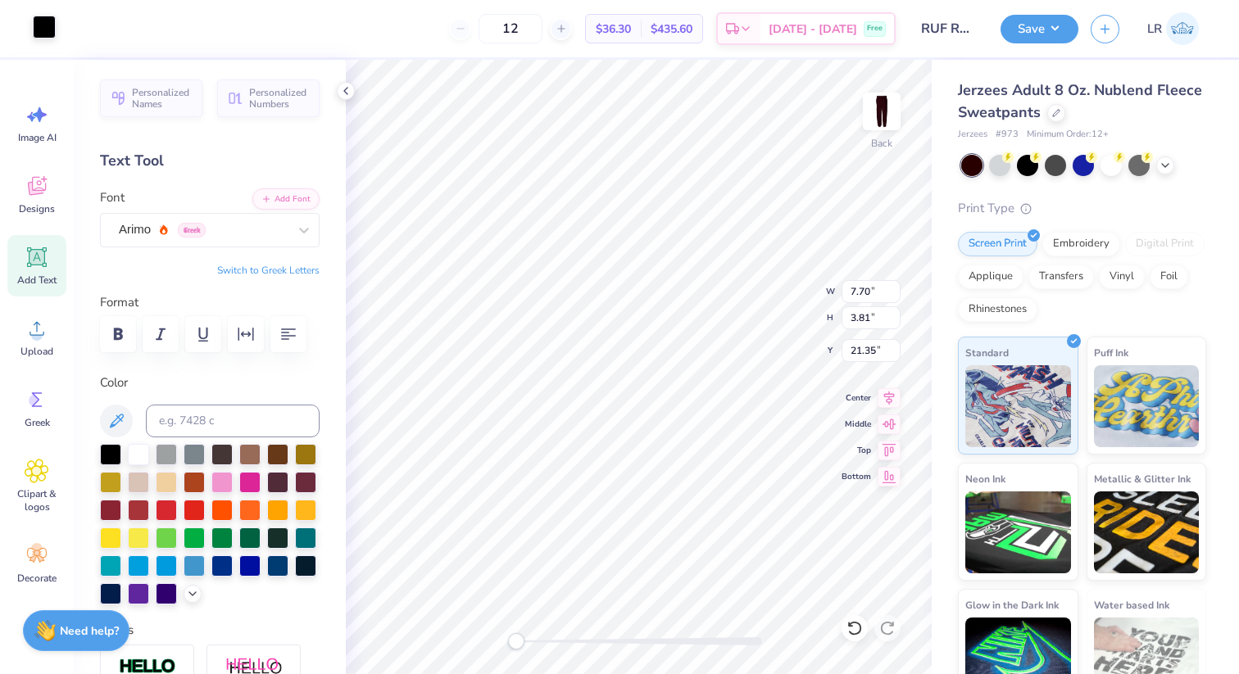
click at [48, 19] on div at bounding box center [44, 27] width 23 height 23
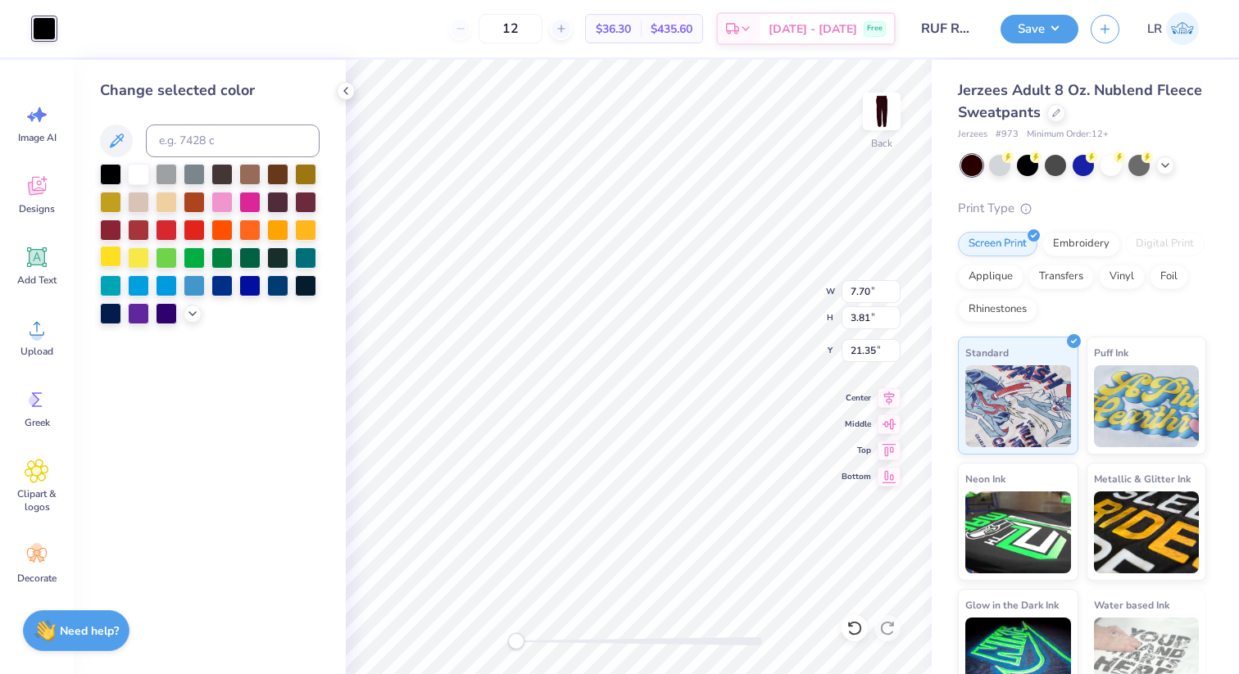
click at [108, 259] on div at bounding box center [110, 256] width 21 height 21
click at [306, 228] on div at bounding box center [305, 228] width 21 height 21
click at [196, 311] on icon at bounding box center [192, 312] width 13 height 13
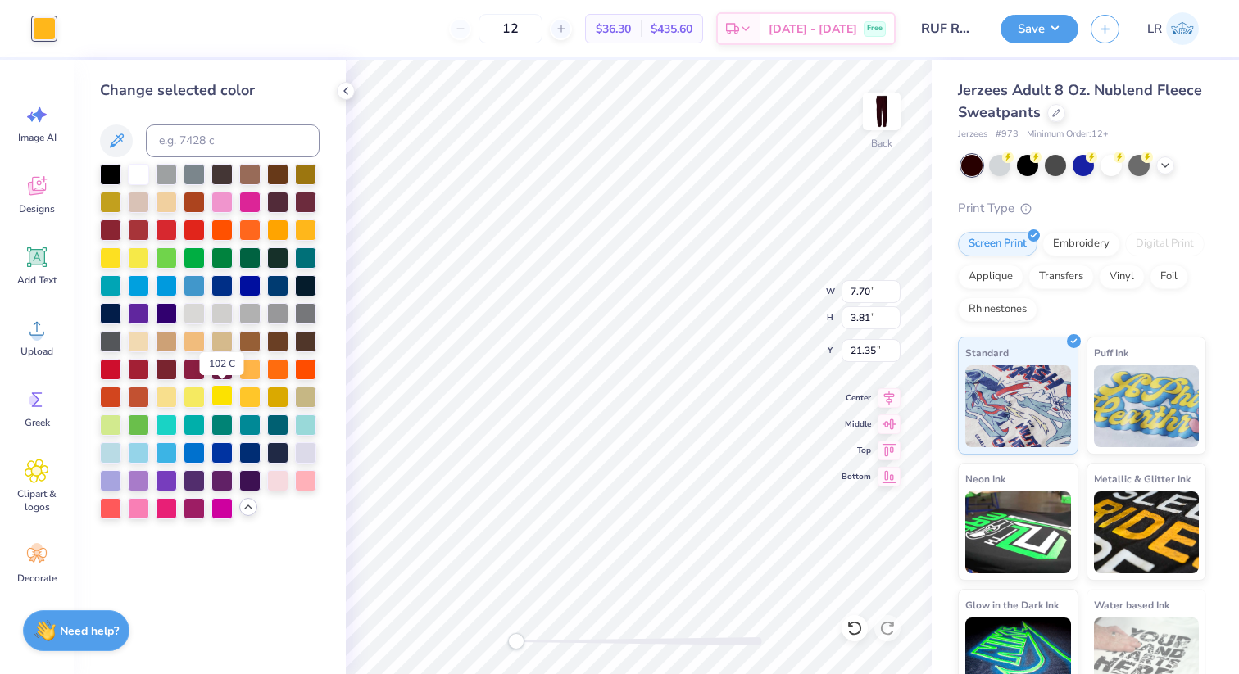
click at [230, 393] on div at bounding box center [221, 395] width 21 height 21
click at [107, 261] on div at bounding box center [110, 256] width 21 height 21
click at [216, 402] on div at bounding box center [221, 395] width 21 height 21
click at [106, 259] on div at bounding box center [110, 256] width 21 height 21
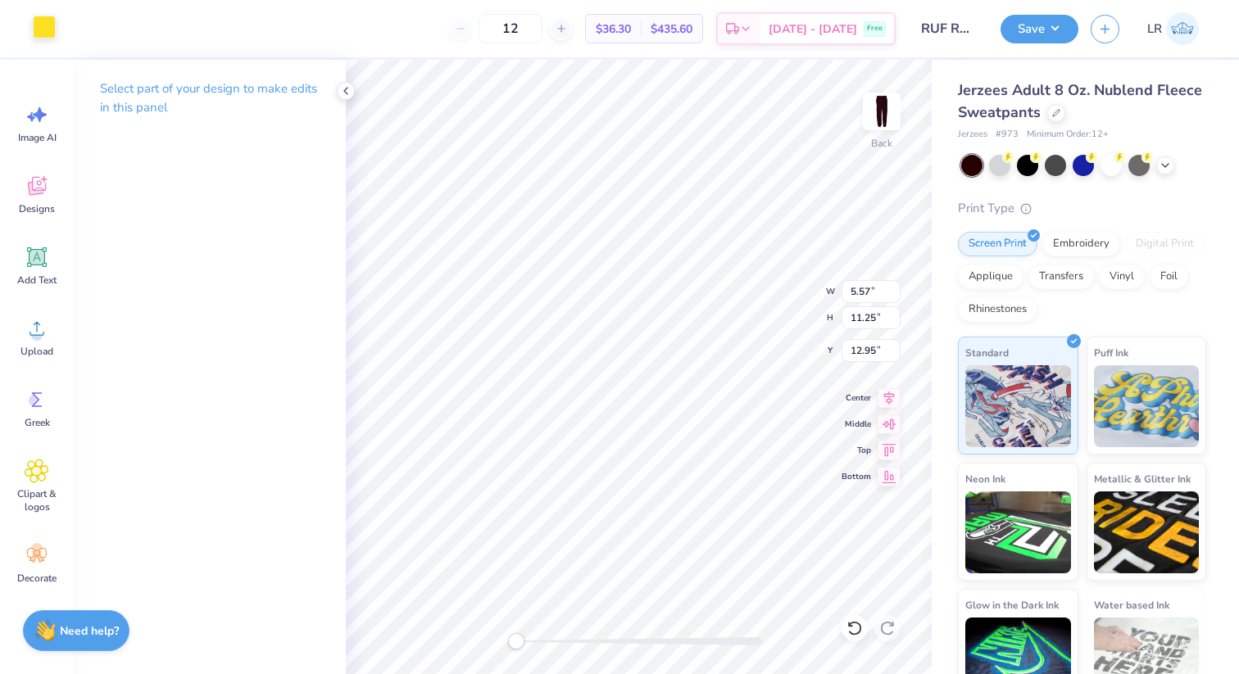
click at [49, 34] on div at bounding box center [44, 27] width 23 height 23
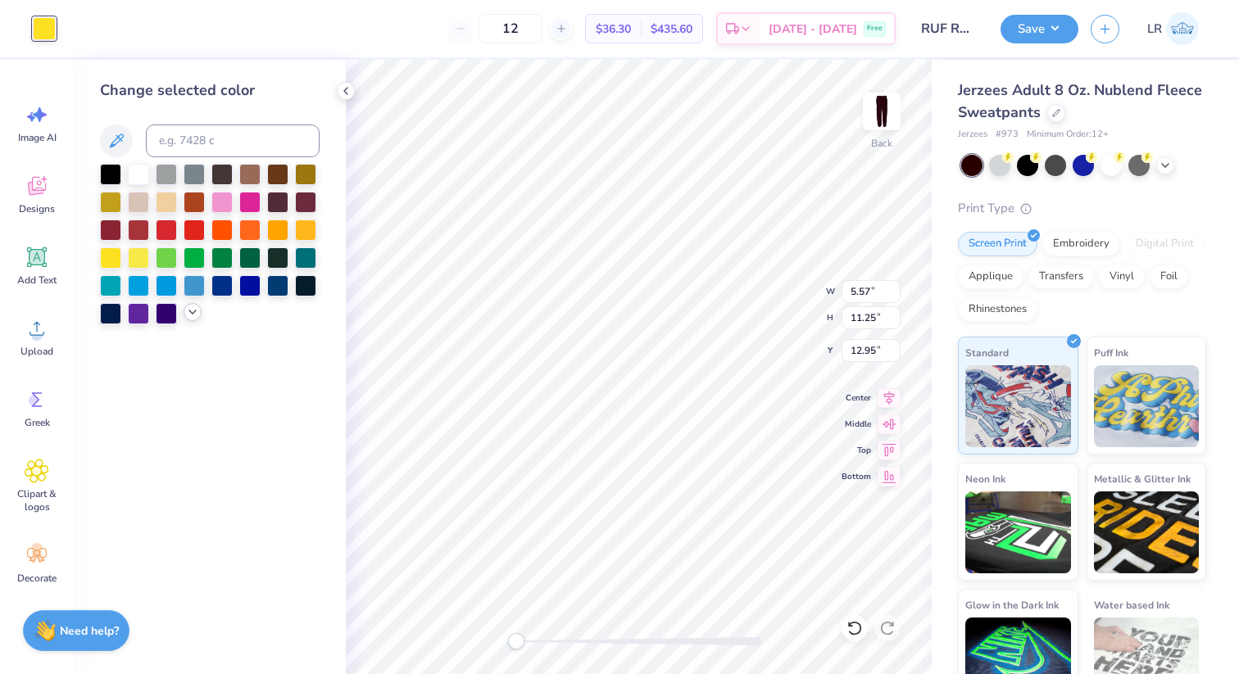
click at [190, 309] on icon at bounding box center [192, 312] width 13 height 13
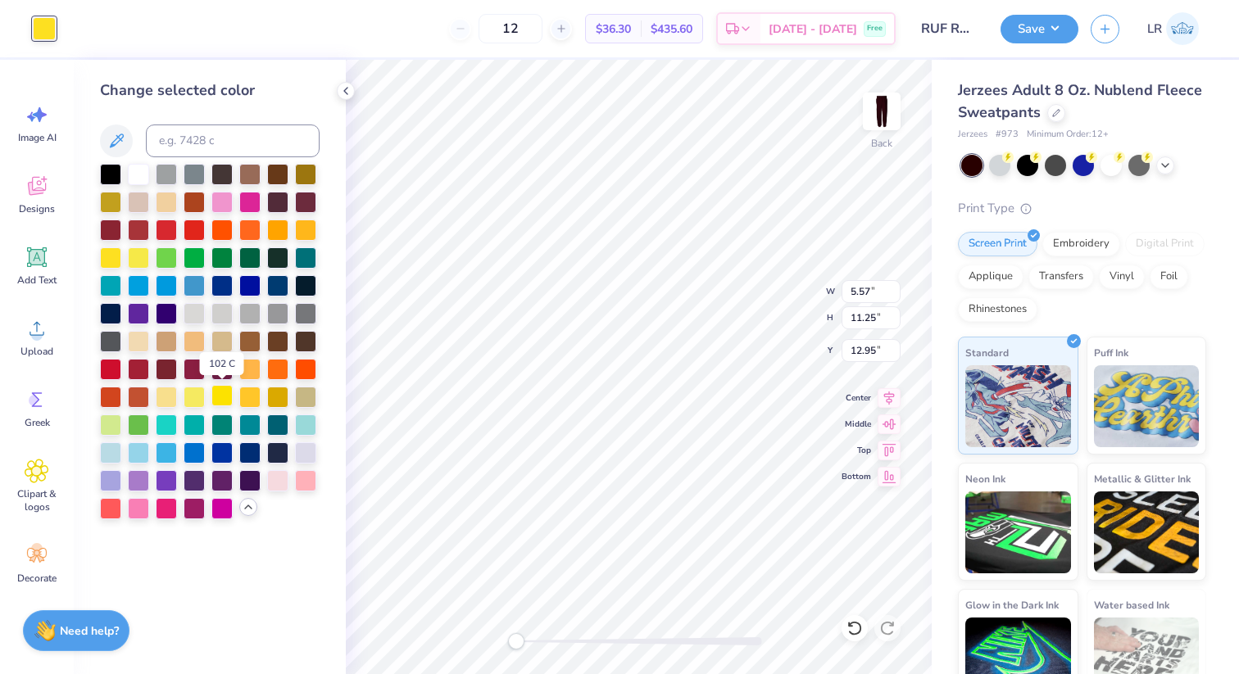
click at [228, 401] on div at bounding box center [221, 395] width 21 height 21
click at [102, 257] on div at bounding box center [110, 256] width 21 height 21
click at [228, 390] on div at bounding box center [221, 395] width 21 height 21
click at [104, 265] on div at bounding box center [110, 256] width 21 height 21
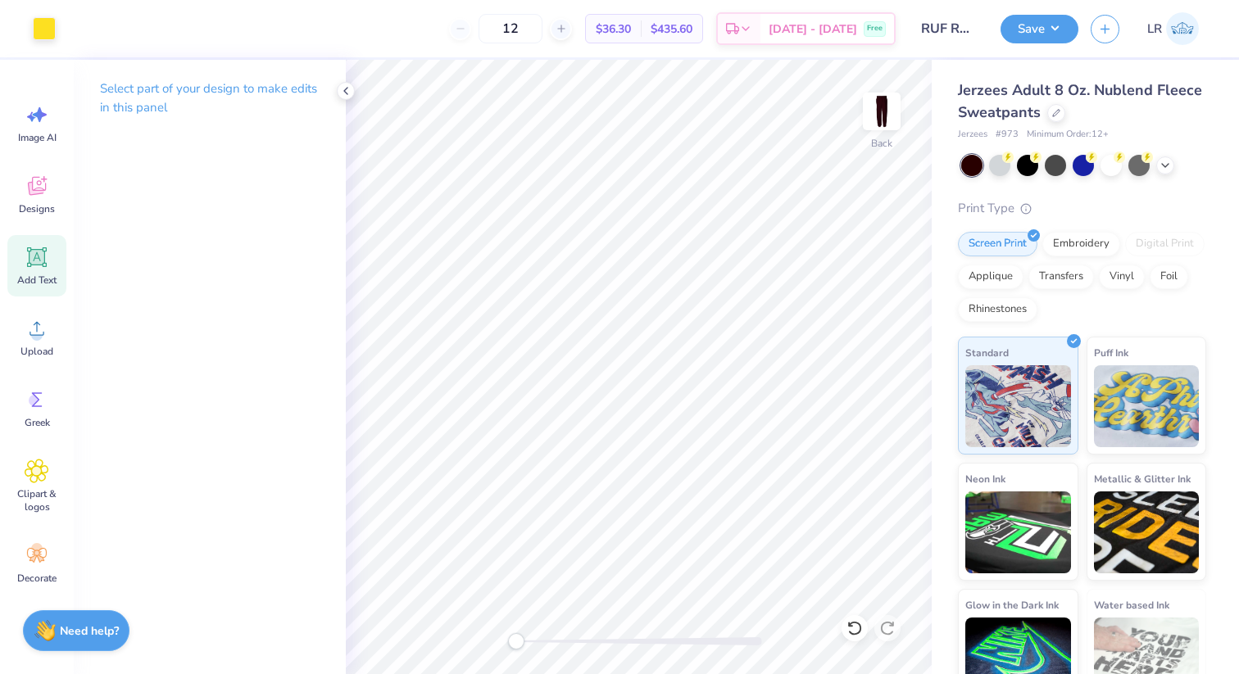
click at [44, 275] on span "Add Text" at bounding box center [36, 280] width 39 height 13
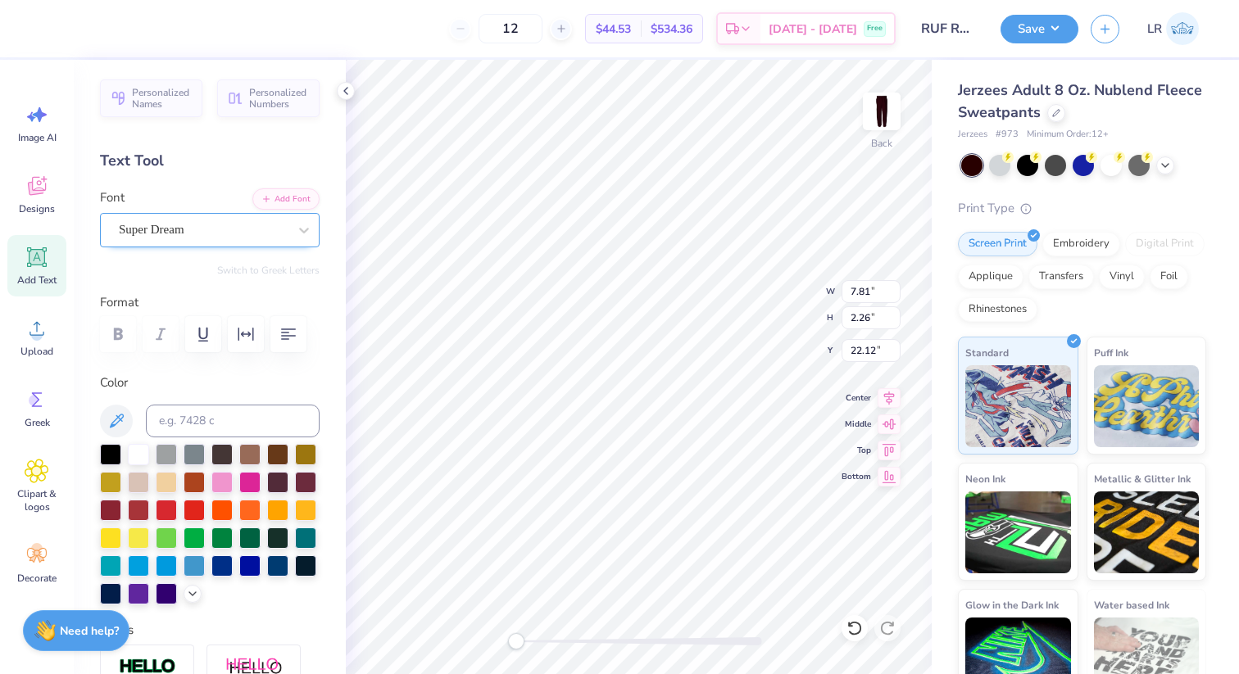
click at [219, 233] on div "Super Dream" at bounding box center [203, 229] width 172 height 25
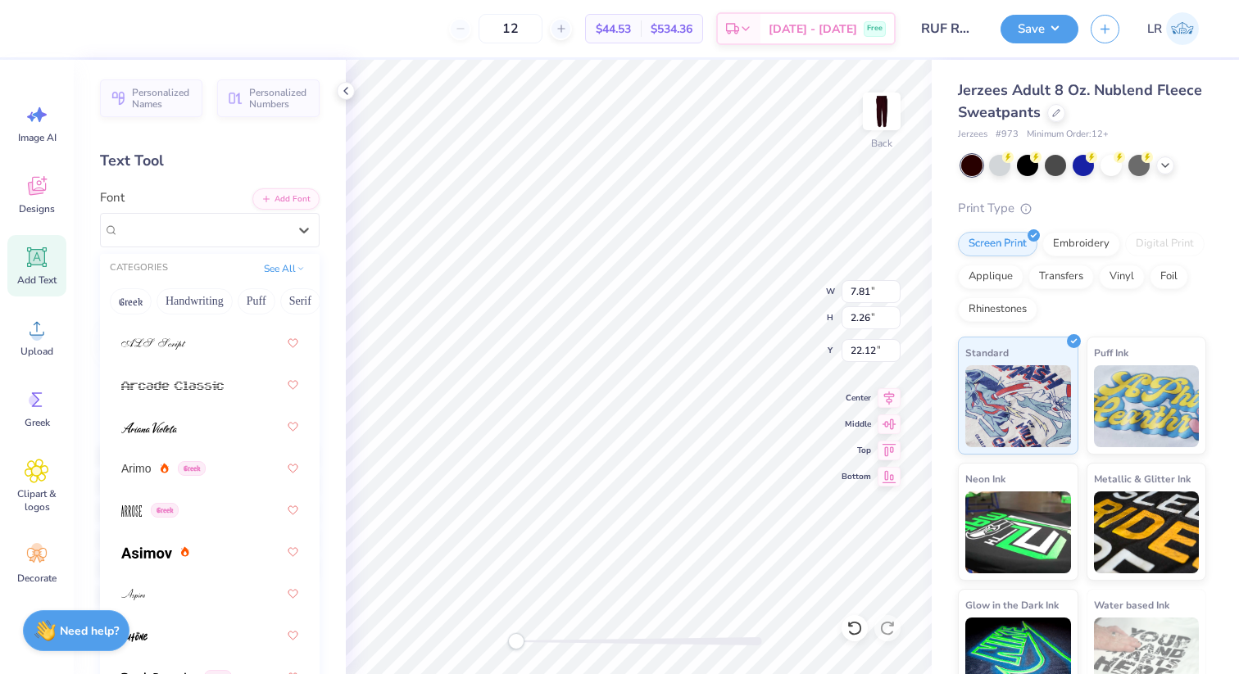
scroll to position [670, 0]
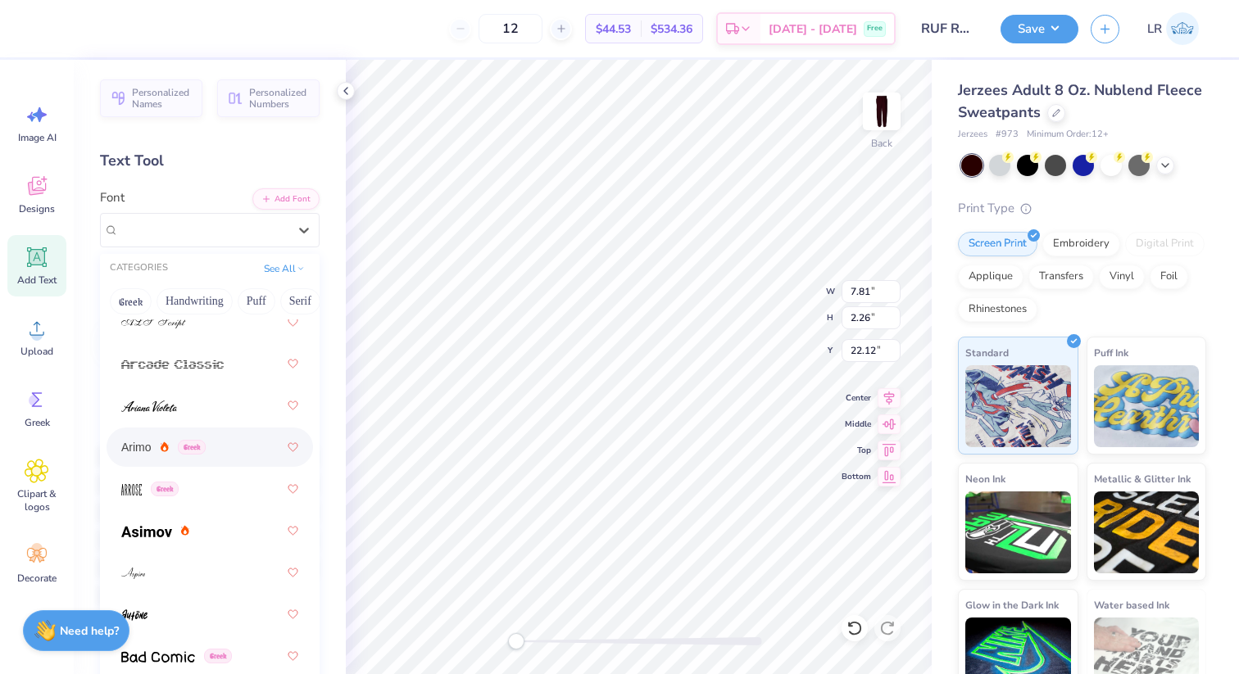
click at [190, 442] on span "Greek" at bounding box center [192, 447] width 28 height 15
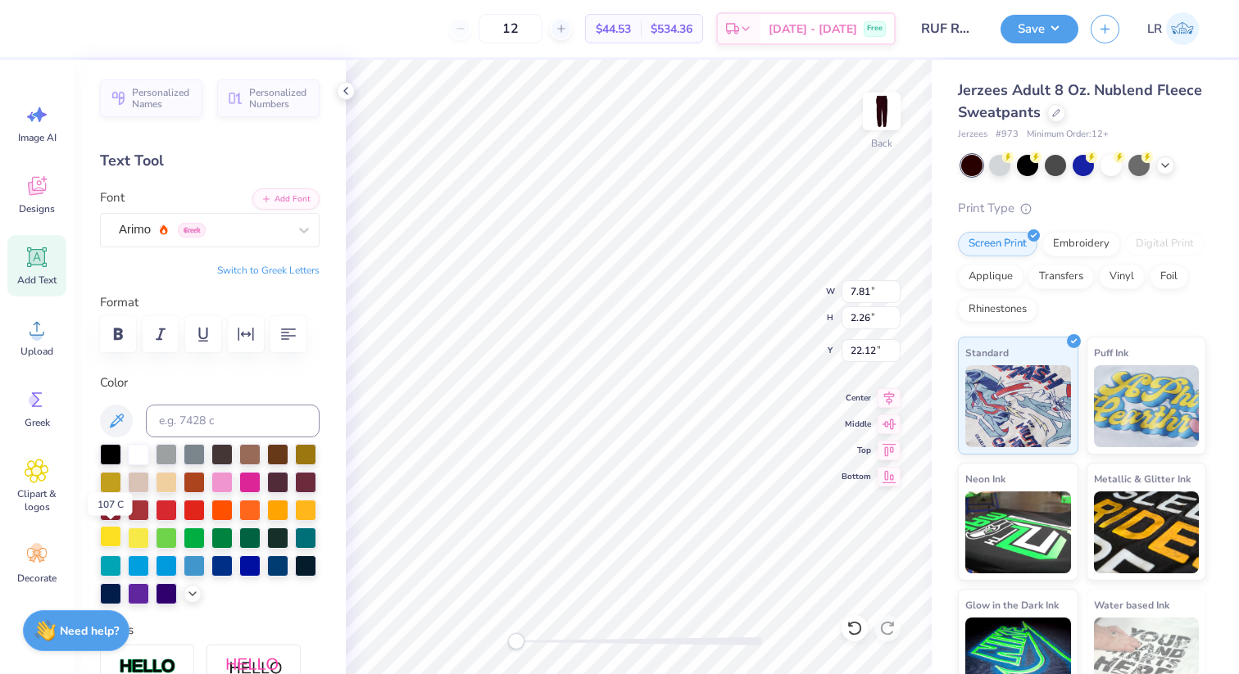
click at [118, 540] on div at bounding box center [110, 536] width 21 height 21
type textarea "ROSIES"
click at [51, 25] on div "12 $44.53 Per Item $534.36 Total Est. Delivery Sep 22 - 25 Free" at bounding box center [470, 28] width 851 height 57
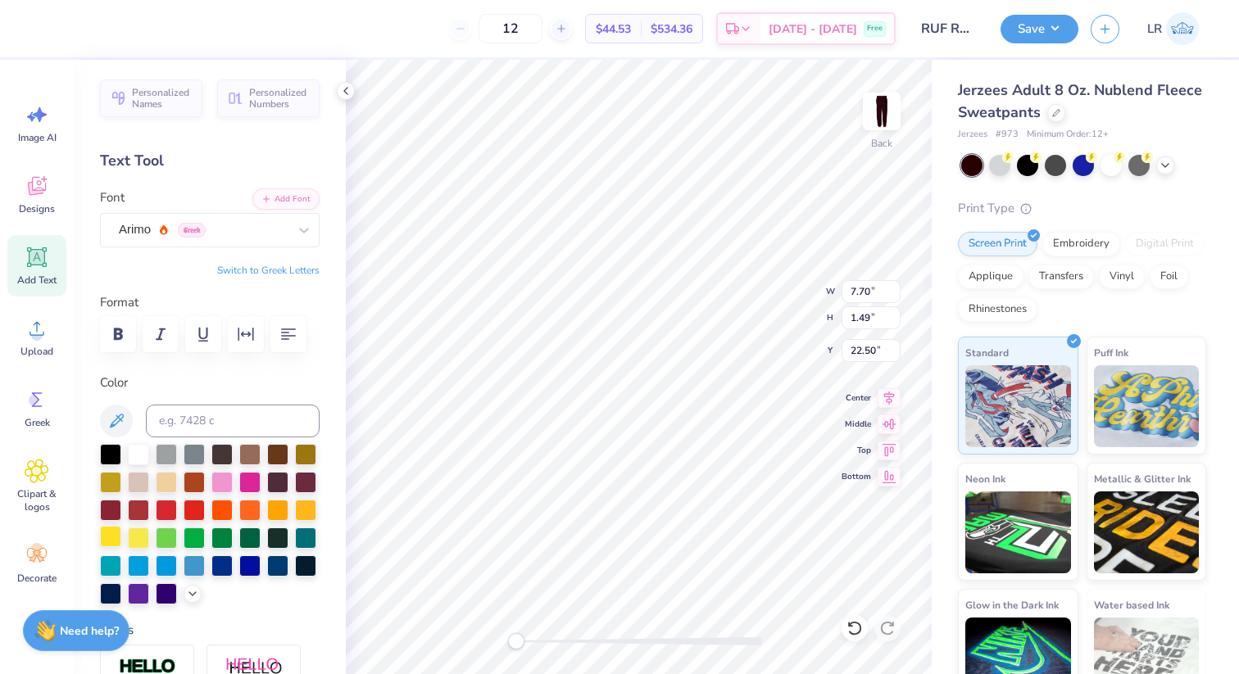
click at [116, 539] on div at bounding box center [110, 536] width 21 height 21
click at [1016, 28] on button "Save" at bounding box center [1039, 26] width 78 height 29
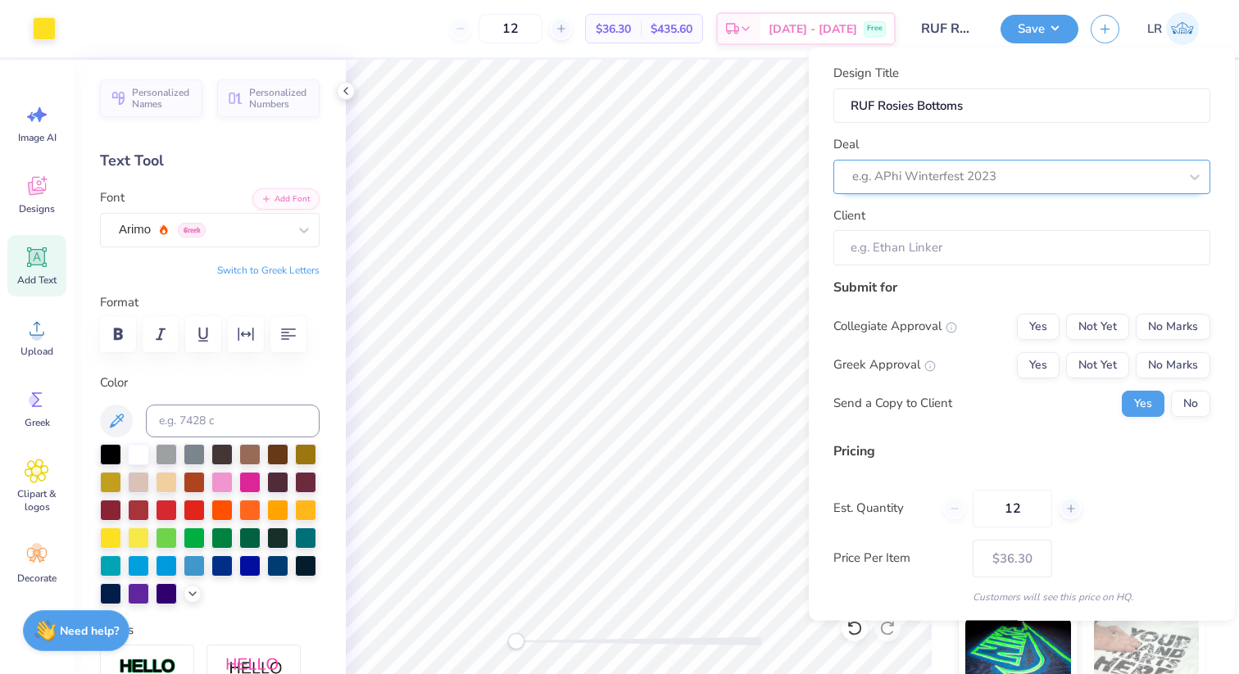
click at [994, 187] on div "e.g. APhi Winterfest 2023" at bounding box center [1015, 176] width 329 height 25
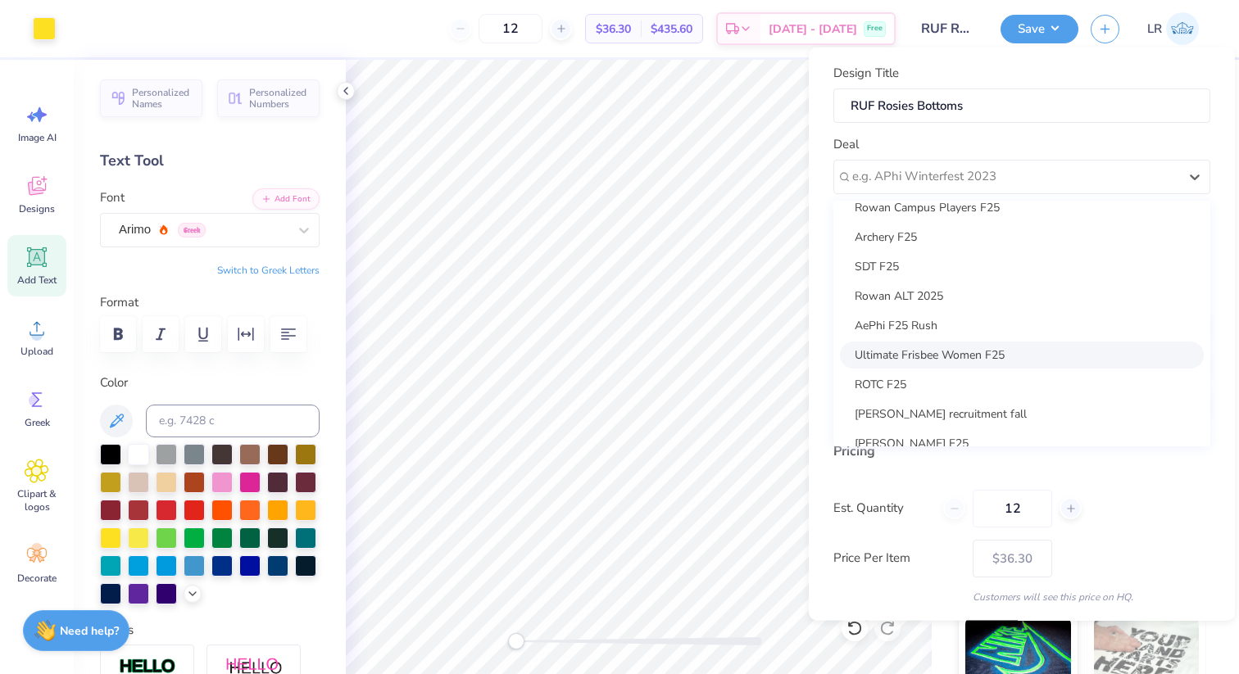
scroll to position [414, 0]
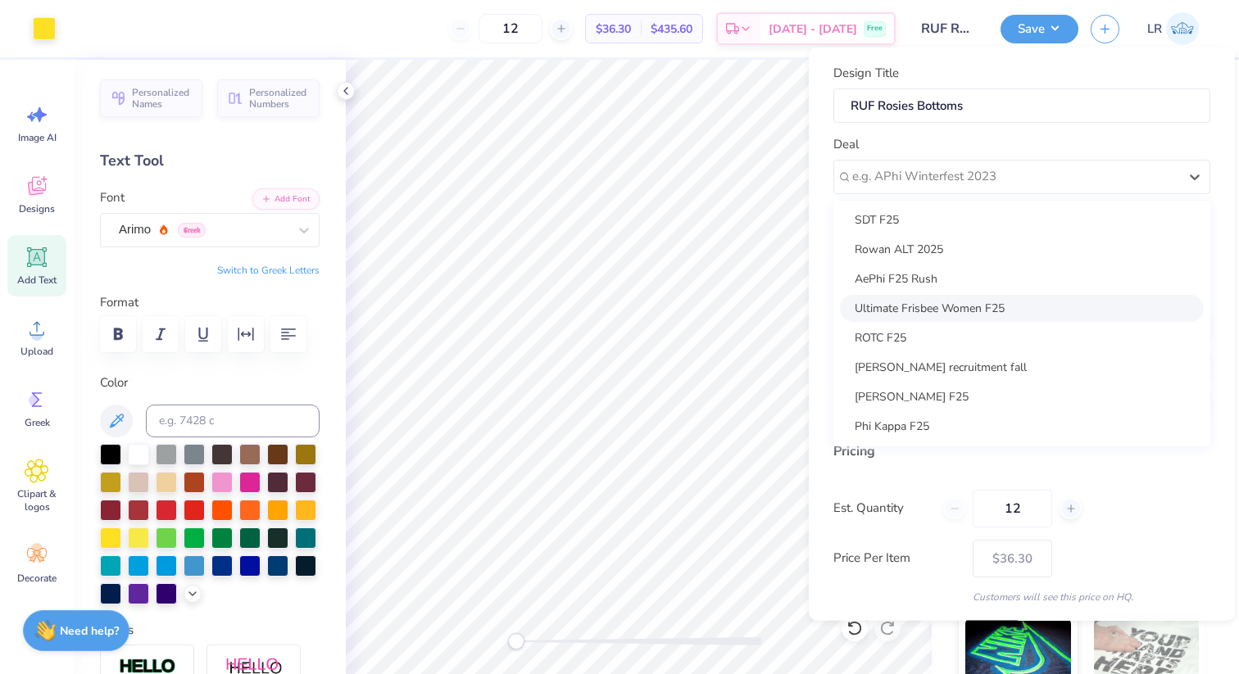
click at [969, 311] on div "Ultimate Frisbee Women F25" at bounding box center [1022, 307] width 364 height 27
type input "Taleen Hamad"
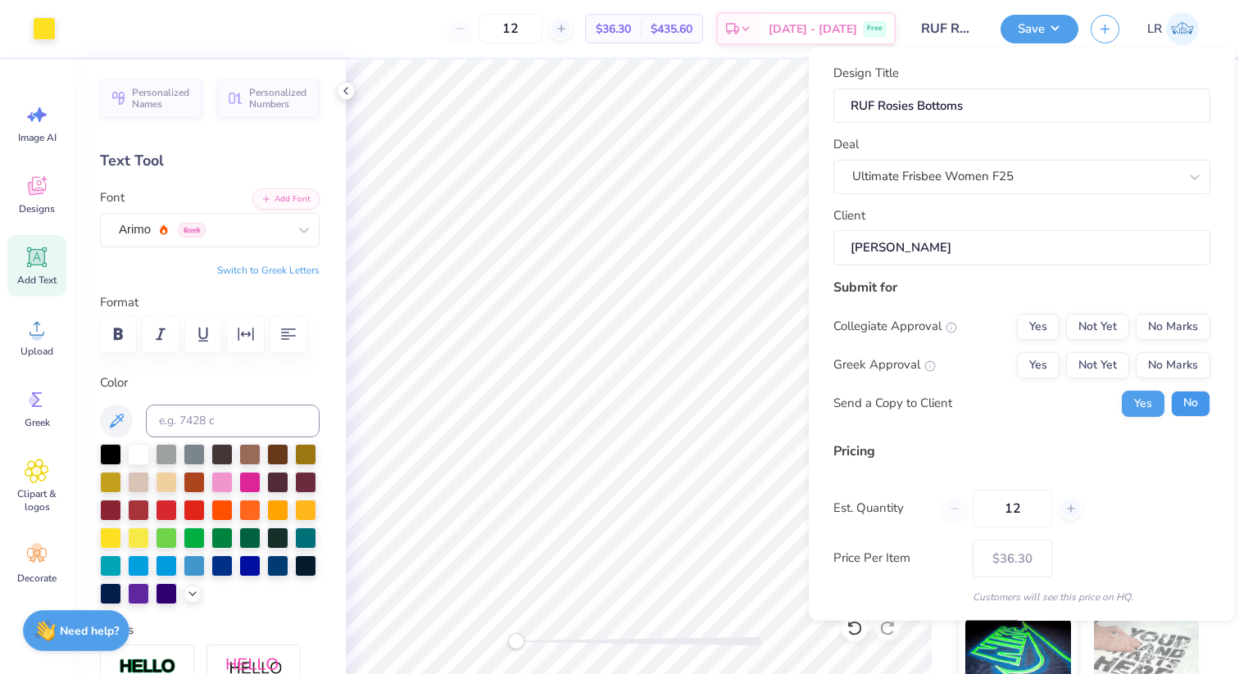
click at [1173, 406] on button "No" at bounding box center [1190, 403] width 39 height 26
click at [1168, 368] on button "No Marks" at bounding box center [1173, 365] width 75 height 26
click at [1167, 324] on button "No Marks" at bounding box center [1173, 326] width 75 height 26
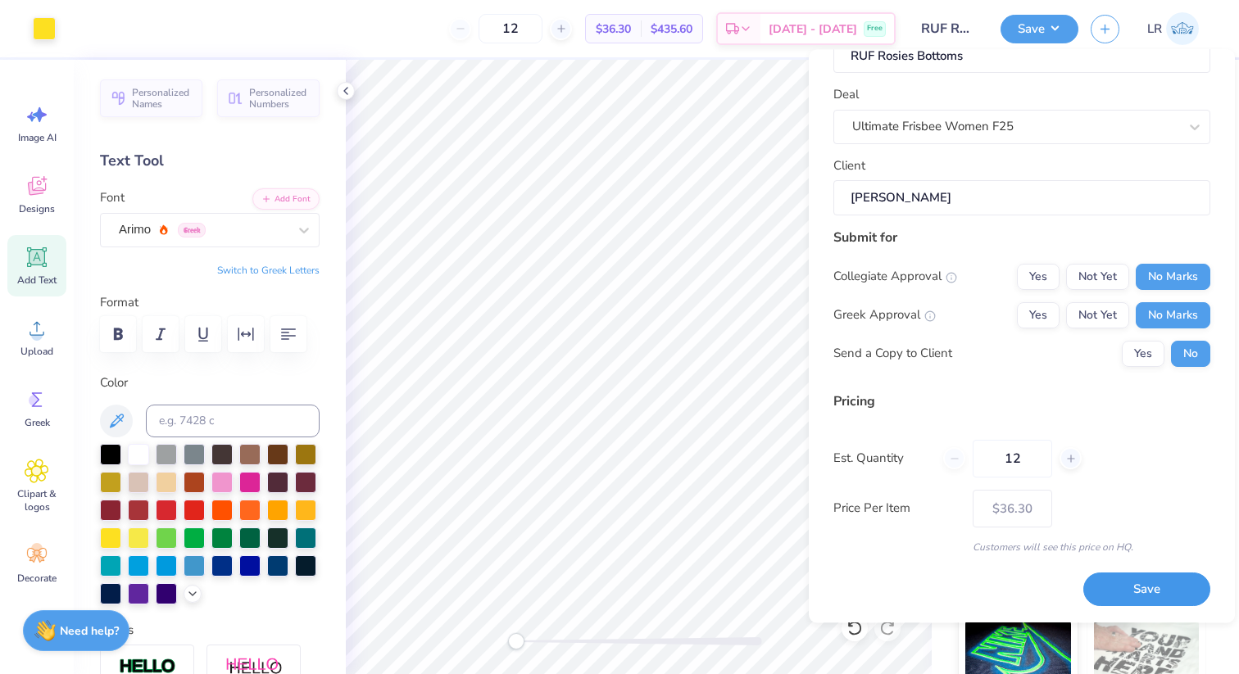
click at [1154, 592] on button "Save" at bounding box center [1146, 591] width 127 height 34
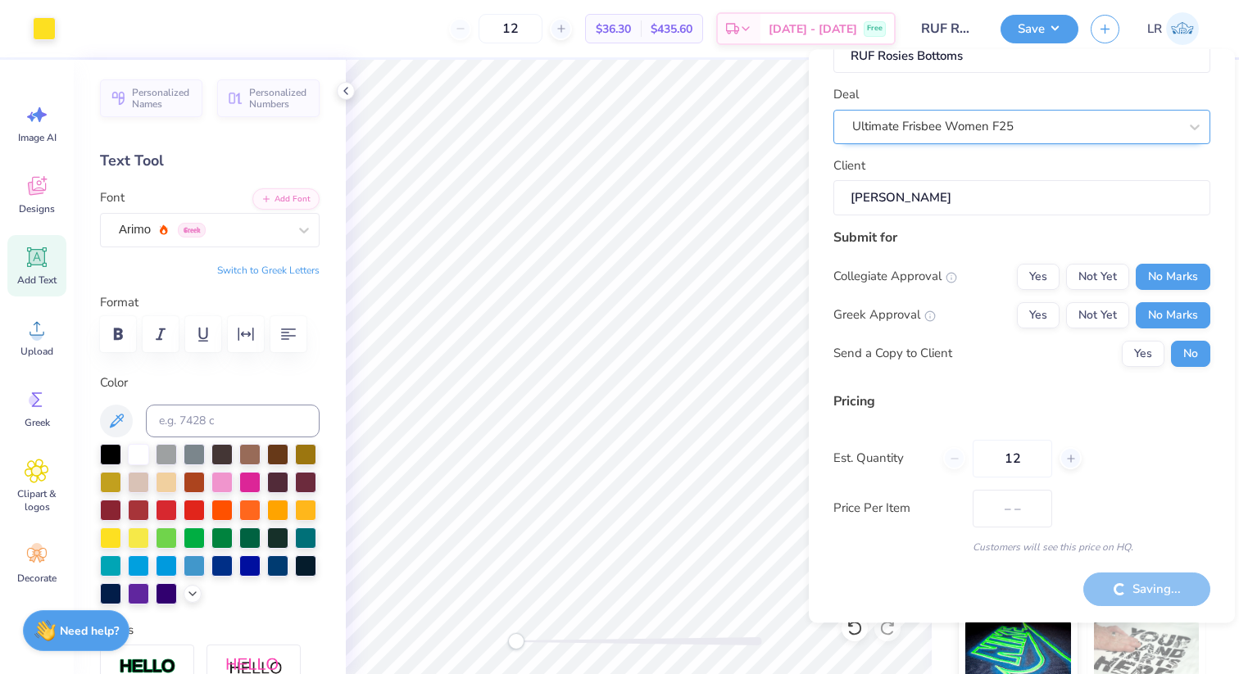
type input "$36.30"
